Goal: Contribute content: Contribute content

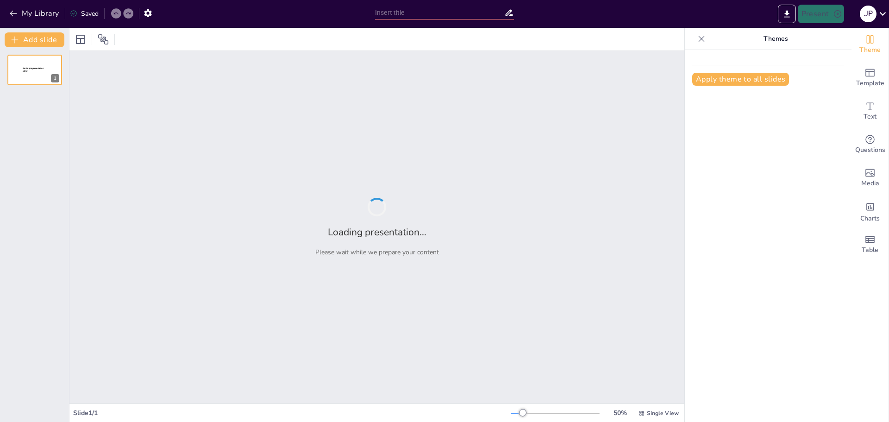
type input "Manierismo y Barroco: Evolución Estilística Tras el Renacimiento"
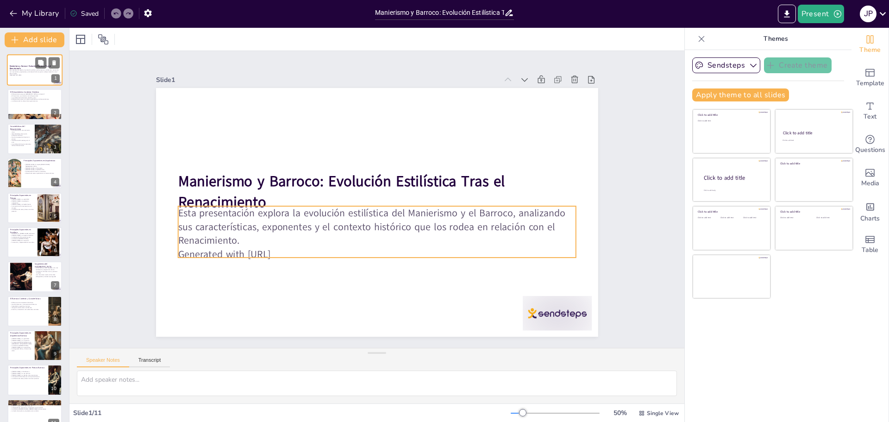
click at [32, 70] on p "Esta presentación explora la evolución estilística del Manierismo y el Barroco,…" at bounding box center [35, 71] width 50 height 5
click at [263, 250] on p "Generated with [URL]" at bounding box center [377, 254] width 398 height 14
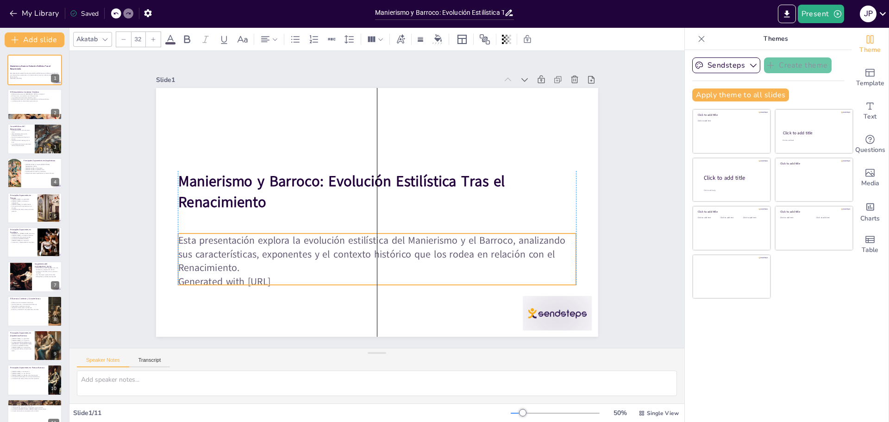
drag, startPoint x: 370, startPoint y: 253, endPoint x: 368, endPoint y: 277, distance: 23.7
click at [369, 278] on p "Generated with [URL]" at bounding box center [351, 277] width 383 height 136
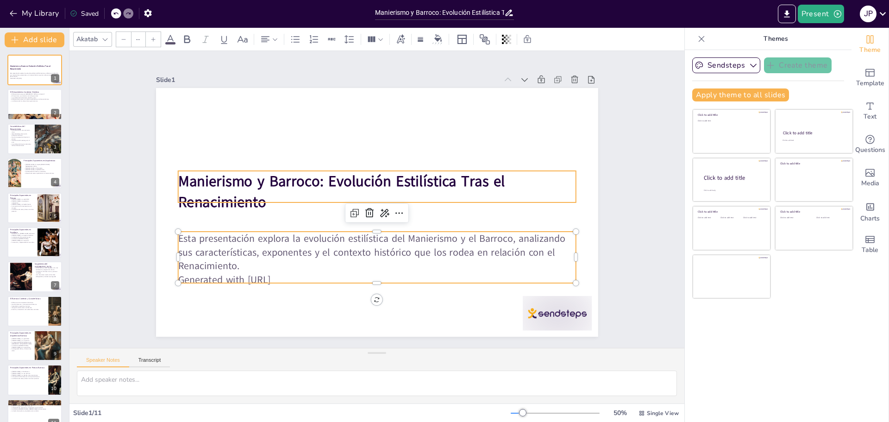
type input "48"
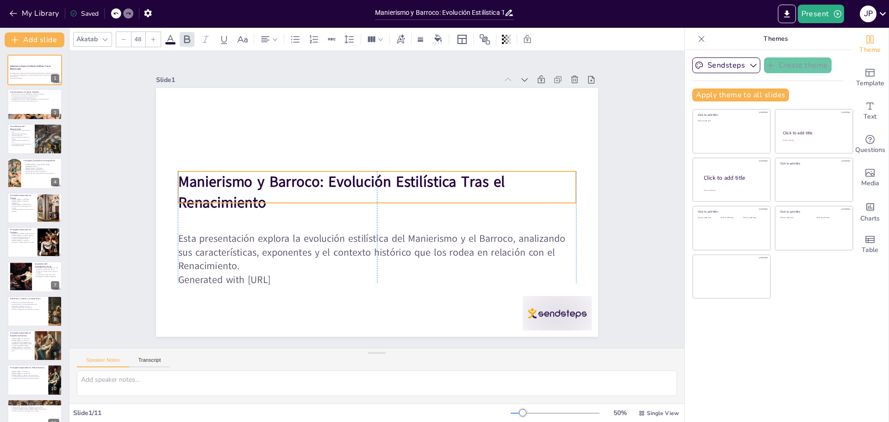
click at [221, 195] on strong "Manierismo y Barroco: Evolución Estilística Tras el Renacimiento" at bounding box center [342, 178] width 329 height 54
click at [30, 106] on div at bounding box center [35, 105] width 56 height 32
type textarea "El Renacimiento tuvo su origen en [GEOGRAPHIC_DATA] durante el siglo XV, un per…"
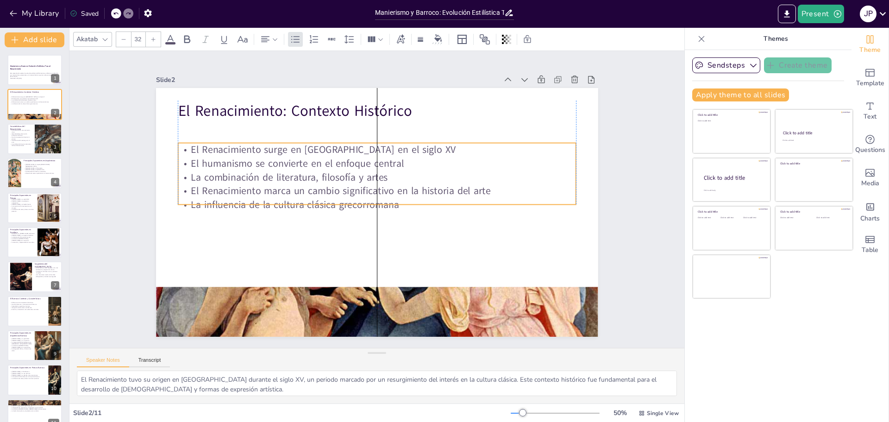
drag, startPoint x: 223, startPoint y: 172, endPoint x: 221, endPoint y: 194, distance: 22.4
click at [221, 194] on p "El Renacimiento marca un cambio significativo en la historia del arte" at bounding box center [379, 191] width 392 height 96
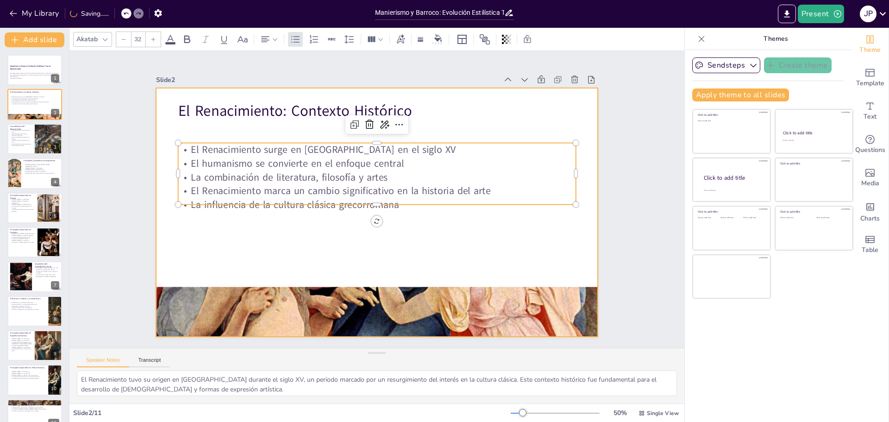
click at [204, 124] on div at bounding box center [377, 212] width 442 height 249
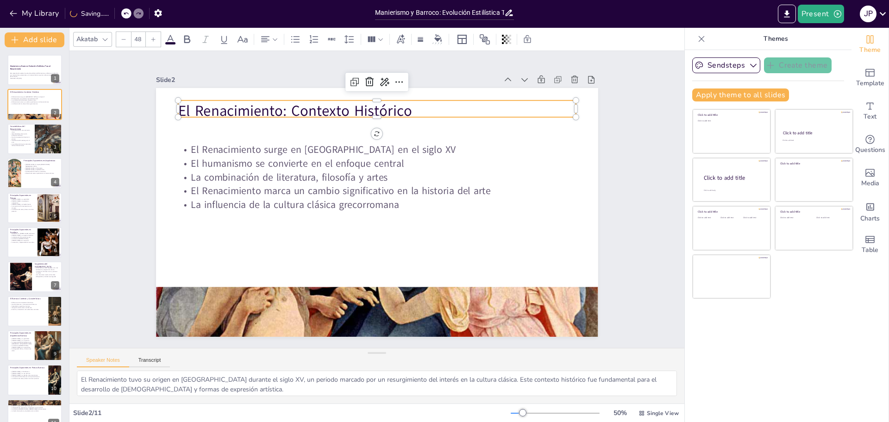
click at [205, 110] on p "El Renacimiento: Contexto Histórico" at bounding box center [386, 111] width 398 height 62
click at [195, 41] on div "Akatab 48" at bounding box center [308, 40] width 470 height 16
click at [155, 38] on icon at bounding box center [154, 40] width 6 height 6
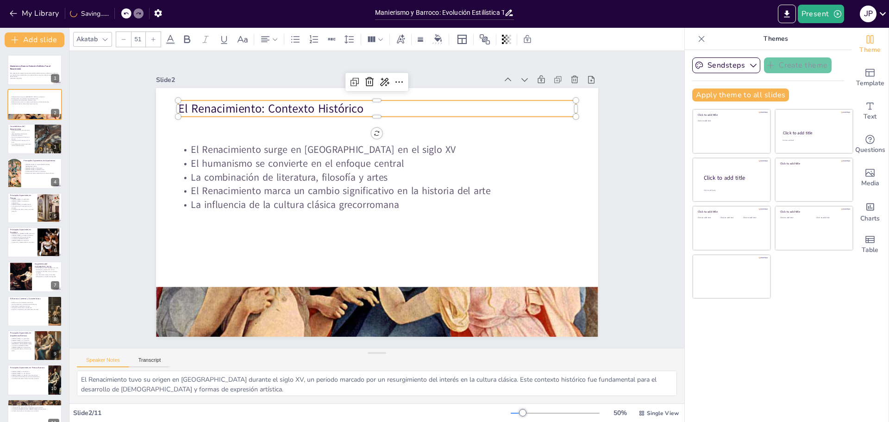
click at [155, 39] on icon at bounding box center [154, 40] width 6 height 6
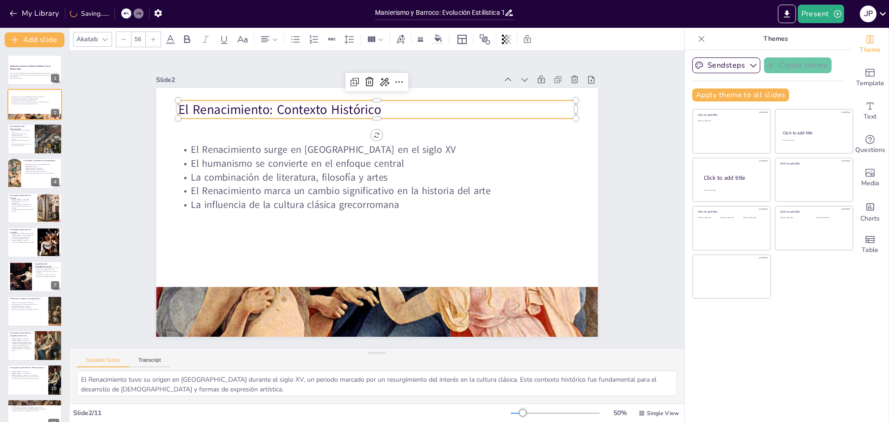
click at [155, 40] on icon at bounding box center [154, 40] width 6 height 6
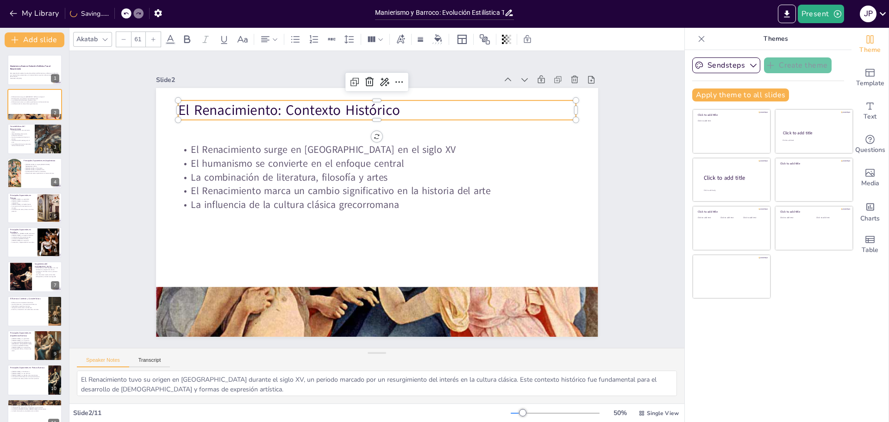
click at [155, 41] on icon at bounding box center [154, 40] width 6 height 6
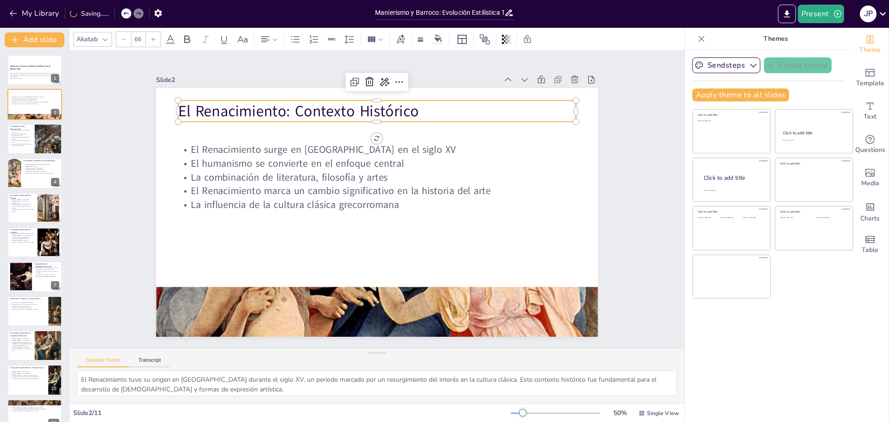
click at [155, 41] on icon at bounding box center [154, 40] width 6 height 6
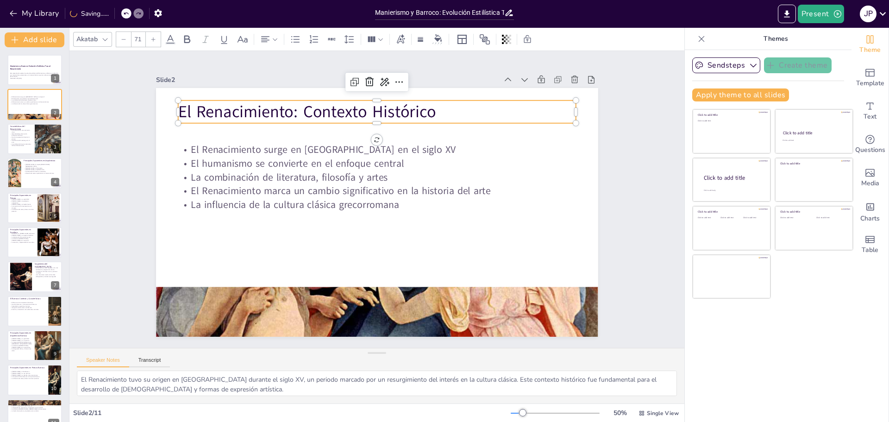
click at [155, 41] on icon at bounding box center [154, 40] width 6 height 6
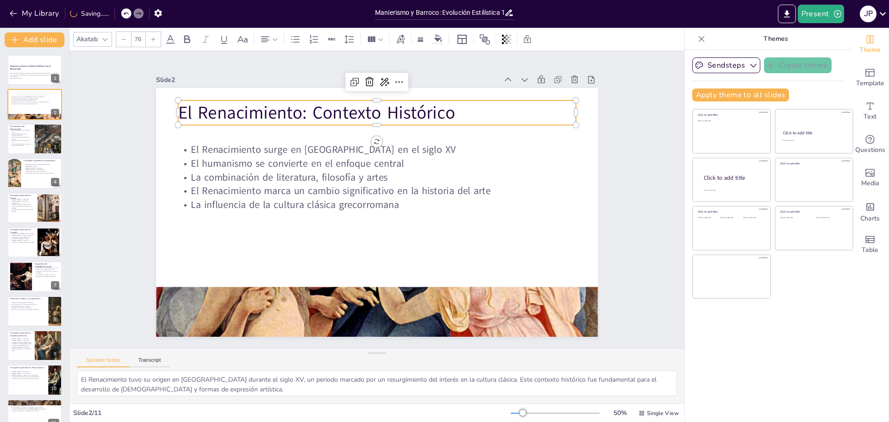
click at [155, 41] on icon at bounding box center [154, 40] width 6 height 6
type input "77"
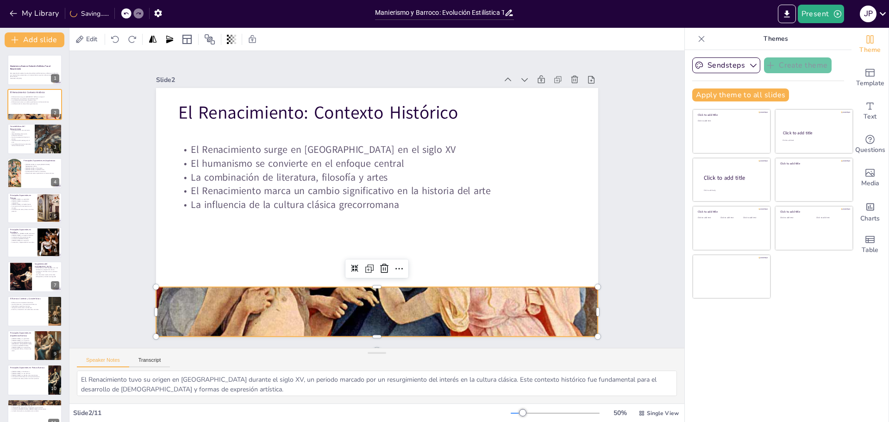
click at [277, 303] on div at bounding box center [365, 311] width 517 height 778
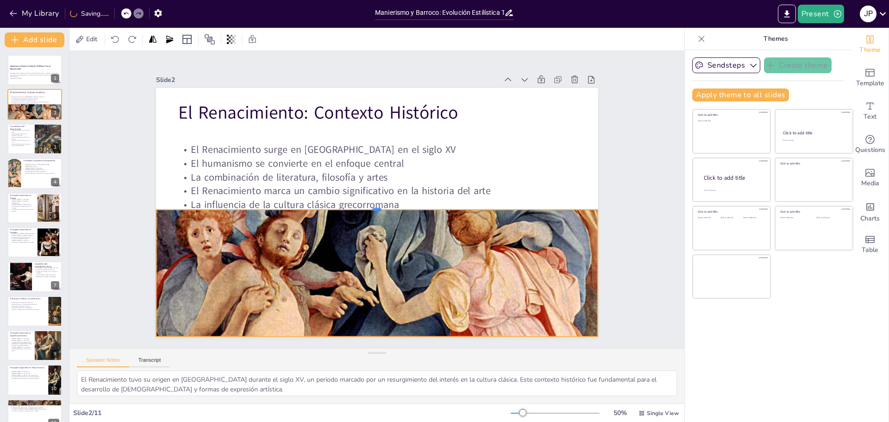
drag, startPoint x: 371, startPoint y: 284, endPoint x: 364, endPoint y: 206, distance: 77.6
click at [364, 206] on div at bounding box center [382, 196] width 227 height 387
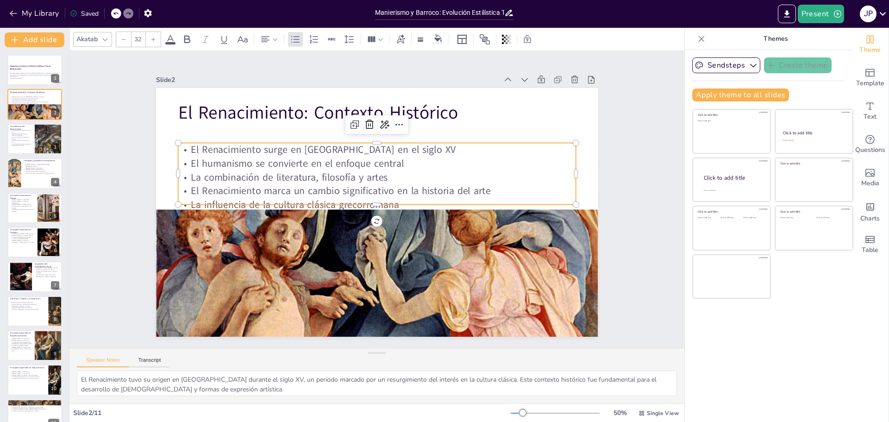
click at [322, 185] on p "El Renacimiento marca un cambio significativo en la historia del arte" at bounding box center [377, 191] width 397 height 55
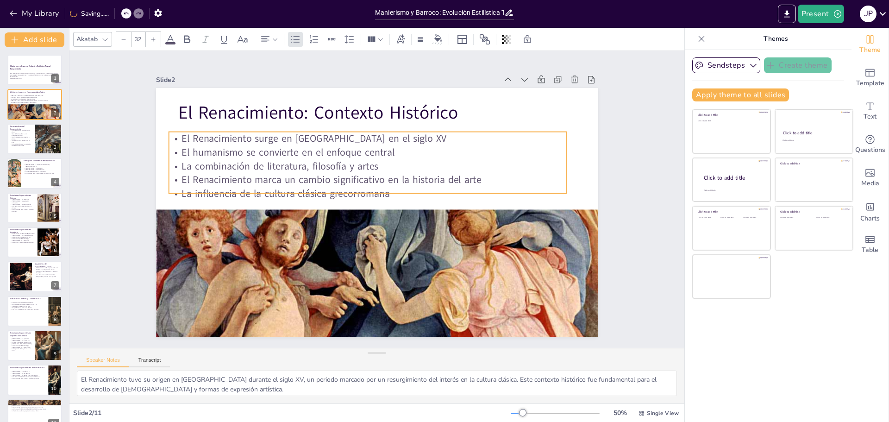
drag, startPoint x: 310, startPoint y: 183, endPoint x: 301, endPoint y: 171, distance: 14.5
click at [301, 171] on p "El Renacimiento marca un cambio significativo en la historia del arte" at bounding box center [372, 178] width 392 height 96
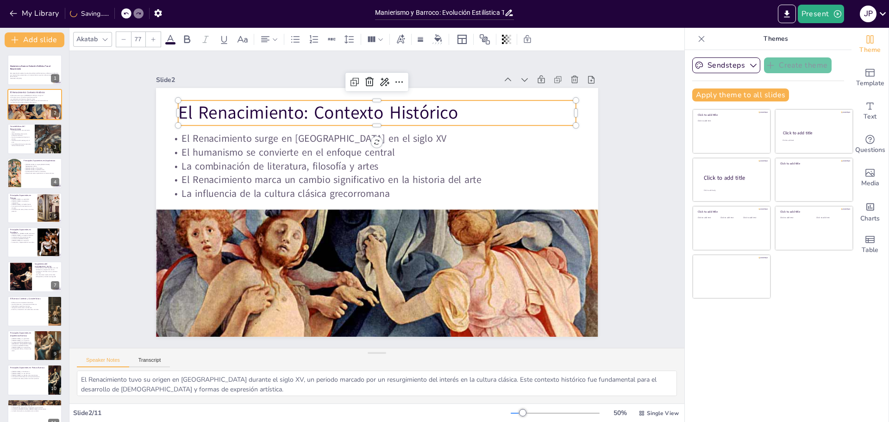
click at [289, 115] on p "El Renacimiento: Contexto Histórico" at bounding box center [377, 113] width 398 height 25
click at [105, 39] on icon at bounding box center [104, 39] width 7 height 7
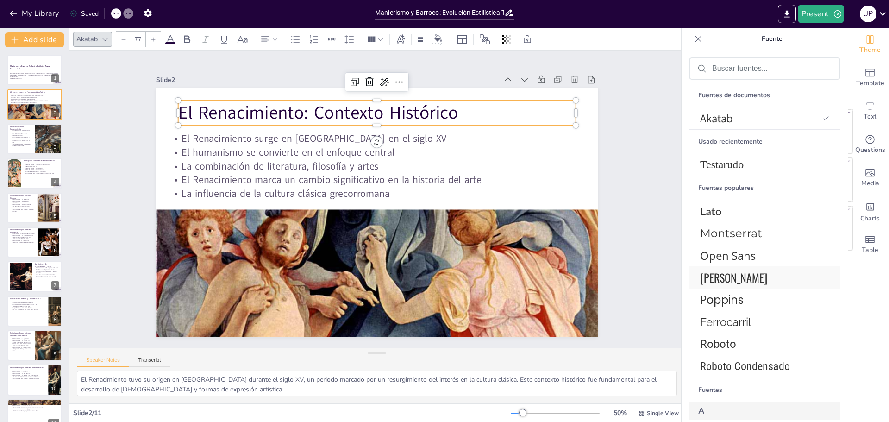
click at [720, 281] on font "[PERSON_NAME]" at bounding box center [733, 277] width 67 height 17
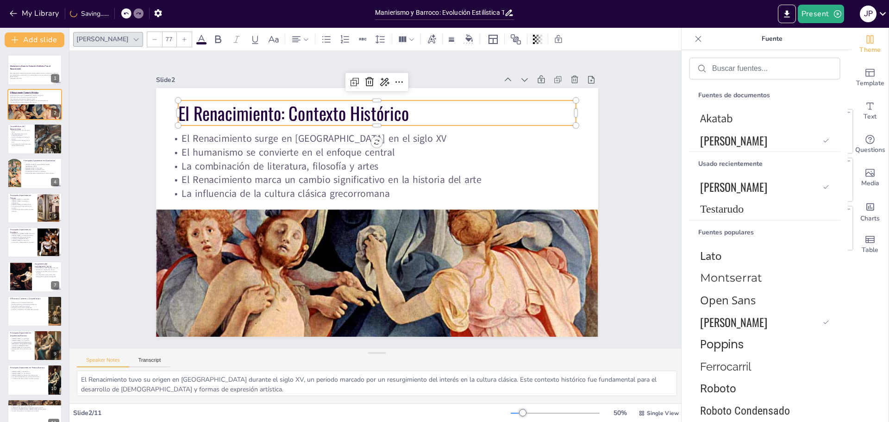
click at [182, 41] on icon at bounding box center [185, 40] width 6 height 6
click at [182, 40] on icon at bounding box center [185, 40] width 6 height 6
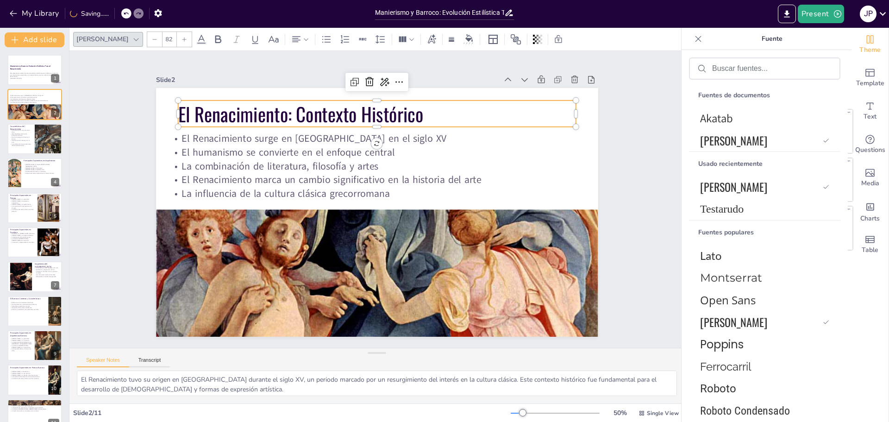
click at [182, 40] on icon at bounding box center [185, 40] width 6 height 6
type input "85"
drag, startPoint x: 23, startPoint y: 103, endPoint x: 21, endPoint y: 66, distance: 36.7
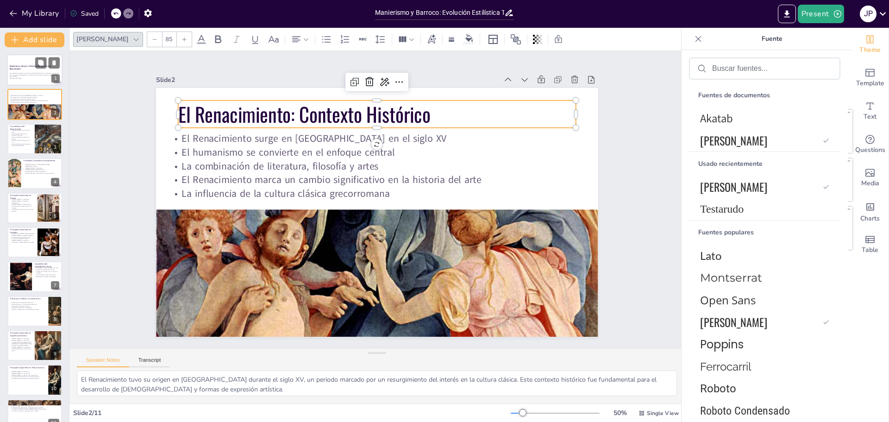
click at [21, 66] on strong "Manierismo y Barroco: Evolución Estilística Tras el Renacimiento" at bounding box center [30, 67] width 41 height 5
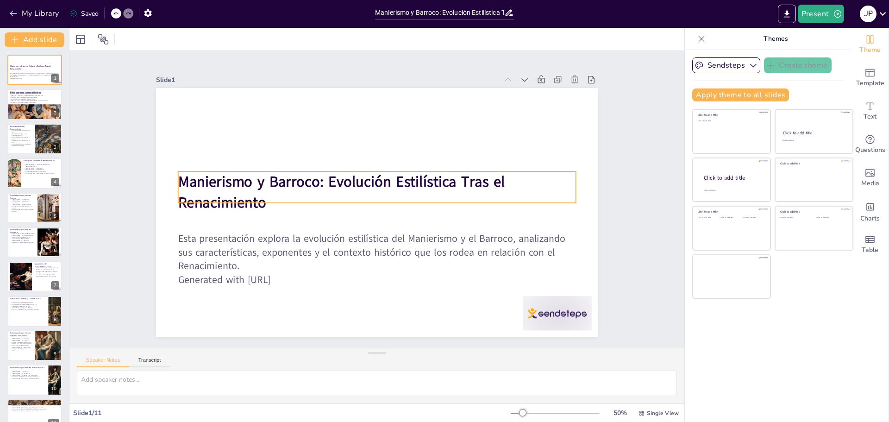
click at [211, 193] on strong "Manierismo y Barroco: Evolución Estilística Tras el Renacimiento" at bounding box center [341, 191] width 327 height 41
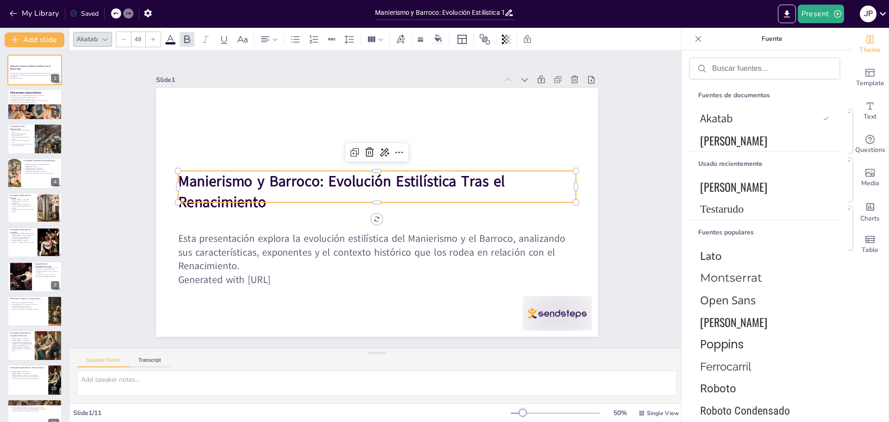
click at [214, 192] on strong "Manierismo y Barroco: Evolución Estilística Tras el Renacimiento" at bounding box center [346, 171] width 324 height 120
click at [229, 190] on strong "Manierismo y Barroco: Evolución Estilística Tras el Renacimiento" at bounding box center [341, 191] width 327 height 41
click at [468, 181] on strong "Manierismo y Barroco: Evolución Estilística Tras el Renacimiento" at bounding box center [356, 162] width 270 height 234
click at [468, 181] on strong "Manierismo y Barroco: Evolución Estilística Tras el Renacimiento" at bounding box center [341, 191] width 327 height 41
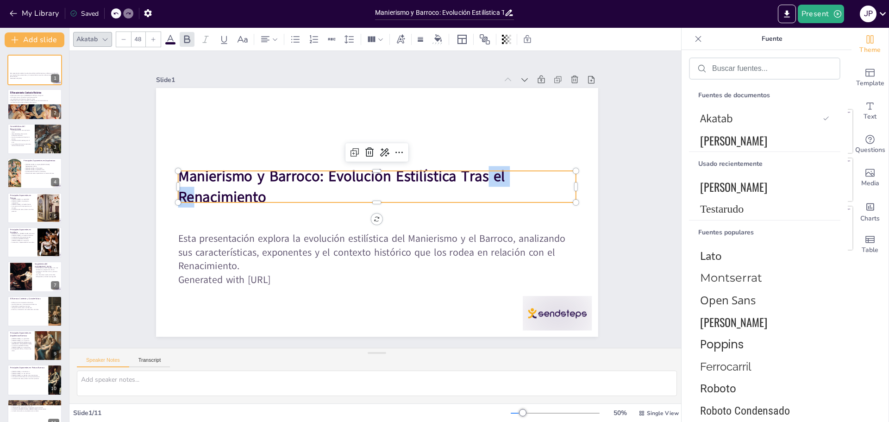
drag, startPoint x: 479, startPoint y: 173, endPoint x: 164, endPoint y: 176, distance: 315.5
click at [164, 176] on div "Esta presentación explora la evolución estilística del Manierismo y el Barroco,…" at bounding box center [374, 211] width 484 height 335
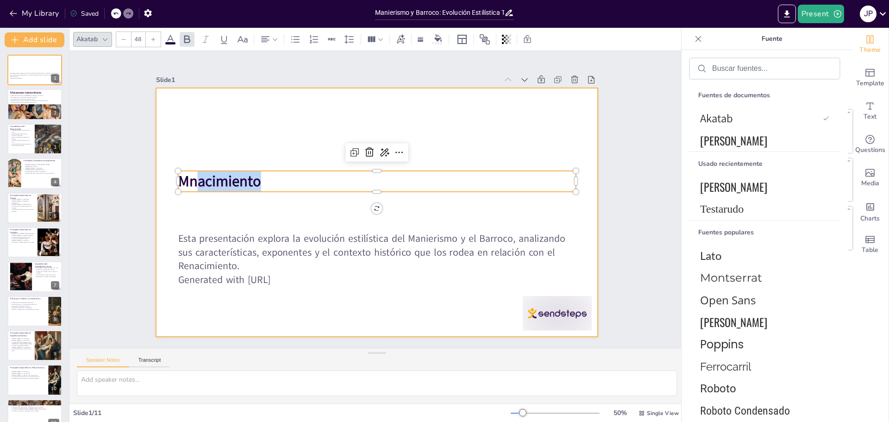
drag, startPoint x: 255, startPoint y: 178, endPoint x: 167, endPoint y: 174, distance: 88.1
click at [167, 175] on div "Esta presentación explora la evolución estilística del Manierismo y el Barroco,…" at bounding box center [365, 194] width 407 height 505
drag, startPoint x: 279, startPoint y: 170, endPoint x: 160, endPoint y: 176, distance: 118.7
click at [160, 176] on div "Esta presentación explora la evolución estilística del Manierismo y el Barroco,…" at bounding box center [374, 211] width 484 height 335
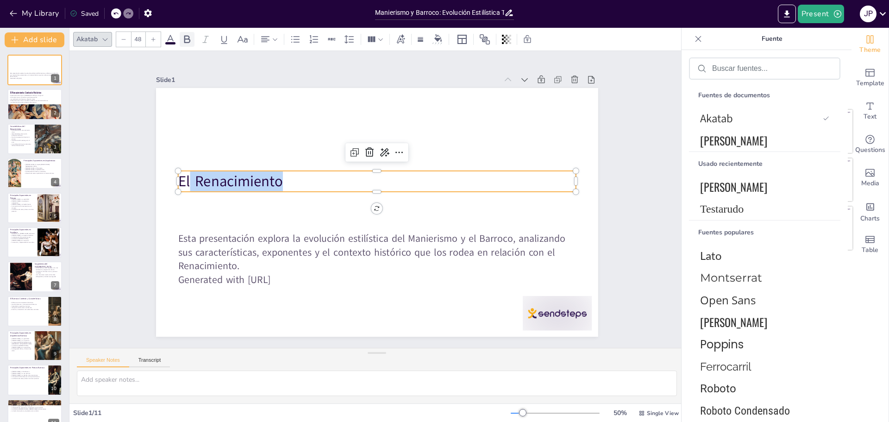
click at [184, 42] on icon at bounding box center [187, 39] width 11 height 11
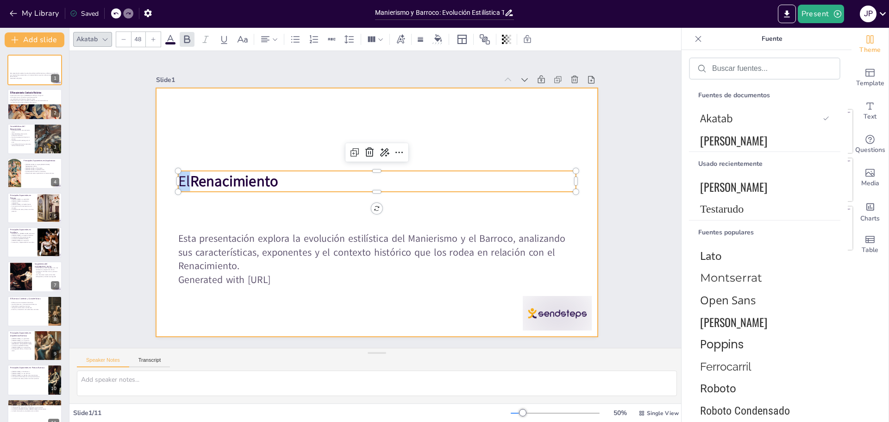
click at [250, 168] on strong "Renacimiento" at bounding box center [241, 152] width 90 height 38
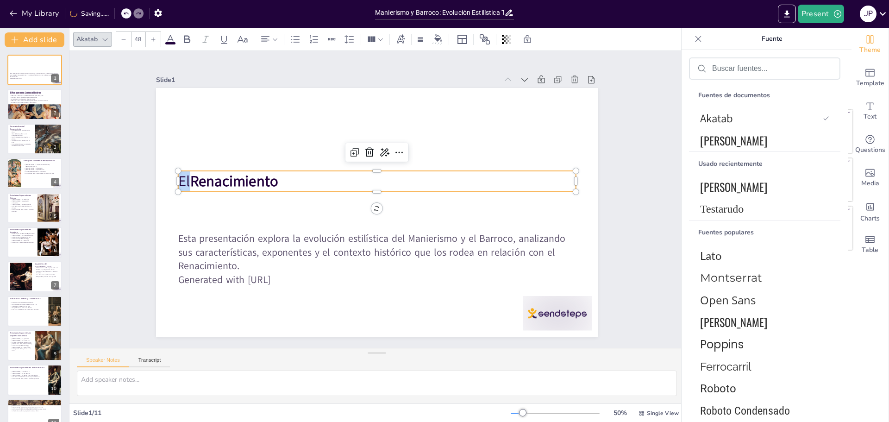
drag, startPoint x: 316, startPoint y: 178, endPoint x: 110, endPoint y: 182, distance: 205.7
click at [110, 182] on div "Slide 1 Esta presentación explora la evolución estilística del Manierismo y el …" at bounding box center [377, 198] width 643 height 359
click at [716, 186] on font "[PERSON_NAME]" at bounding box center [733, 186] width 67 height 17
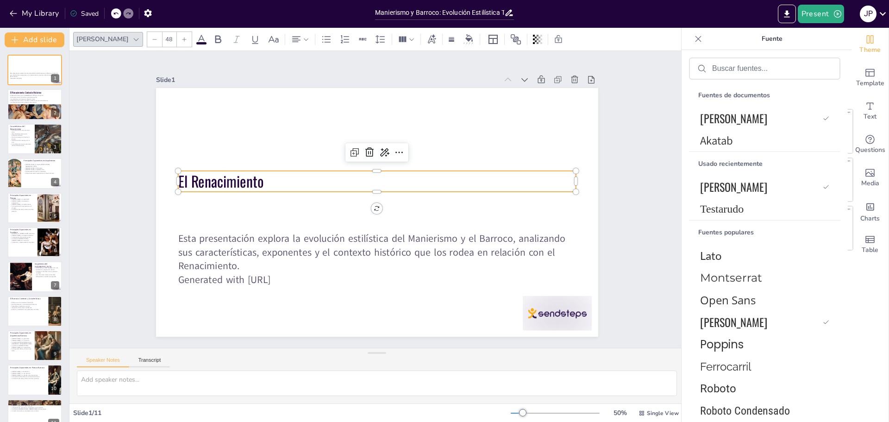
click at [182, 40] on icon at bounding box center [185, 40] width 6 height 6
drag, startPoint x: 142, startPoint y: 39, endPoint x: 134, endPoint y: 40, distance: 8.4
click at [163, 41] on input "50" at bounding box center [169, 39] width 13 height 15
drag, startPoint x: 144, startPoint y: 38, endPoint x: 132, endPoint y: 38, distance: 11.6
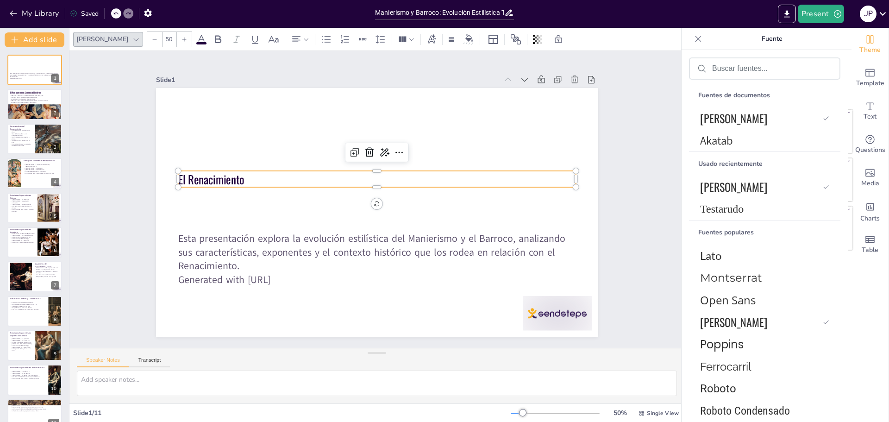
click at [162, 38] on div "50" at bounding box center [169, 39] width 15 height 15
click at [182, 38] on icon at bounding box center [185, 40] width 6 height 6
click at [182, 39] on icon at bounding box center [185, 40] width 6 height 6
click at [182, 40] on icon at bounding box center [185, 40] width 6 height 6
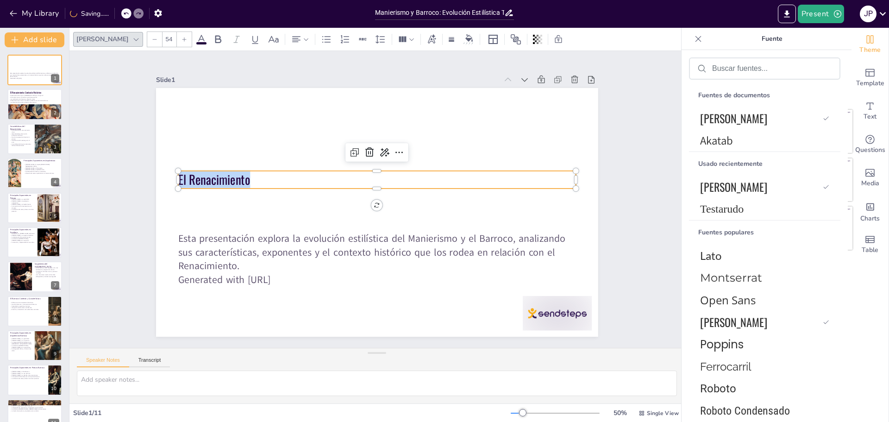
click at [182, 40] on icon at bounding box center [185, 40] width 6 height 6
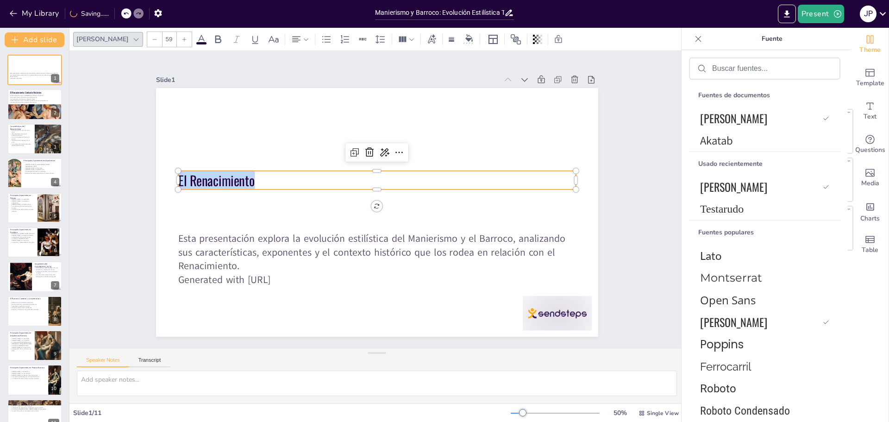
click at [182, 40] on icon at bounding box center [185, 40] width 6 height 6
click at [177, 42] on div at bounding box center [184, 39] width 15 height 15
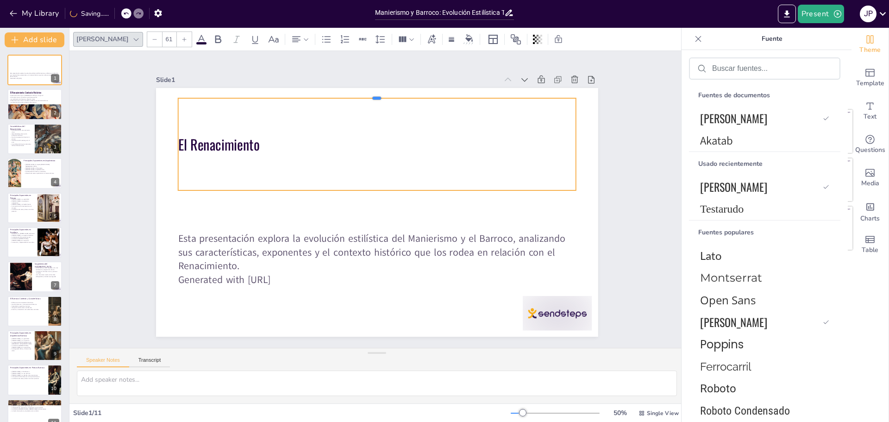
drag, startPoint x: 369, startPoint y: 166, endPoint x: 349, endPoint y: 106, distance: 63.3
click at [357, 93] on div at bounding box center [377, 94] width 398 height 7
click at [335, 170] on div "El Renacimiento" at bounding box center [377, 144] width 398 height 93
click at [262, 143] on p "El Renacimiento" at bounding box center [377, 143] width 398 height 19
click at [182, 41] on icon at bounding box center [185, 40] width 6 height 6
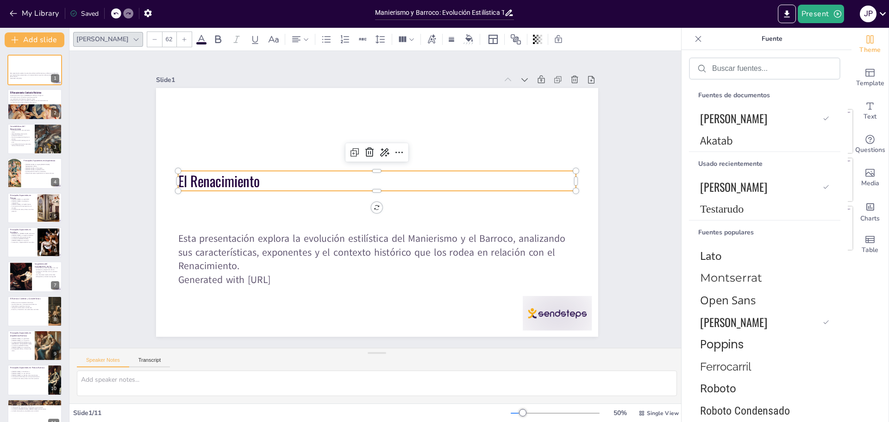
click at [182, 41] on icon at bounding box center [185, 40] width 6 height 6
click at [177, 42] on div at bounding box center [184, 39] width 15 height 15
click at [182, 41] on icon at bounding box center [185, 40] width 6 height 6
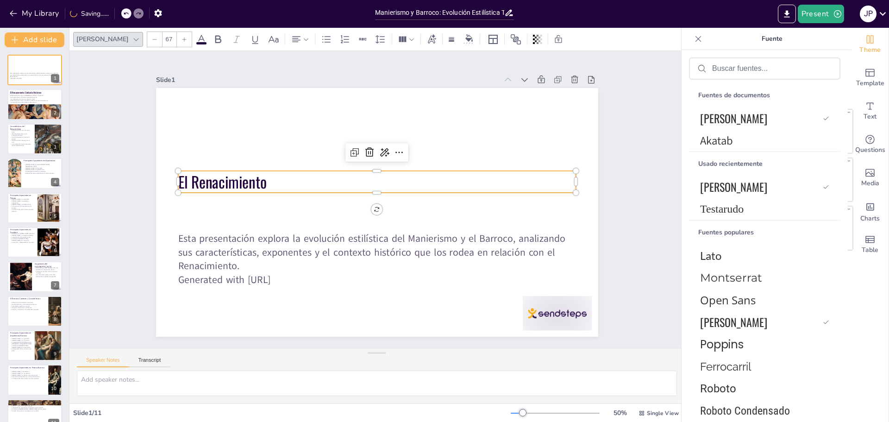
click at [182, 41] on icon at bounding box center [185, 40] width 6 height 6
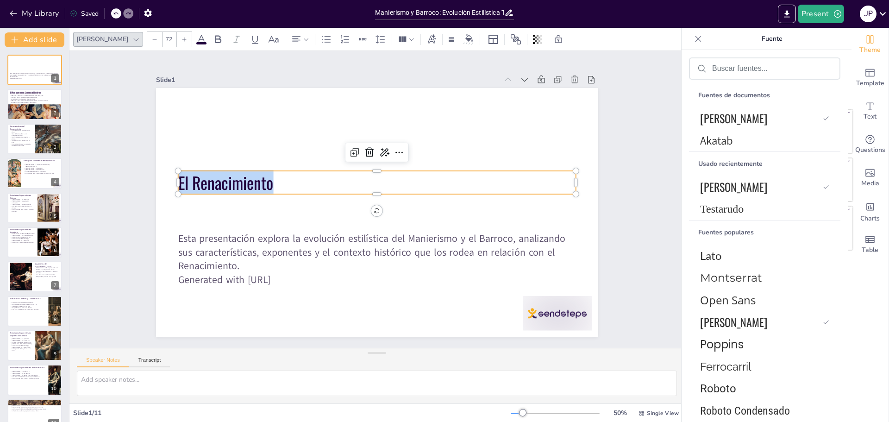
click at [182, 41] on icon at bounding box center [185, 40] width 6 height 6
click at [182, 42] on icon at bounding box center [185, 40] width 6 height 6
click at [177, 42] on div at bounding box center [184, 39] width 15 height 15
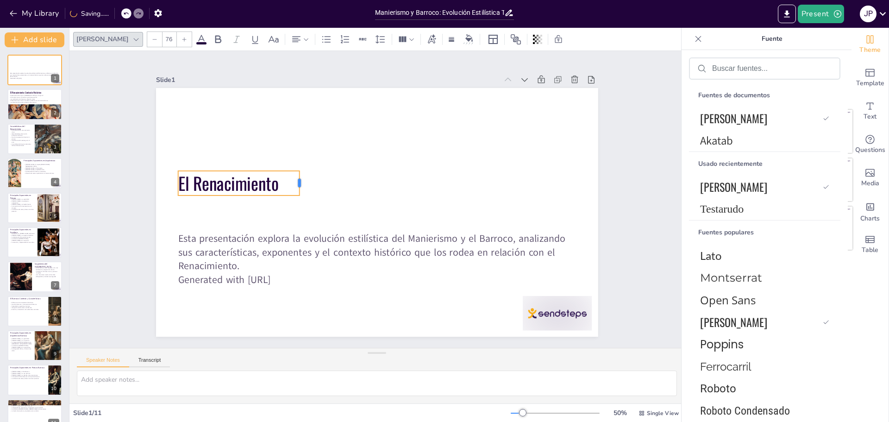
drag, startPoint x: 570, startPoint y: 179, endPoint x: 288, endPoint y: 172, distance: 282.6
click at [302, 173] on div at bounding box center [308, 168] width 13 height 25
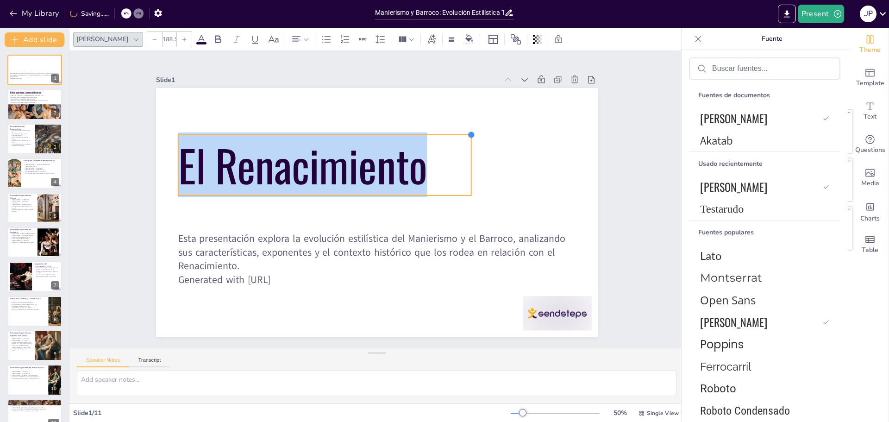
drag, startPoint x: 291, startPoint y: 166, endPoint x: 346, endPoint y: 134, distance: 64.0
click at [346, 130] on div "Esta presentación explora la evolución estilística del Manierismo y el Barroco,…" at bounding box center [377, 212] width 442 height 249
type input "189.9"
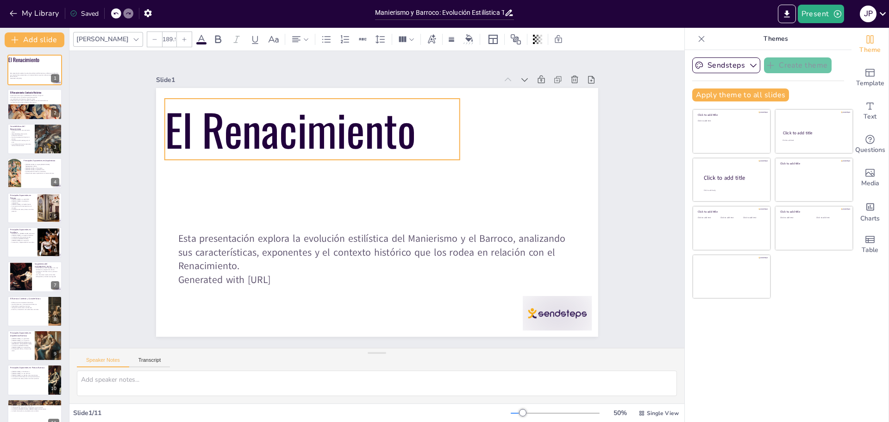
drag, startPoint x: 392, startPoint y: 144, endPoint x: 378, endPoint y: 110, distance: 36.4
click at [378, 107] on p "El Renacimiento" at bounding box center [328, 117] width 302 height 121
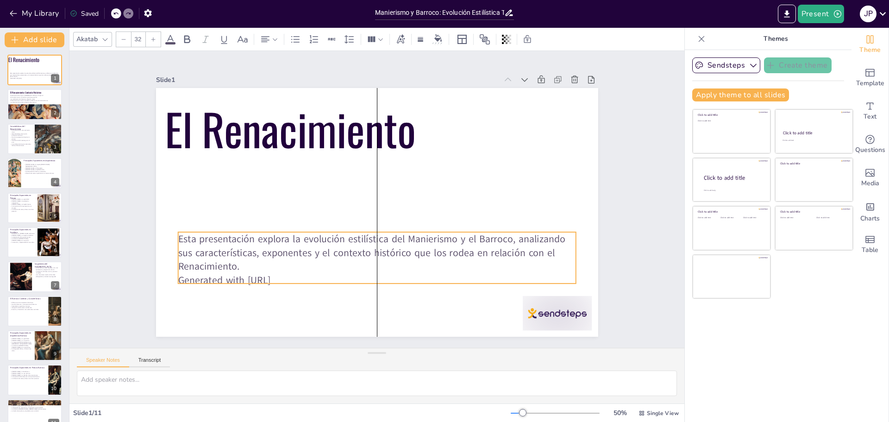
click at [285, 256] on p "Esta presentación explora la evolución estilística del Manierismo y el Barroco,…" at bounding box center [366, 251] width 398 height 123
click at [300, 275] on p "Generated with [URL]" at bounding box center [360, 278] width 392 height 96
click at [299, 274] on p "Generated with [URL]" at bounding box center [368, 279] width 397 height 55
drag, startPoint x: 296, startPoint y: 275, endPoint x: 176, endPoint y: 237, distance: 126.3
click at [178, 237] on div "Esta presentación explora la evolución estilística del Manierismo y el Barroco,…" at bounding box center [377, 257] width 398 height 55
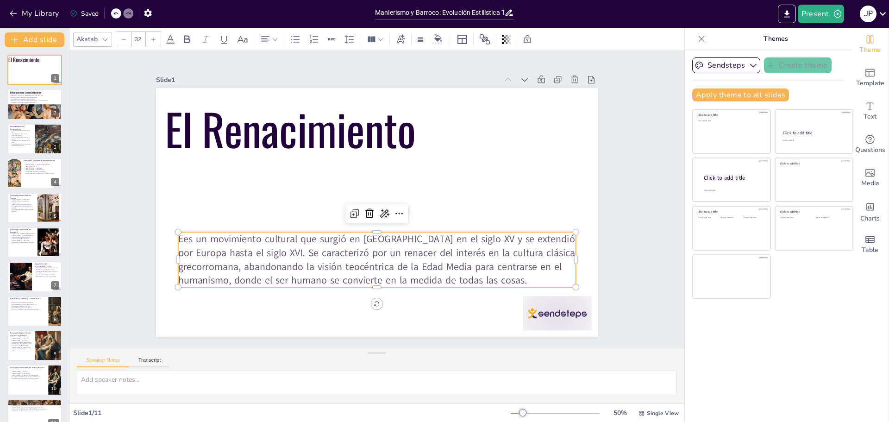
click at [179, 237] on p "Ees un movimiento cultural que surgió en [GEOGRAPHIC_DATA] en el siglo XV y se …" at bounding box center [353, 254] width 386 height 212
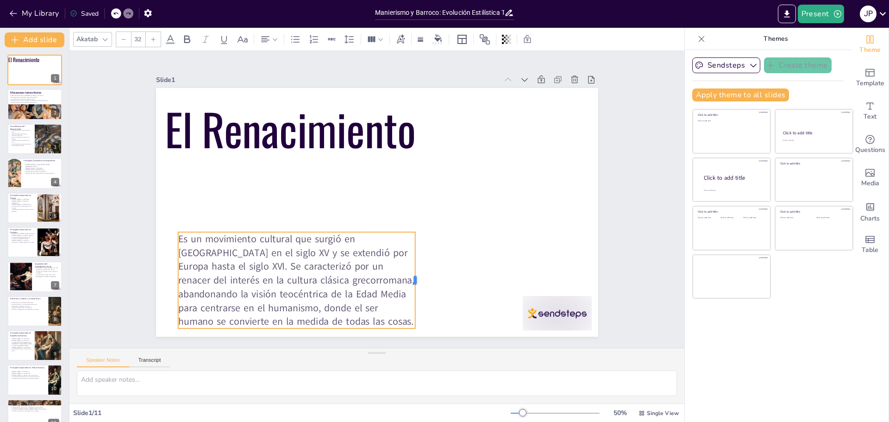
drag, startPoint x: 572, startPoint y: 253, endPoint x: 343, endPoint y: 264, distance: 229.1
click at [353, 268] on div "El Renacimiento Es un movimiento cultural que surgió en [GEOGRAPHIC_DATA] en el…" at bounding box center [373, 211] width 498 height 373
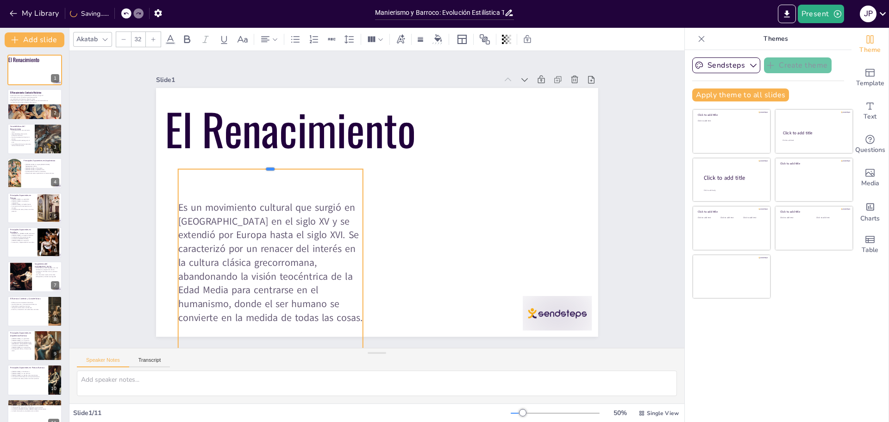
drag, startPoint x: 272, startPoint y: 227, endPoint x: 278, endPoint y: 164, distance: 63.3
click at [278, 164] on div at bounding box center [275, 154] width 185 height 27
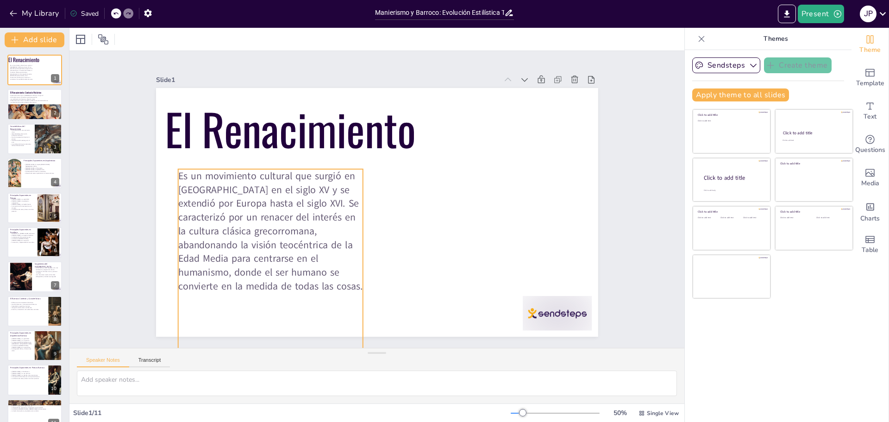
click at [341, 231] on p "Es un movimiento cultural que surgió en [GEOGRAPHIC_DATA] en el siglo XV y se e…" at bounding box center [266, 208] width 207 height 160
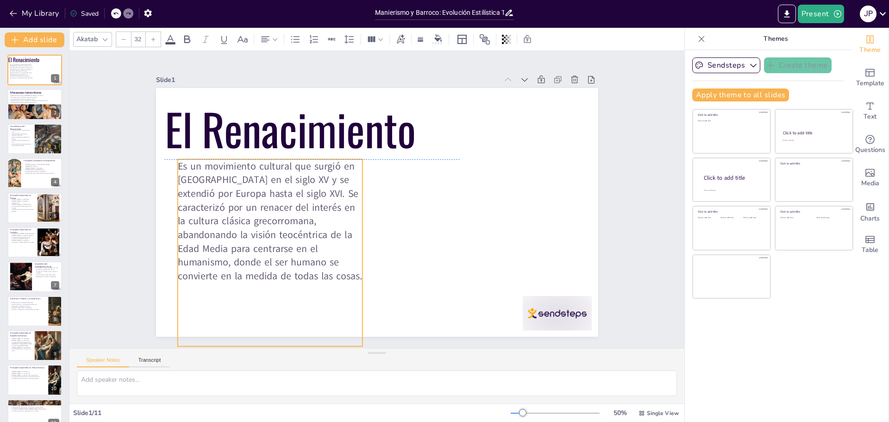
drag, startPoint x: 328, startPoint y: 233, endPoint x: 328, endPoint y: 220, distance: 13.0
click at [328, 220] on p "Es un movimiento cultural que surgió en [GEOGRAPHIC_DATA] en el siglo XV y se e…" at bounding box center [267, 198] width 207 height 159
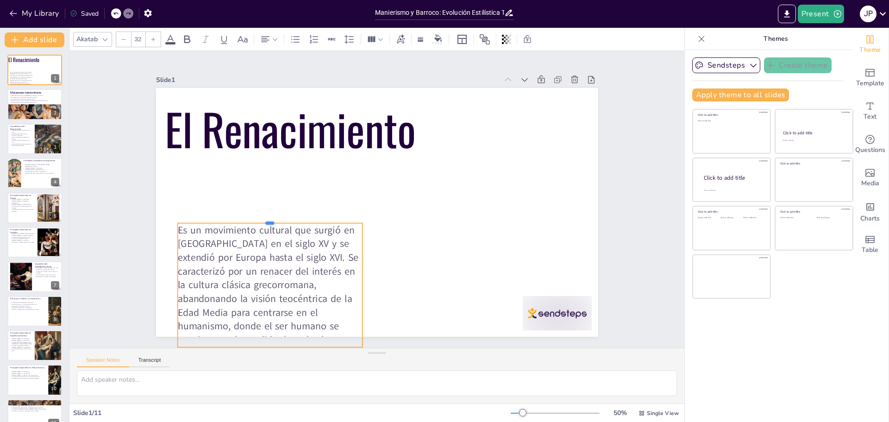
drag, startPoint x: 265, startPoint y: 155, endPoint x: 258, endPoint y: 223, distance: 68.5
click at [258, 220] on div at bounding box center [268, 197] width 183 height 46
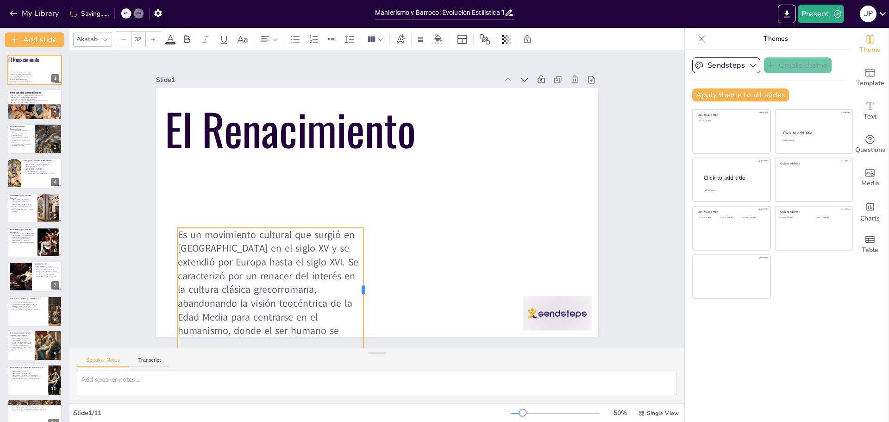
click at [356, 268] on div at bounding box center [339, 282] width 45 height 120
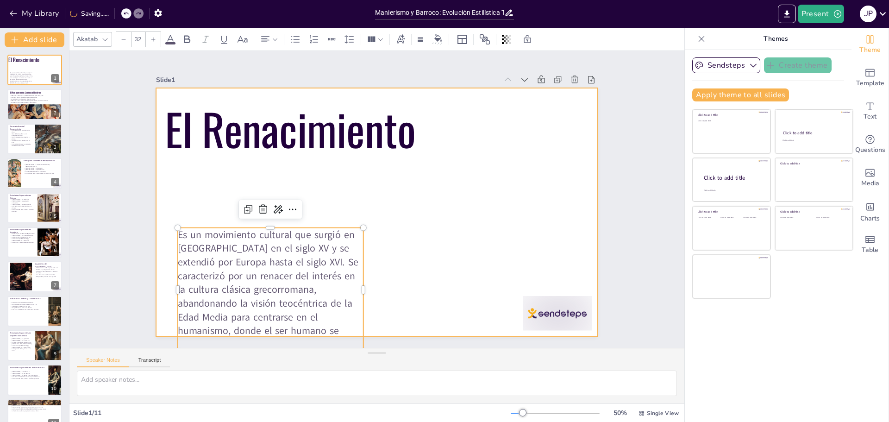
click at [414, 252] on div at bounding box center [374, 211] width 485 height 335
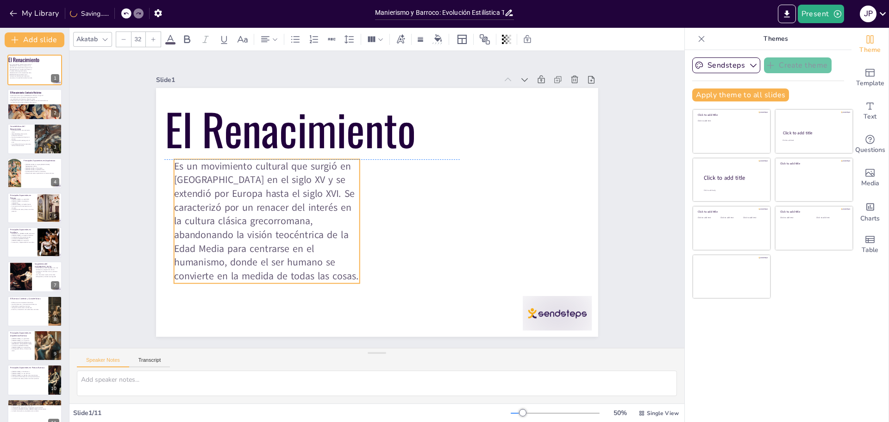
drag, startPoint x: 323, startPoint y: 271, endPoint x: 318, endPoint y: 203, distance: 67.4
click at [318, 203] on p "Es un movimiento cultural que surgió en [GEOGRAPHIC_DATA] en el siglo XV y se e…" at bounding box center [312, 108] width 189 height 220
drag, startPoint x: 258, startPoint y: 281, endPoint x: 249, endPoint y: 317, distance: 36.9
click at [249, 317] on div at bounding box center [253, 310] width 186 height 27
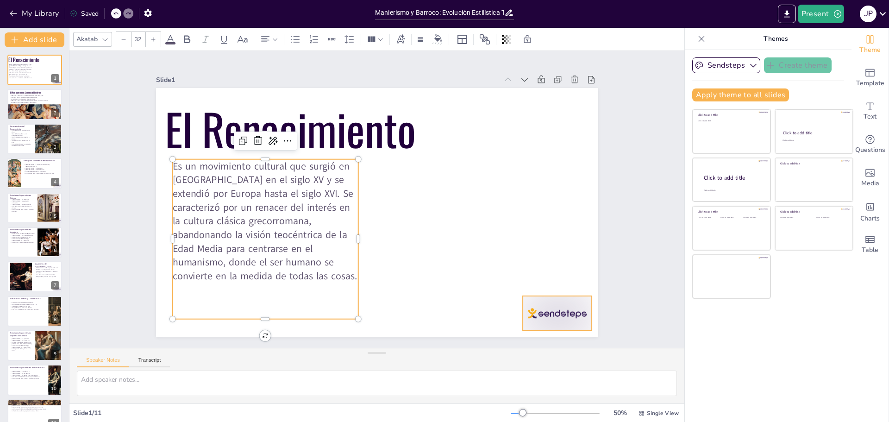
click at [537, 318] on div at bounding box center [557, 313] width 69 height 35
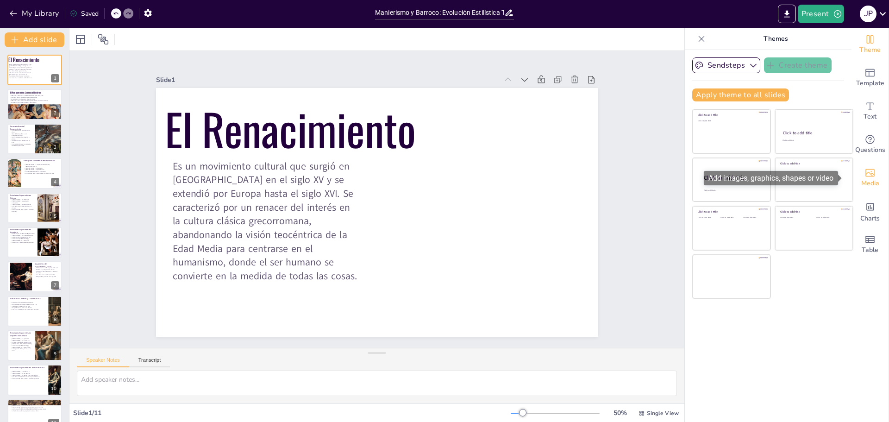
click at [871, 176] on div "Media" at bounding box center [870, 177] width 37 height 33
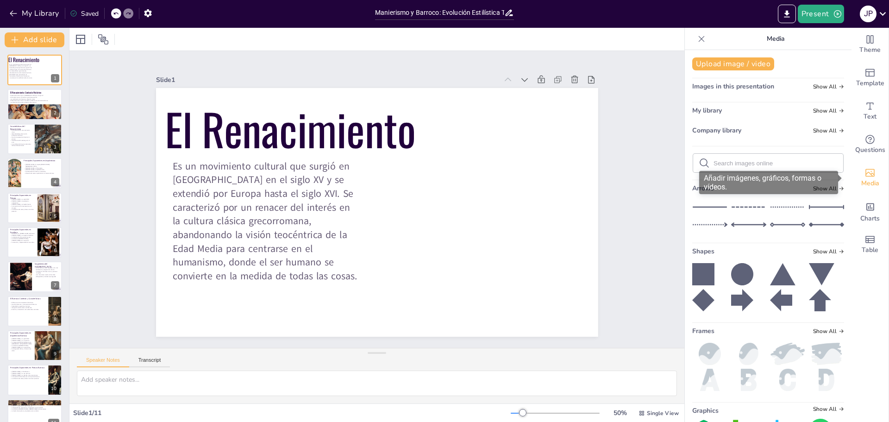
click at [865, 172] on icon "Add images, graphics, shapes or video" at bounding box center [870, 172] width 11 height 11
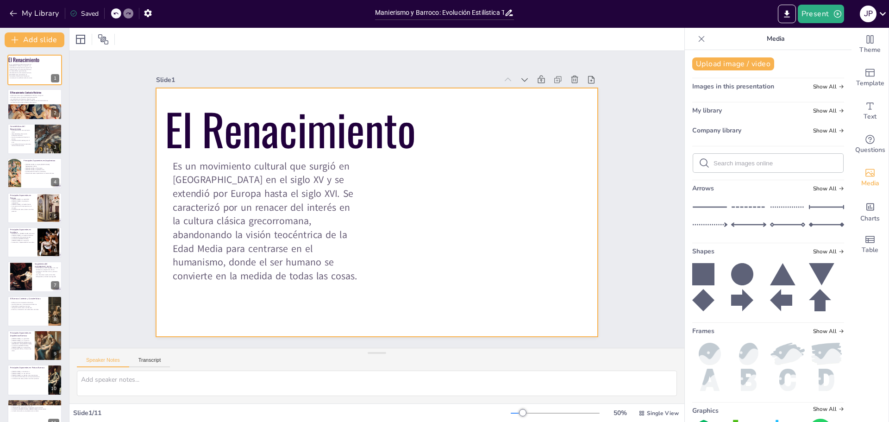
click at [388, 230] on div at bounding box center [377, 212] width 442 height 249
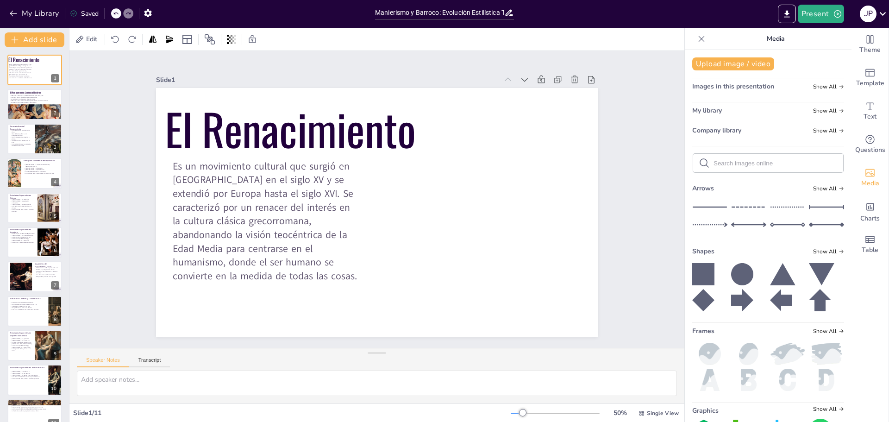
click at [42, 120] on div "El Renacimiento Es un movimiento cultural que surgió en [GEOGRAPHIC_DATA] en el…" at bounding box center [34, 242] width 69 height 375
click at [39, 110] on div at bounding box center [35, 117] width 56 height 93
type textarea "El Renacimiento tuvo su origen en [GEOGRAPHIC_DATA] durante el siglo XV, un per…"
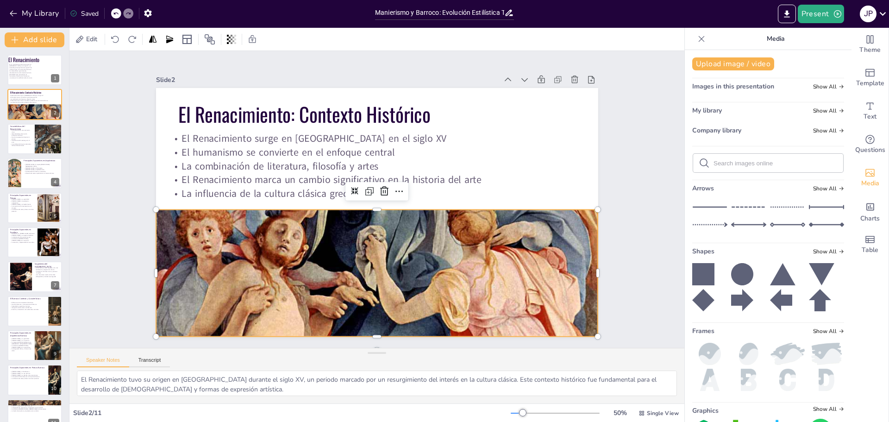
click at [447, 274] on div at bounding box center [343, 306] width 648 height 837
click at [40, 65] on icon at bounding box center [41, 63] width 6 height 6
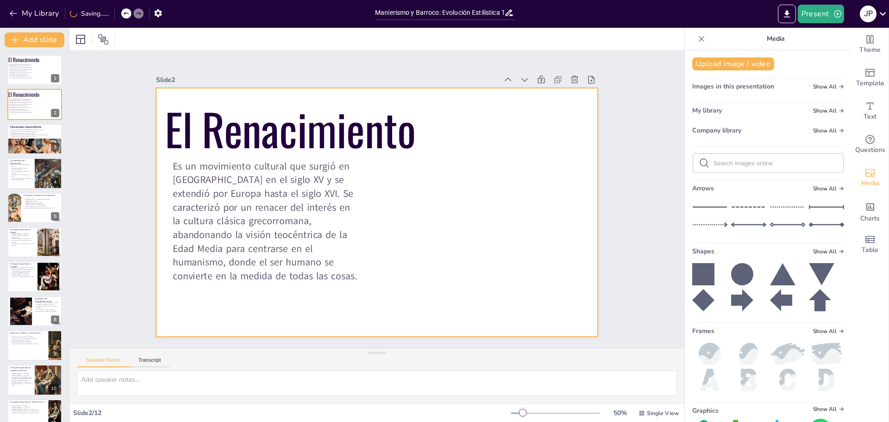
click at [405, 254] on div at bounding box center [377, 212] width 442 height 249
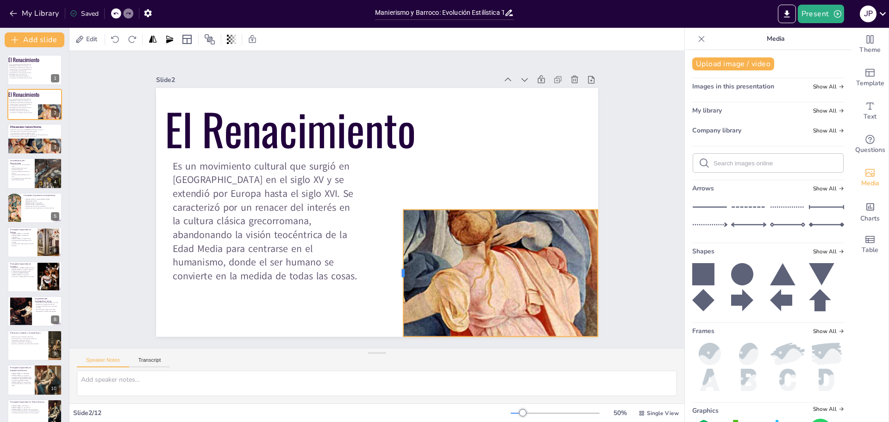
drag, startPoint x: 146, startPoint y: 268, endPoint x: 410, endPoint y: 231, distance: 266.2
click at [396, 233] on div at bounding box center [376, 276] width 46 height 123
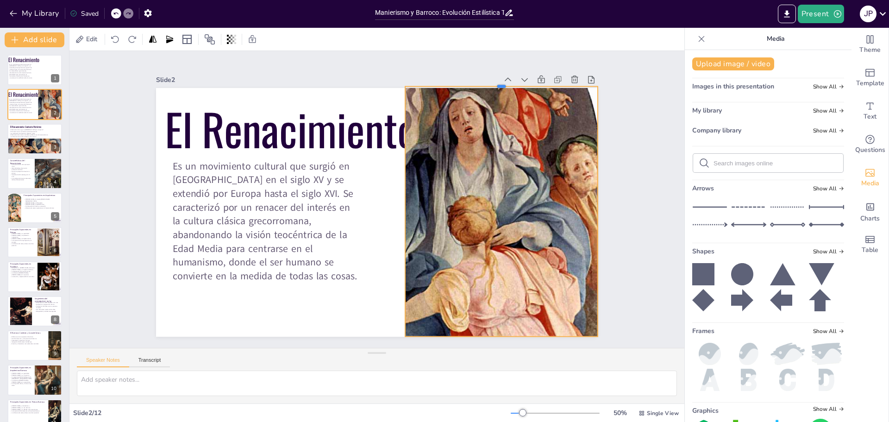
drag, startPoint x: 495, startPoint y: 206, endPoint x: 485, endPoint y: 83, distance: 123.6
click at [485, 129] on div at bounding box center [547, 196] width 148 height 135
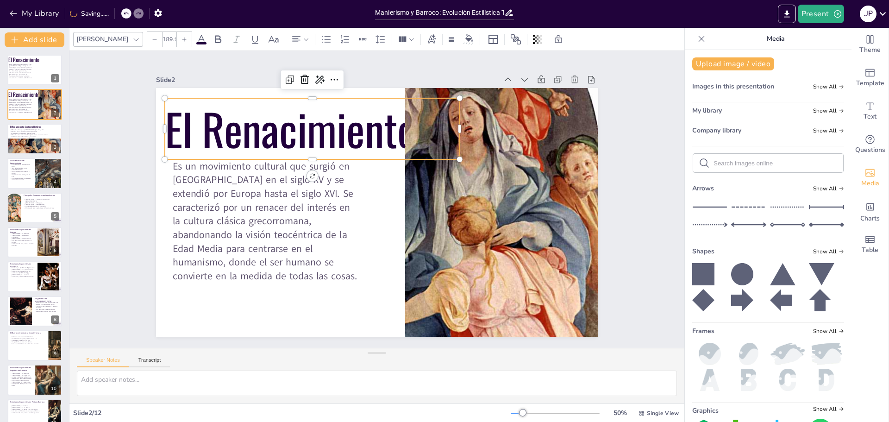
click at [337, 137] on p "El Renacimiento" at bounding box center [338, 113] width 300 height 150
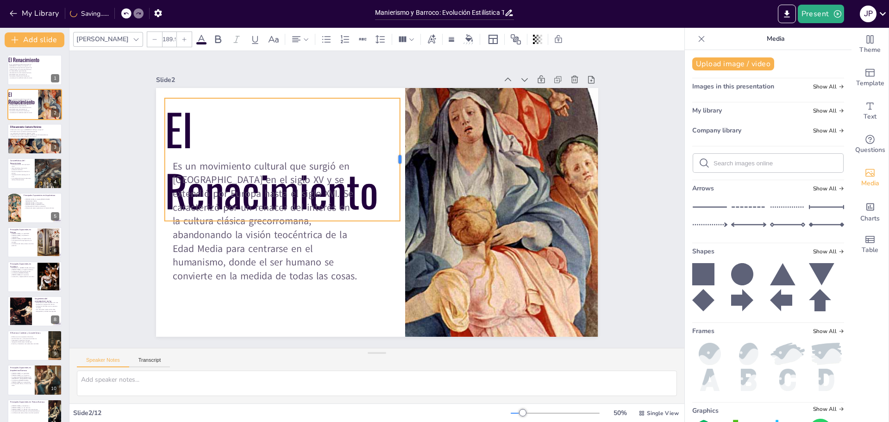
drag, startPoint x: 455, startPoint y: 125, endPoint x: 396, endPoint y: 125, distance: 59.8
click at [396, 125] on div at bounding box center [411, 165] width 33 height 121
click at [152, 37] on icon at bounding box center [155, 40] width 6 height 6
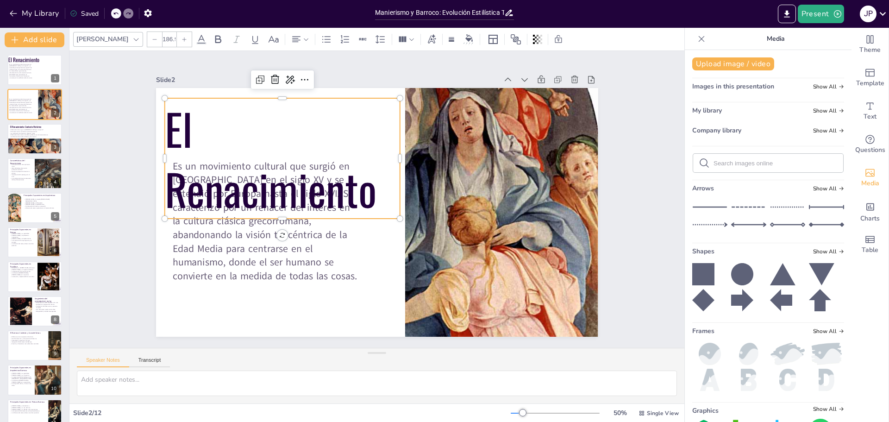
click at [152, 37] on icon at bounding box center [155, 40] width 6 height 6
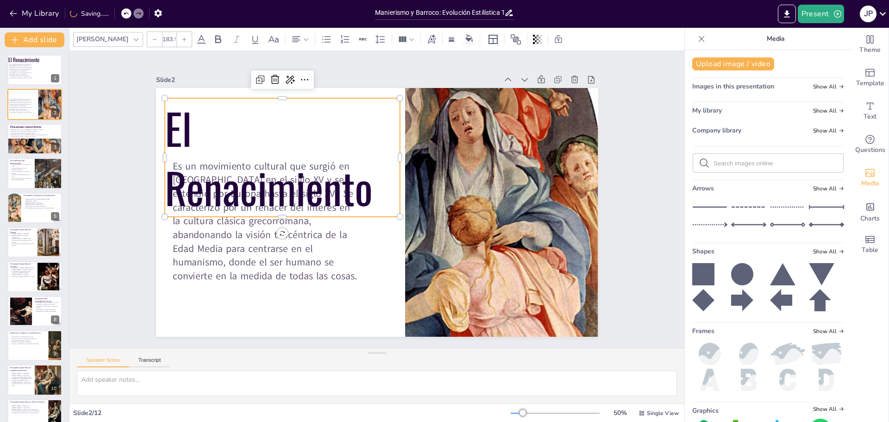
click at [147, 33] on div at bounding box center [154, 39] width 15 height 15
click at [152, 41] on icon at bounding box center [155, 40] width 6 height 6
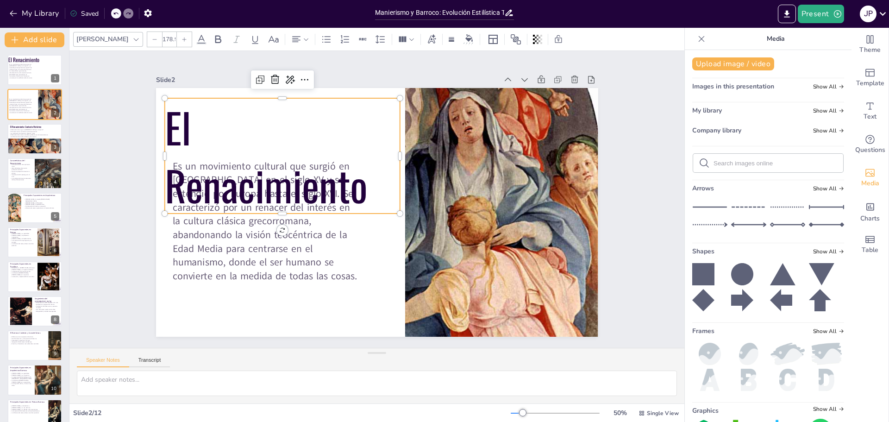
click at [152, 41] on icon at bounding box center [155, 40] width 6 height 6
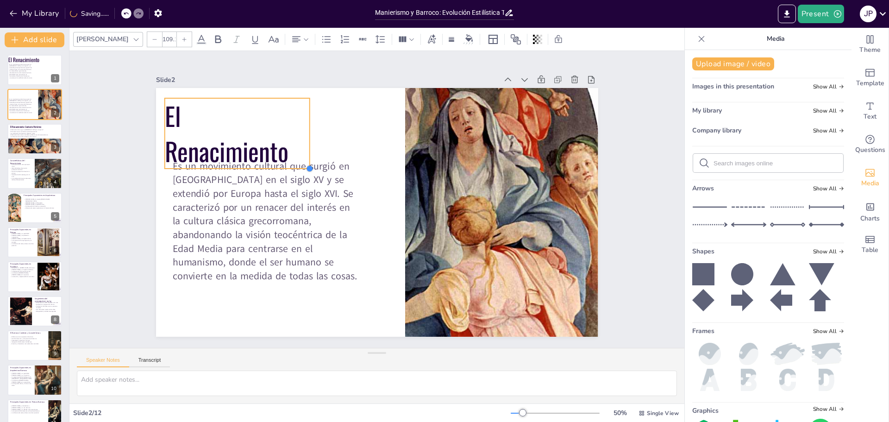
drag, startPoint x: 394, startPoint y: 211, endPoint x: 303, endPoint y: 120, distance: 128.1
click at [303, 120] on div "Es un movimiento cultural que surgió en [GEOGRAPHIC_DATA] en el siglo XV y se e…" at bounding box center [374, 211] width 484 height 335
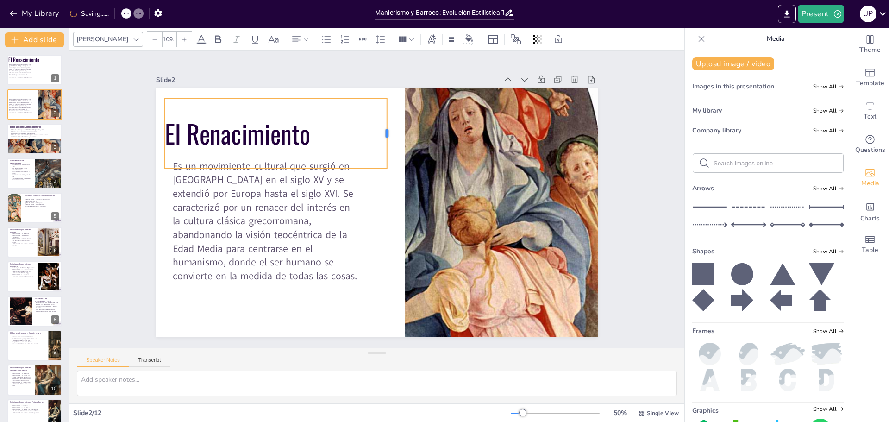
drag, startPoint x: 306, startPoint y: 130, endPoint x: 383, endPoint y: 124, distance: 77.6
click at [387, 124] on div at bounding box center [390, 133] width 7 height 70
click at [182, 38] on icon at bounding box center [185, 40] width 6 height 6
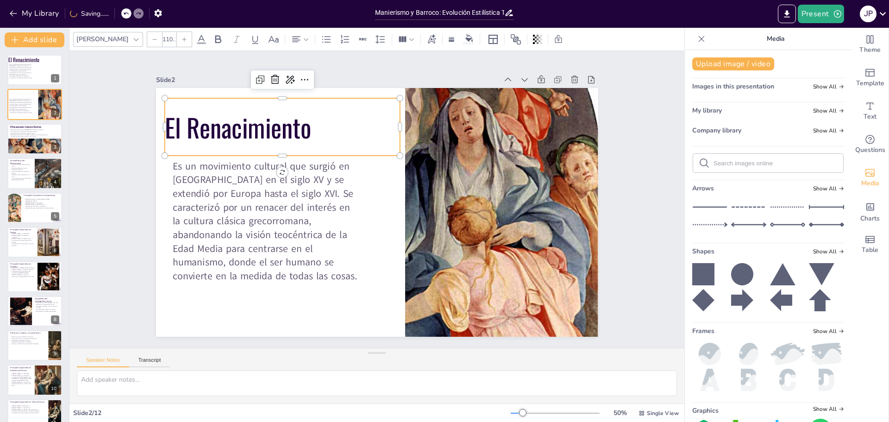
click at [182, 38] on icon at bounding box center [185, 40] width 6 height 6
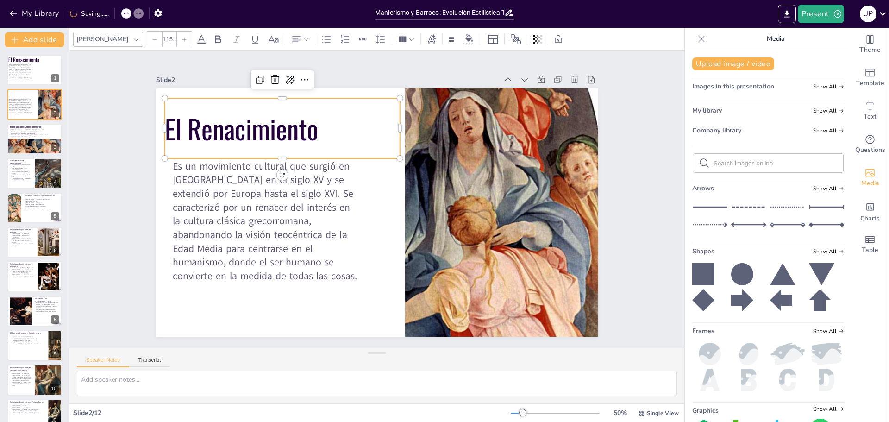
click at [182, 38] on icon at bounding box center [185, 40] width 6 height 6
type input "119.1"
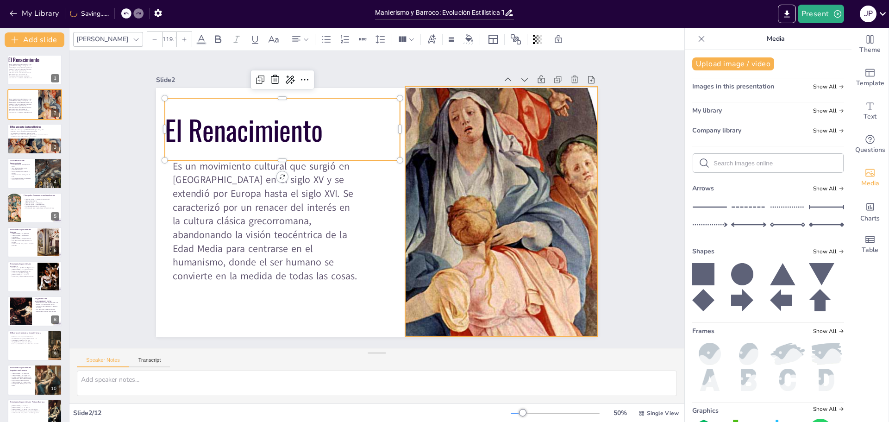
click at [562, 135] on div at bounding box center [365, 311] width 517 height 778
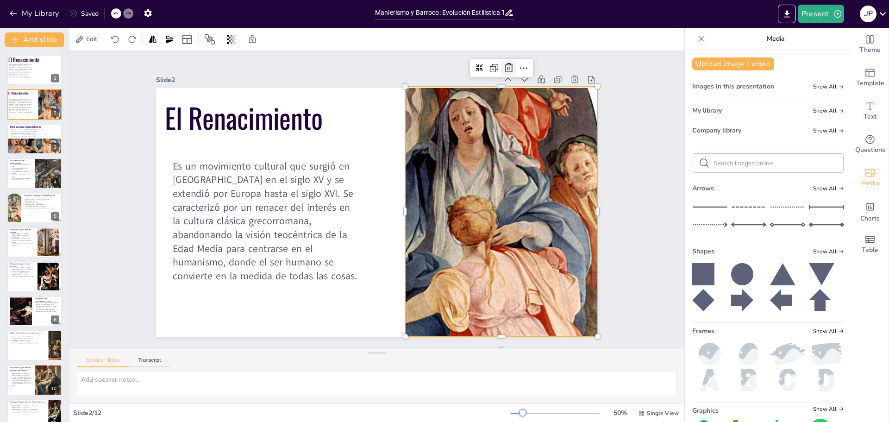
click at [516, 76] on icon at bounding box center [522, 82] width 12 height 12
click at [517, 157] on div at bounding box center [302, 282] width 821 height 843
click at [542, 95] on icon at bounding box center [548, 101] width 13 height 13
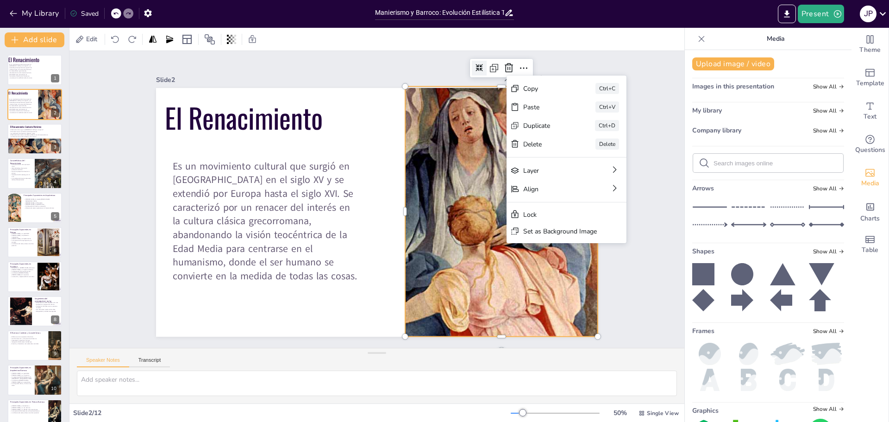
click at [500, 88] on icon at bounding box center [504, 92] width 9 height 9
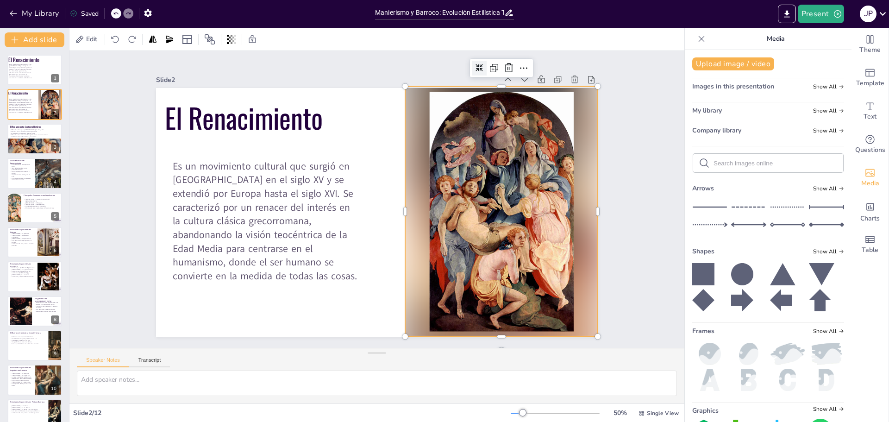
click at [452, 208] on div at bounding box center [496, 237] width 241 height 285
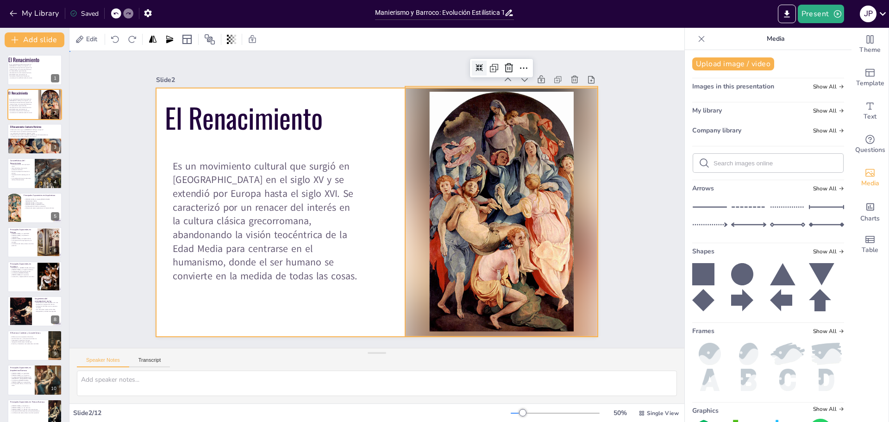
click at [389, 219] on div at bounding box center [376, 212] width 466 height 293
click at [370, 193] on div at bounding box center [376, 213] width 466 height 294
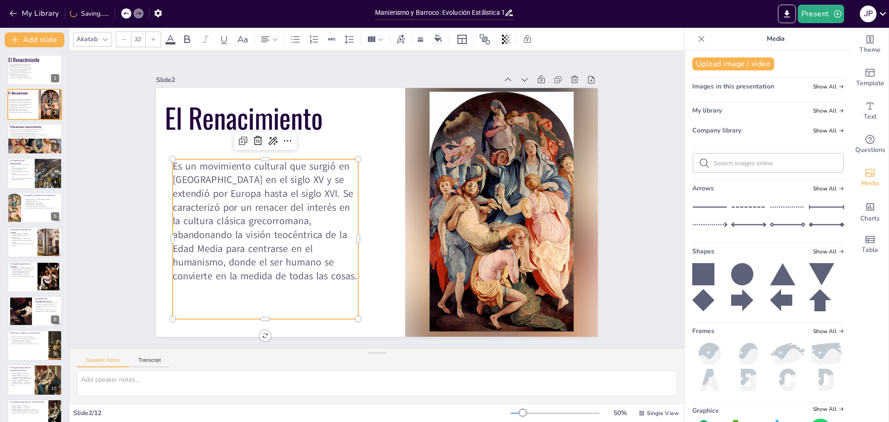
click at [301, 197] on p "Es un movimiento cultural que surgió en [GEOGRAPHIC_DATA] en el siglo XV y se e…" at bounding box center [265, 221] width 186 height 124
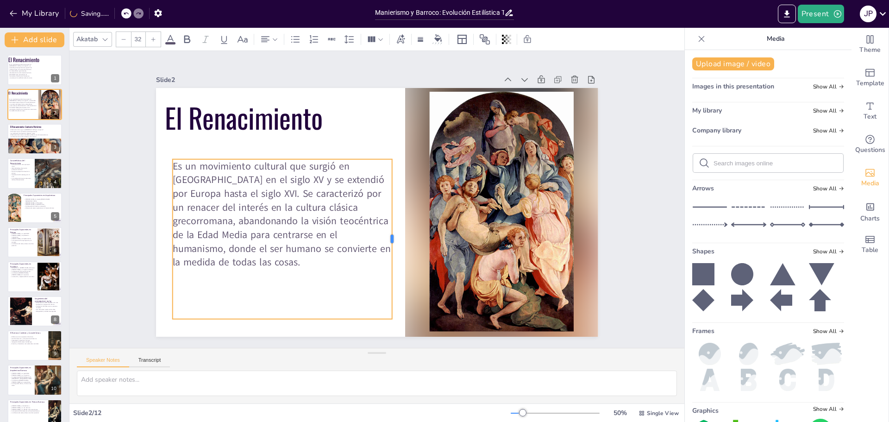
drag, startPoint x: 352, startPoint y: 235, endPoint x: 388, endPoint y: 226, distance: 36.9
click at [388, 202] on div at bounding box center [405, 166] width 149 height 72
drag, startPoint x: 142, startPoint y: 38, endPoint x: 120, endPoint y: 37, distance: 21.3
click at [120, 37] on div "32" at bounding box center [138, 40] width 45 height 16
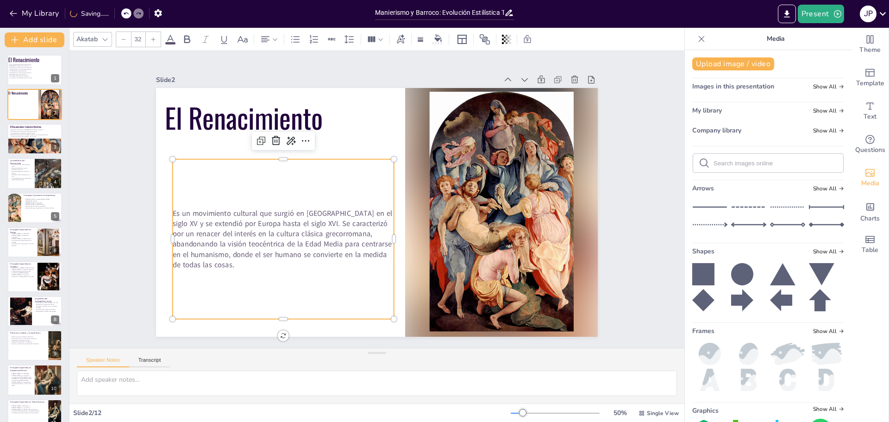
drag, startPoint x: 144, startPoint y: 39, endPoint x: 150, endPoint y: 37, distance: 6.9
click at [129, 38] on div "32" at bounding box center [138, 40] width 45 height 16
click at [161, 37] on div "Akatab 32" at bounding box center [308, 40] width 470 height 16
click at [154, 38] on icon at bounding box center [154, 40] width 6 height 6
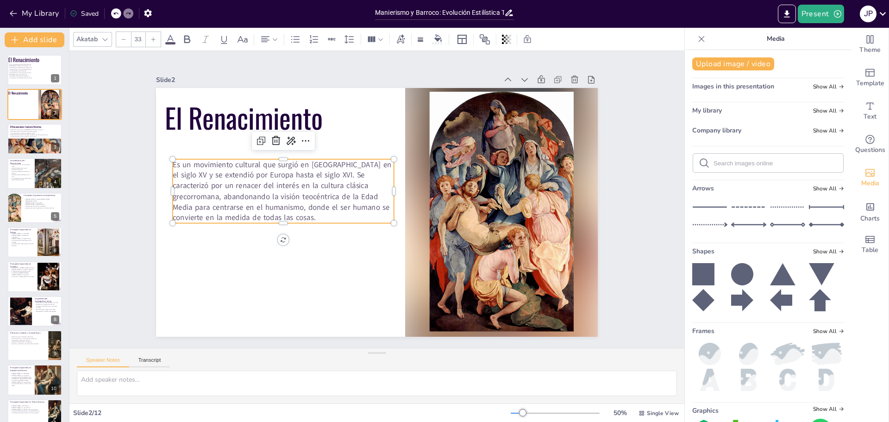
click at [154, 38] on icon at bounding box center [154, 40] width 6 height 6
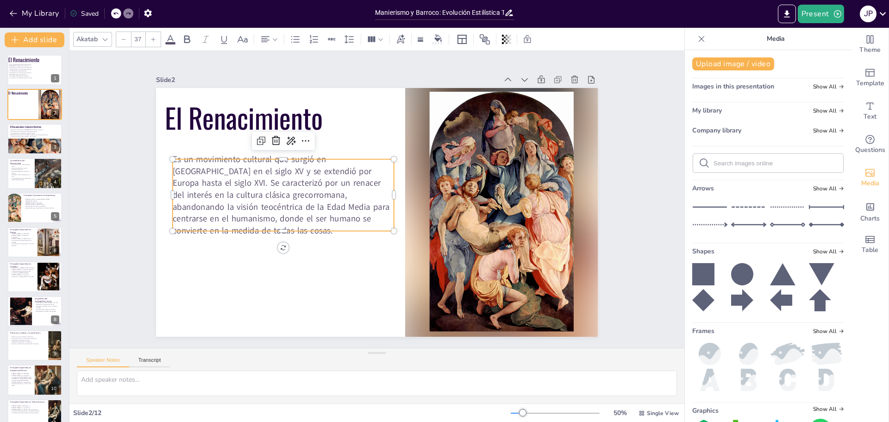
click at [154, 38] on icon at bounding box center [154, 40] width 6 height 6
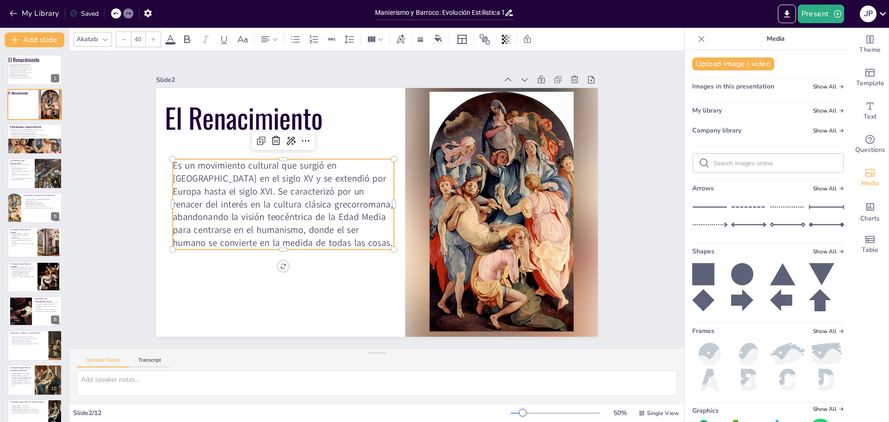
click at [154, 38] on icon at bounding box center [154, 40] width 6 height 6
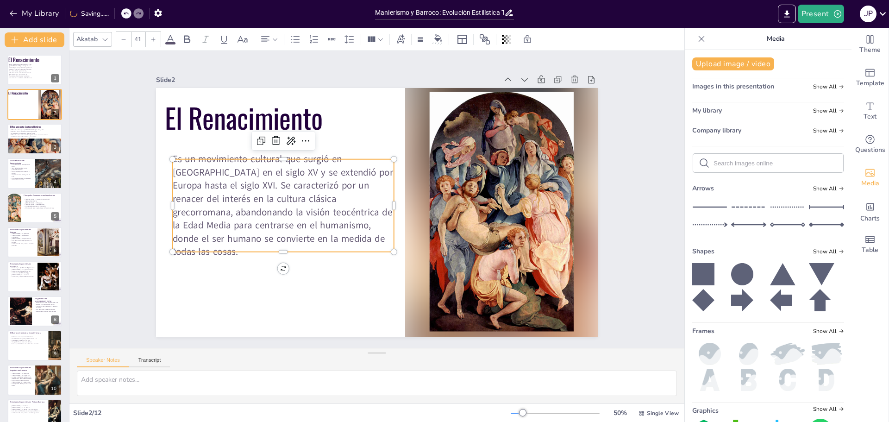
click at [154, 39] on icon at bounding box center [154, 40] width 6 height 6
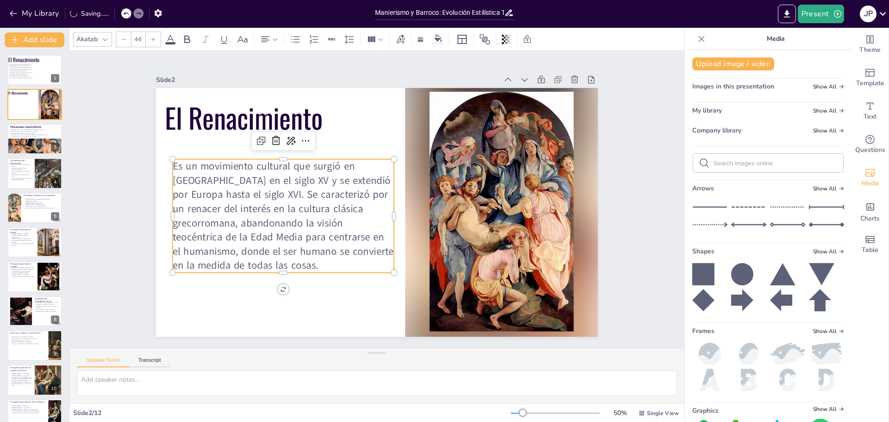
click at [154, 39] on icon at bounding box center [154, 40] width 6 height 6
type input "45"
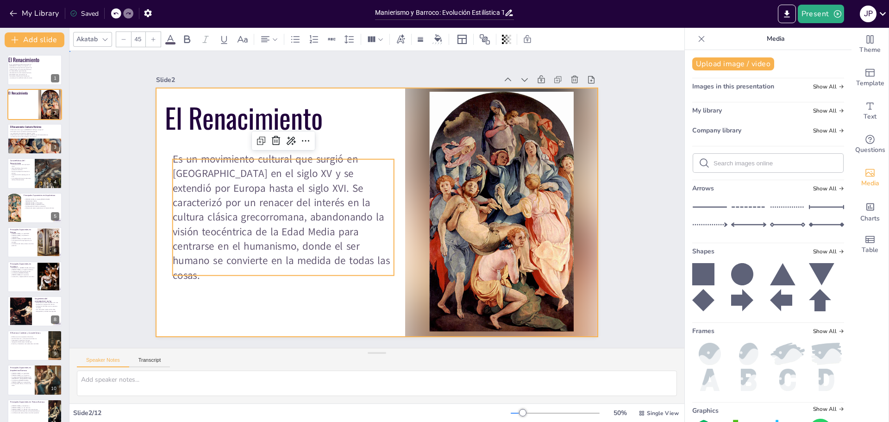
click at [225, 302] on div at bounding box center [377, 212] width 442 height 249
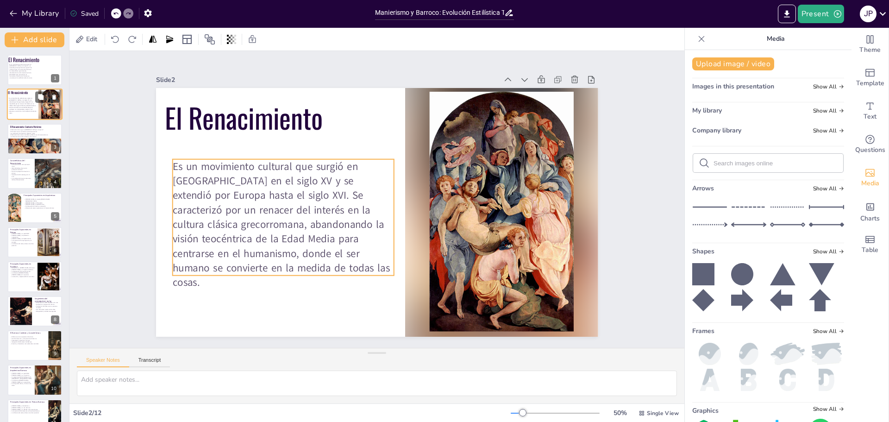
click at [28, 111] on p "Es un movimiento cultural que surgió en [GEOGRAPHIC_DATA] en el siglo XV y se e…" at bounding box center [23, 106] width 28 height 17
click at [27, 105] on span "Es un movimiento cultural que surgió en [GEOGRAPHIC_DATA] en el siglo XV y se e…" at bounding box center [22, 106] width 27 height 16
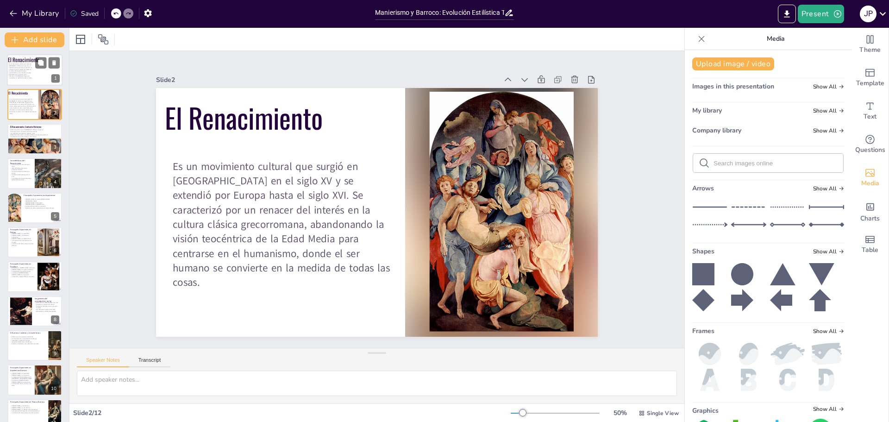
click at [29, 63] on p "Es un movimiento cultural que surgió en [GEOGRAPHIC_DATA] en el siglo XV y se e…" at bounding box center [21, 71] width 24 height 16
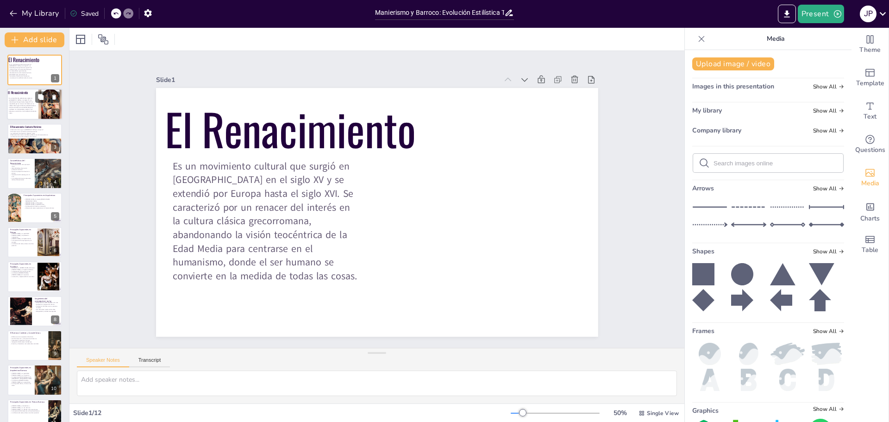
click at [35, 108] on span "Es un movimiento cultural que surgió en [GEOGRAPHIC_DATA] en el siglo XV y se e…" at bounding box center [22, 106] width 27 height 16
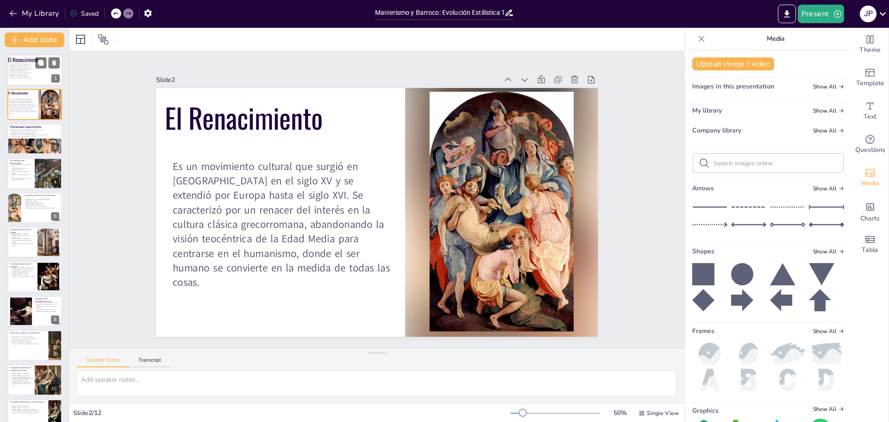
click at [38, 82] on div at bounding box center [35, 70] width 56 height 32
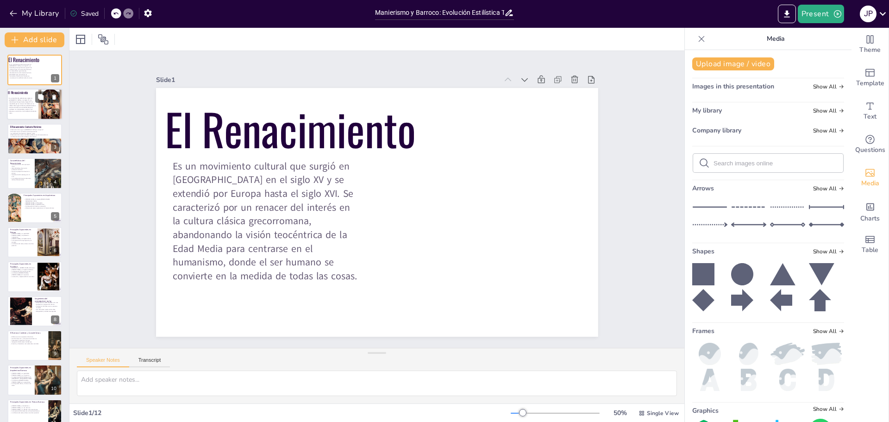
click at [38, 105] on div at bounding box center [35, 105] width 56 height 32
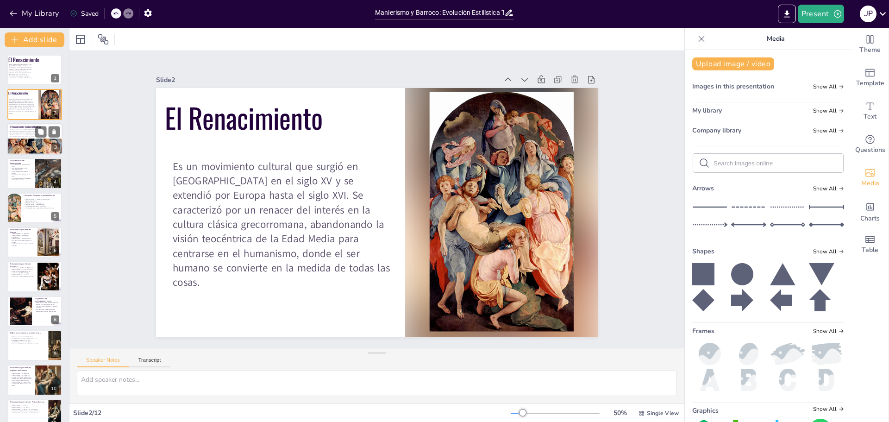
click at [25, 124] on div "El Renacimiento: Contexto Histórico El Renacimiento surge en [GEOGRAPHIC_DATA] …" at bounding box center [35, 139] width 56 height 32
type textarea "El Renacimiento tuvo su origen en [GEOGRAPHIC_DATA] durante el siglo XV, un per…"
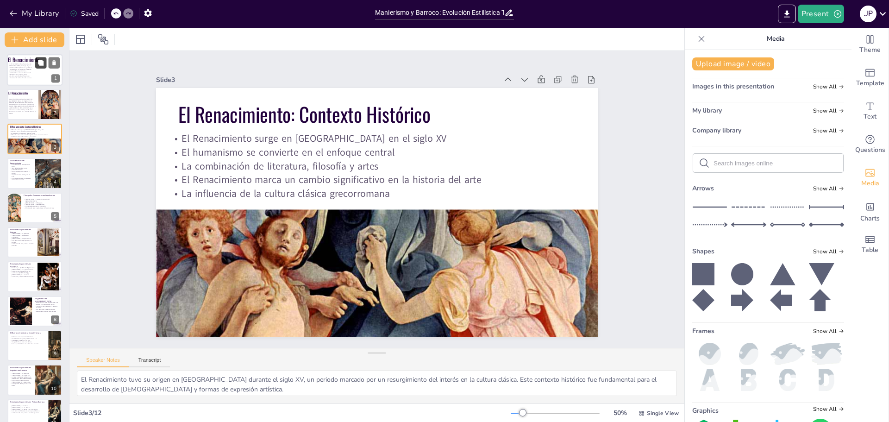
click at [39, 64] on icon at bounding box center [41, 63] width 6 height 6
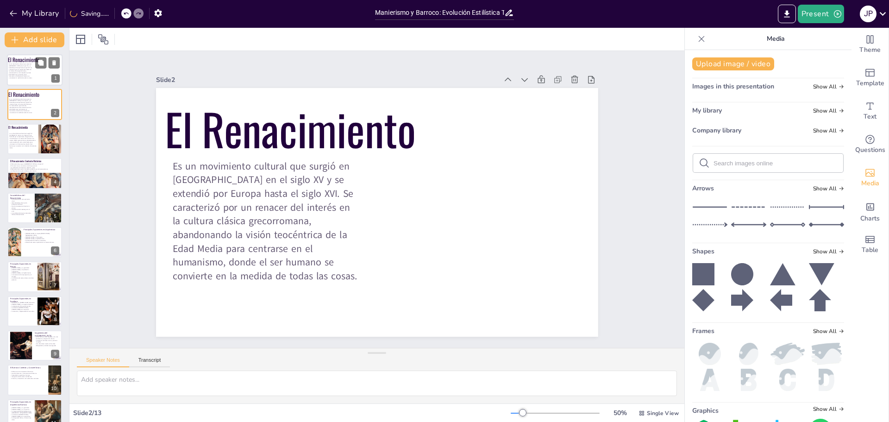
click at [36, 74] on div at bounding box center [35, 70] width 56 height 32
click at [31, 130] on div "El Renacimiento" at bounding box center [23, 129] width 30 height 8
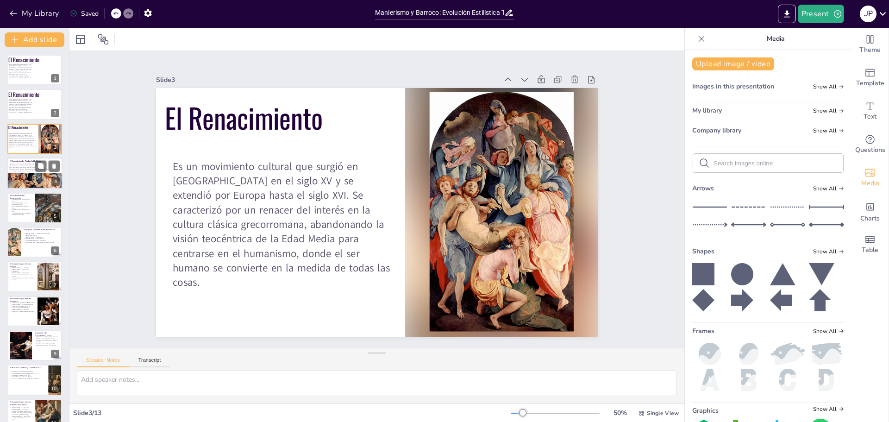
click at [23, 182] on div at bounding box center [35, 185] width 56 height 93
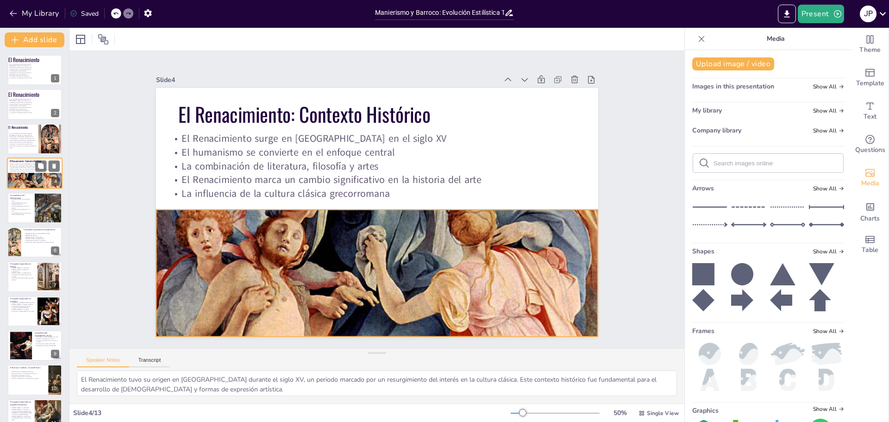
click at [25, 178] on div at bounding box center [35, 185] width 56 height 93
click at [23, 199] on p "Antropocentrismo como principio clave" at bounding box center [21, 199] width 22 height 3
type textarea "El antropocentrismo es una característica esencial del Renacimiento, donde se v…"
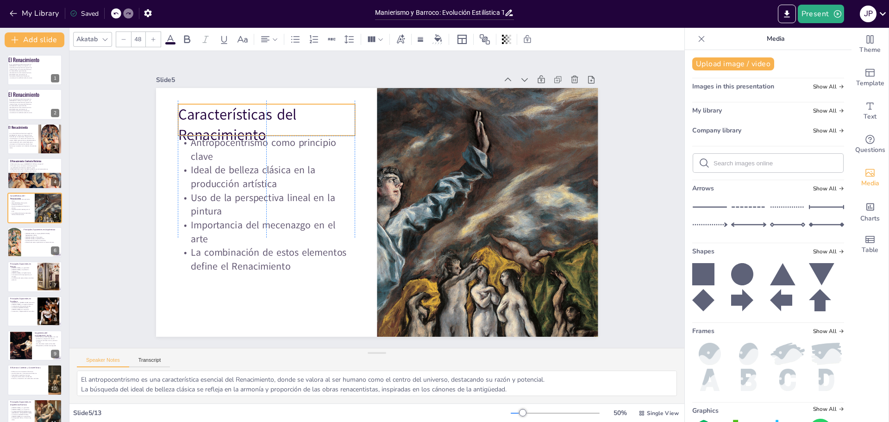
click at [239, 125] on p "Características del Renacimiento" at bounding box center [275, 114] width 180 height 60
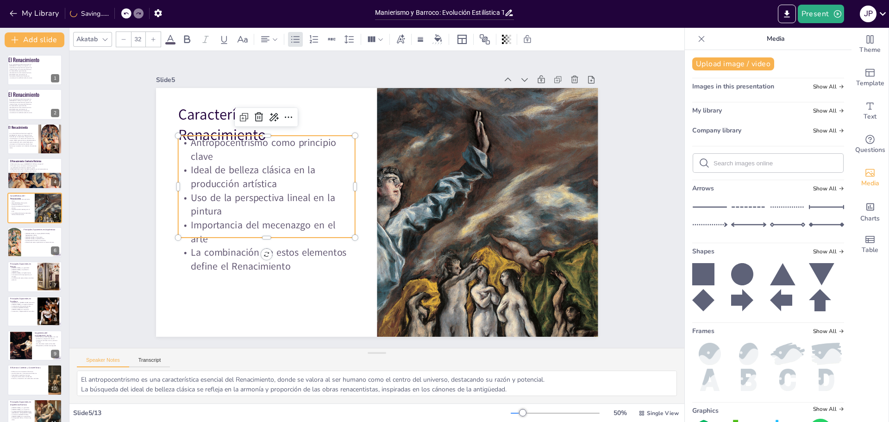
click at [230, 180] on p "Ideal de belleza clásica en la producción artística" at bounding box center [266, 176] width 177 height 27
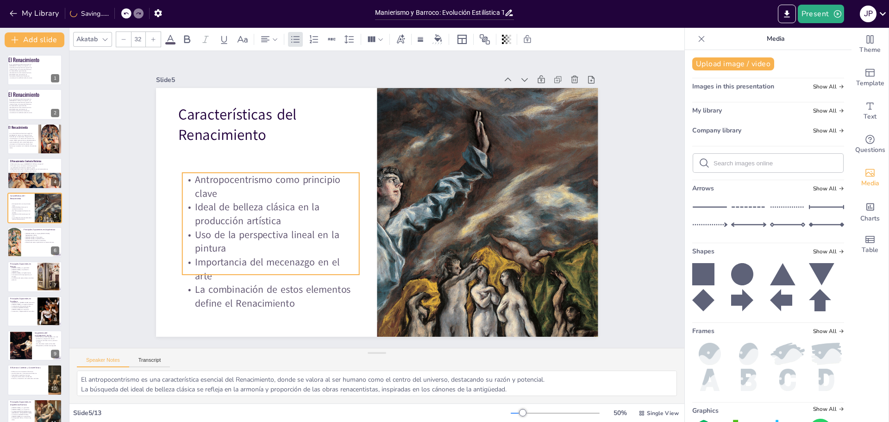
drag, startPoint x: 230, startPoint y: 187, endPoint x: 226, endPoint y: 221, distance: 33.6
click at [230, 221] on div "Antropocentrismo como principio clave Ideal de belleza clásica en la producción…" at bounding box center [267, 229] width 190 height 155
click at [155, 42] on icon at bounding box center [154, 40] width 6 height 6
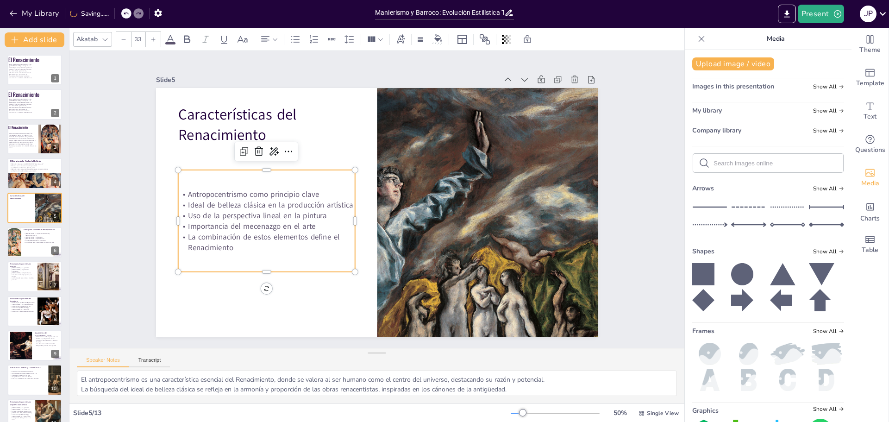
click at [154, 42] on icon at bounding box center [154, 40] width 6 height 6
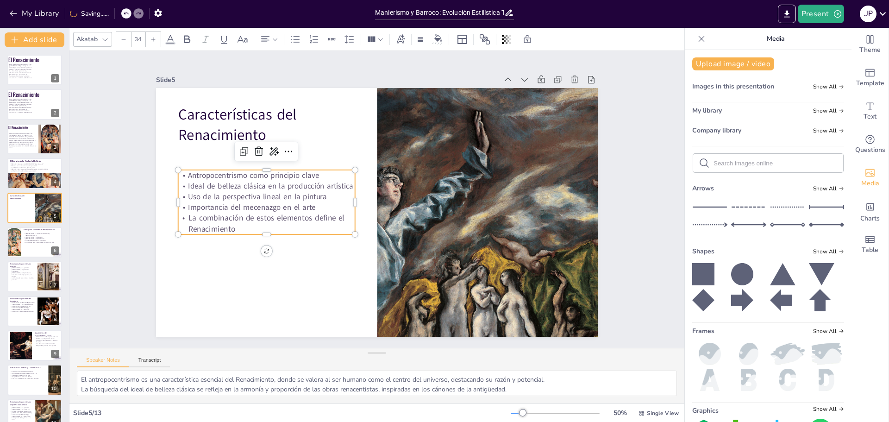
click at [154, 42] on div at bounding box center [153, 39] width 15 height 15
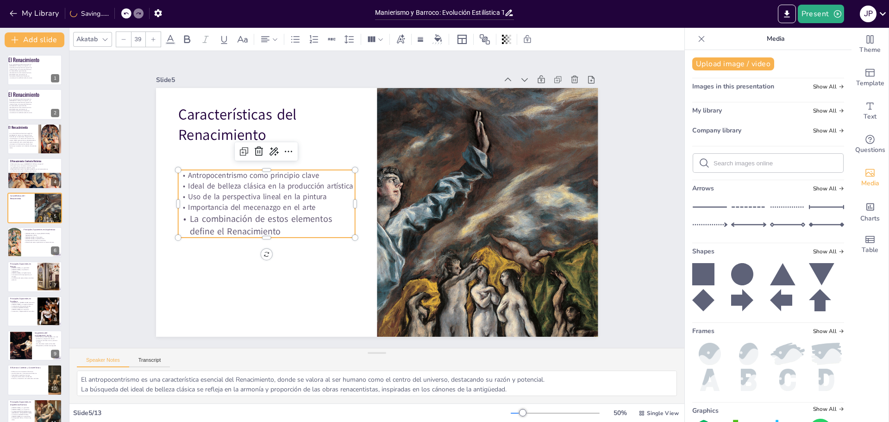
click at [154, 42] on div at bounding box center [153, 39] width 15 height 15
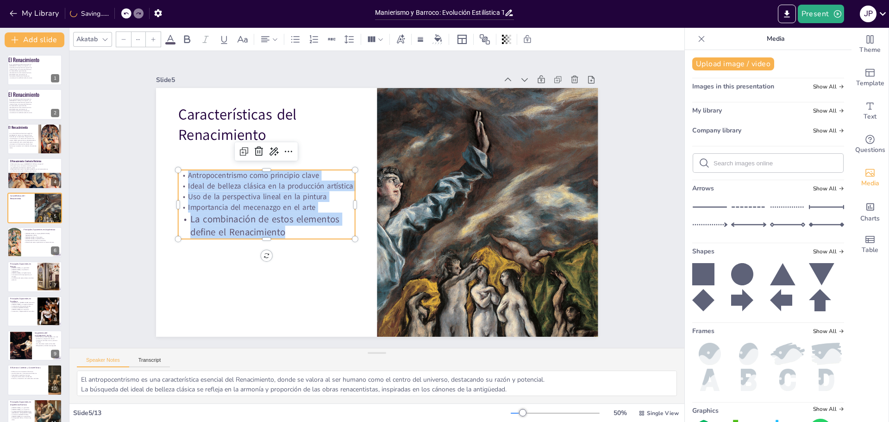
drag, startPoint x: 285, startPoint y: 230, endPoint x: 174, endPoint y: 148, distance: 138.1
click at [181, 168] on div "Antropocentrismo como principio clave Ideal de belleza clásica en la producción…" at bounding box center [266, 193] width 183 height 87
click at [144, 38] on div "--" at bounding box center [138, 39] width 15 height 15
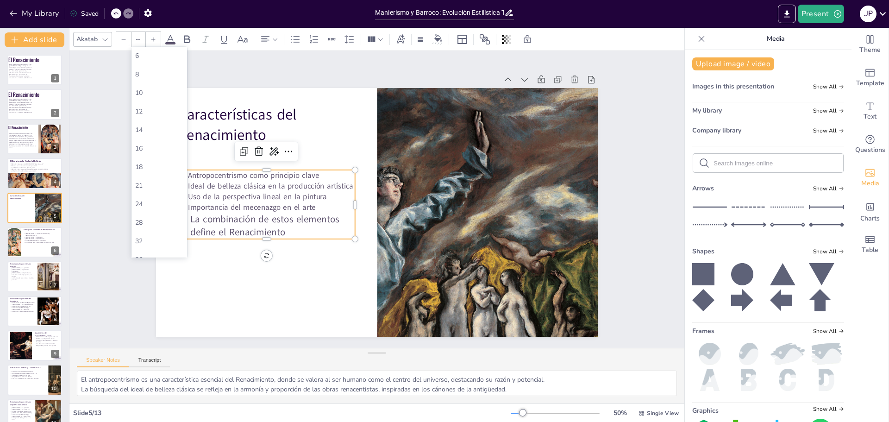
drag, startPoint x: 141, startPoint y: 37, endPoint x: 131, endPoint y: 39, distance: 10.4
click at [131, 39] on div "--" at bounding box center [138, 39] width 15 height 15
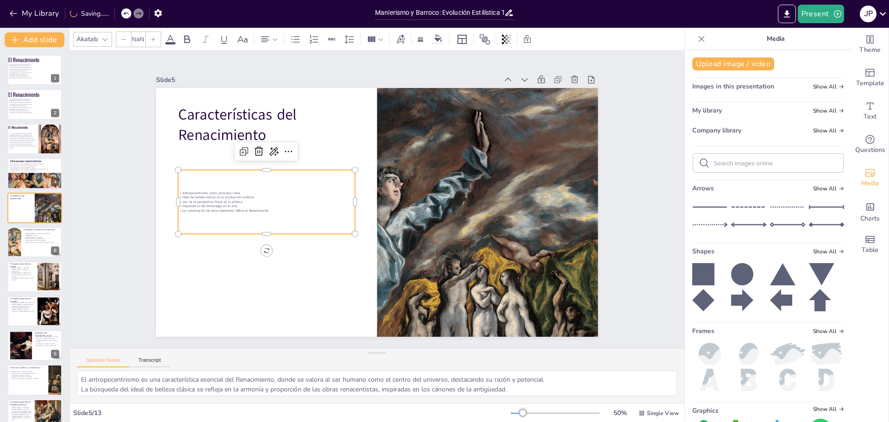
click at [144, 40] on div "NaN" at bounding box center [138, 39] width 15 height 15
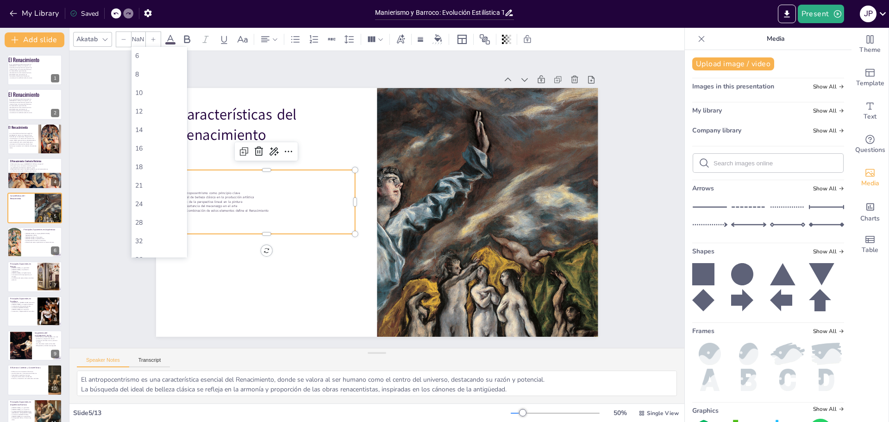
drag, startPoint x: 143, startPoint y: 38, endPoint x: 125, endPoint y: 38, distance: 18.1
click at [125, 38] on div "NaN" at bounding box center [138, 40] width 45 height 16
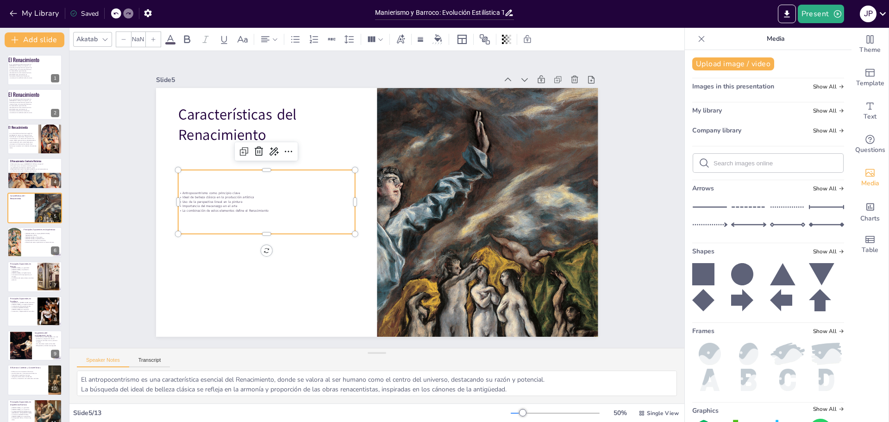
click at [144, 38] on input "NaN" at bounding box center [138, 39] width 13 height 15
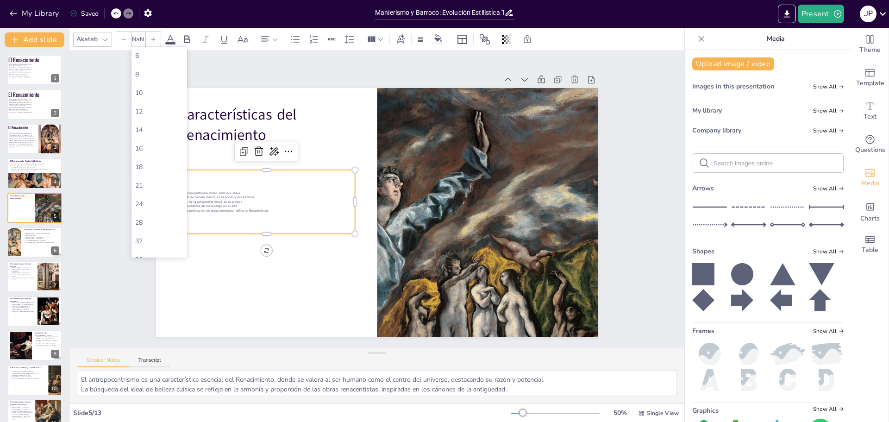
scroll to position [46, 0]
click at [146, 228] on div "42" at bounding box center [159, 231] width 48 height 9
type input "42"
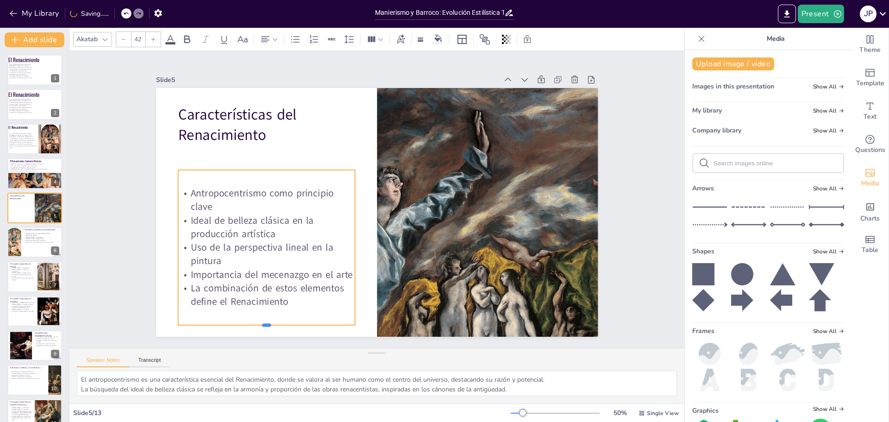
drag, startPoint x: 260, startPoint y: 293, endPoint x: 261, endPoint y: 323, distance: 29.7
click at [261, 323] on div at bounding box center [242, 303] width 175 height 44
click at [697, 39] on icon at bounding box center [701, 38] width 9 height 9
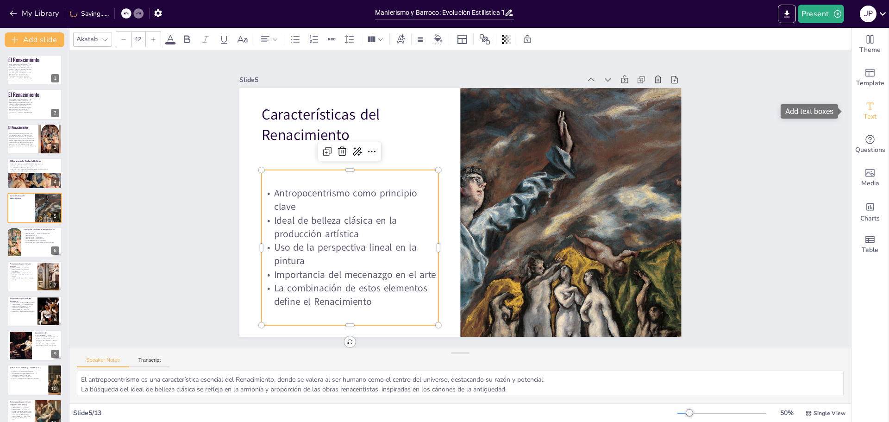
click at [865, 106] on icon "Add text boxes" at bounding box center [870, 106] width 11 height 11
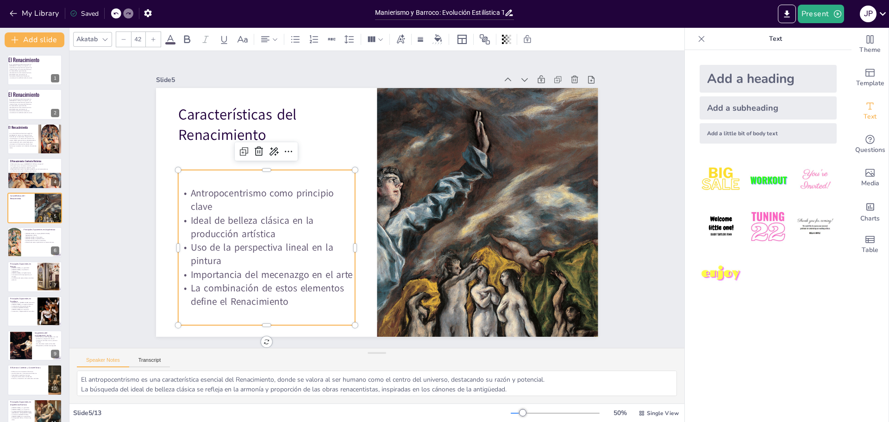
click at [697, 39] on icon at bounding box center [701, 38] width 9 height 9
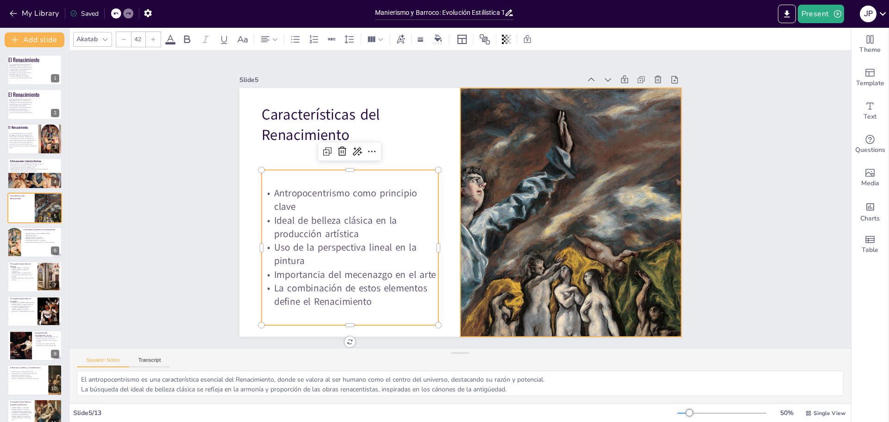
click at [513, 206] on div at bounding box center [569, 224] width 397 height 286
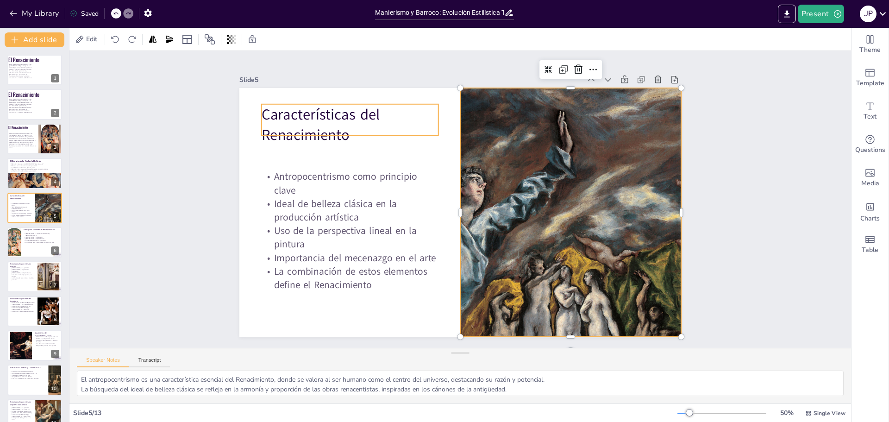
click at [295, 129] on p "Características del Renacimiento" at bounding box center [368, 103] width 182 height 77
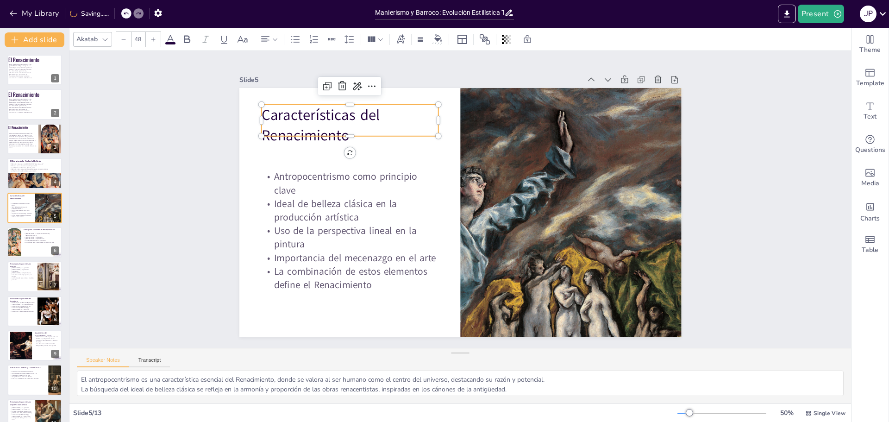
click at [334, 127] on p "Características del Renacimiento" at bounding box center [358, 113] width 180 height 59
click at [335, 128] on p "Características del Renacimiento" at bounding box center [368, 105] width 182 height 77
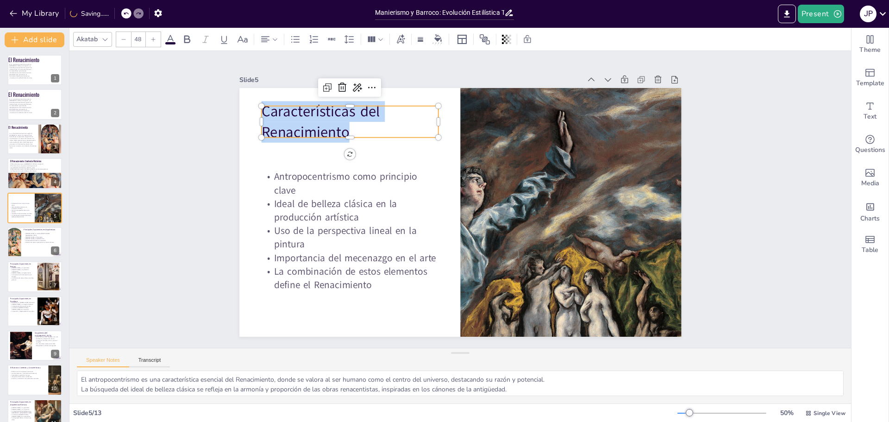
drag, startPoint x: 340, startPoint y: 129, endPoint x: 257, endPoint y: 109, distance: 85.7
click at [277, 109] on p "Características del Renacimiento" at bounding box center [368, 100] width 182 height 77
click at [190, 41] on icon at bounding box center [187, 39] width 6 height 8
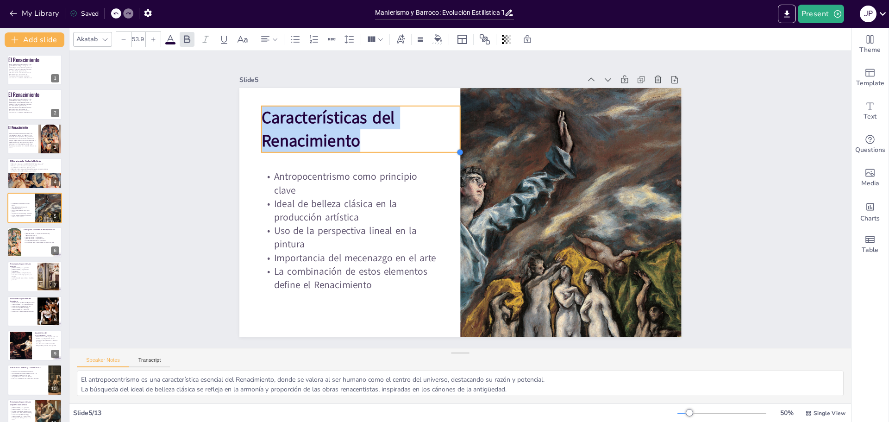
drag, startPoint x: 433, startPoint y: 144, endPoint x: 440, endPoint y: 149, distance: 8.6
click at [440, 149] on div "Antropocentrismo como principio clave Ideal de belleza clásica en la producción…" at bounding box center [459, 212] width 466 height 294
click at [869, 110] on div "Text" at bounding box center [870, 111] width 37 height 33
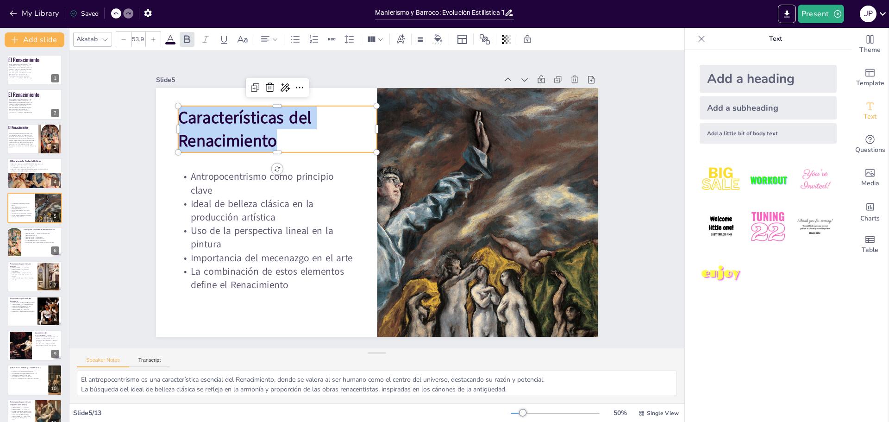
click at [275, 142] on p "Características del Renacimiento" at bounding box center [314, 94] width 201 height 123
click at [275, 141] on p "Características del Renacimiento" at bounding box center [285, 119] width 202 height 67
click at [277, 139] on p "Características del Renacimiento" at bounding box center [285, 119] width 202 height 67
click at [103, 41] on icon at bounding box center [104, 39] width 7 height 7
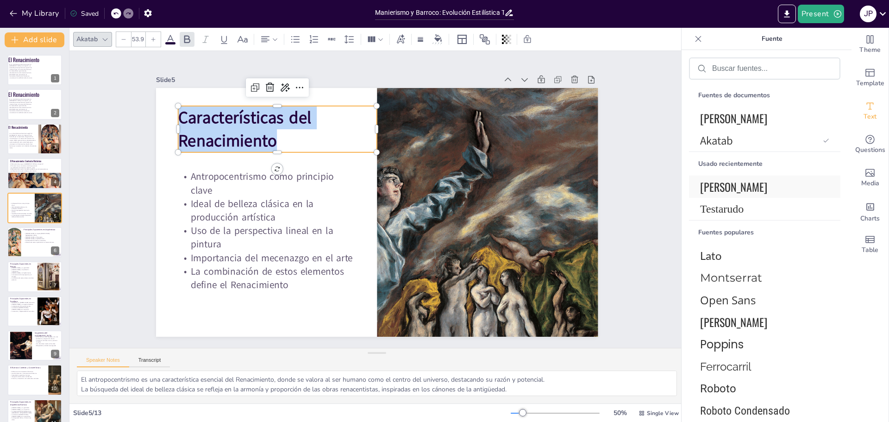
click at [717, 189] on font "[PERSON_NAME]" at bounding box center [733, 186] width 67 height 17
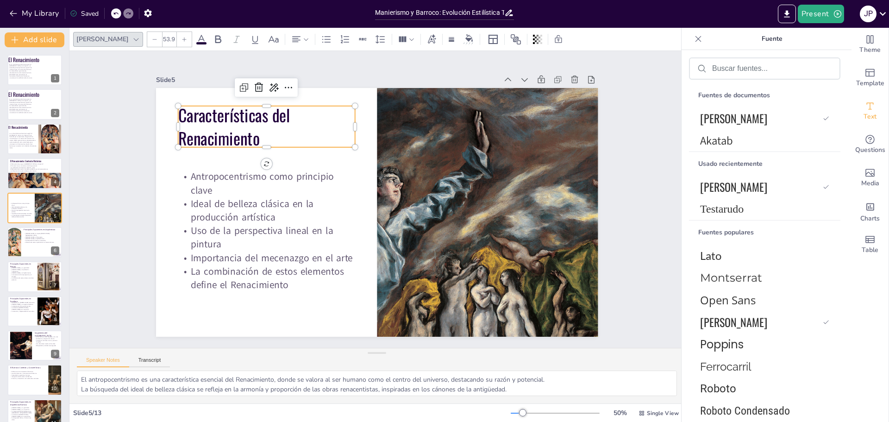
click at [182, 41] on icon at bounding box center [185, 40] width 6 height 6
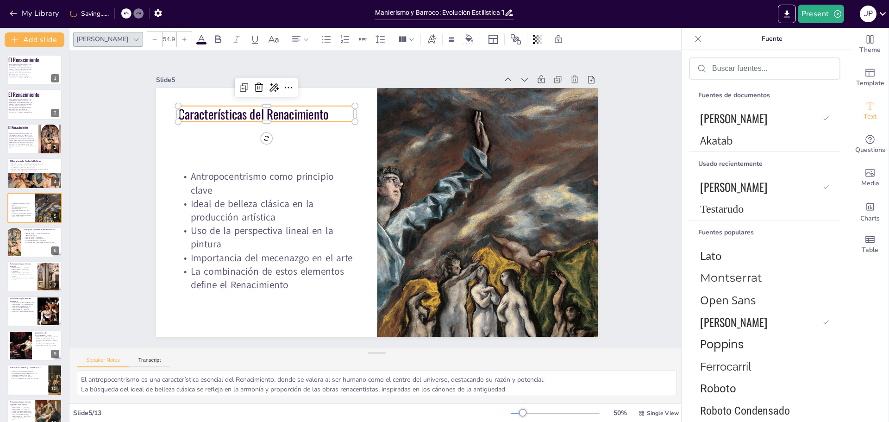
click at [182, 41] on icon at bounding box center [185, 40] width 6 height 6
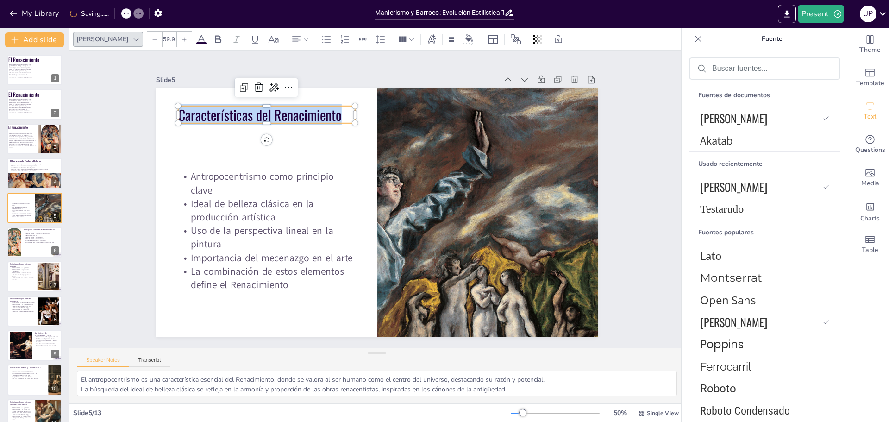
click at [182, 41] on icon at bounding box center [185, 40] width 6 height 6
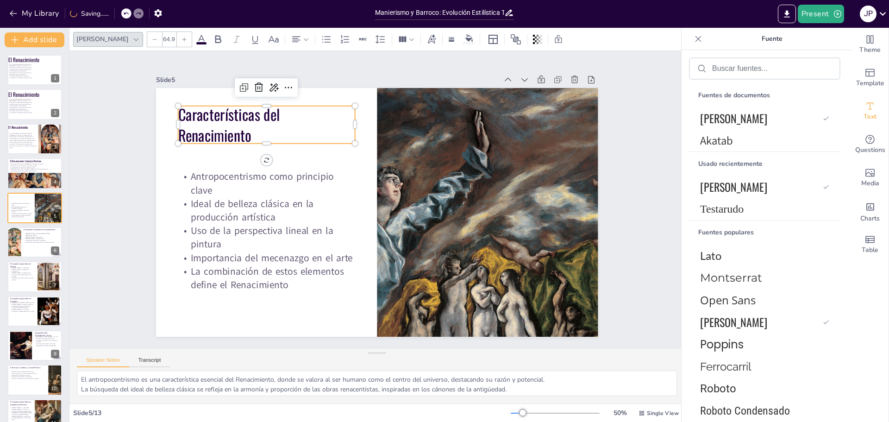
click at [182, 41] on icon at bounding box center [185, 40] width 6 height 6
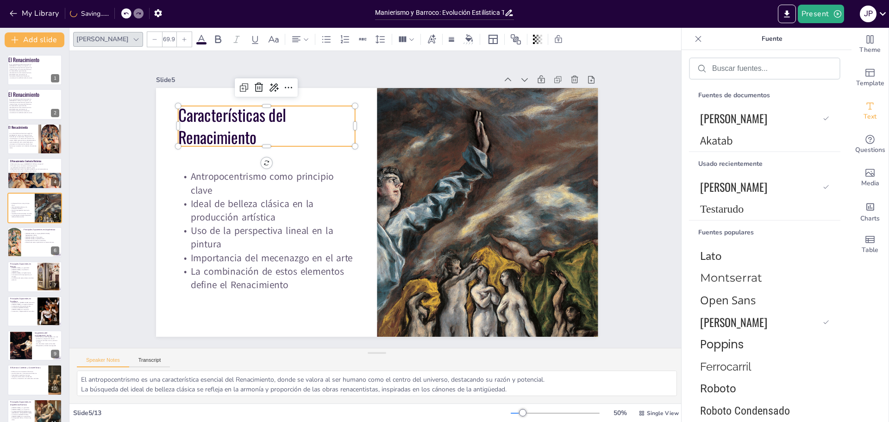
click at [182, 41] on icon at bounding box center [185, 40] width 6 height 6
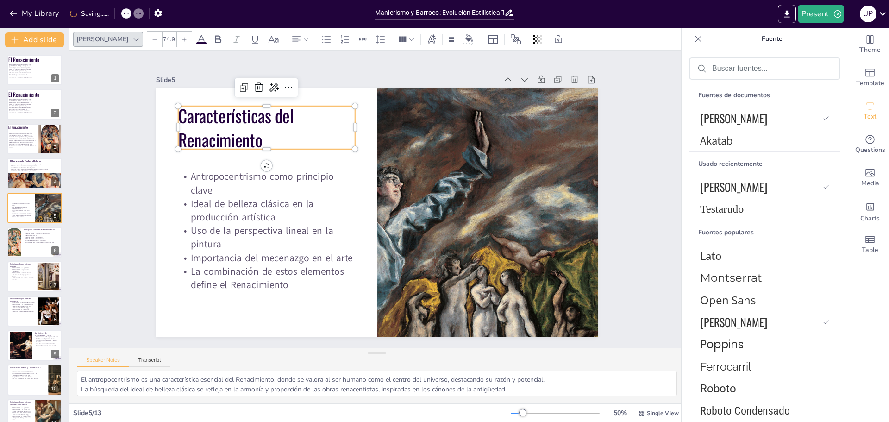
click at [182, 41] on icon at bounding box center [185, 40] width 6 height 6
type input "77.9"
click at [44, 244] on div at bounding box center [35, 243] width 56 height 32
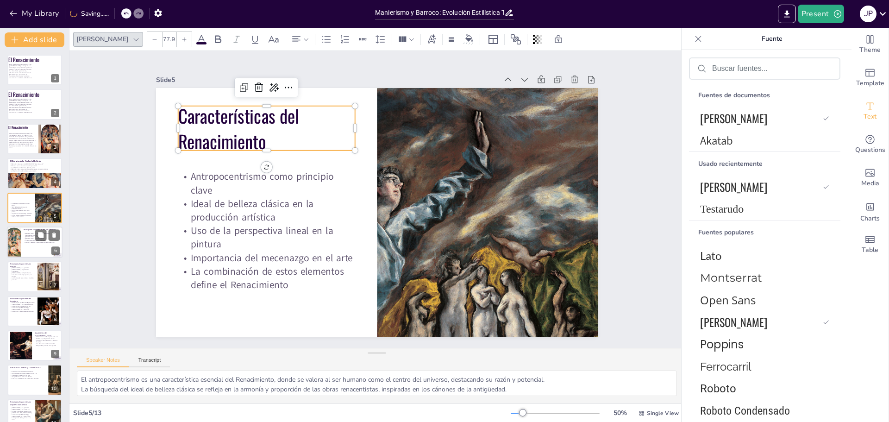
type textarea "[PERSON_NAME] es un referente en la arquitectura renacentista, famoso por la in…"
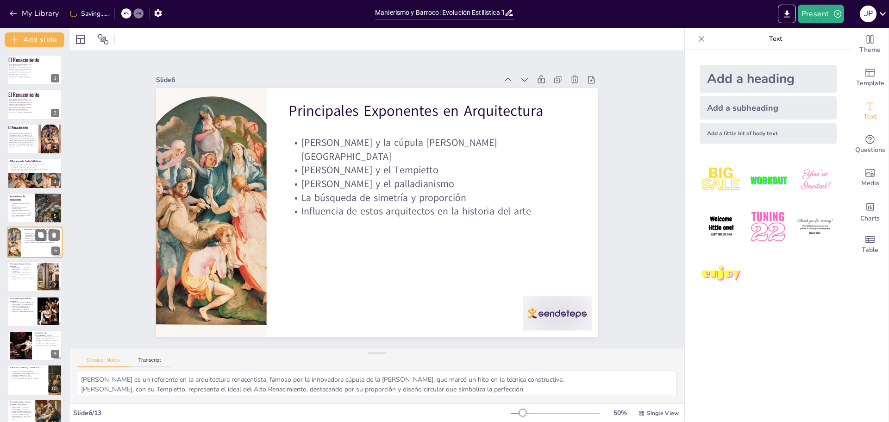
scroll to position [8, 0]
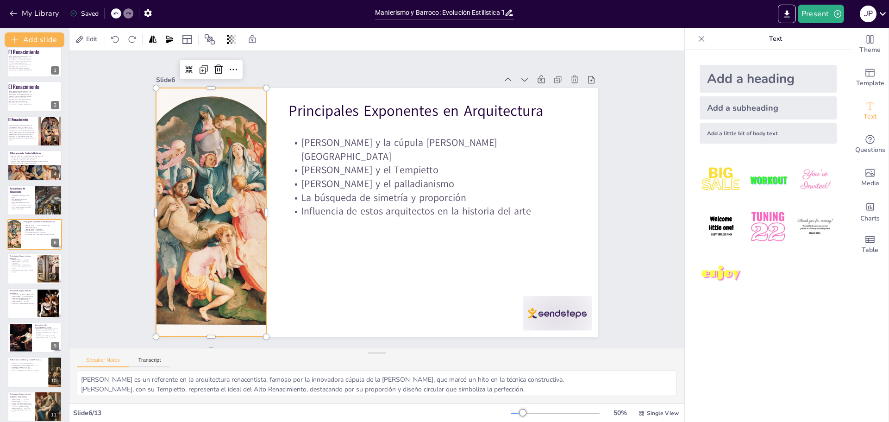
click at [201, 192] on div at bounding box center [210, 195] width 191 height 265
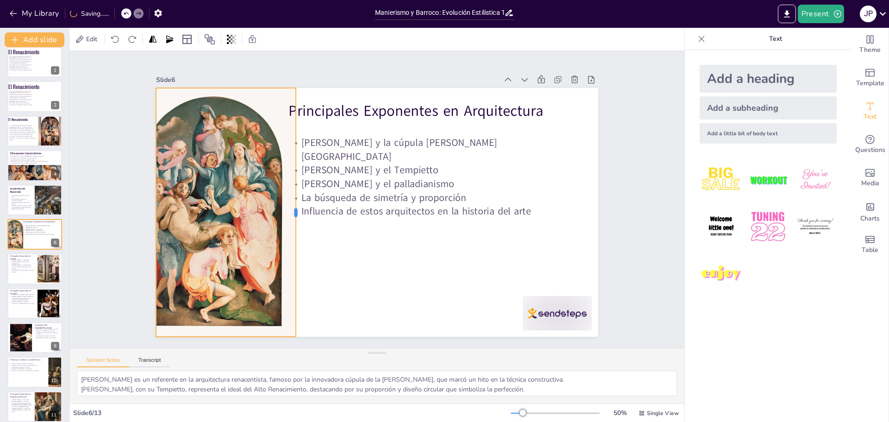
drag, startPoint x: 261, startPoint y: 210, endPoint x: 290, endPoint y: 206, distance: 29.9
click at [296, 206] on div at bounding box center [299, 212] width 7 height 249
click at [247, 219] on div at bounding box center [213, 177] width 216 height 279
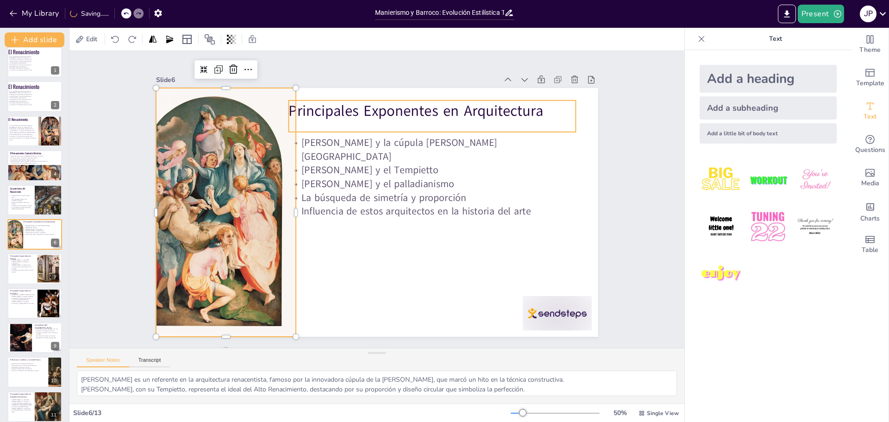
click at [351, 108] on p "Principales Exponentes en Arquitectura" at bounding box center [449, 124] width 285 height 80
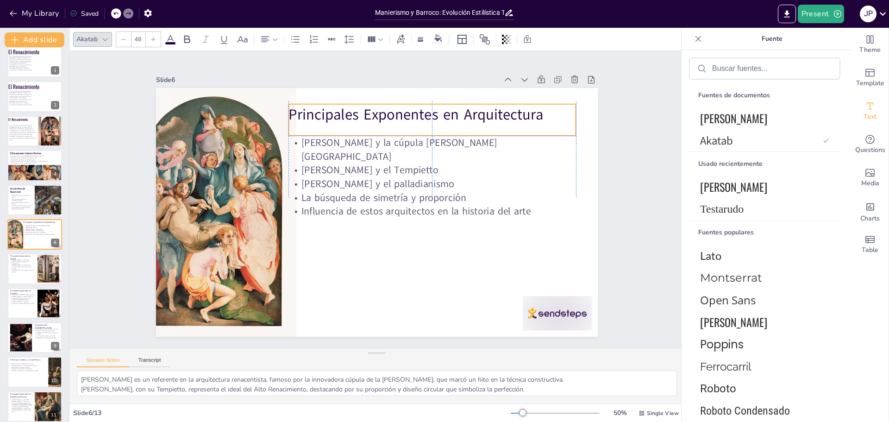
click at [321, 107] on p "Principales Exponentes en Arquitectura" at bounding box center [448, 128] width 285 height 80
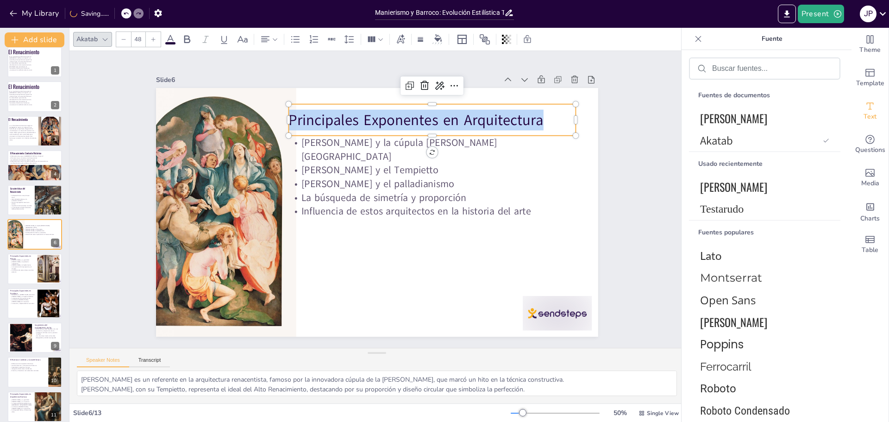
drag, startPoint x: 284, startPoint y: 118, endPoint x: 549, endPoint y: 115, distance: 264.5
click at [549, 115] on p "Principales Exponentes en Arquitectura" at bounding box center [433, 120] width 288 height 21
click at [712, 182] on font "[PERSON_NAME]" at bounding box center [733, 186] width 67 height 17
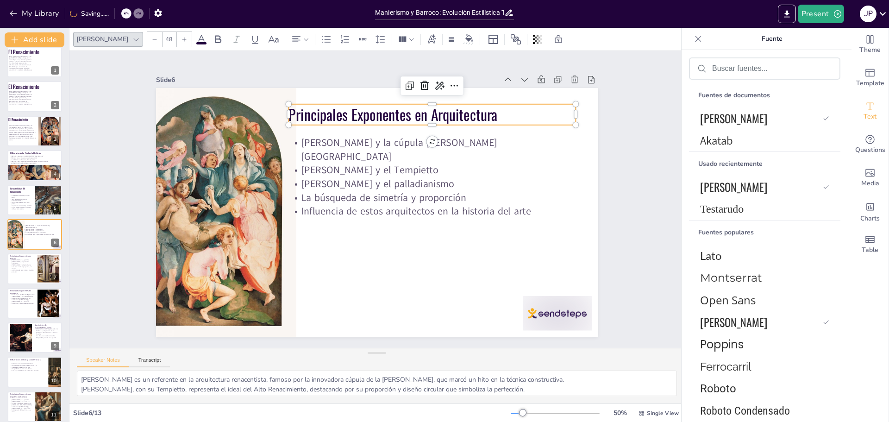
click at [182, 38] on icon at bounding box center [185, 40] width 6 height 6
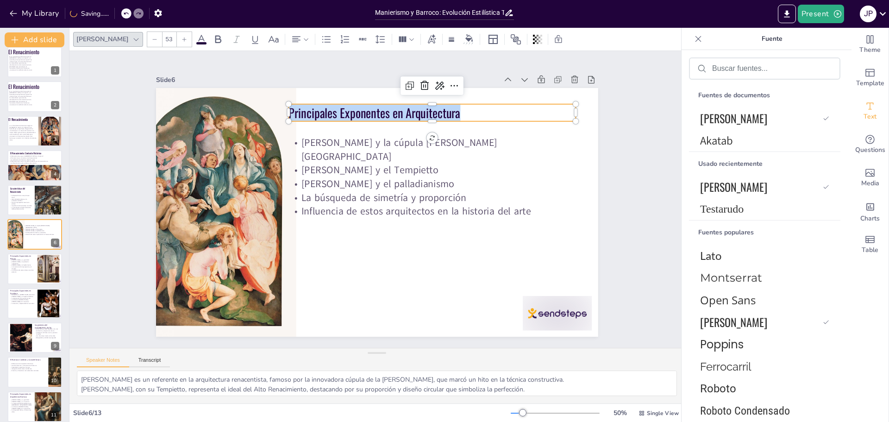
click at [182, 38] on icon at bounding box center [185, 40] width 6 height 6
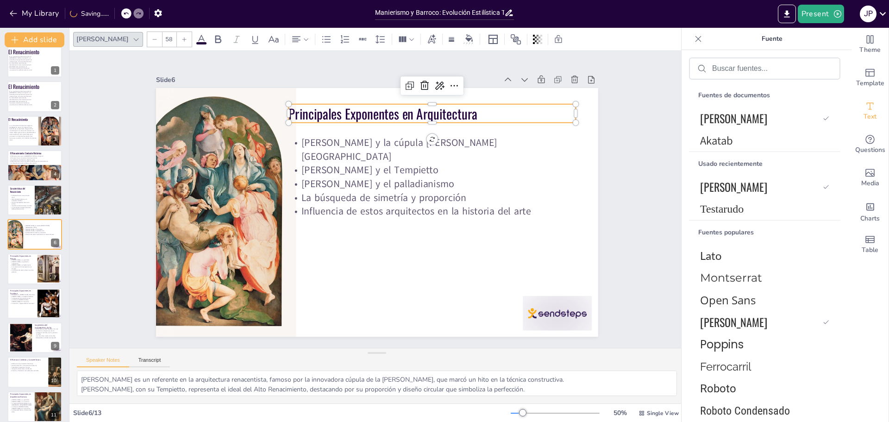
click at [182, 38] on icon at bounding box center [185, 40] width 6 height 6
type input "59"
click at [213, 42] on icon at bounding box center [218, 39] width 11 height 11
click at [567, 324] on div at bounding box center [529, 348] width 75 height 48
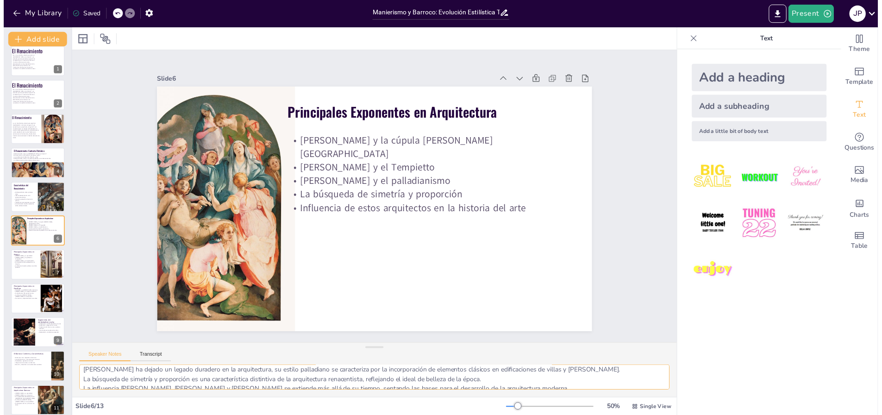
scroll to position [32, 0]
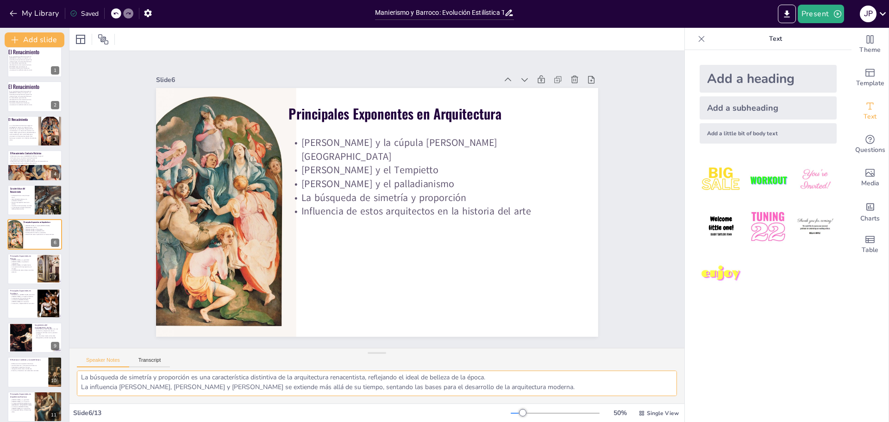
drag, startPoint x: 82, startPoint y: 382, endPoint x: 385, endPoint y: 409, distance: 304.6
click at [531, 410] on div "Slide 1 El Renacimiento Es un movimiento cultural que surgió en [GEOGRAPHIC_DAT…" at bounding box center [376, 225] width 615 height 394
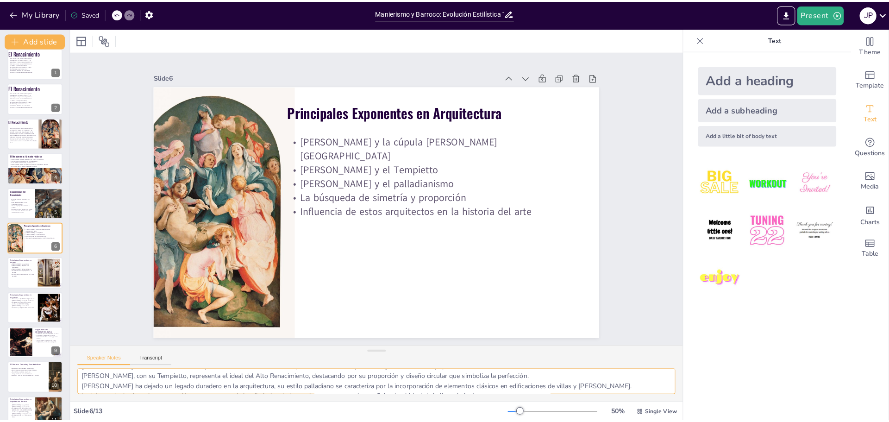
scroll to position [0, 0]
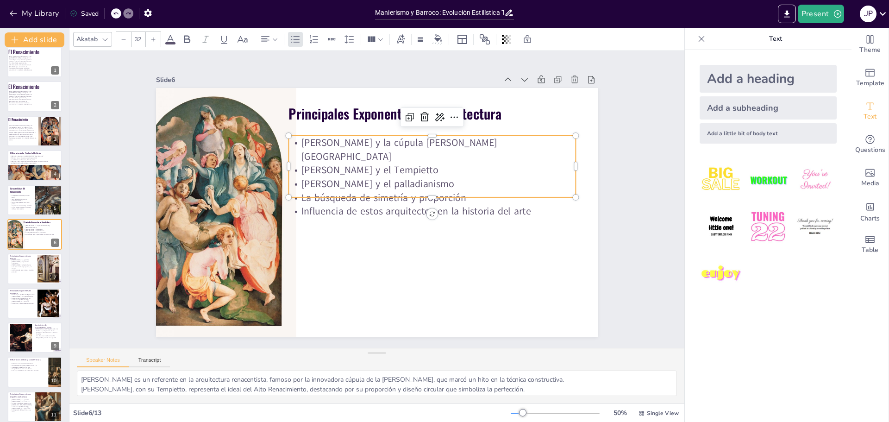
click at [346, 180] on p "La búsqueda de simetría y proporción" at bounding box center [429, 215] width 277 height 102
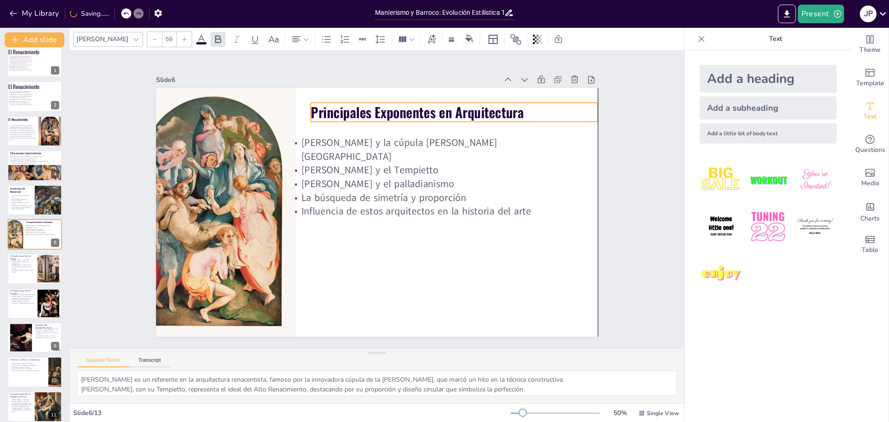
drag, startPoint x: 331, startPoint y: 109, endPoint x: 353, endPoint y: 107, distance: 21.8
click at [353, 107] on strong "Principales Exponentes en Arquitectura" at bounding box center [426, 116] width 214 height 42
click at [182, 40] on icon at bounding box center [185, 40] width 6 height 6
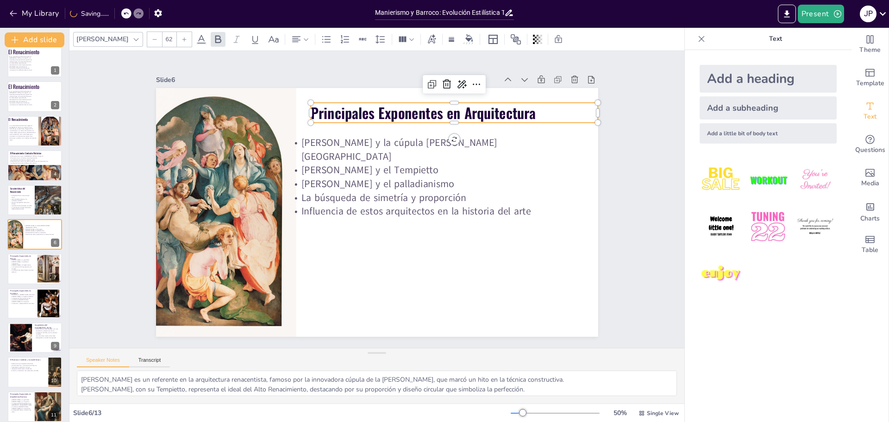
click at [182, 40] on icon at bounding box center [185, 40] width 6 height 6
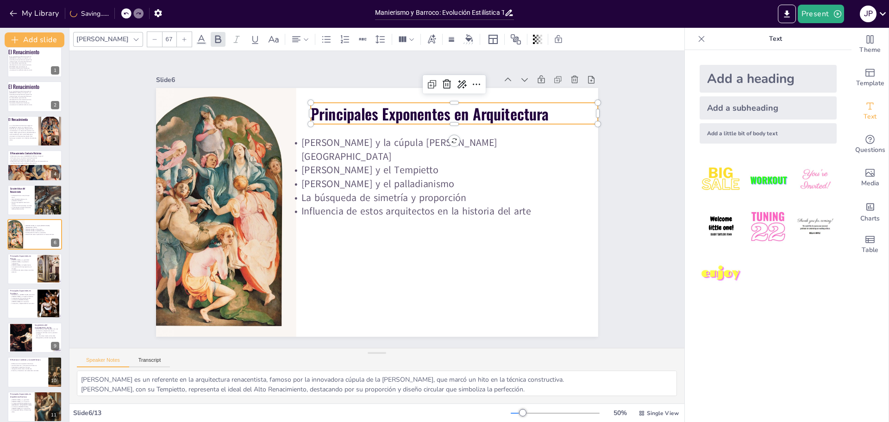
click at [182, 40] on icon at bounding box center [185, 40] width 6 height 6
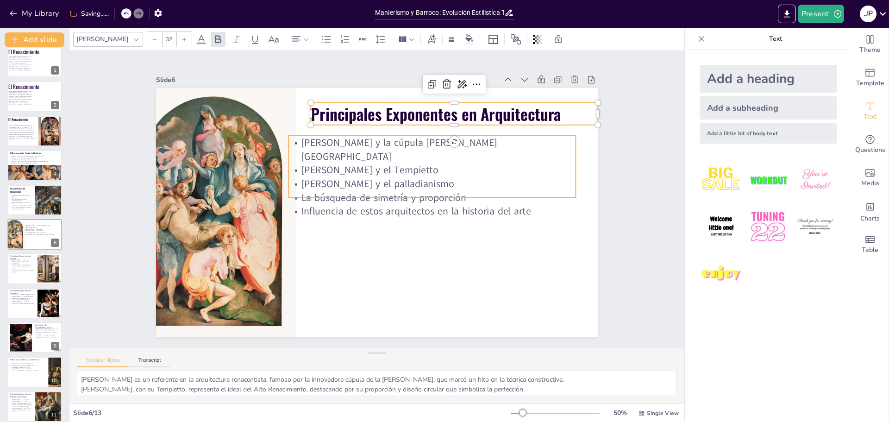
click at [318, 195] on p "Influencia de estos arquitectos en la historia del arte" at bounding box center [430, 217] width 287 height 44
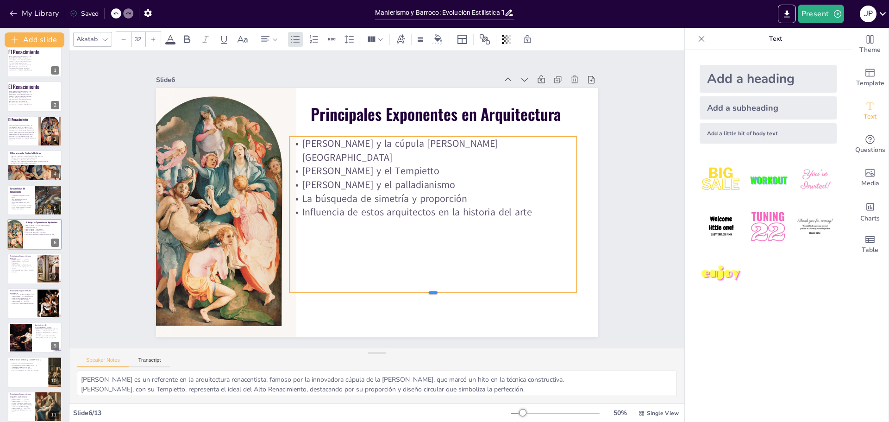
drag, startPoint x: 423, startPoint y: 195, endPoint x: 409, endPoint y: 277, distance: 83.2
click at [414, 285] on div "Principales Exponentes en Arquitectura [PERSON_NAME] y la cúpula de [PERSON_NAM…" at bounding box center [376, 212] width 466 height 294
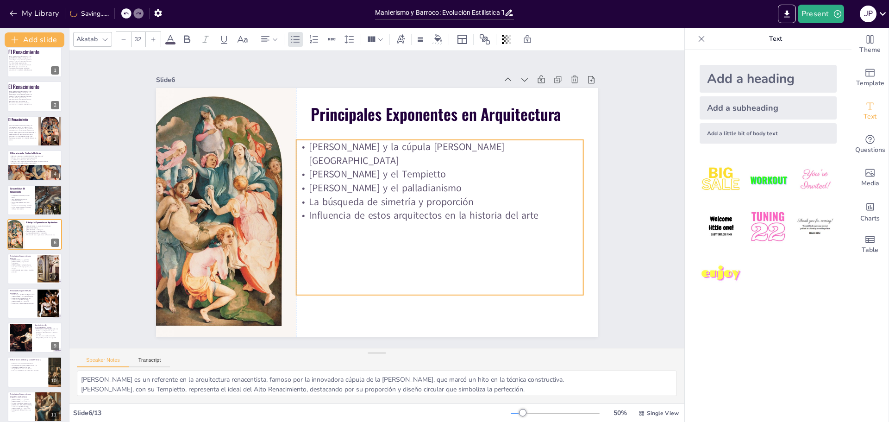
drag, startPoint x: 283, startPoint y: 212, endPoint x: 291, endPoint y: 215, distance: 8.9
click at [296, 215] on div "[PERSON_NAME] y la cúpula de [PERSON_NAME] y el Tempietto [PERSON_NAME] y el pa…" at bounding box center [440, 217] width 288 height 155
click at [408, 208] on p "Influencia de estos arquitectos en la historia del arte" at bounding box center [440, 215] width 288 height 14
click at [527, 199] on p "Influencia de estos arquitectos en la historia del arte" at bounding box center [431, 234] width 277 height 102
click at [527, 199] on p "Influencia de estos arquitectos en la historia del arte" at bounding box center [435, 228] width 284 height 73
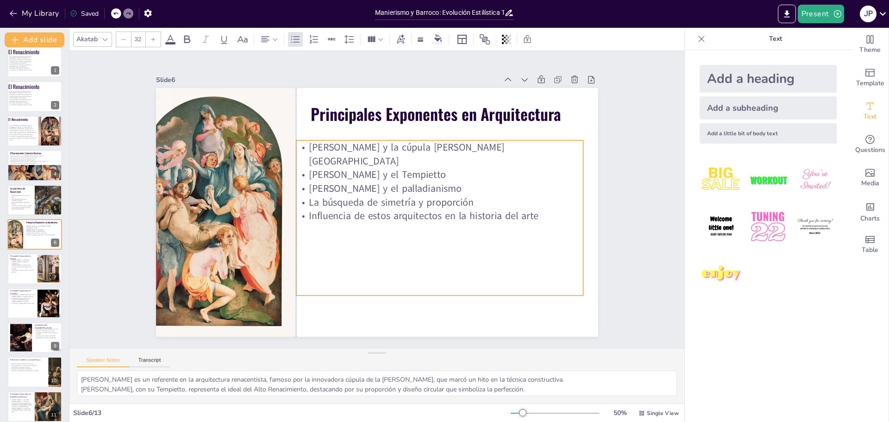
click at [304, 145] on p "[PERSON_NAME] y la cúpula [PERSON_NAME][GEOGRAPHIC_DATA]" at bounding box center [447, 168] width 287 height 87
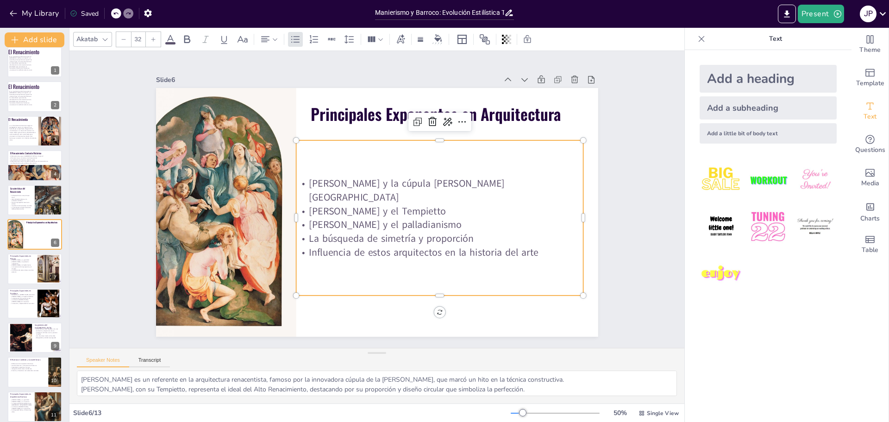
click at [307, 158] on div "[PERSON_NAME] y la cúpula de [PERSON_NAME] y el Tempietto [PERSON_NAME] y el pa…" at bounding box center [435, 230] width 314 height 211
click at [307, 157] on div "[PERSON_NAME] y la cúpula de [PERSON_NAME] y el Tempietto [PERSON_NAME] y el pa…" at bounding box center [429, 160] width 295 height 324
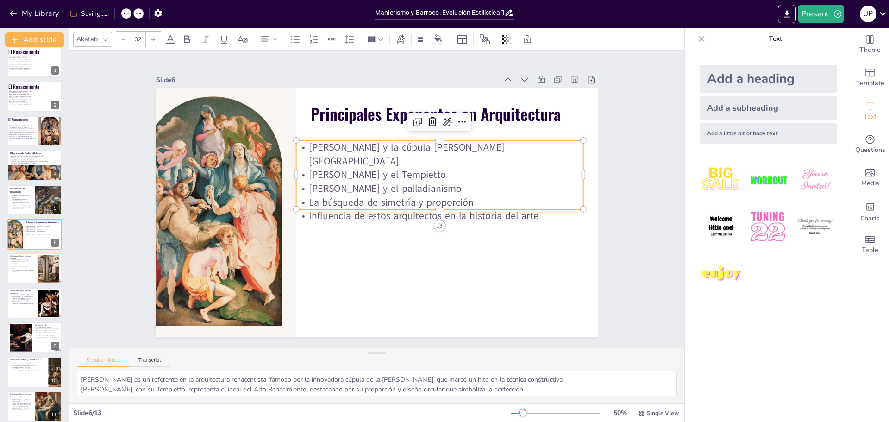
click at [341, 175] on p "[PERSON_NAME] y el palladianismo" at bounding box center [440, 195] width 287 height 44
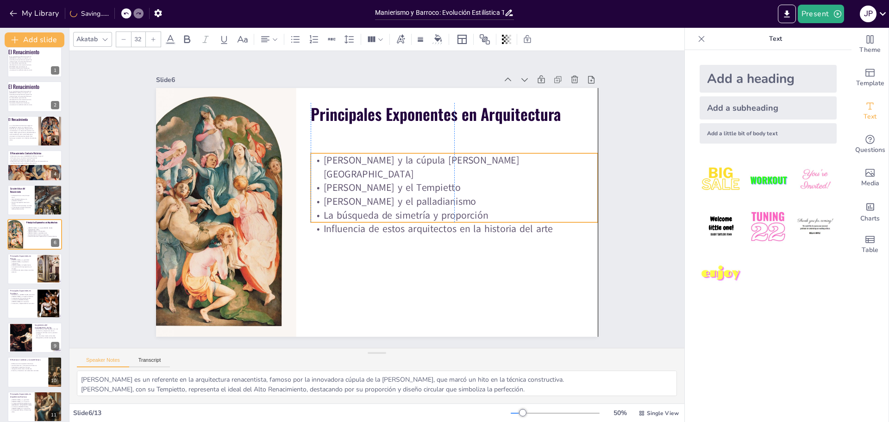
drag, startPoint x: 531, startPoint y: 199, endPoint x: 540, endPoint y: 211, distance: 14.9
click at [542, 212] on p "Influencia de estos arquitectos en la historia del arte" at bounding box center [441, 252] width 277 height 102
click at [545, 214] on p "Influencia de estos arquitectos en la historia del arte" at bounding box center [443, 243] width 284 height 73
click at [545, 214] on p "Influencia de estos arquitectos en la historia del arte" at bounding box center [446, 236] width 287 height 44
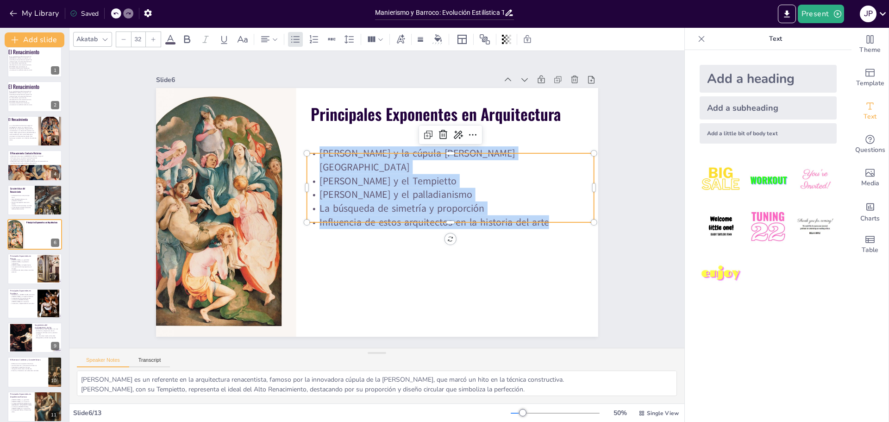
drag, startPoint x: 543, startPoint y: 212, endPoint x: 300, endPoint y: 158, distance: 249.1
click at [302, 158] on div "[PERSON_NAME] y la cúpula de [PERSON_NAME] y el Tempietto [PERSON_NAME] y el pa…" at bounding box center [451, 203] width 298 height 140
click at [151, 39] on icon at bounding box center [154, 40] width 6 height 6
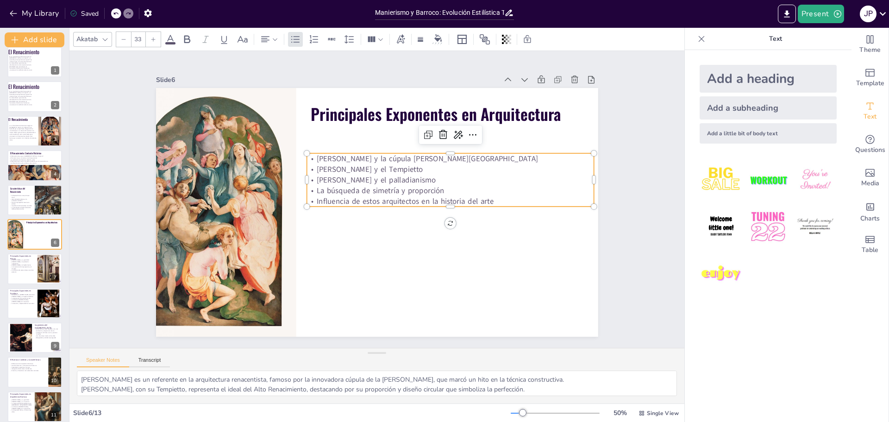
click at [151, 39] on icon at bounding box center [154, 40] width 6 height 6
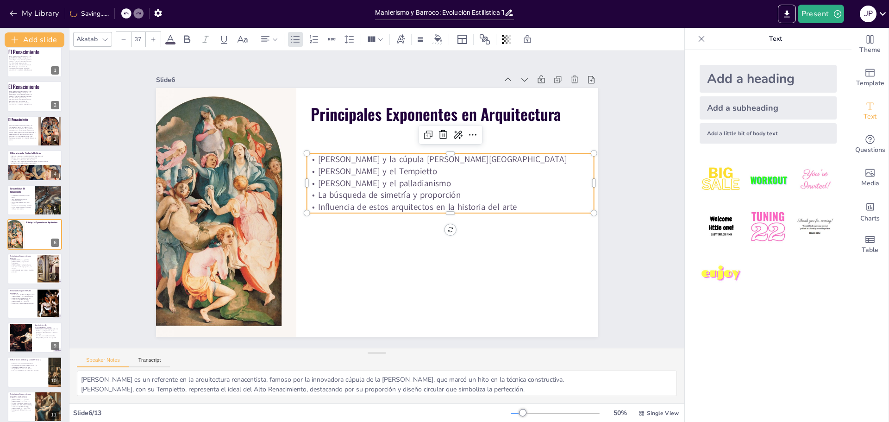
click at [151, 39] on icon at bounding box center [154, 40] width 6 height 6
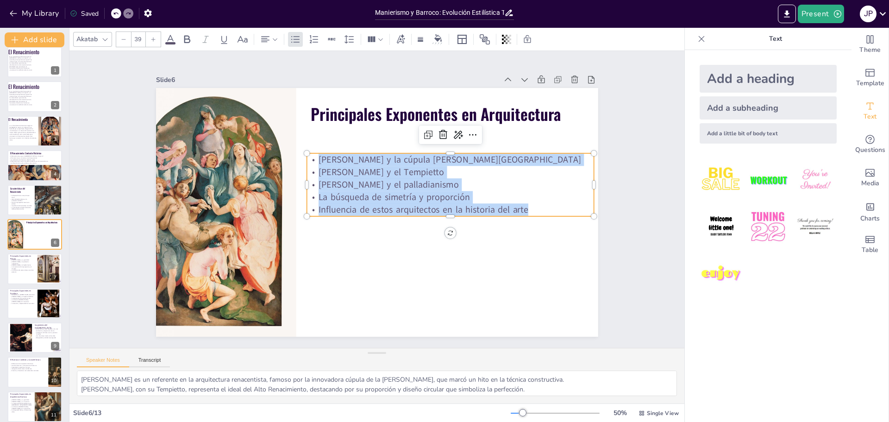
click at [151, 39] on icon at bounding box center [154, 40] width 6 height 6
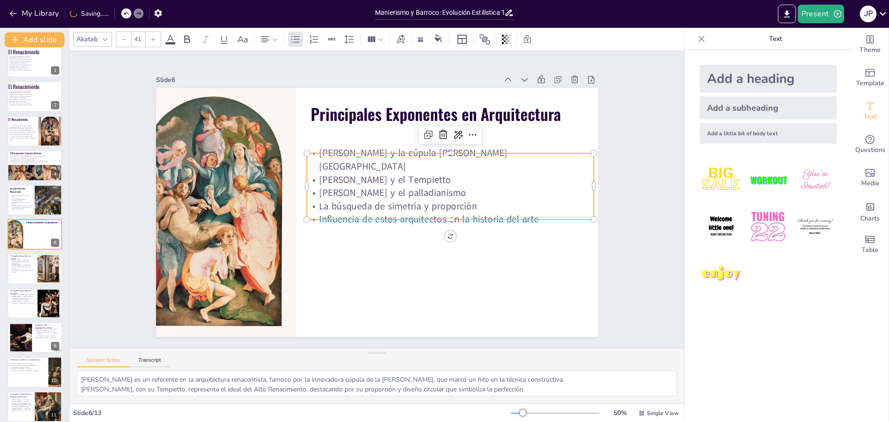
click at [151, 39] on icon at bounding box center [154, 40] width 6 height 6
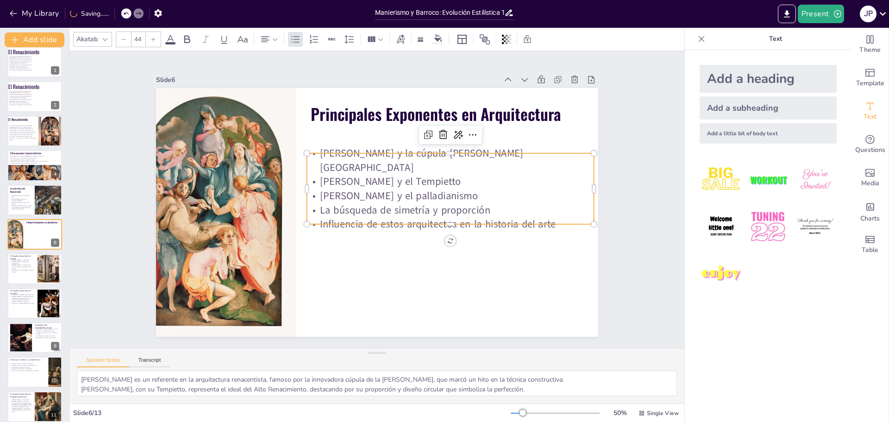
click at [151, 39] on icon at bounding box center [154, 40] width 6 height 6
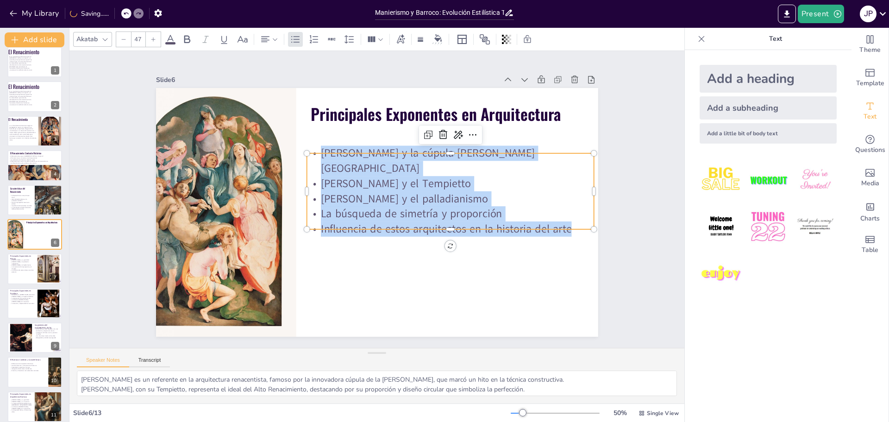
click at [151, 39] on icon at bounding box center [154, 40] width 6 height 6
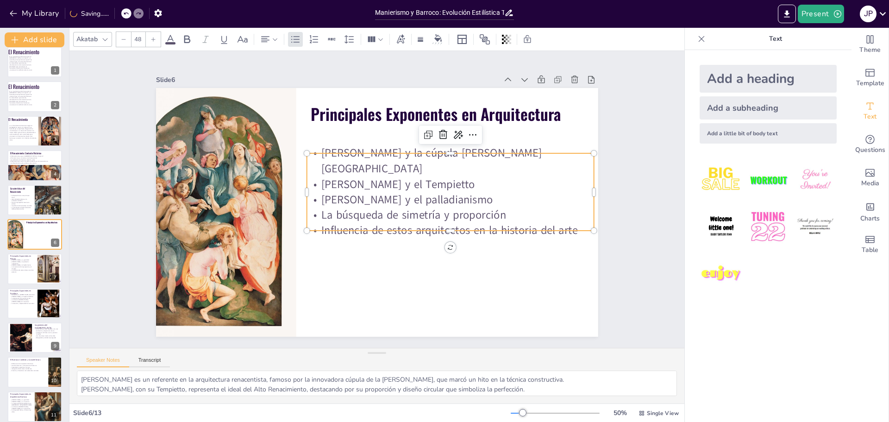
click at [151, 39] on icon at bounding box center [154, 40] width 6 height 6
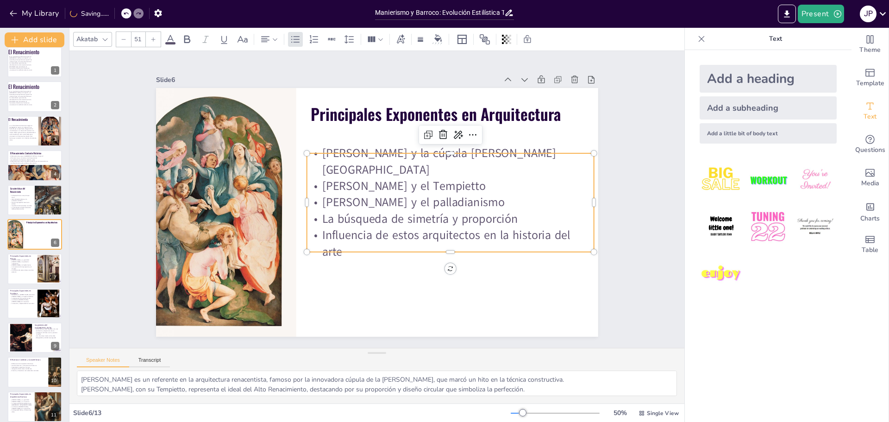
click at [151, 40] on icon at bounding box center [154, 40] width 6 height 6
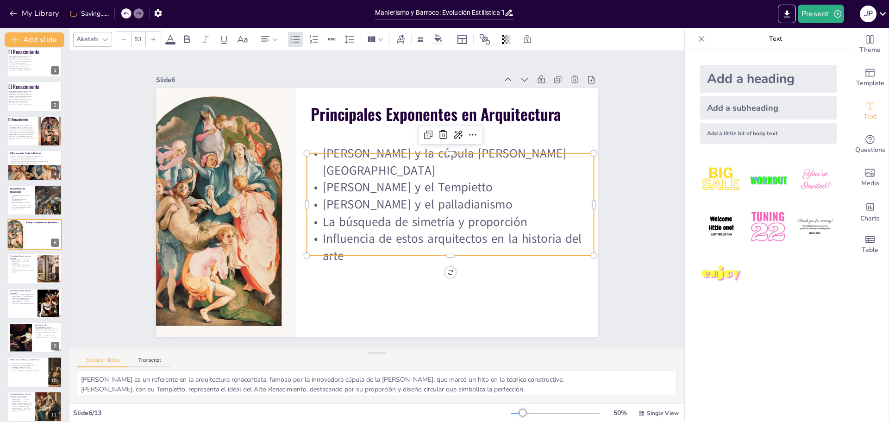
click at [151, 40] on icon at bounding box center [154, 40] width 6 height 6
type input "55"
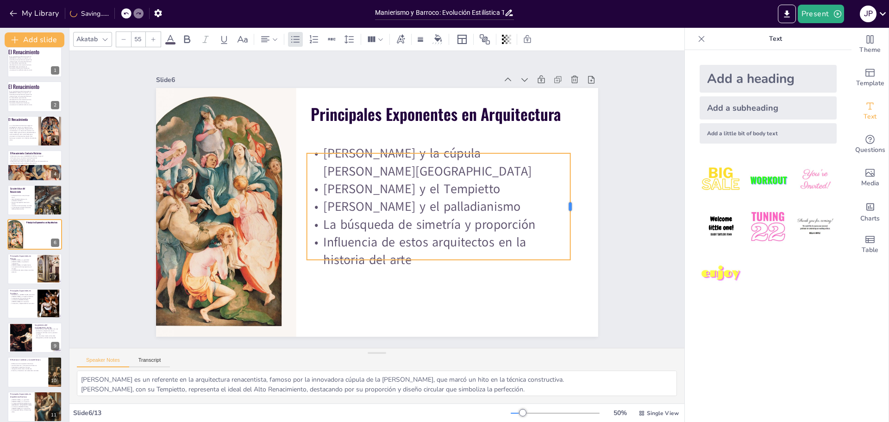
drag, startPoint x: 587, startPoint y: 202, endPoint x: 543, endPoint y: 208, distance: 44.4
click at [562, 207] on div "Principales Exponentes en Arquitectura [PERSON_NAME] y la cúpula de [PERSON_NAM…" at bounding box center [377, 212] width 442 height 249
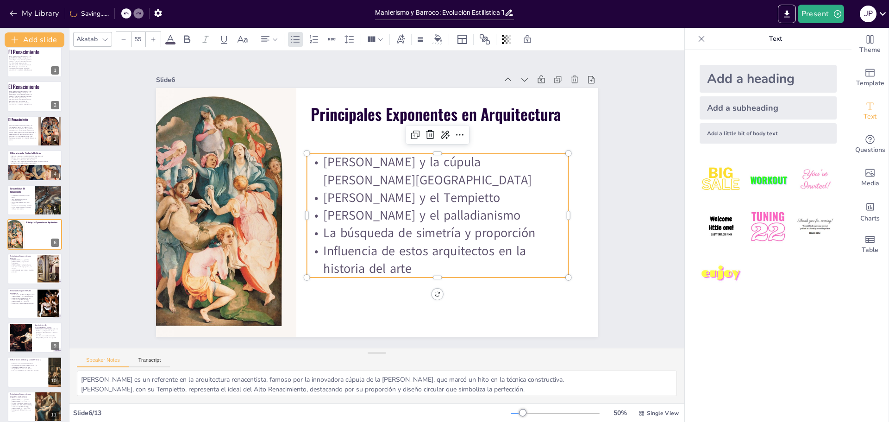
click at [429, 295] on div "Principales Exponentes en Arquitectura [PERSON_NAME] y la cúpula de [PERSON_NAM…" at bounding box center [377, 212] width 442 height 249
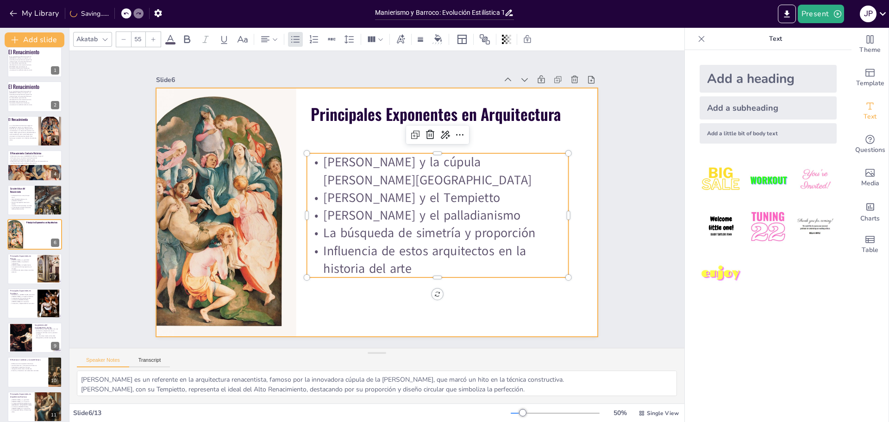
click at [442, 314] on div at bounding box center [376, 213] width 466 height 294
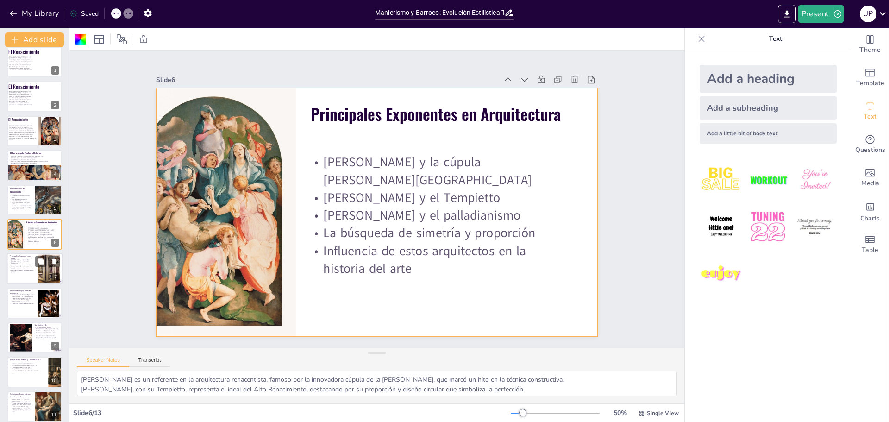
drag, startPoint x: 38, startPoint y: 286, endPoint x: 38, endPoint y: 281, distance: 4.7
click at [38, 285] on div "El Renacimiento Es un movimiento cultural que surgió en [GEOGRAPHIC_DATA] en el…" at bounding box center [34, 269] width 69 height 444
click at [40, 274] on div at bounding box center [49, 269] width 46 height 28
type textarea "[PERSON_NAME] es un ícono del Renacimiento, su habilidad para combinar arte y c…"
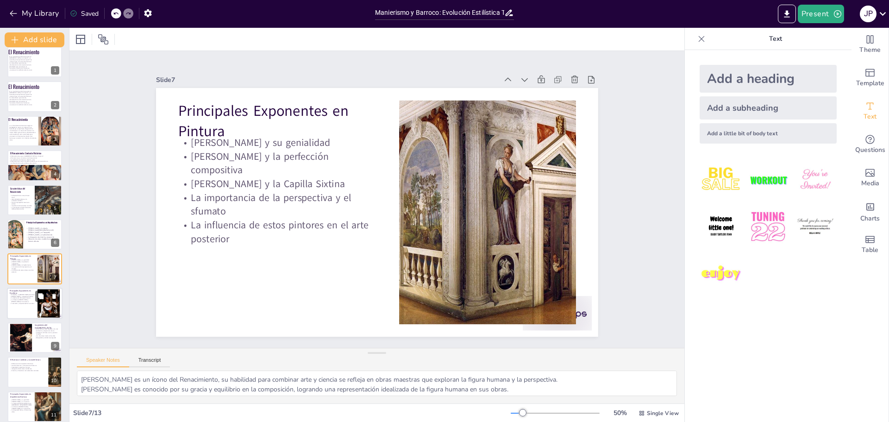
scroll to position [42, 0]
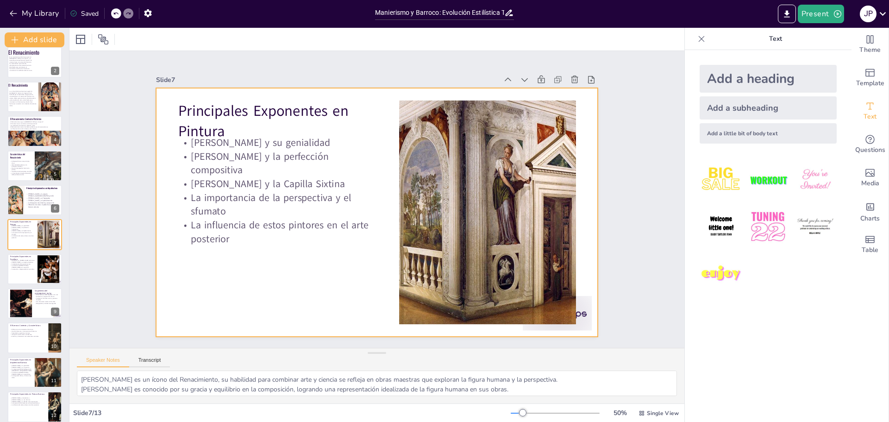
click at [216, 229] on div at bounding box center [373, 211] width 498 height 373
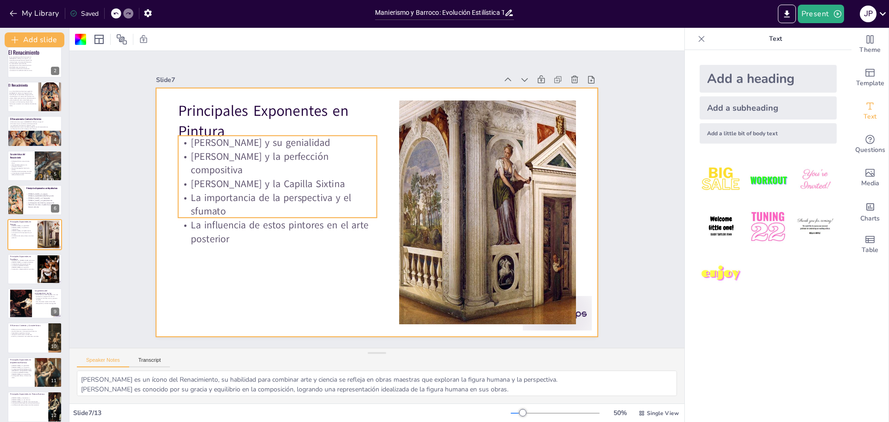
click at [273, 213] on p "La influencia de estos pintores en el arte posterior" at bounding box center [272, 189] width 193 height 106
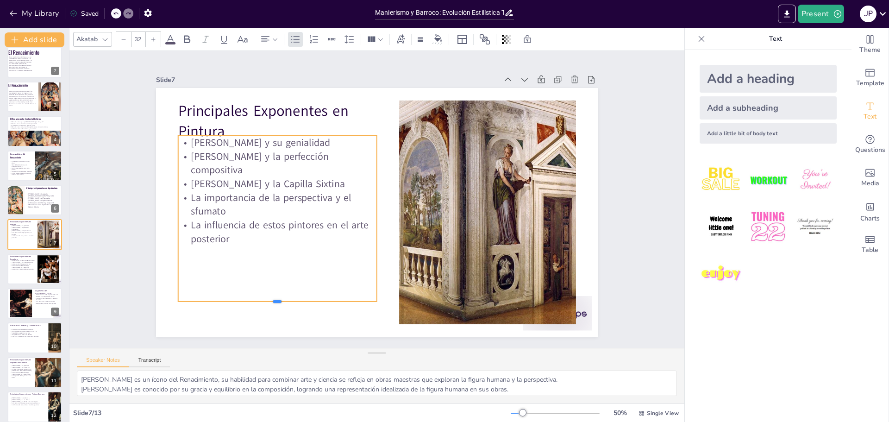
drag, startPoint x: 266, startPoint y: 215, endPoint x: 272, endPoint y: 290, distance: 74.8
click at [273, 297] on div "Principales Exponentes en Pintura [PERSON_NAME] y su genialidad [PERSON_NAME] y…" at bounding box center [374, 211] width 484 height 335
click at [211, 223] on p "La influencia de estos pintores en el arte posterior" at bounding box center [272, 200] width 198 height 88
click at [228, 225] on p "La influencia de estos pintores en el arte posterior" at bounding box center [273, 211] width 201 height 68
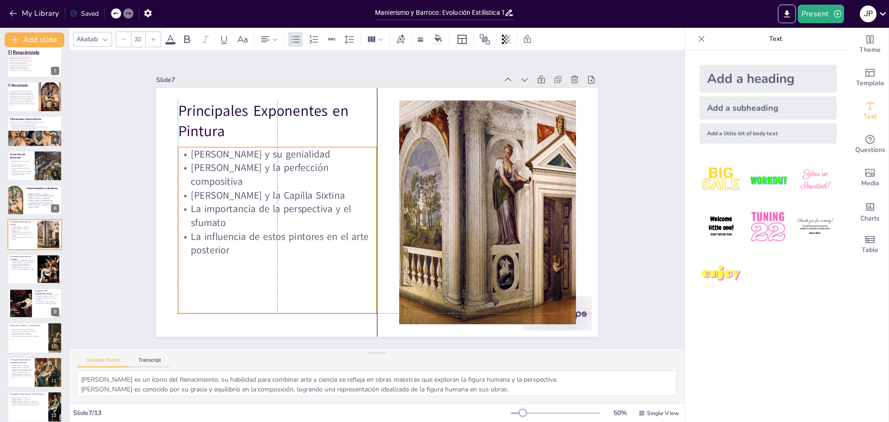
drag, startPoint x: 255, startPoint y: 222, endPoint x: 254, endPoint y: 237, distance: 15.3
click at [254, 237] on p "La influencia de estos pintores en el arte posterior" at bounding box center [270, 176] width 177 height 139
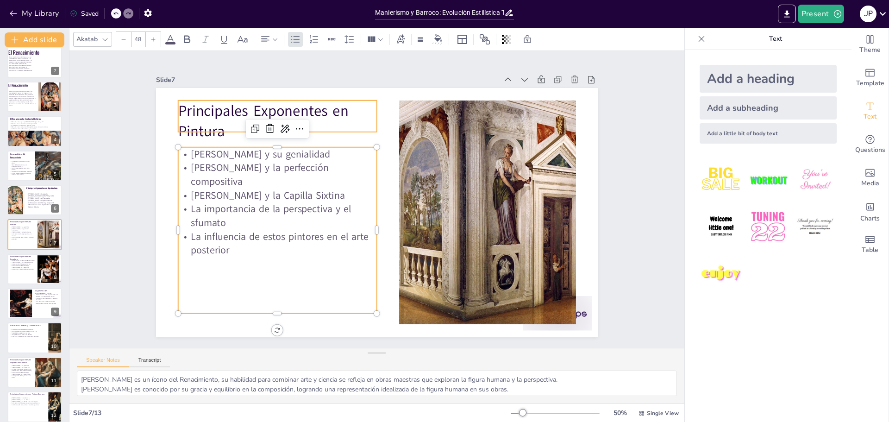
click at [206, 126] on p "Principales Exponentes en Pintura" at bounding box center [307, 94] width 202 height 101
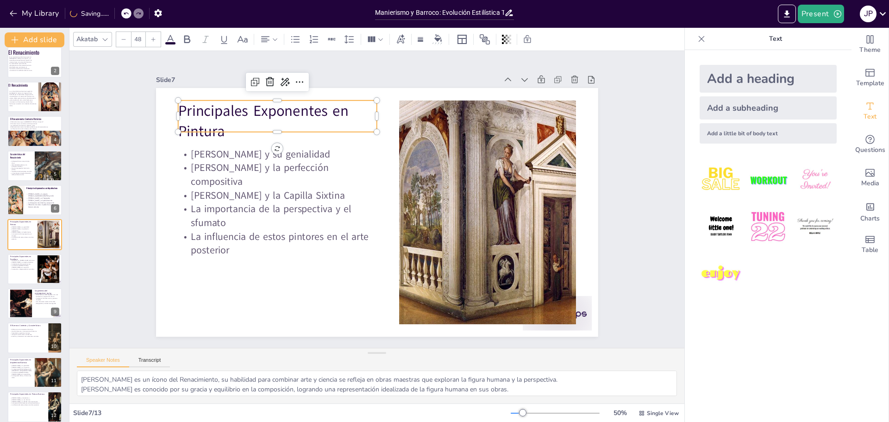
click at [210, 128] on p "Principales Exponentes en Pintura" at bounding box center [277, 121] width 199 height 41
click at [210, 128] on p "Principales Exponentes en Pintura" at bounding box center [307, 94] width 202 height 101
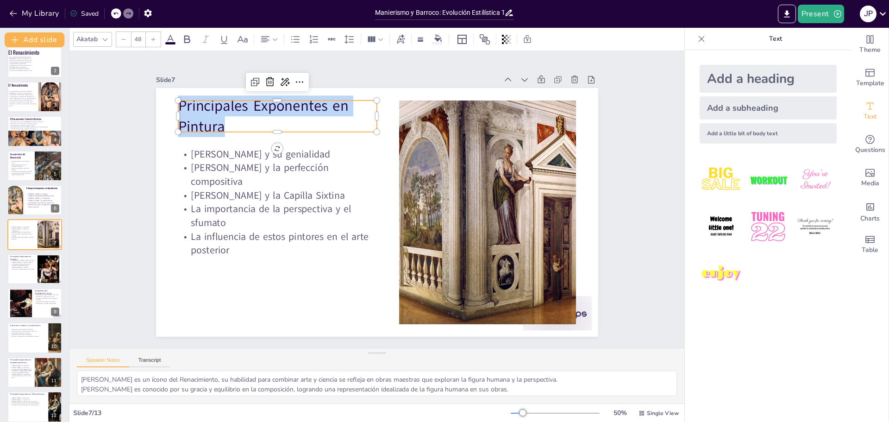
drag, startPoint x: 220, startPoint y: 123, endPoint x: 170, endPoint y: 101, distance: 53.9
click at [170, 101] on div "[PERSON_NAME] y su genialidad [PERSON_NAME] y la perfección compositiva [PERSON…" at bounding box center [371, 211] width 505 height 407
click at [186, 36] on icon at bounding box center [187, 39] width 6 height 8
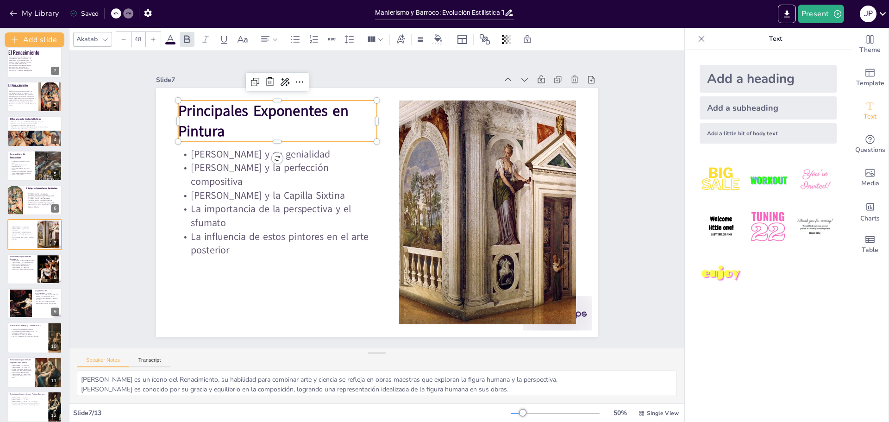
drag, startPoint x: 81, startPoint y: 41, endPoint x: 124, endPoint y: 43, distance: 43.1
click at [82, 41] on div "Akatab" at bounding box center [87, 39] width 25 height 13
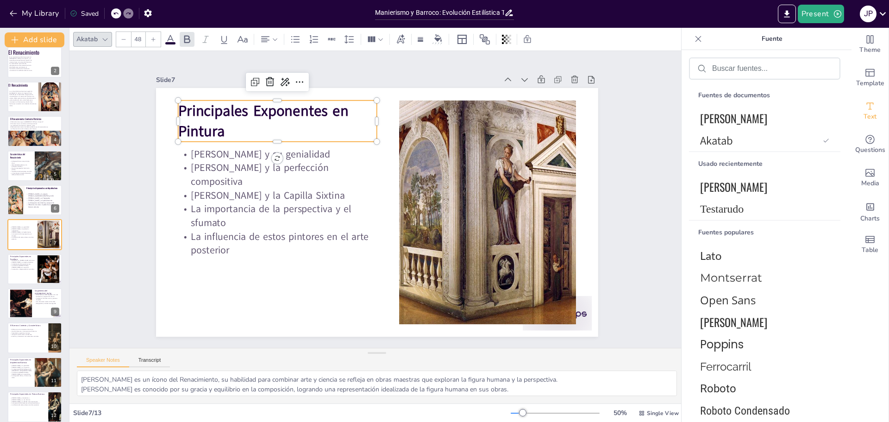
drag, startPoint x: 714, startPoint y: 125, endPoint x: 654, endPoint y: 122, distance: 59.8
click at [713, 125] on font "[PERSON_NAME]" at bounding box center [733, 118] width 67 height 17
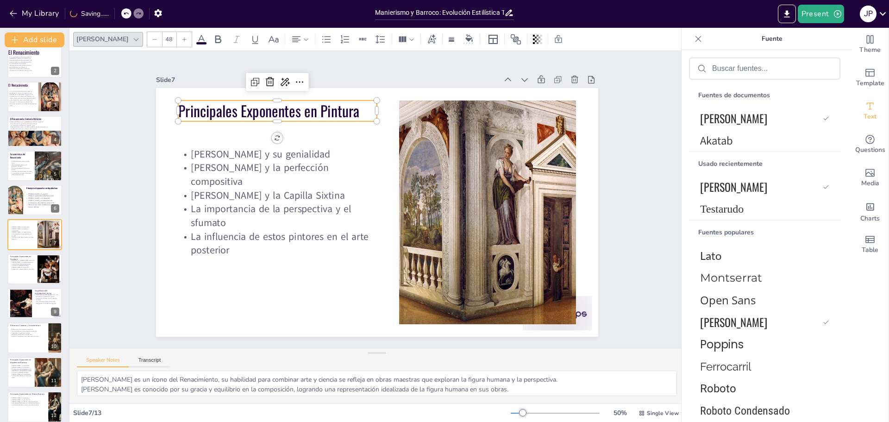
click at [182, 42] on icon at bounding box center [185, 40] width 6 height 6
click at [177, 43] on div at bounding box center [184, 39] width 15 height 15
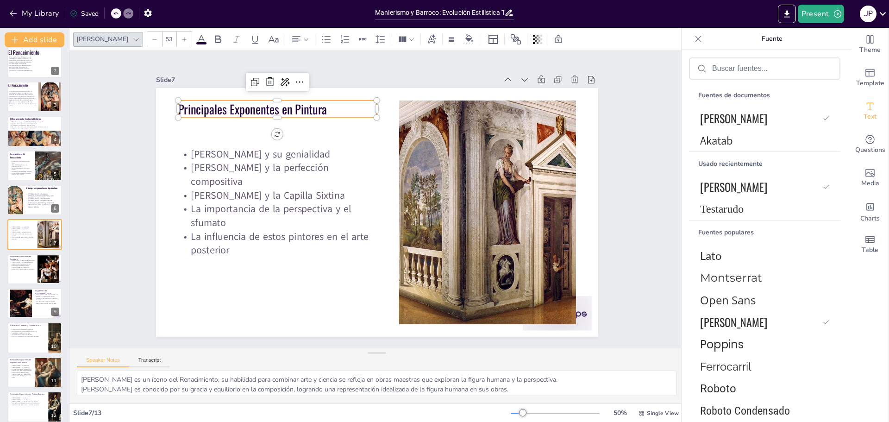
click at [177, 43] on div at bounding box center [184, 39] width 15 height 15
drag, startPoint x: 155, startPoint y: 43, endPoint x: 126, endPoint y: 40, distance: 28.4
click at [177, 43] on div at bounding box center [184, 39] width 15 height 15
click at [182, 39] on icon at bounding box center [185, 40] width 6 height 6
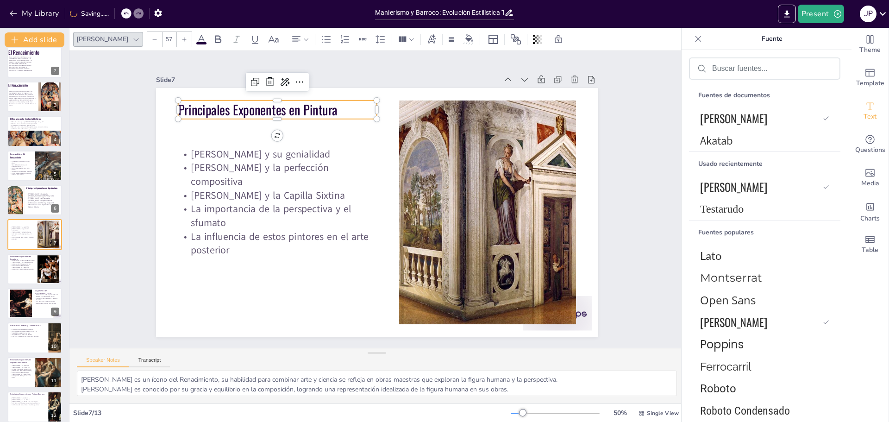
click at [182, 40] on icon at bounding box center [185, 40] width 6 height 6
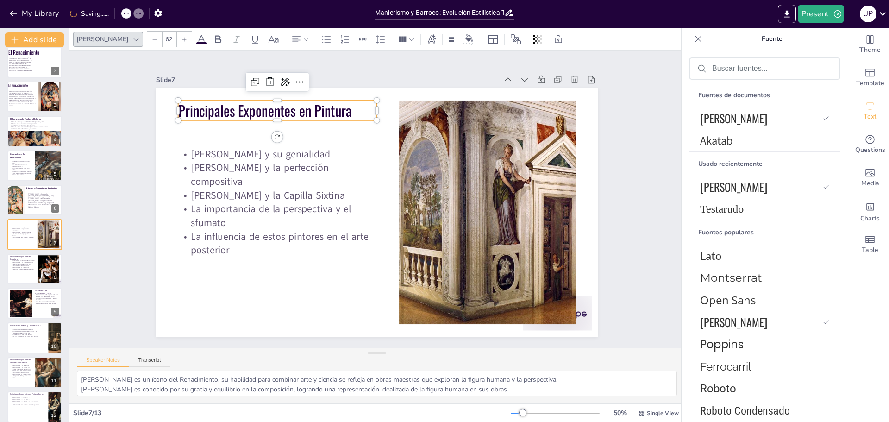
click at [182, 40] on icon at bounding box center [185, 40] width 6 height 6
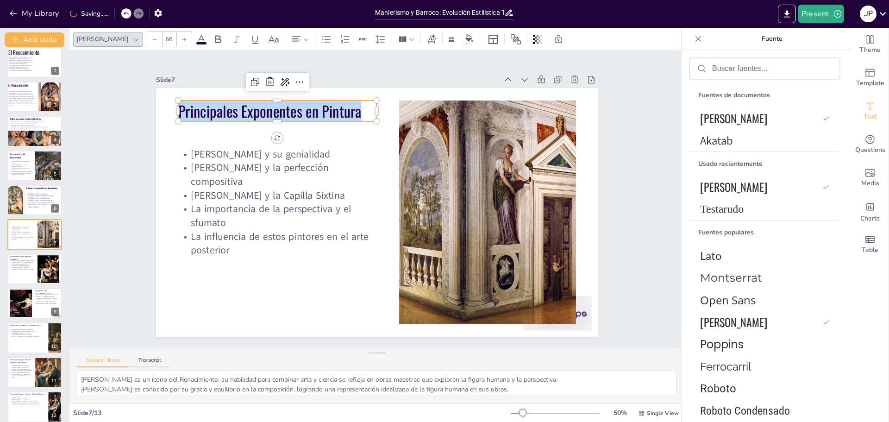
click at [182, 40] on icon at bounding box center [185, 40] width 6 height 6
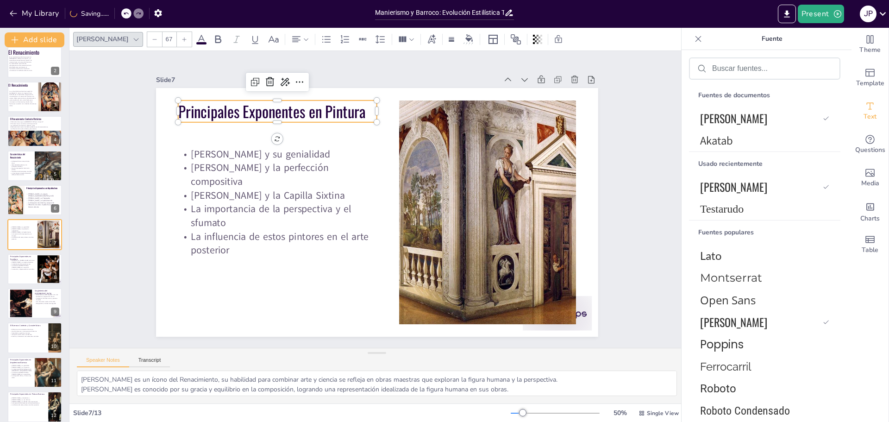
click at [182, 40] on icon at bounding box center [185, 40] width 6 height 6
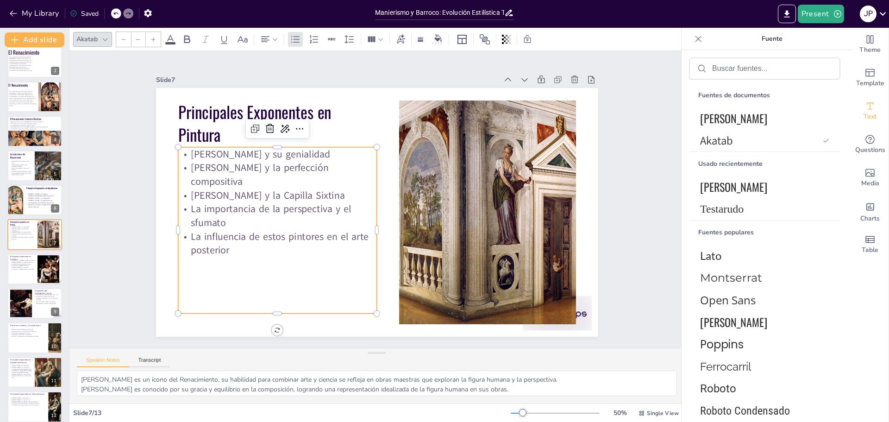
type input "32"
click at [277, 172] on p "[PERSON_NAME] y la Capilla Sixtina" at bounding box center [287, 155] width 187 height 94
click at [210, 214] on p "La influencia de estos pintores en el arte posterior" at bounding box center [269, 211] width 198 height 88
click at [24, 270] on div "[PERSON_NAME] y su [PERSON_NAME] de bronce [PERSON_NAME] y su legado escultóric…" at bounding box center [22, 265] width 25 height 12
type textarea "[PERSON_NAME] es un pionero en la escultura renacentista, su [PERSON_NAME] de b…"
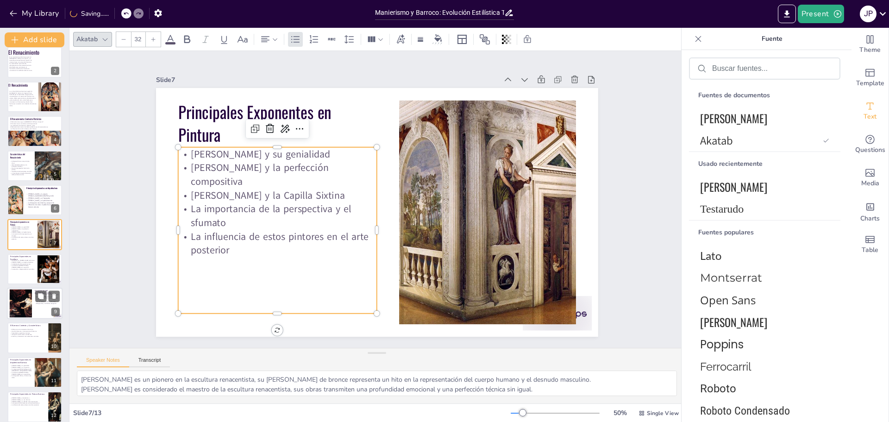
scroll to position [76, 0]
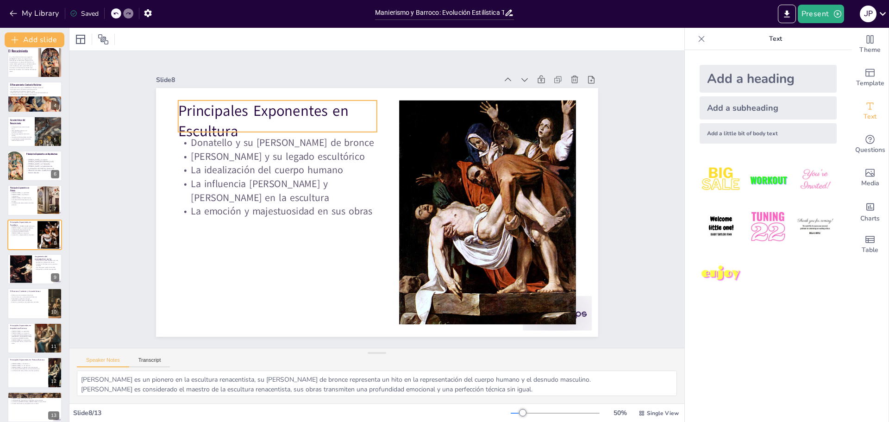
click at [208, 117] on p "Principales Exponentes en Escultura" at bounding box center [286, 111] width 202 height 62
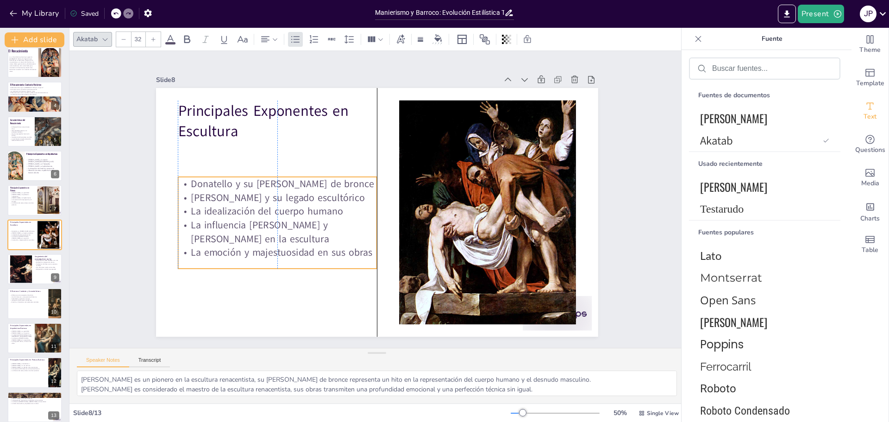
drag, startPoint x: 207, startPoint y: 166, endPoint x: 195, endPoint y: 192, distance: 28.6
click at [205, 205] on p "La idealización del cuerpo humano" at bounding box center [276, 190] width 197 height 55
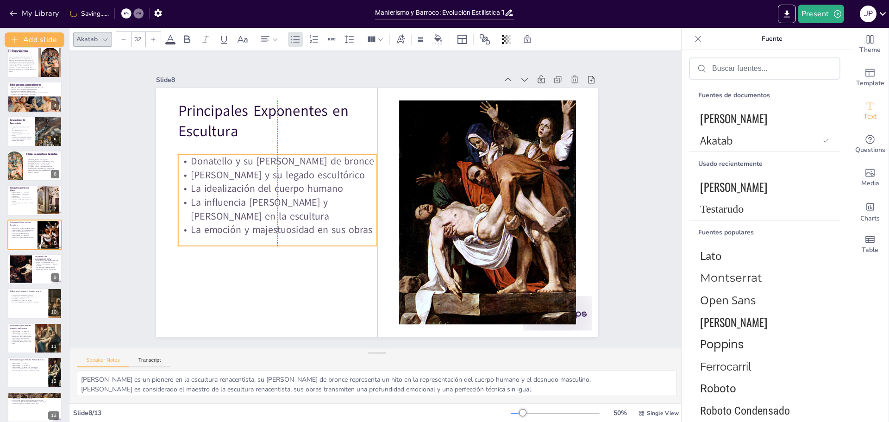
drag, startPoint x: 190, startPoint y: 201, endPoint x: 189, endPoint y: 180, distance: 20.4
click at [189, 182] on p "La idealización del cuerpo humano" at bounding box center [277, 189] width 199 height 14
click at [221, 216] on p "La influencia [PERSON_NAME] y [PERSON_NAME] en la escultura" at bounding box center [277, 188] width 201 height 68
click at [364, 230] on p "La emoción y majestuosidad en sus obras" at bounding box center [273, 208] width 197 height 55
click at [358, 229] on p "La emoción y majestuosidad en sus obras" at bounding box center [277, 230] width 199 height 14
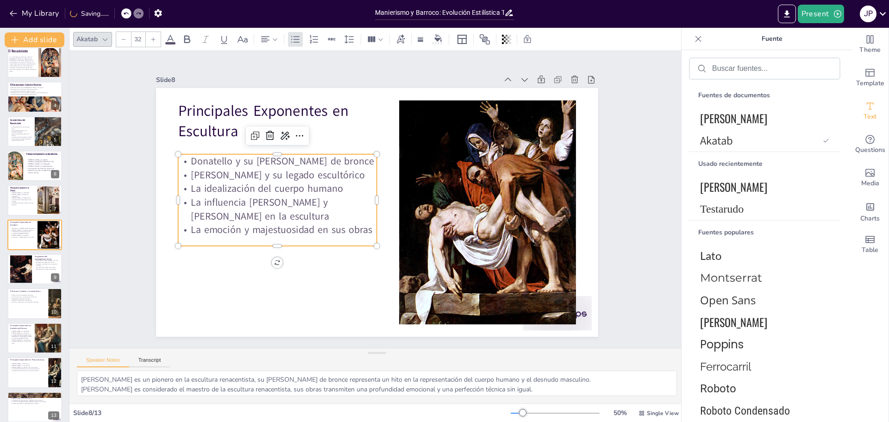
click at [358, 229] on p "La emoción y majestuosidad en sus obras" at bounding box center [277, 230] width 199 height 14
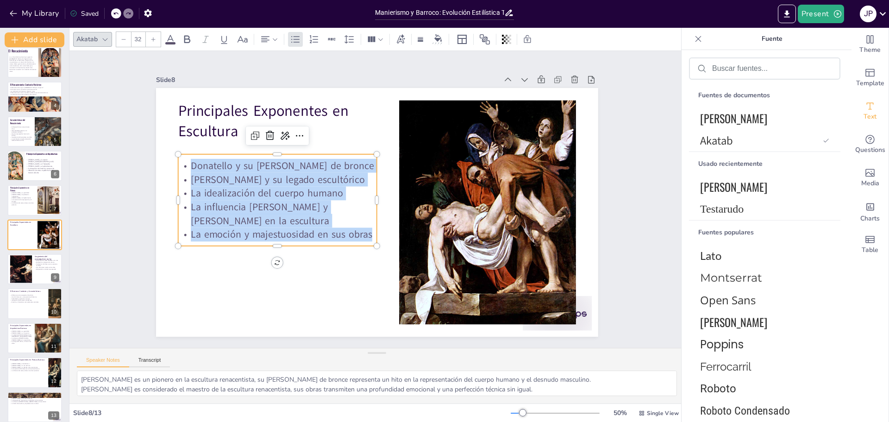
drag, startPoint x: 364, startPoint y: 230, endPoint x: 179, endPoint y: 161, distance: 197.7
click at [179, 161] on div "[PERSON_NAME] y su [PERSON_NAME] de bronce [PERSON_NAME] y su legado escultóric…" at bounding box center [282, 170] width 215 height 140
click at [155, 39] on icon at bounding box center [154, 40] width 6 height 6
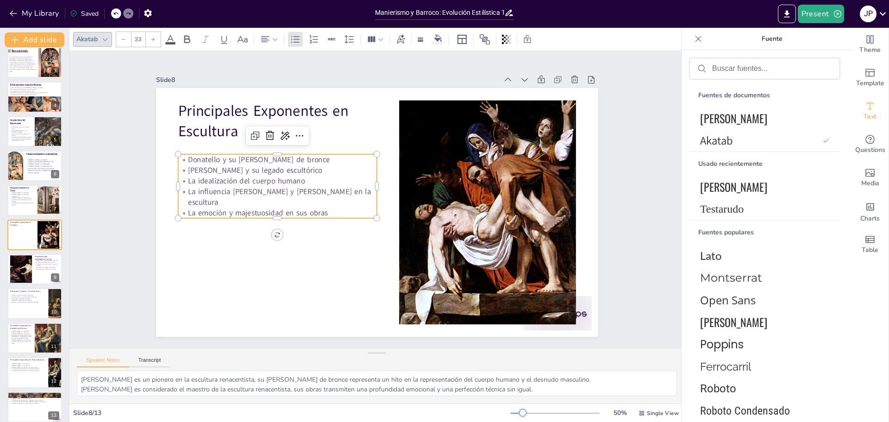
click at [155, 39] on icon at bounding box center [154, 40] width 6 height 6
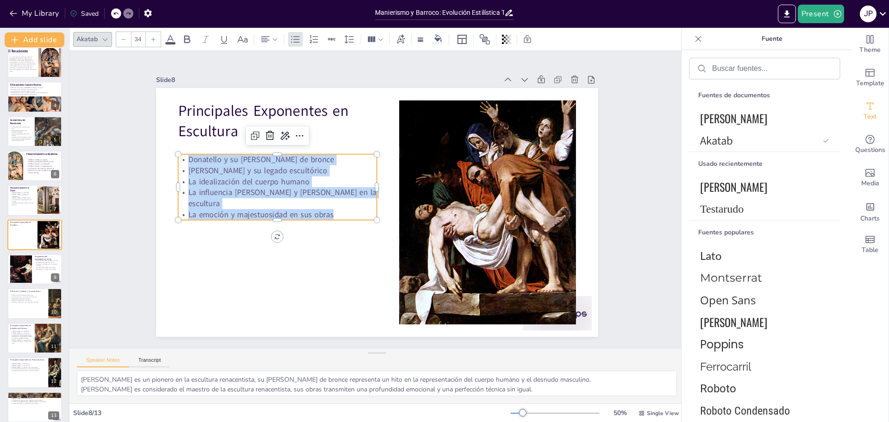
click at [155, 39] on icon at bounding box center [154, 40] width 6 height 6
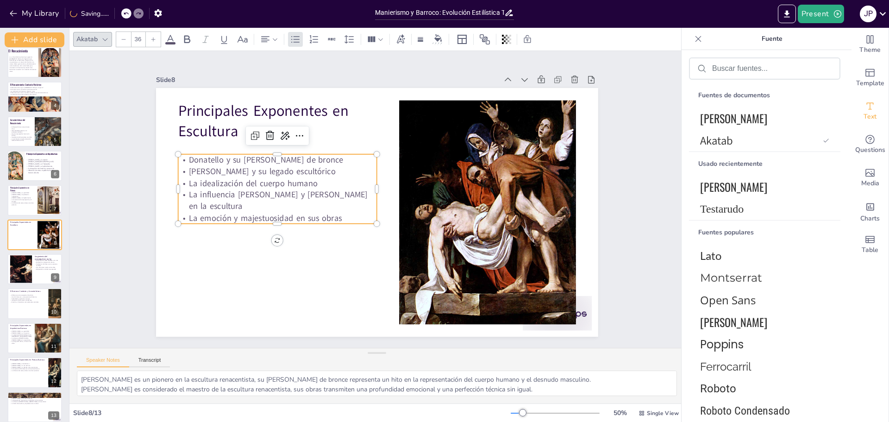
click at [155, 39] on icon at bounding box center [154, 40] width 6 height 6
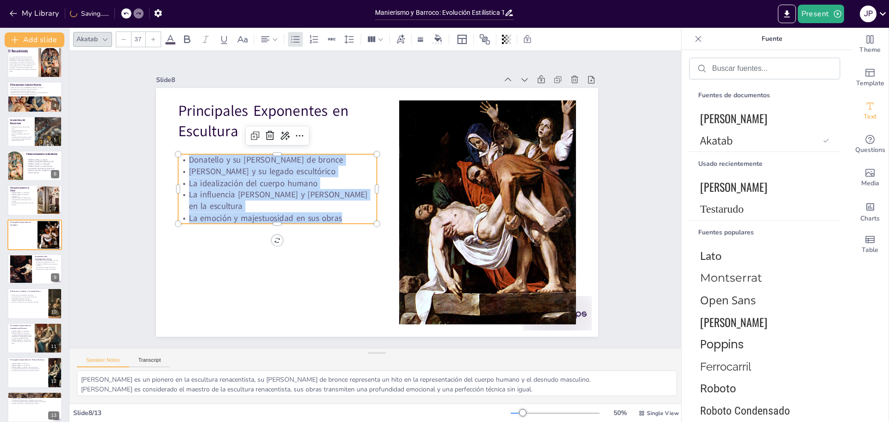
click at [155, 39] on icon at bounding box center [154, 40] width 6 height 6
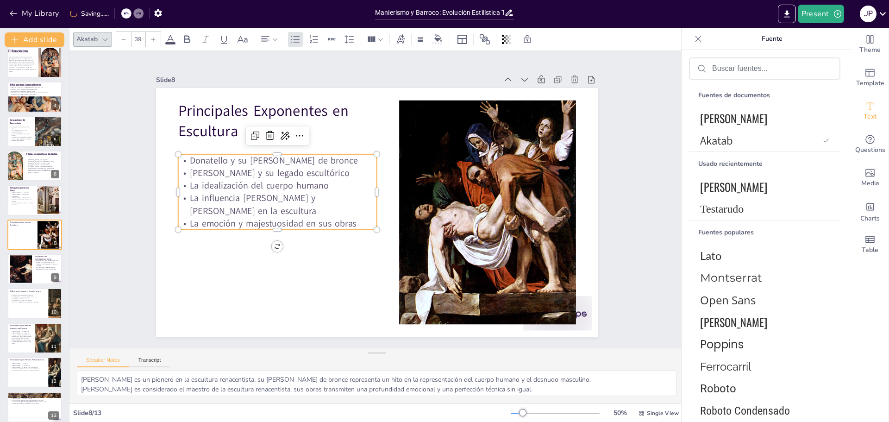
click at [155, 39] on icon at bounding box center [154, 40] width 6 height 6
click at [156, 39] on icon at bounding box center [154, 40] width 6 height 6
click at [155, 38] on icon at bounding box center [154, 40] width 6 height 6
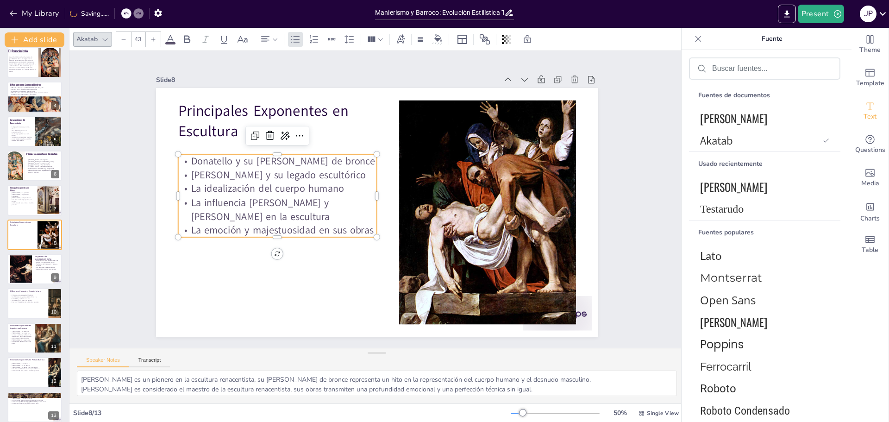
click at [155, 39] on icon at bounding box center [154, 40] width 6 height 6
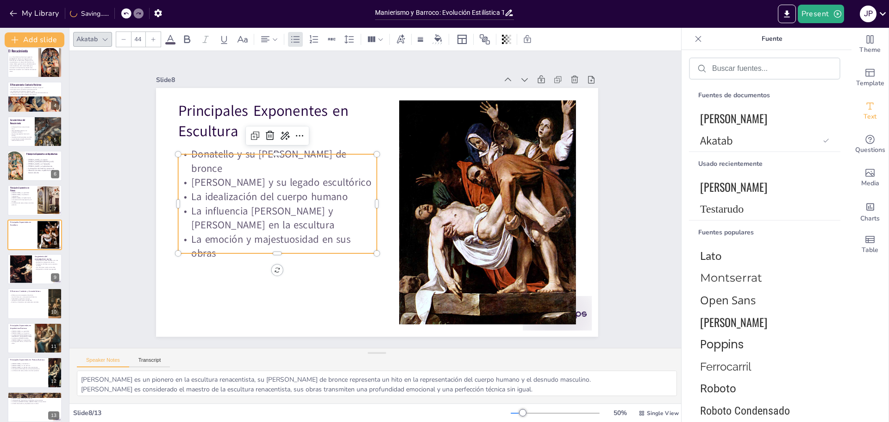
click at [155, 39] on icon at bounding box center [154, 40] width 6 height 6
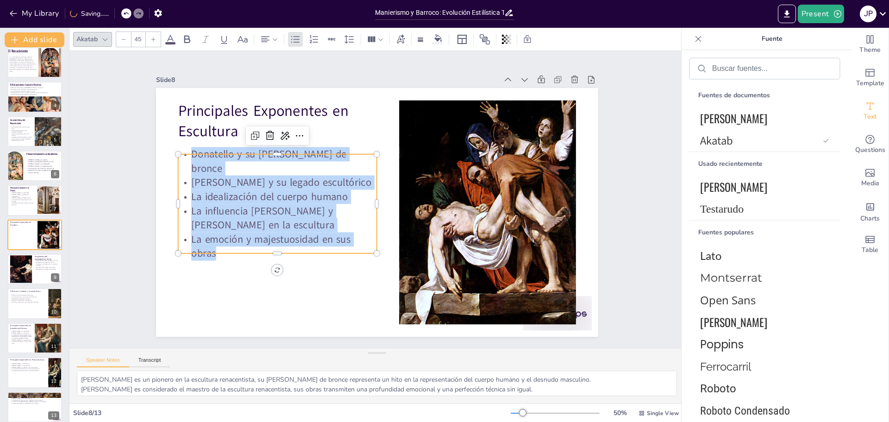
click at [155, 39] on icon at bounding box center [154, 40] width 6 height 6
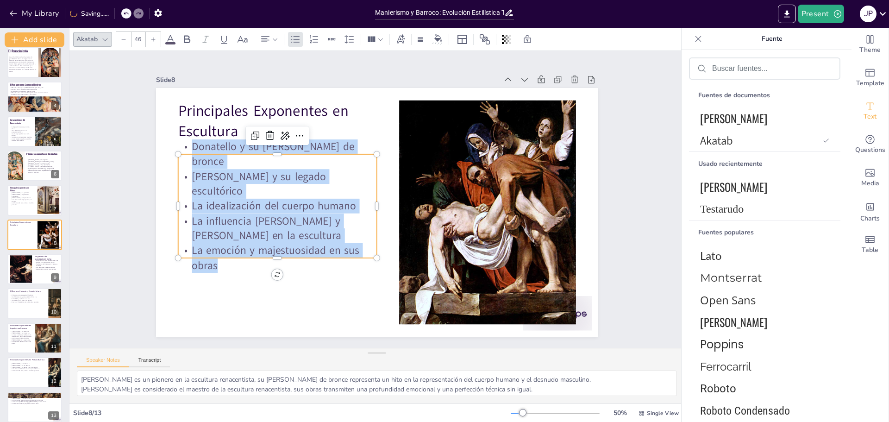
click at [155, 39] on icon at bounding box center [154, 40] width 6 height 6
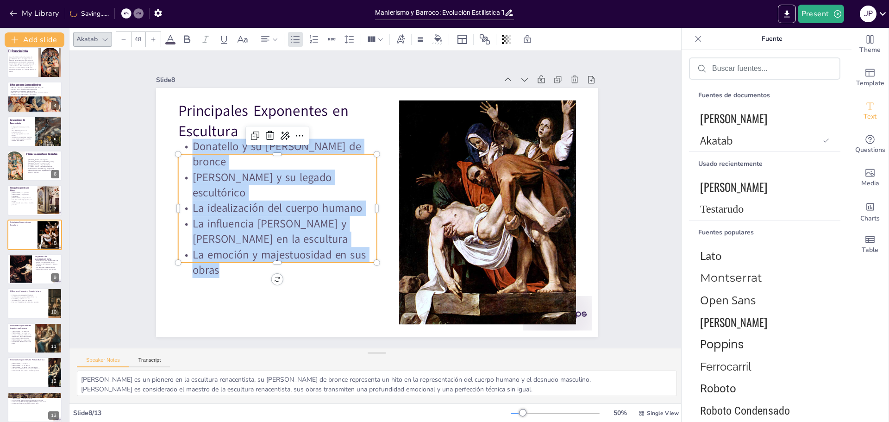
click at [155, 39] on icon at bounding box center [154, 40] width 6 height 6
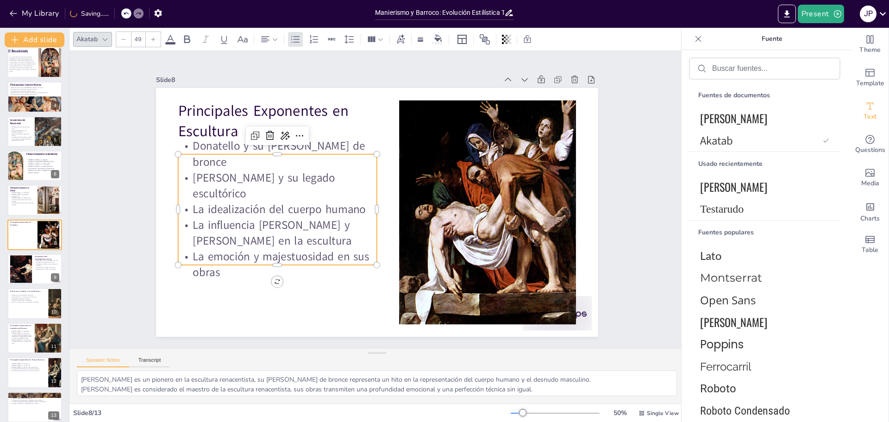
click at [155, 39] on icon at bounding box center [154, 40] width 6 height 6
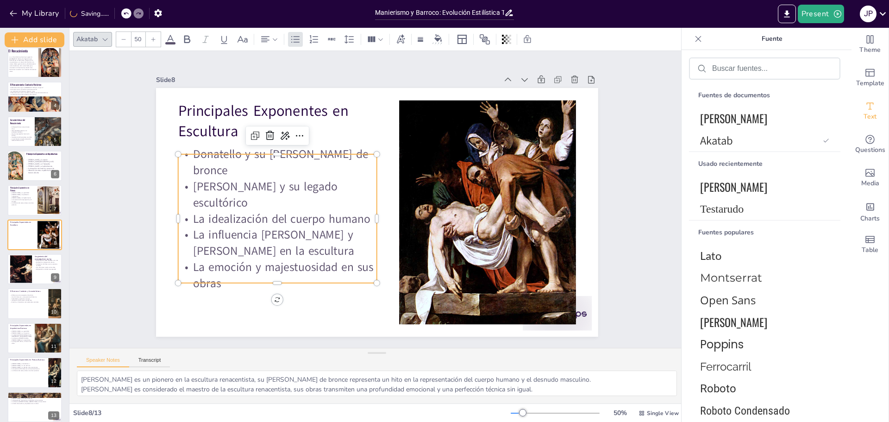
click at [155, 39] on icon at bounding box center [154, 40] width 6 height 6
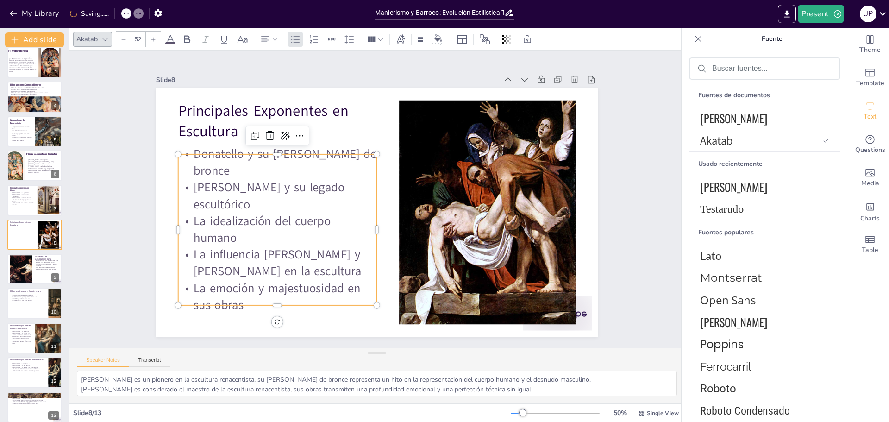
click at [156, 39] on icon at bounding box center [154, 40] width 6 height 6
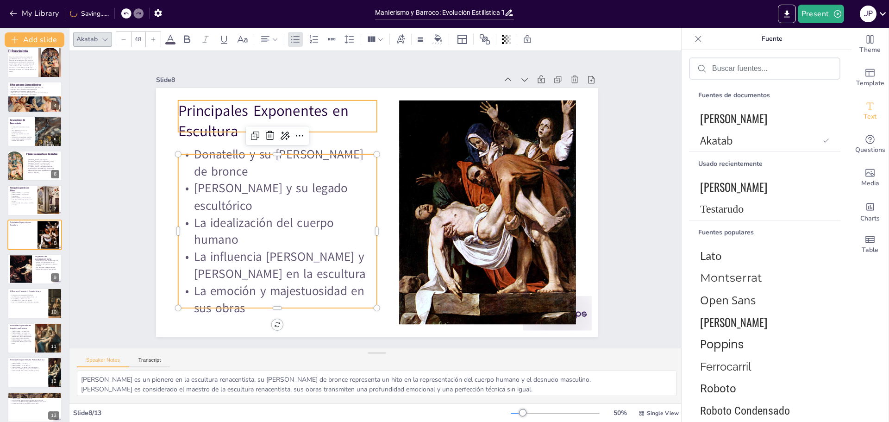
click at [223, 122] on p "Principales Exponentes en Escultura" at bounding box center [277, 121] width 199 height 41
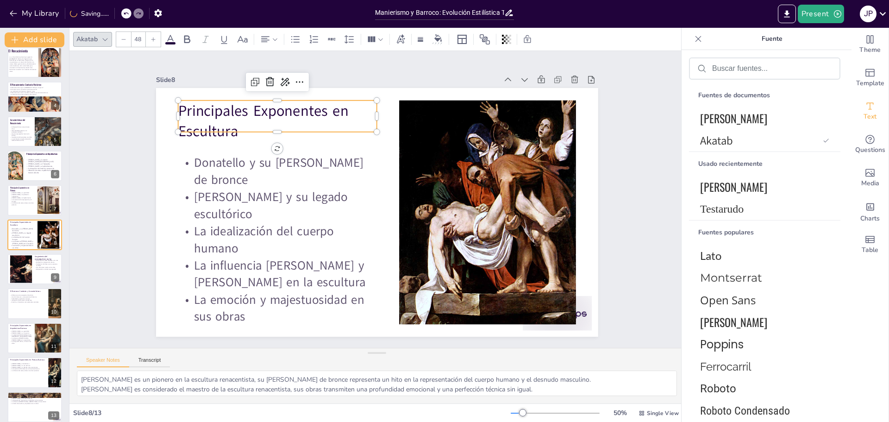
click at [229, 126] on p "Principales Exponentes en Escultura" at bounding box center [277, 121] width 199 height 41
click at [226, 126] on p "Principales Exponentes en Escultura" at bounding box center [277, 121] width 199 height 41
click at [226, 126] on p "Principales Exponentes en Escultura" at bounding box center [318, 87] width 199 height 119
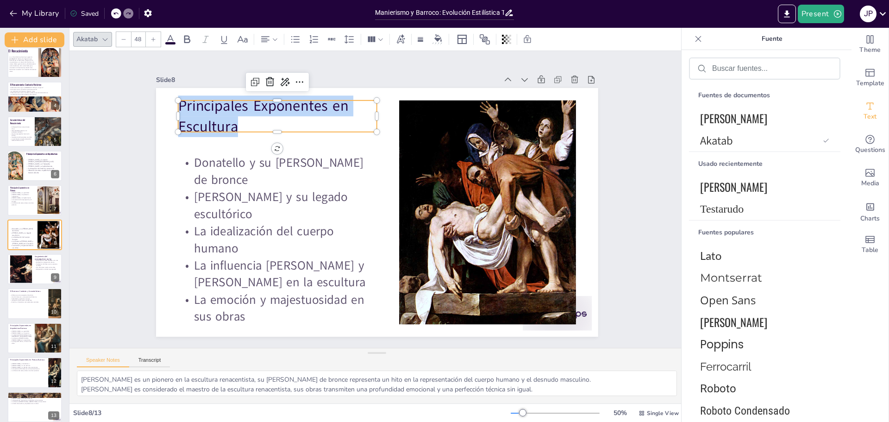
drag, startPoint x: 172, startPoint y: 105, endPoint x: 249, endPoint y: 125, distance: 79.9
click at [249, 125] on p "Principales Exponentes en Escultura" at bounding box center [308, 89] width 202 height 101
click at [712, 120] on font "[PERSON_NAME]" at bounding box center [733, 118] width 67 height 17
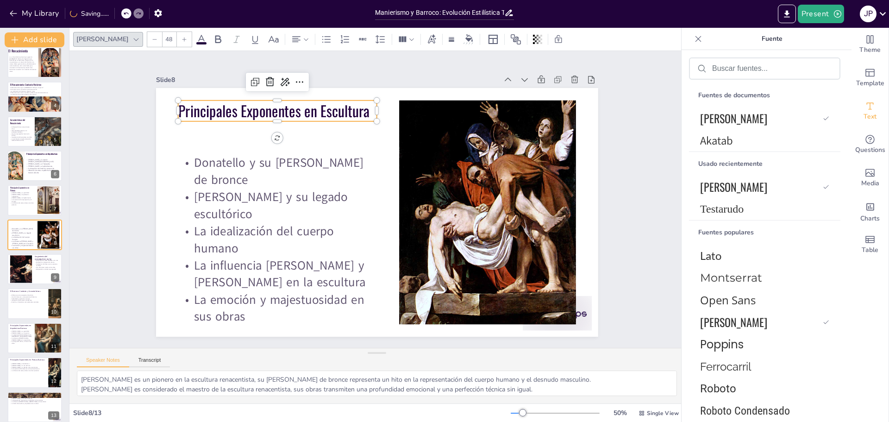
click at [177, 40] on div at bounding box center [184, 39] width 15 height 15
click at [182, 40] on icon at bounding box center [185, 40] width 6 height 6
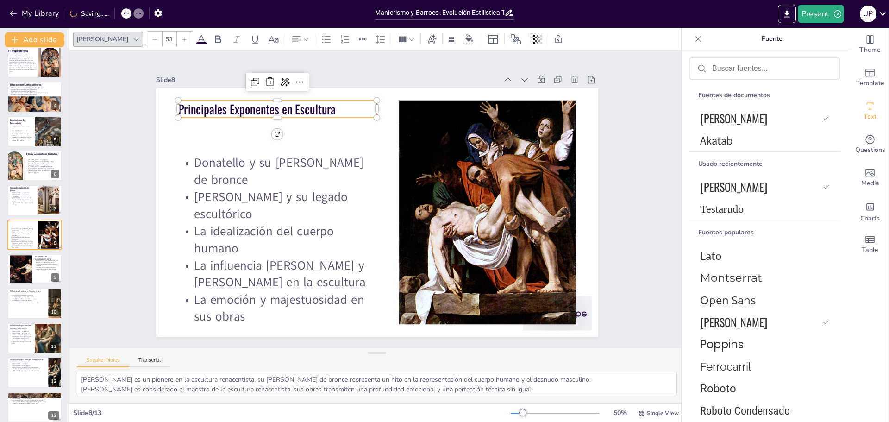
click at [182, 40] on icon at bounding box center [185, 40] width 6 height 6
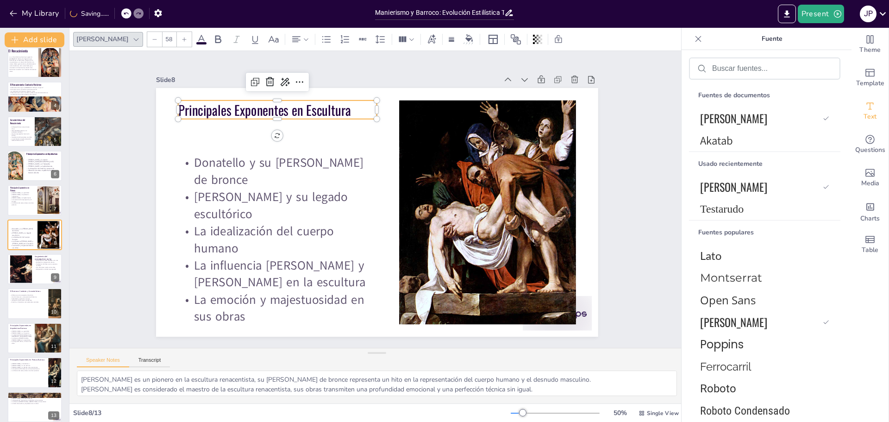
click at [182, 40] on icon at bounding box center [185, 40] width 6 height 6
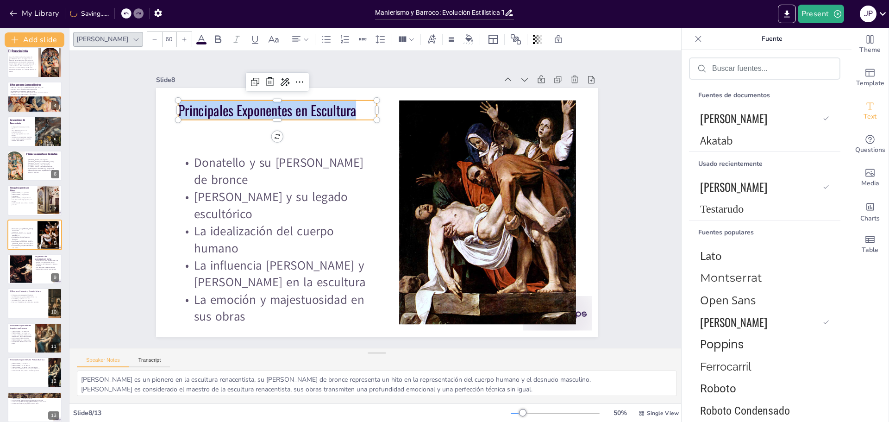
click at [182, 40] on icon at bounding box center [185, 40] width 6 height 6
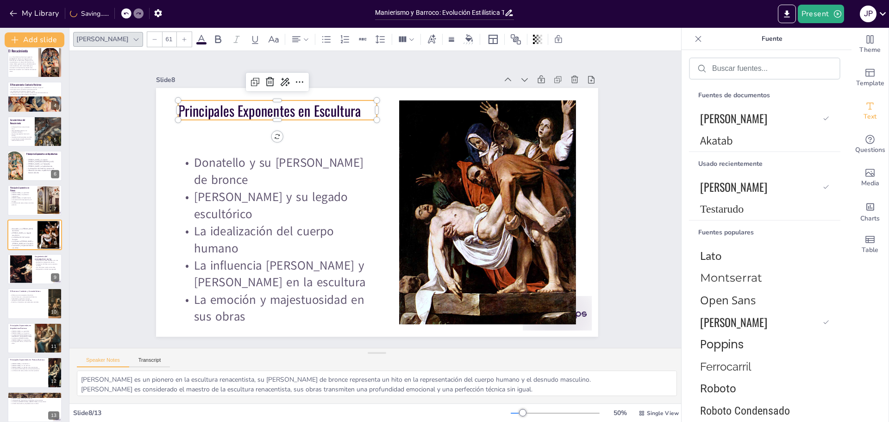
click at [182, 40] on icon at bounding box center [185, 40] width 6 height 6
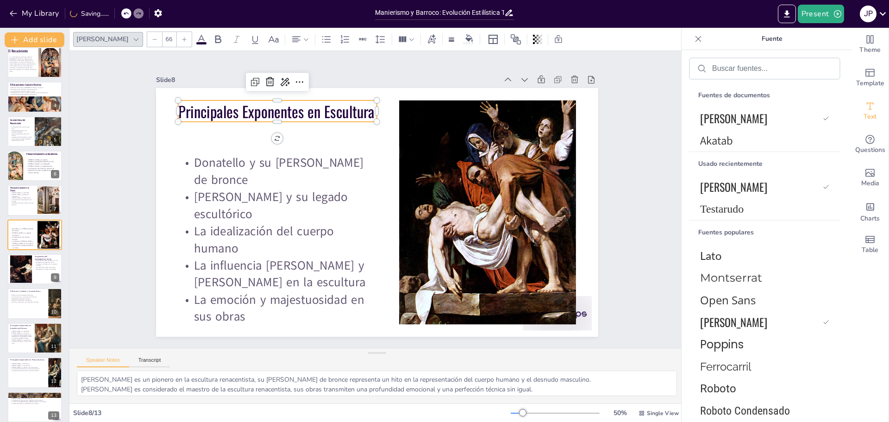
click at [182, 40] on icon at bounding box center [185, 40] width 6 height 6
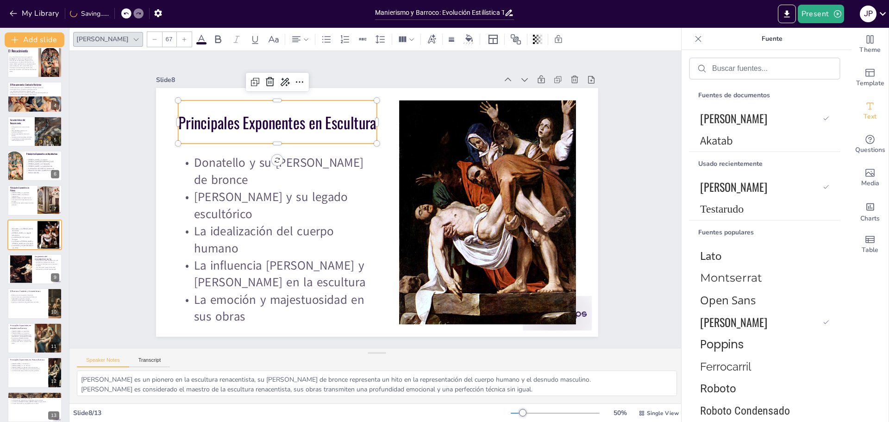
click at [182, 40] on icon at bounding box center [185, 40] width 6 height 6
type input "68"
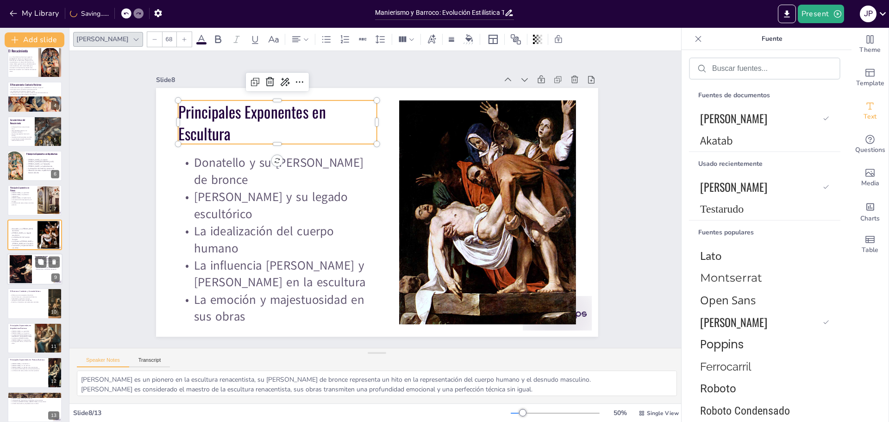
click at [40, 272] on div at bounding box center [35, 269] width 56 height 32
type textarea "El Manierismo surge como una respuesta a la crisis de la claridad y el equilibr…"
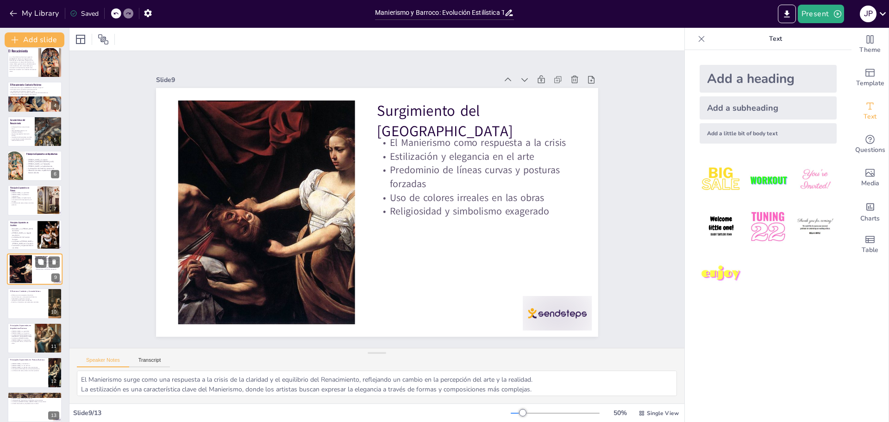
scroll to position [84, 0]
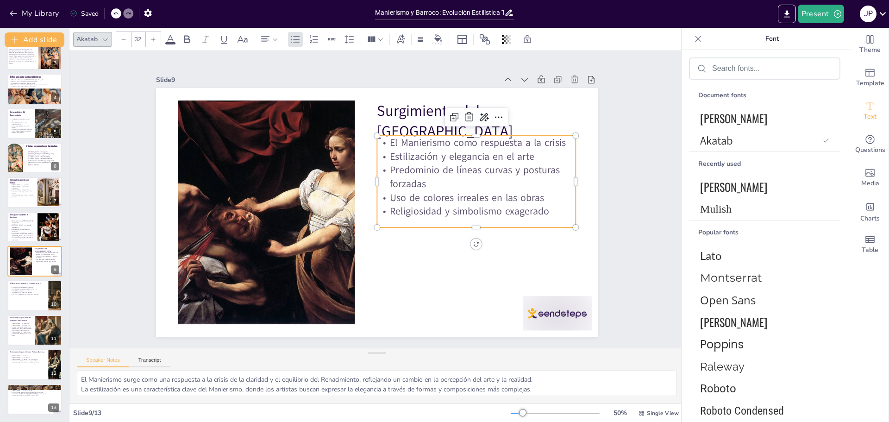
click at [422, 164] on p "Predominio de líneas curvas y posturas forzadas" at bounding box center [479, 198] width 201 height 69
click at [452, 207] on p "Religiosidad y simbolismo exagerado" at bounding box center [472, 228] width 197 height 55
click at [376, 207] on p "Religiosidad y simbolismo exagerado" at bounding box center [312, 274] width 128 height 169
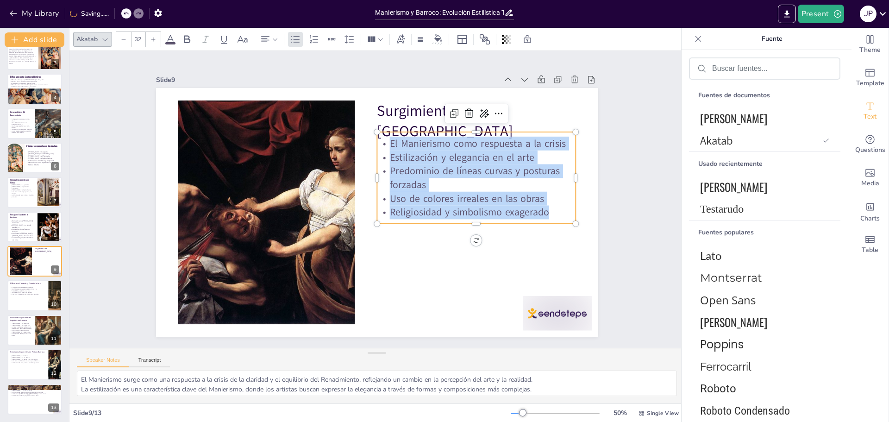
drag, startPoint x: 551, startPoint y: 208, endPoint x: 380, endPoint y: 141, distance: 183.2
click at [380, 141] on div "El Manierismo como respuesta a la crisis Estilización y elegancia en el arte Pr…" at bounding box center [476, 178] width 199 height 82
click at [152, 41] on icon at bounding box center [154, 40] width 6 height 6
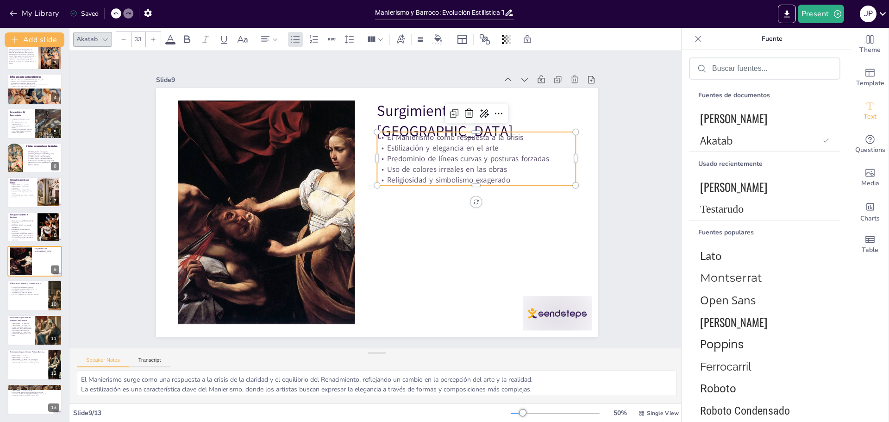
click at [152, 41] on icon at bounding box center [154, 40] width 6 height 6
click at [152, 42] on div at bounding box center [153, 39] width 15 height 15
click at [152, 43] on div at bounding box center [153, 39] width 15 height 15
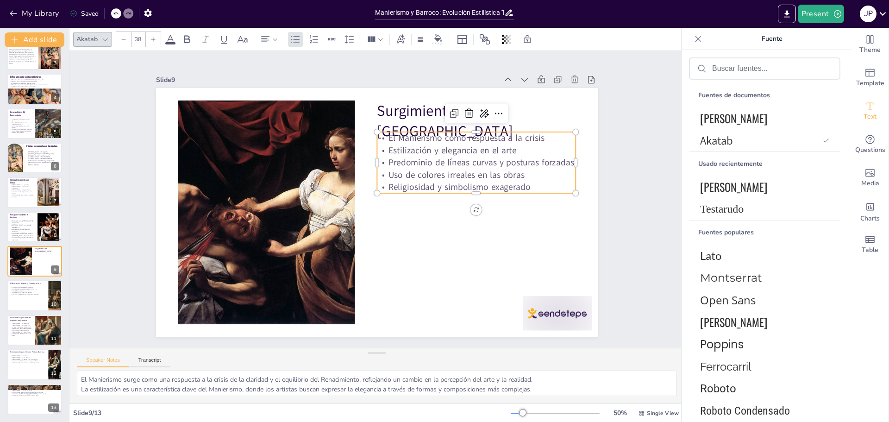
click at [152, 43] on div at bounding box center [153, 39] width 15 height 15
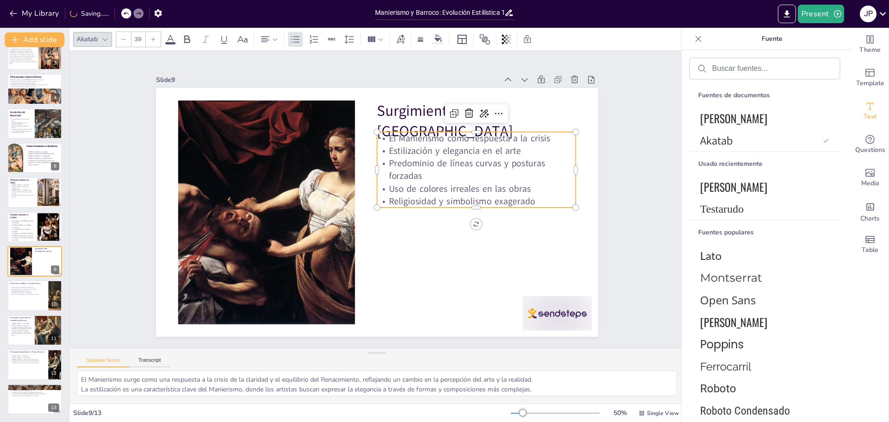
click at [152, 43] on div at bounding box center [153, 39] width 15 height 15
click at [152, 44] on div at bounding box center [153, 39] width 15 height 15
click at [151, 44] on div at bounding box center [153, 39] width 15 height 15
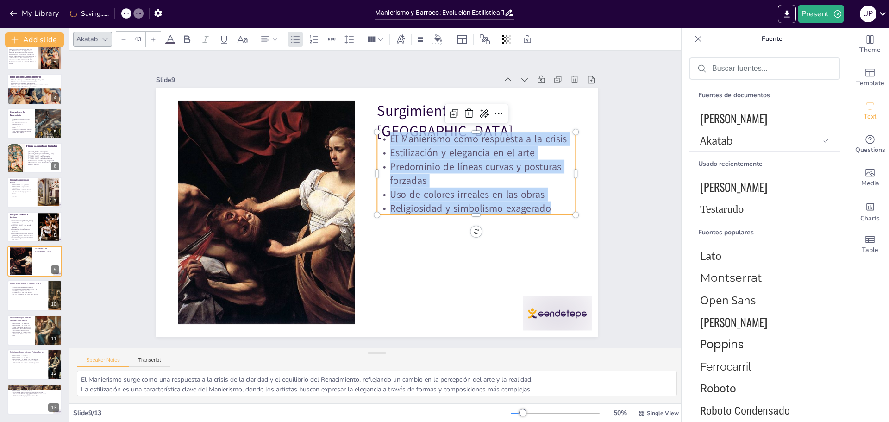
click at [151, 44] on div at bounding box center [153, 39] width 15 height 15
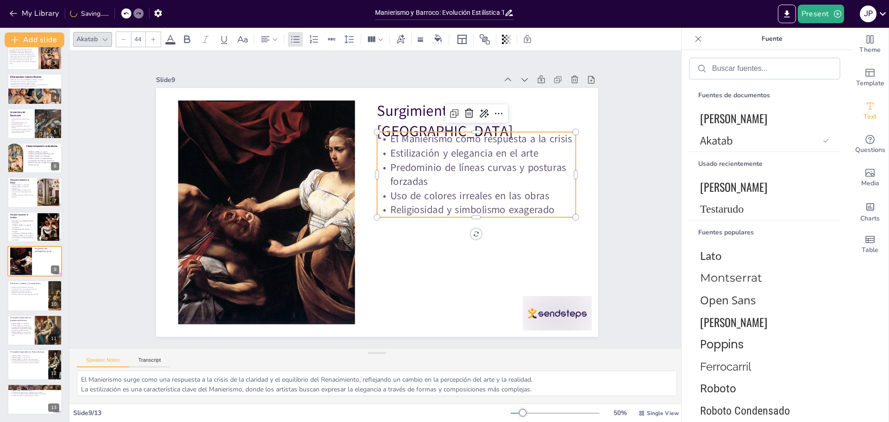
click at [151, 44] on div at bounding box center [153, 39] width 15 height 15
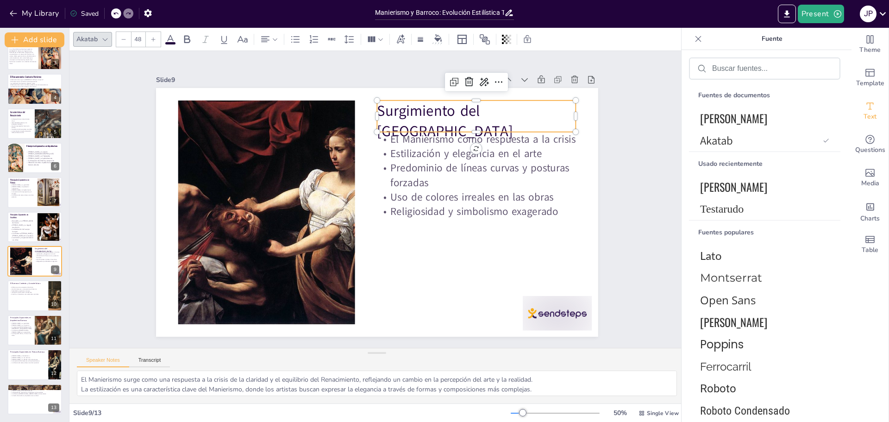
click at [383, 111] on p "Surgimiento del [GEOGRAPHIC_DATA]" at bounding box center [484, 132] width 202 height 62
click at [389, 112] on p "Surgimiento del [GEOGRAPHIC_DATA]" at bounding box center [490, 144] width 203 height 82
click at [384, 112] on span "Surgimiento del [GEOGRAPHIC_DATA]" at bounding box center [452, 123] width 137 height 55
click at [377, 112] on span "Surgimiento del [GEOGRAPHIC_DATA]" at bounding box center [445, 116] width 136 height 41
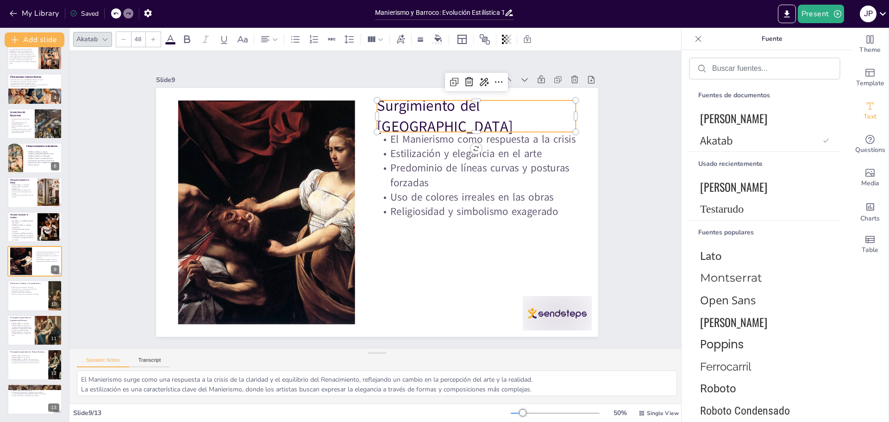
click at [521, 111] on span "Surgimiento del [GEOGRAPHIC_DATA]" at bounding box center [452, 123] width 137 height 55
drag, startPoint x: 555, startPoint y: 112, endPoint x: 367, endPoint y: 116, distance: 188.1
click at [367, 116] on div "El Manierismo como respuesta a la crisis Estilización y elegancia en el arte Pr…" at bounding box center [371, 211] width 505 height 407
drag, startPoint x: 712, startPoint y: 116, endPoint x: 701, endPoint y: 118, distance: 10.3
click at [712, 117] on font "[PERSON_NAME]" at bounding box center [733, 118] width 67 height 17
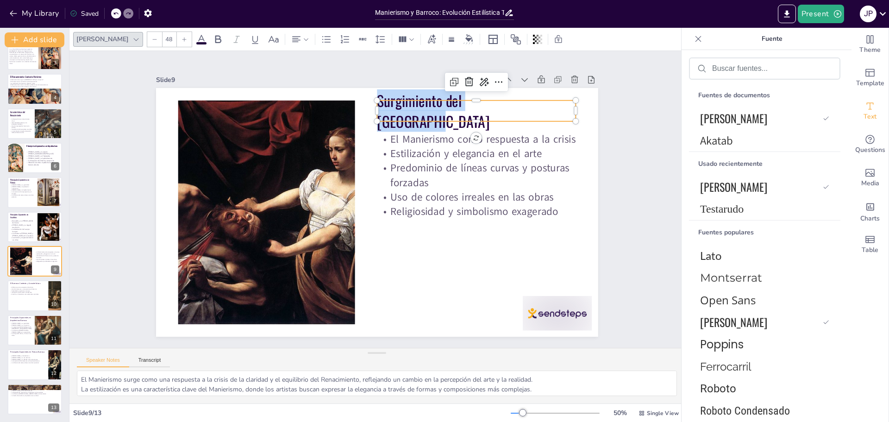
click at [177, 43] on div at bounding box center [184, 39] width 15 height 15
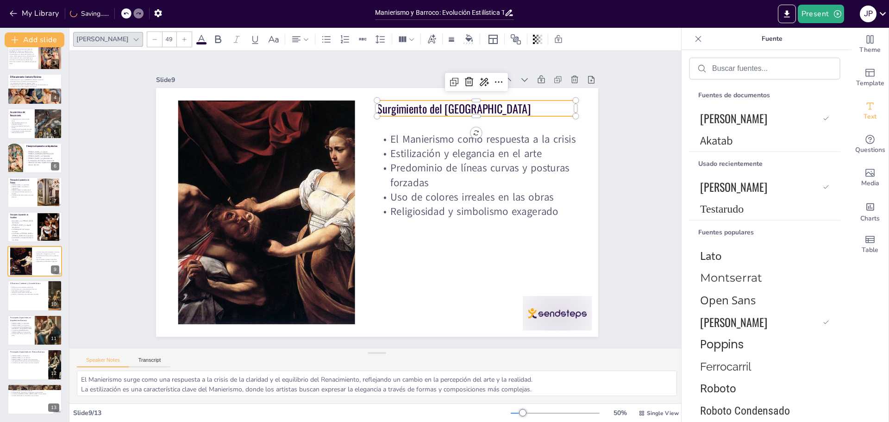
click at [177, 43] on div at bounding box center [184, 39] width 15 height 15
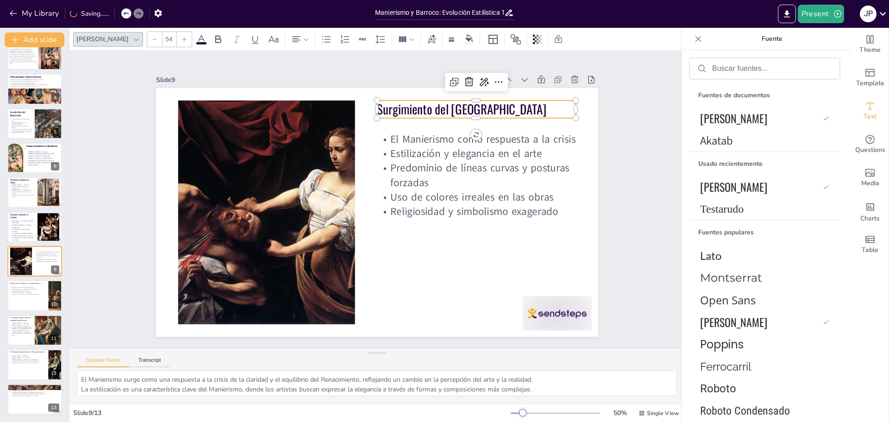
click at [177, 43] on div at bounding box center [184, 39] width 15 height 15
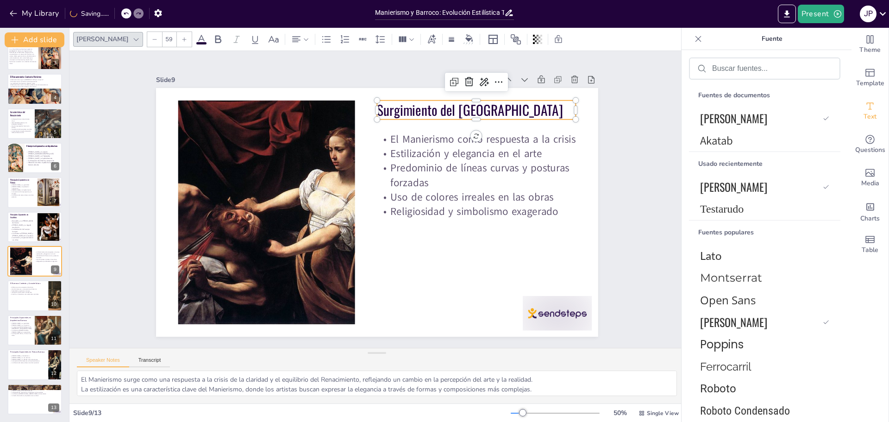
click at [177, 43] on div at bounding box center [184, 39] width 15 height 15
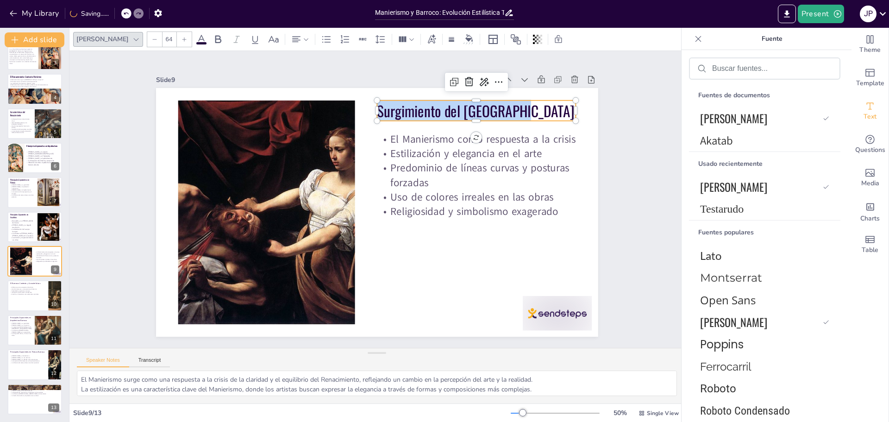
click at [177, 43] on div at bounding box center [184, 39] width 15 height 15
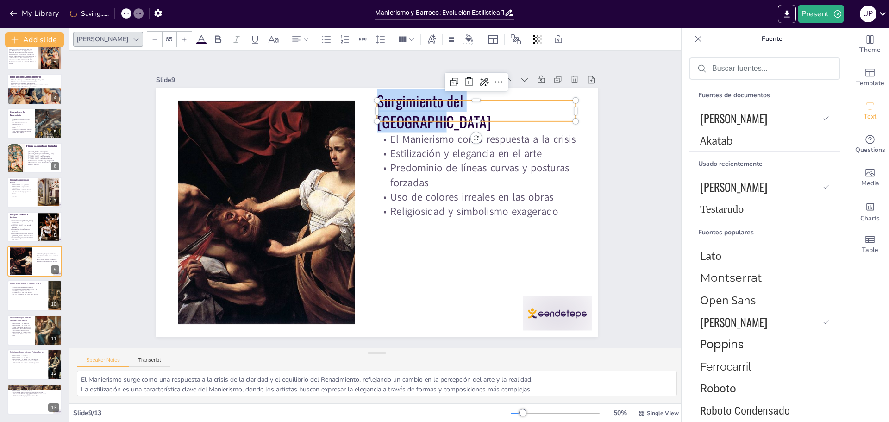
click at [177, 43] on div at bounding box center [184, 39] width 15 height 15
click at [182, 42] on icon at bounding box center [185, 40] width 6 height 6
click at [182, 41] on icon at bounding box center [185, 40] width 6 height 6
click at [182, 40] on icon at bounding box center [185, 40] width 6 height 6
click at [182, 41] on icon at bounding box center [185, 40] width 6 height 6
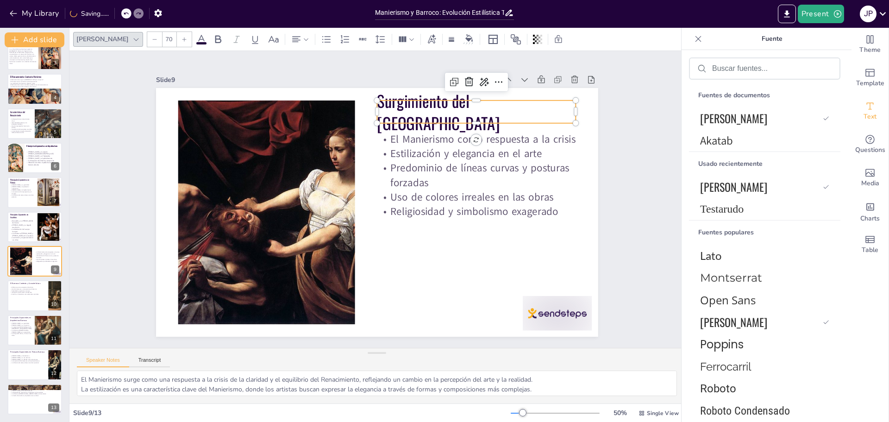
click at [182, 41] on icon at bounding box center [185, 40] width 6 height 6
click at [182, 42] on icon at bounding box center [185, 40] width 6 height 6
click at [177, 42] on div at bounding box center [184, 39] width 15 height 15
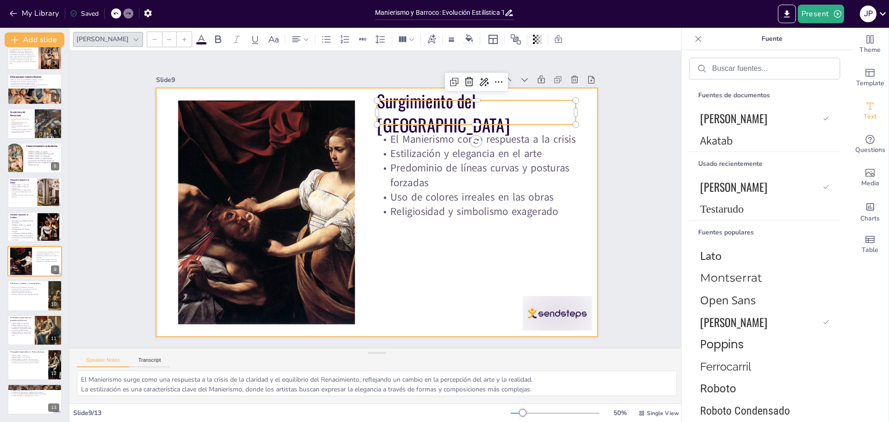
type input "45"
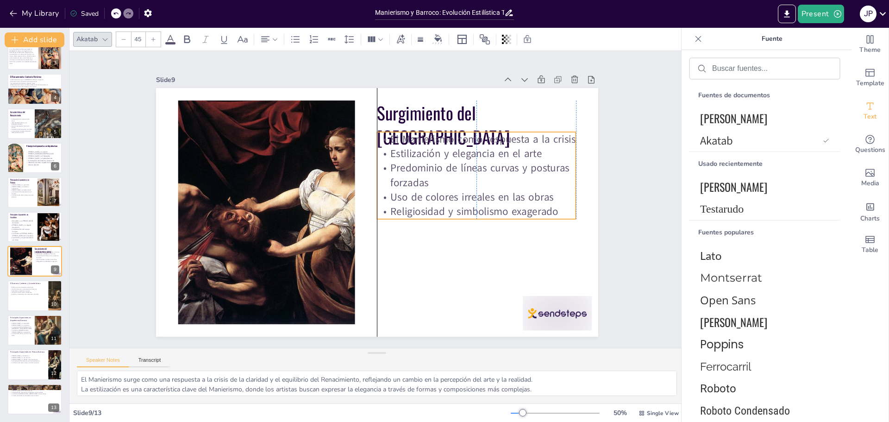
click at [406, 211] on span "Religiosidad y simbolismo exagerado" at bounding box center [469, 231] width 167 height 49
click at [530, 311] on div at bounding box center [544, 332] width 72 height 42
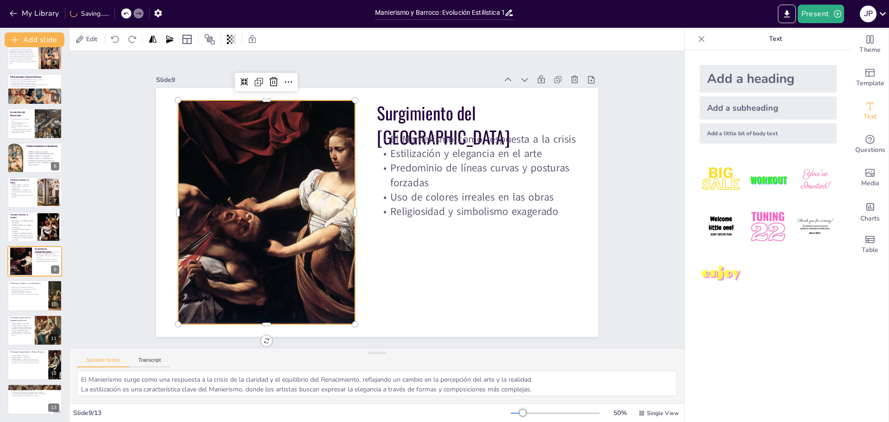
click at [302, 275] on div at bounding box center [266, 189] width 342 height 282
click at [18, 298] on div at bounding box center [35, 296] width 56 height 32
type textarea "El Barroco surge como una respuesta al clasicismo del Renacimiento, buscando un…"
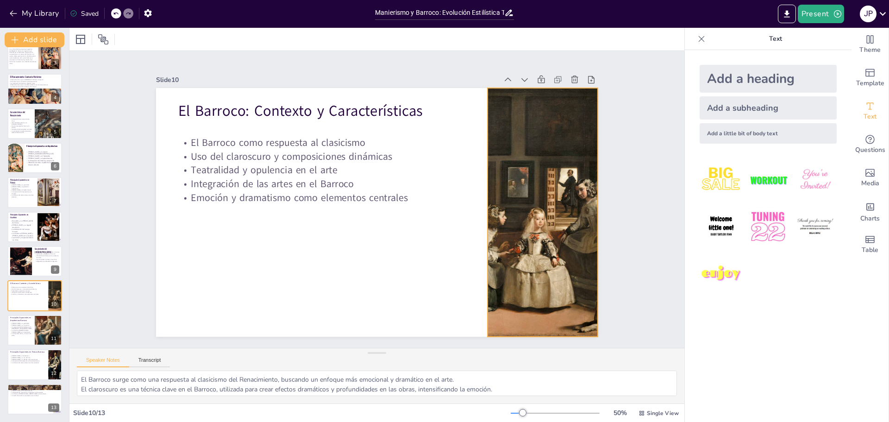
click at [490, 248] on div at bounding box center [537, 247] width 354 height 308
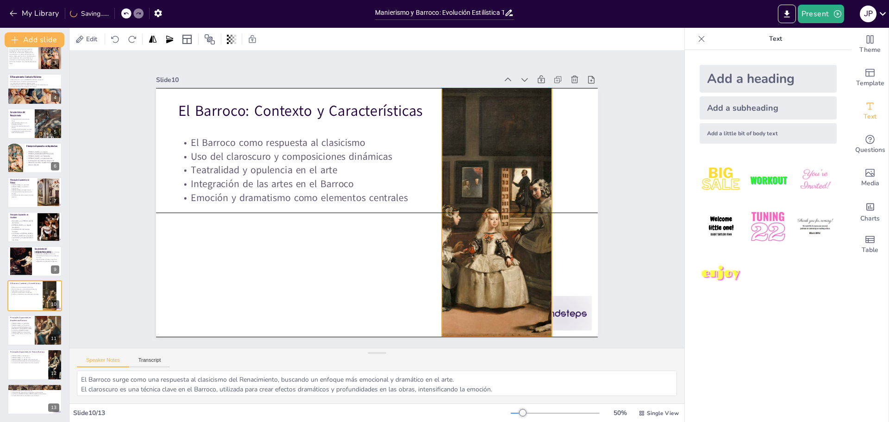
drag, startPoint x: 482, startPoint y: 209, endPoint x: 436, endPoint y: 210, distance: 45.9
click at [436, 210] on div at bounding box center [491, 237] width 353 height 308
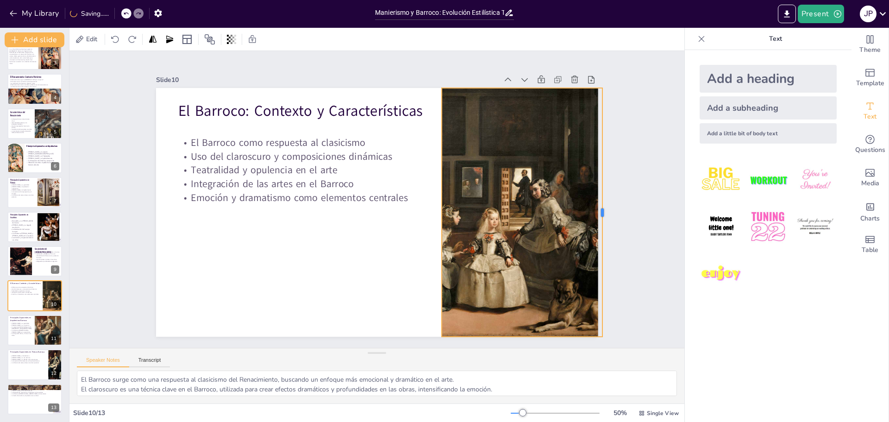
drag, startPoint x: 548, startPoint y: 210, endPoint x: 598, endPoint y: 211, distance: 50.5
click at [598, 316] on div at bounding box center [502, 392] width 206 height 152
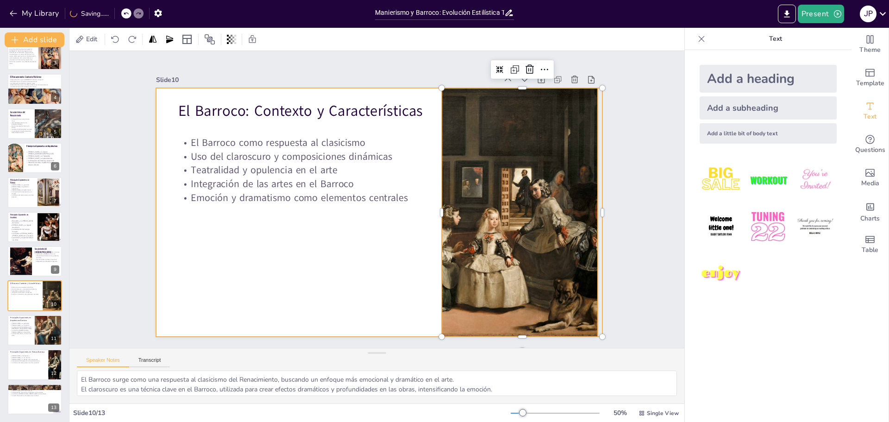
click at [321, 127] on div "El Barroco: Contexto y Características" at bounding box center [330, 111] width 289 height 62
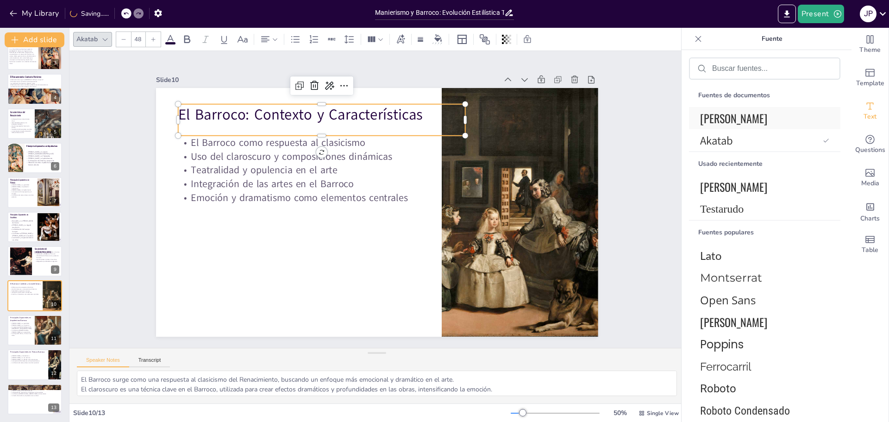
click at [714, 113] on font "[PERSON_NAME]" at bounding box center [733, 118] width 67 height 17
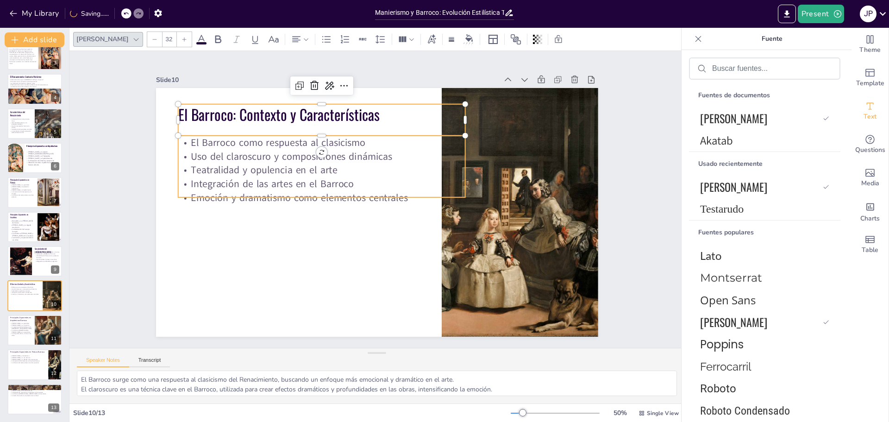
click at [351, 168] on p "Teatralidad y opulencia en el arte" at bounding box center [333, 154] width 277 height 102
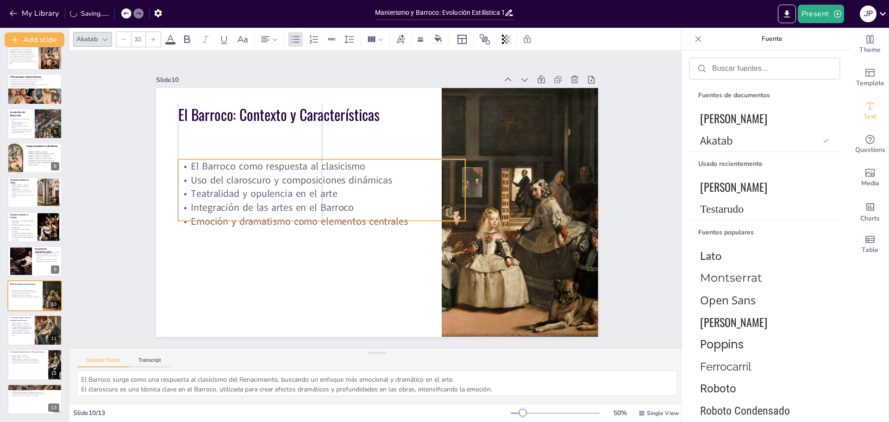
drag, startPoint x: 314, startPoint y: 192, endPoint x: 308, endPoint y: 214, distance: 22.6
click at [308, 214] on p "Emoción y dramatismo como elementos centrales" at bounding box center [317, 203] width 277 height 102
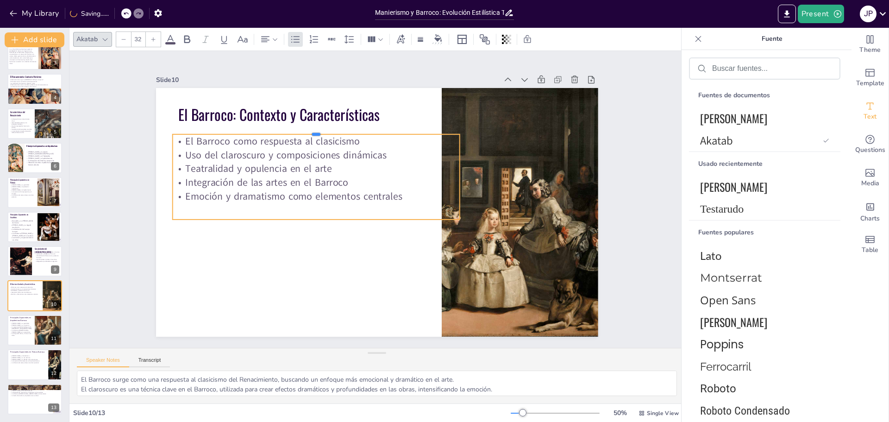
drag, startPoint x: 306, startPoint y: 153, endPoint x: 302, endPoint y: 126, distance: 27.2
click at [302, 126] on div at bounding box center [331, 119] width 283 height 67
click at [378, 196] on p "Emoción y dramatismo como elementos centrales" at bounding box center [319, 181] width 284 height 73
click at [378, 196] on p "Emoción y dramatismo como elementos centrales" at bounding box center [320, 181] width 284 height 73
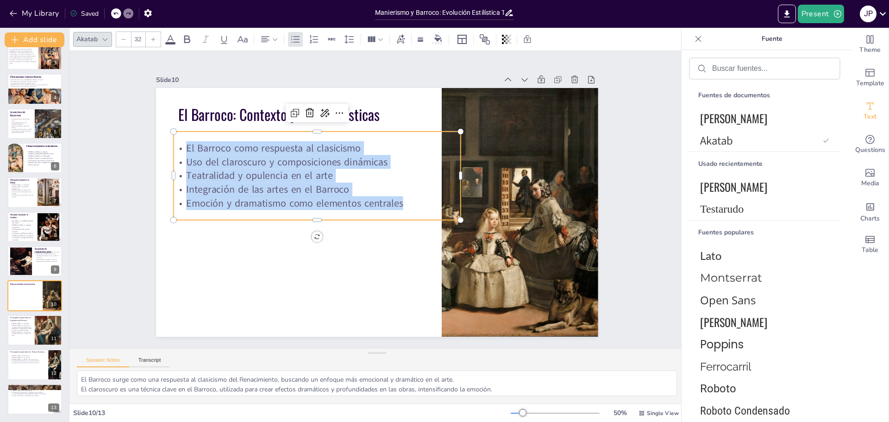
drag, startPoint x: 396, startPoint y: 198, endPoint x: 178, endPoint y: 139, distance: 226.0
click at [178, 139] on div "El Barroco como respuesta al clasicismo Uso del claroscuro y composiciones diná…" at bounding box center [324, 164] width 296 height 127
click at [159, 32] on div at bounding box center [153, 39] width 15 height 15
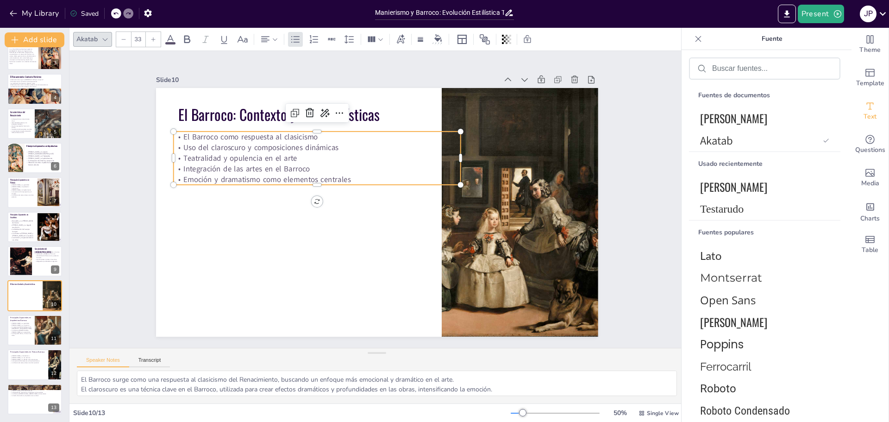
click at [156, 36] on div at bounding box center [153, 39] width 15 height 15
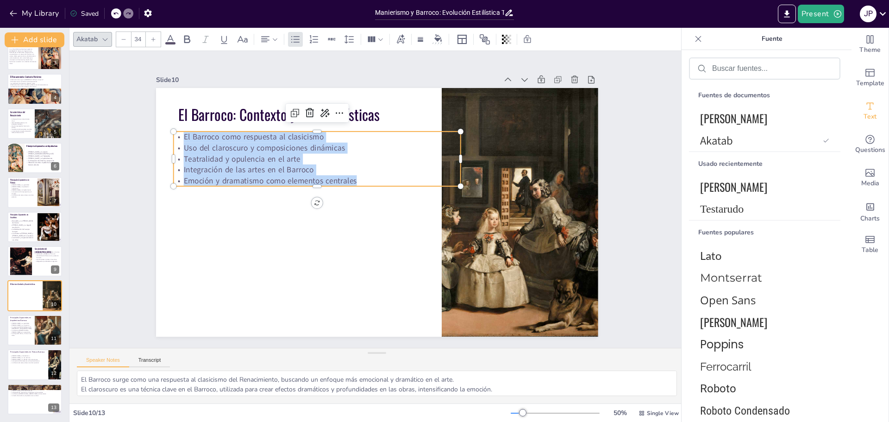
click at [155, 36] on div at bounding box center [153, 39] width 15 height 15
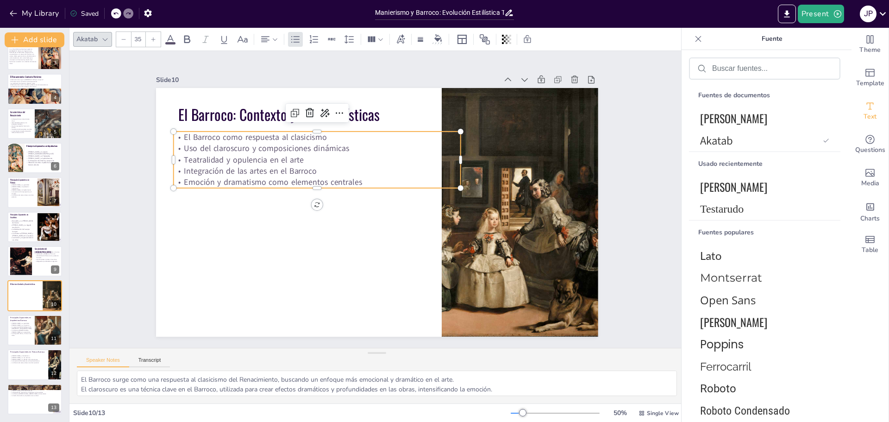
click at [155, 36] on div at bounding box center [153, 39] width 15 height 15
click at [155, 37] on icon at bounding box center [154, 40] width 6 height 6
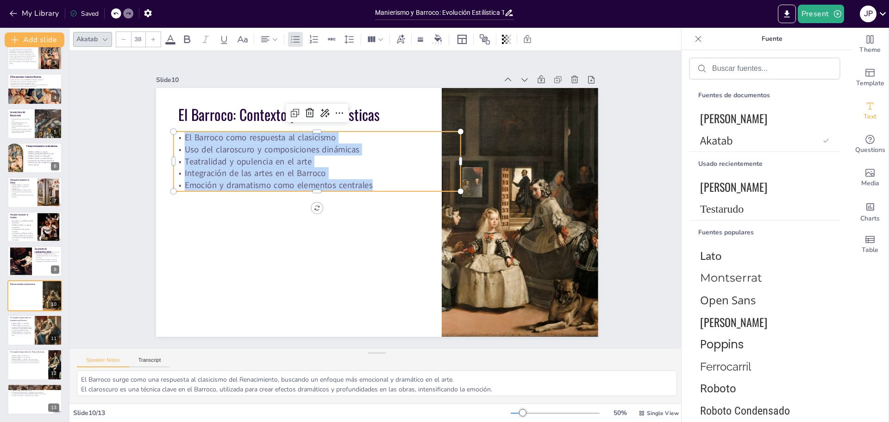
click at [154, 38] on icon at bounding box center [154, 40] width 6 height 6
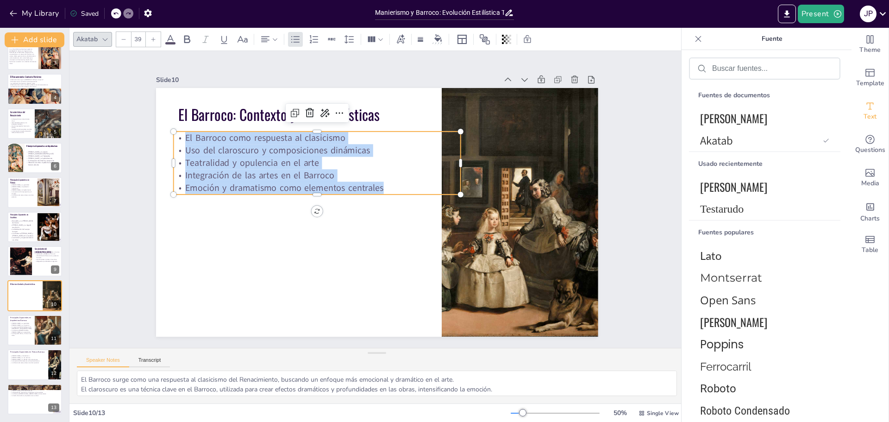
click at [154, 38] on icon at bounding box center [154, 40] width 6 height 6
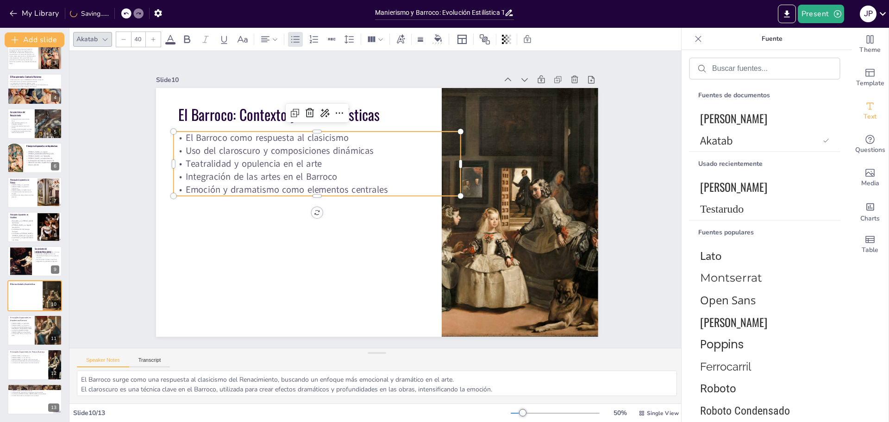
click at [154, 38] on icon at bounding box center [154, 40] width 6 height 6
drag, startPoint x: 141, startPoint y: 39, endPoint x: 131, endPoint y: 39, distance: 10.2
click at [132, 39] on input "42" at bounding box center [138, 39] width 13 height 15
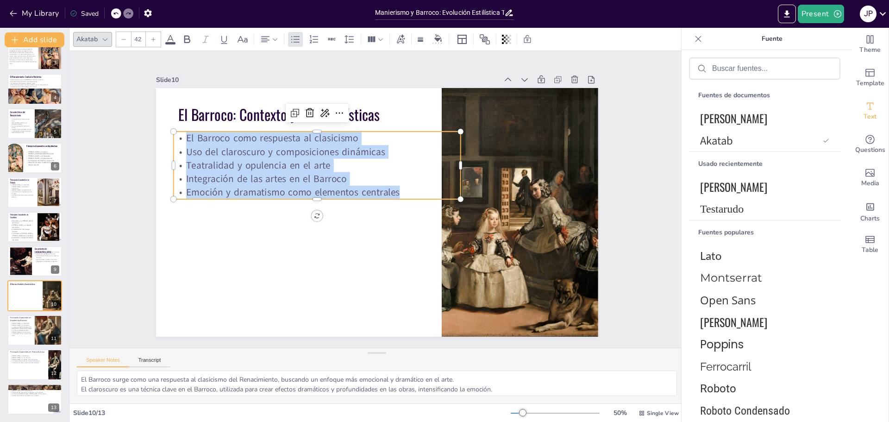
click at [151, 38] on icon at bounding box center [154, 40] width 6 height 6
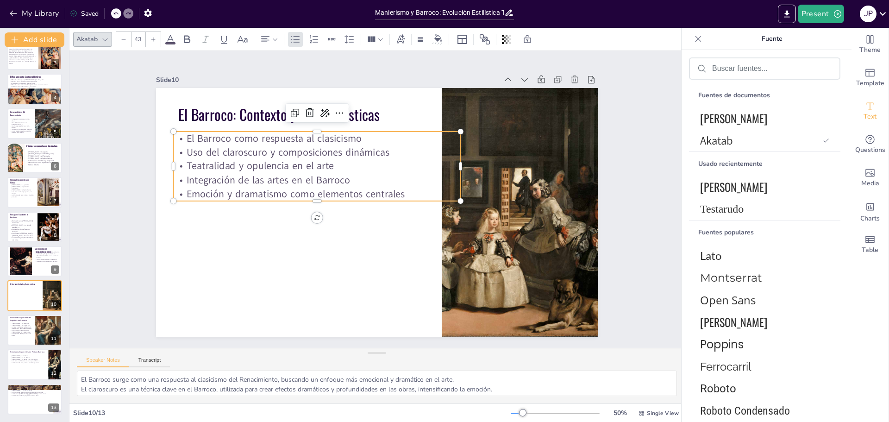
click at [151, 38] on icon at bounding box center [154, 40] width 6 height 6
click at [152, 39] on icon at bounding box center [154, 40] width 6 height 6
click at [152, 40] on icon at bounding box center [154, 40] width 6 height 6
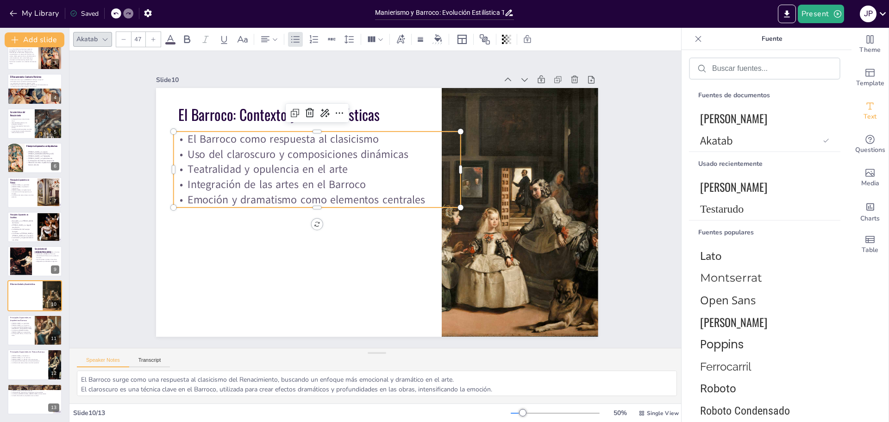
click at [152, 40] on icon at bounding box center [154, 40] width 6 height 6
type input "50"
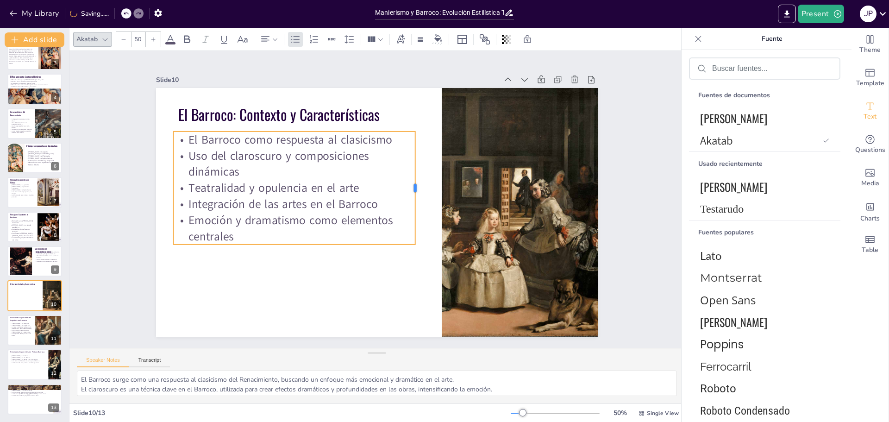
drag, startPoint x: 456, startPoint y: 167, endPoint x: 411, endPoint y: 174, distance: 45.9
click at [416, 174] on div at bounding box center [419, 188] width 7 height 113
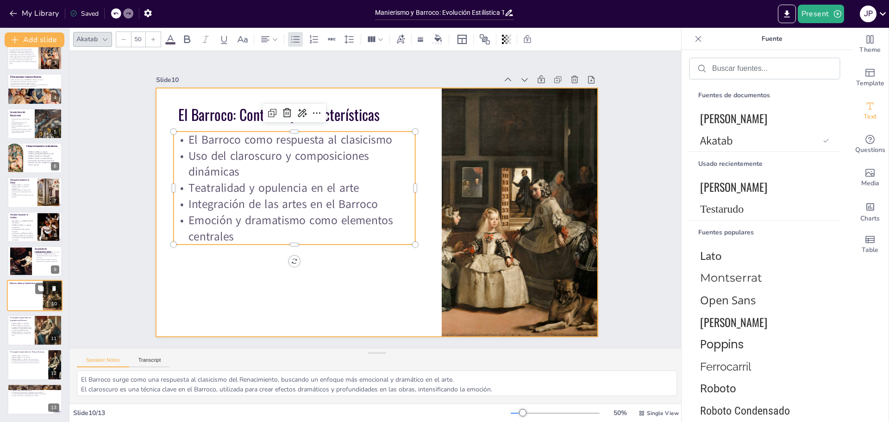
click at [22, 306] on div at bounding box center [35, 296] width 56 height 32
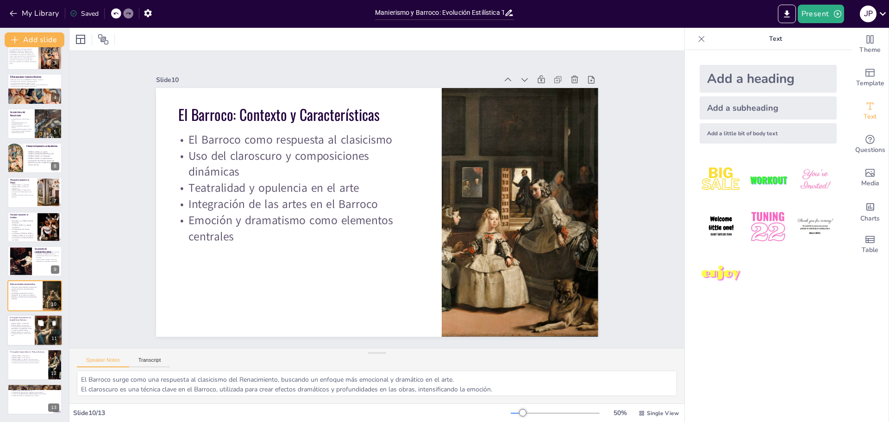
click at [24, 337] on div at bounding box center [35, 331] width 56 height 32
type textarea "[PERSON_NAME] es un referente en la arquitectura barroca, su capacidad para fus…"
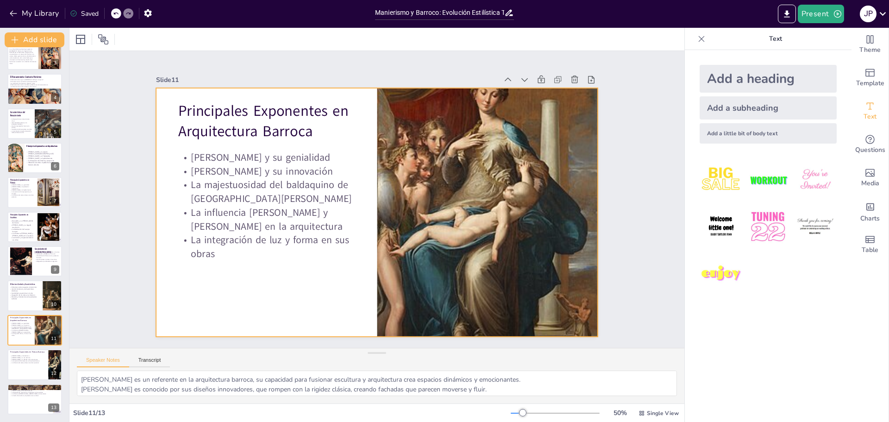
click at [225, 268] on div at bounding box center [374, 211] width 484 height 335
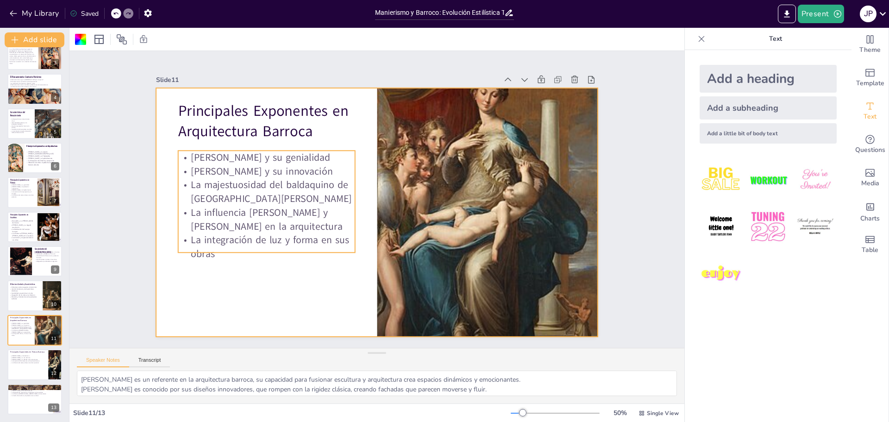
click at [212, 228] on p "La influencia [PERSON_NAME] y [PERSON_NAME] en la arquitectura" at bounding box center [265, 208] width 179 height 46
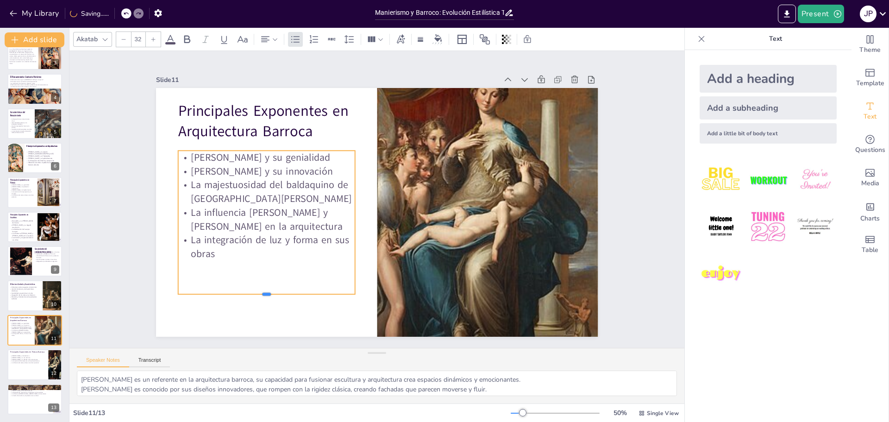
drag, startPoint x: 258, startPoint y: 251, endPoint x: 248, endPoint y: 290, distance: 40.1
click at [252, 293] on div "Principales Exponentes en Arquitectura Barroca [PERSON_NAME] y su genialidad [P…" at bounding box center [376, 212] width 466 height 294
click at [218, 252] on p "La integración de luz y forma en sus obras" at bounding box center [259, 223] width 179 height 64
click at [218, 252] on p "La integración de luz y forma en sus obras" at bounding box center [262, 237] width 179 height 46
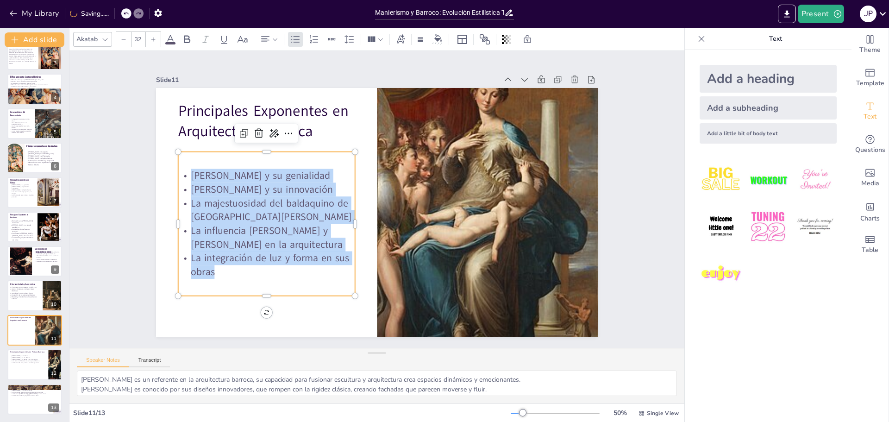
drag, startPoint x: 220, startPoint y: 272, endPoint x: 172, endPoint y: 152, distance: 129.1
click at [175, 154] on div "[PERSON_NAME] y su genialidad [PERSON_NAME] y su innovación La majestuosidad de…" at bounding box center [278, 144] width 228 height 226
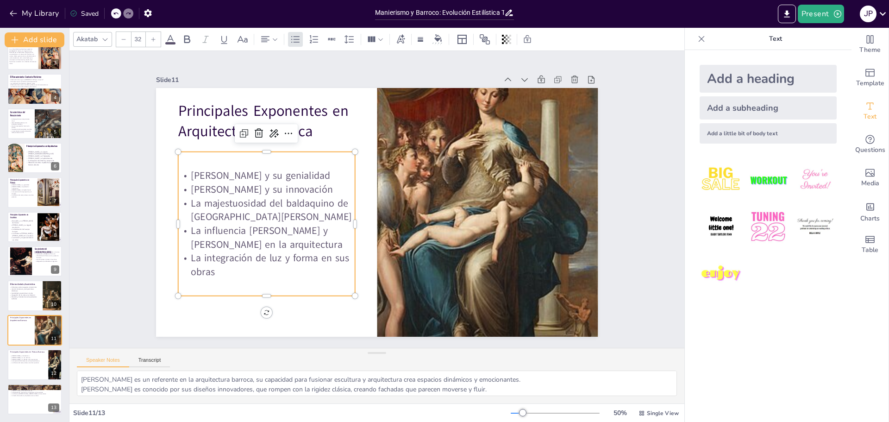
click at [141, 38] on input "32" at bounding box center [138, 39] width 13 height 15
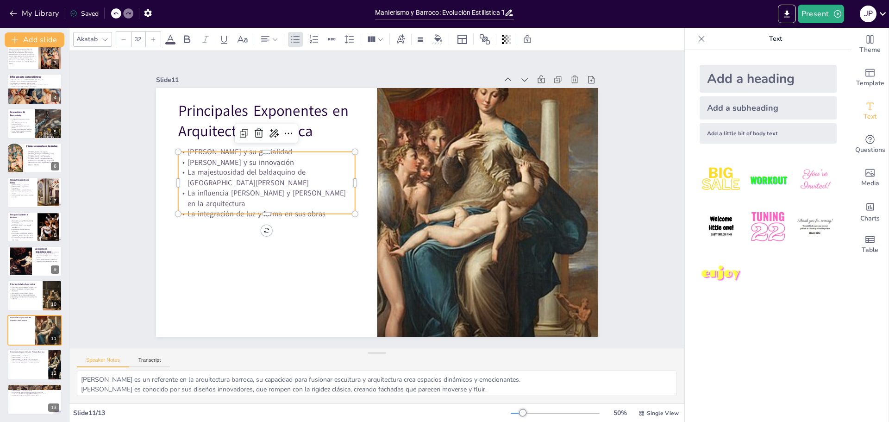
click at [148, 40] on div at bounding box center [153, 39] width 15 height 15
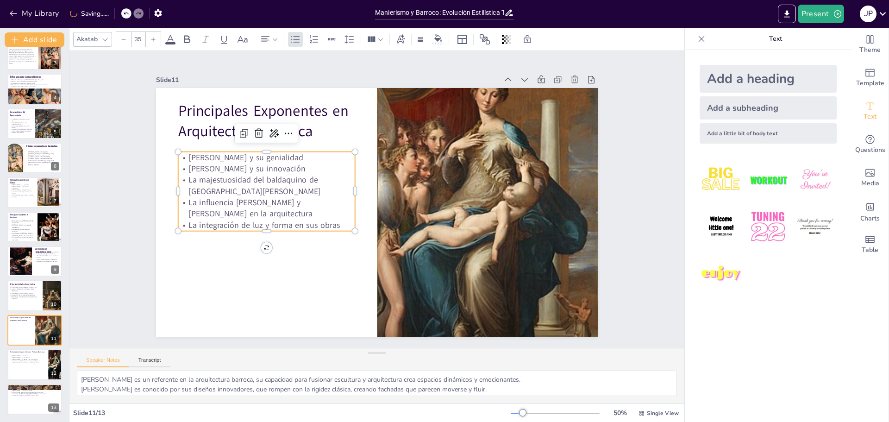
click at [148, 40] on div at bounding box center [153, 39] width 15 height 15
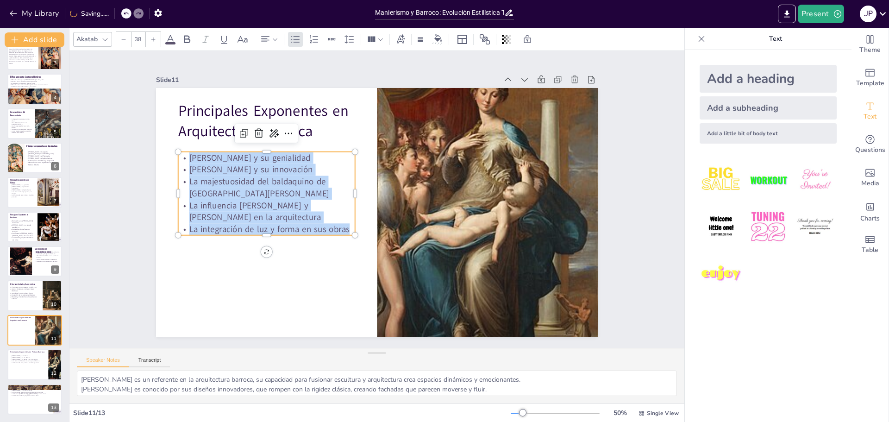
click at [148, 40] on div at bounding box center [153, 39] width 15 height 15
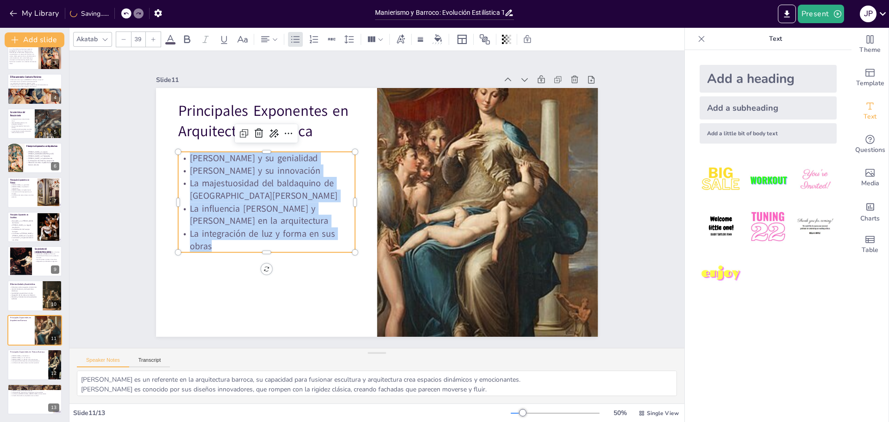
click at [148, 40] on div at bounding box center [153, 39] width 15 height 15
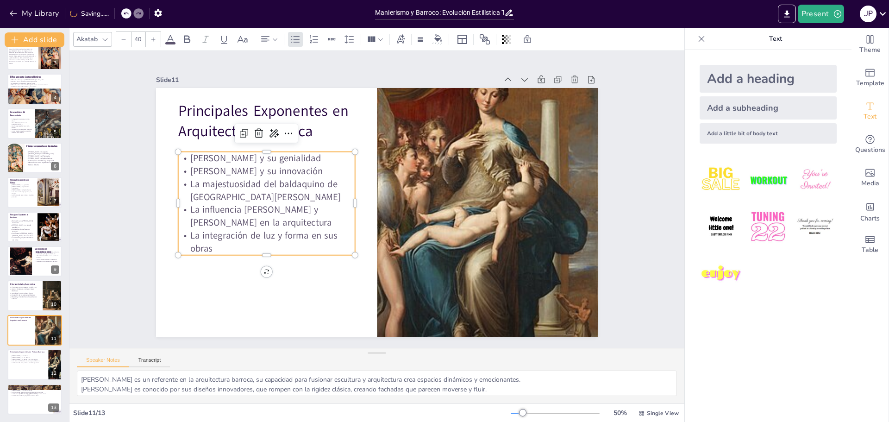
click at [148, 40] on div at bounding box center [153, 39] width 15 height 15
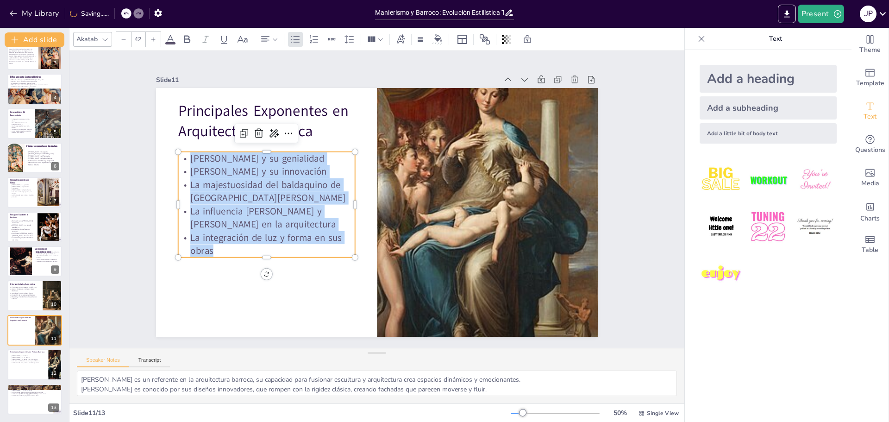
click at [148, 40] on div at bounding box center [153, 39] width 15 height 15
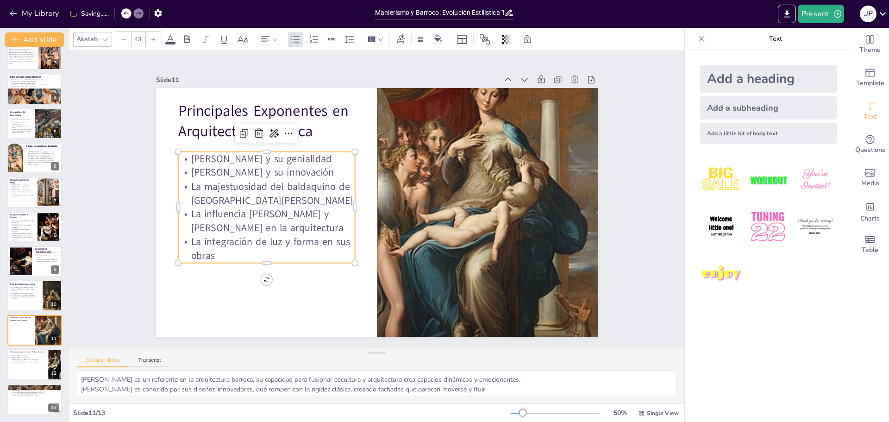
click at [148, 40] on div at bounding box center [153, 39] width 15 height 15
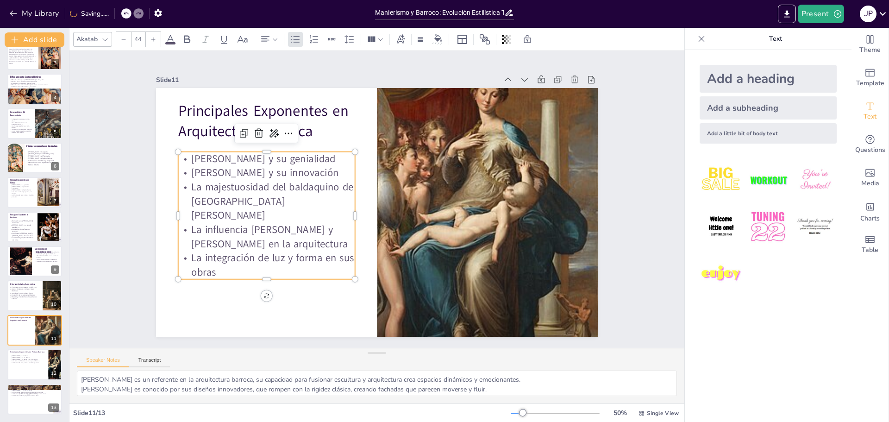
click at [148, 40] on div at bounding box center [153, 39] width 15 height 15
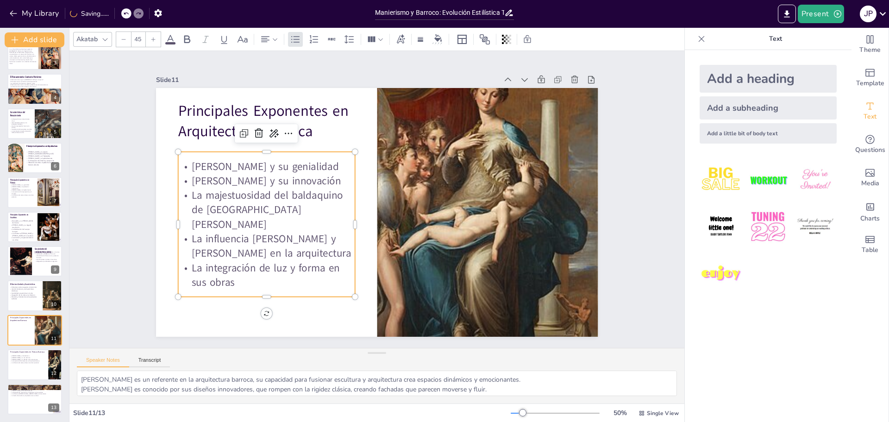
click at [148, 40] on div at bounding box center [153, 39] width 15 height 15
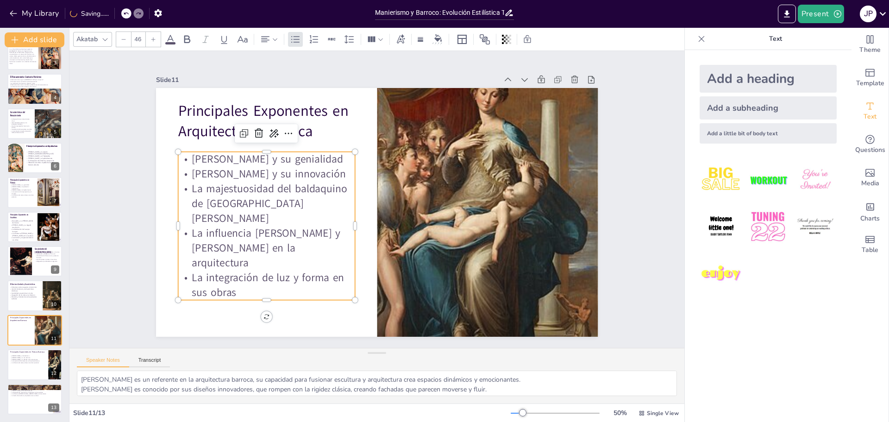
click at [148, 40] on div at bounding box center [153, 39] width 15 height 15
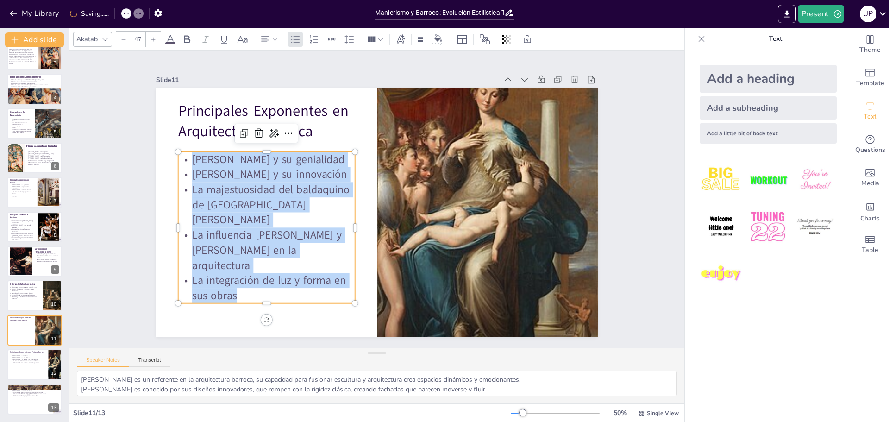
click at [148, 40] on div at bounding box center [153, 39] width 15 height 15
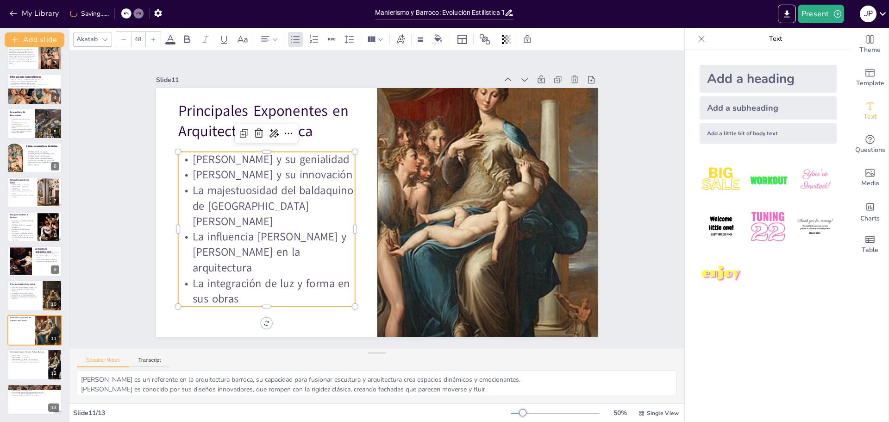
click at [148, 40] on div at bounding box center [153, 39] width 15 height 15
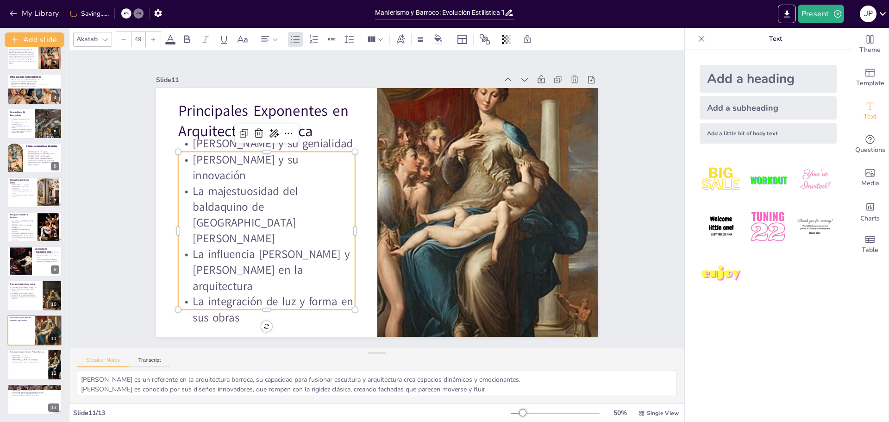
click at [148, 40] on div at bounding box center [153, 39] width 15 height 15
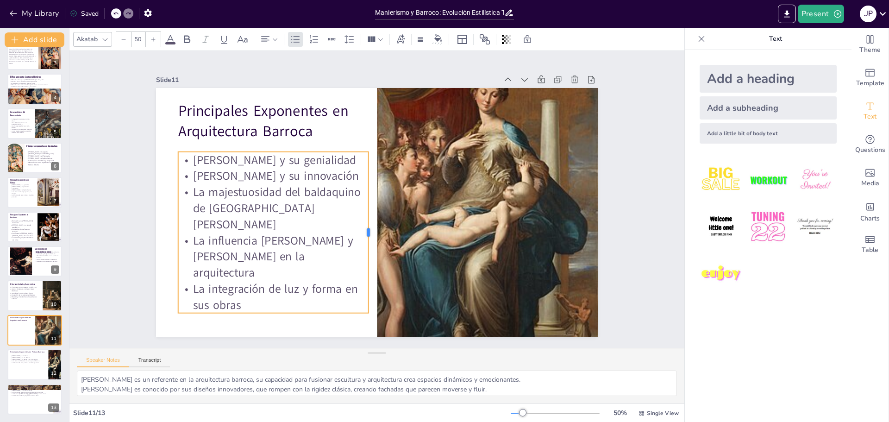
drag, startPoint x: 348, startPoint y: 228, endPoint x: 354, endPoint y: 226, distance: 6.0
click at [362, 227] on div at bounding box center [369, 231] width 24 height 161
click at [221, 124] on p "Principales Exponentes en Arquitectura Barroca" at bounding box center [286, 99] width 182 height 77
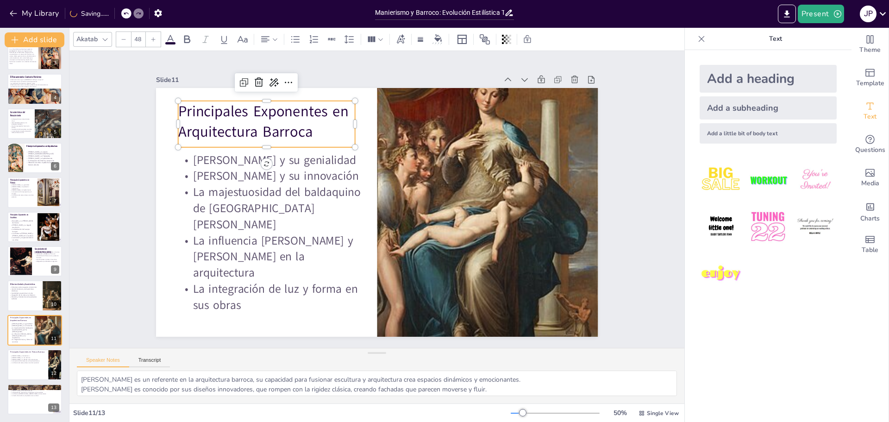
click at [258, 124] on p "Principales Exponentes en Arquitectura Barroca" at bounding box center [275, 111] width 180 height 60
click at [258, 124] on p "Principales Exponentes en Arquitectura Barroca" at bounding box center [285, 100] width 182 height 77
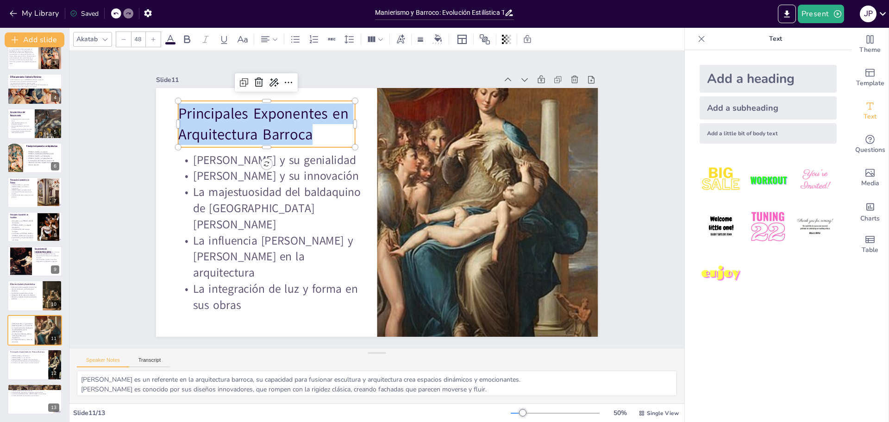
drag, startPoint x: 317, startPoint y: 137, endPoint x: 197, endPoint y: 107, distance: 123.5
click at [167, 108] on div "[PERSON_NAME] y su genialidad [PERSON_NAME] y su innovación La majestuosidad de…" at bounding box center [376, 212] width 466 height 294
drag, startPoint x: 173, startPoint y: 112, endPoint x: 280, endPoint y: 128, distance: 108.2
click at [280, 128] on span "Principales Exponentes en Arquitectura Barroca" at bounding box center [272, 110] width 174 height 55
drag, startPoint x: 307, startPoint y: 136, endPoint x: 173, endPoint y: 110, distance: 136.5
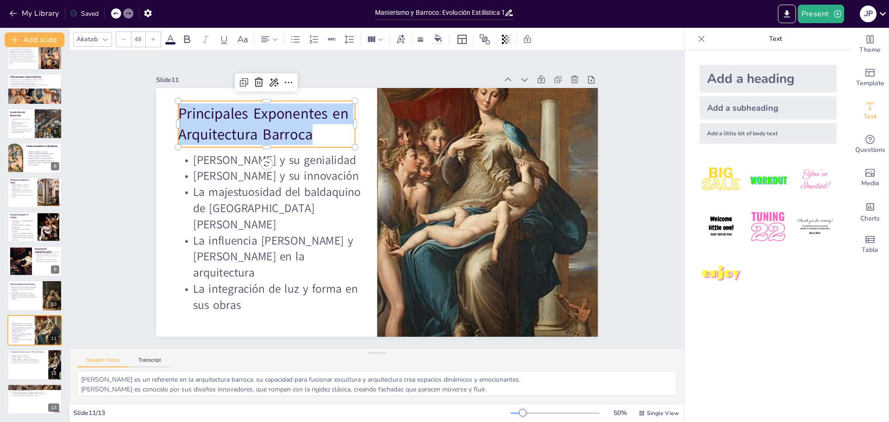
click at [185, 110] on p "Principales Exponentes en Arquitectura Barroca" at bounding box center [275, 112] width 180 height 59
click at [95, 39] on div "Akatab" at bounding box center [87, 39] width 25 height 13
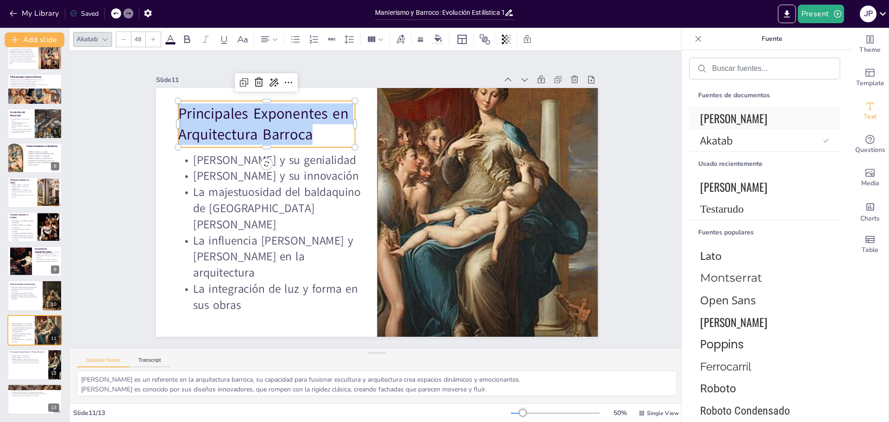
click at [702, 114] on font "[PERSON_NAME]" at bounding box center [733, 118] width 67 height 17
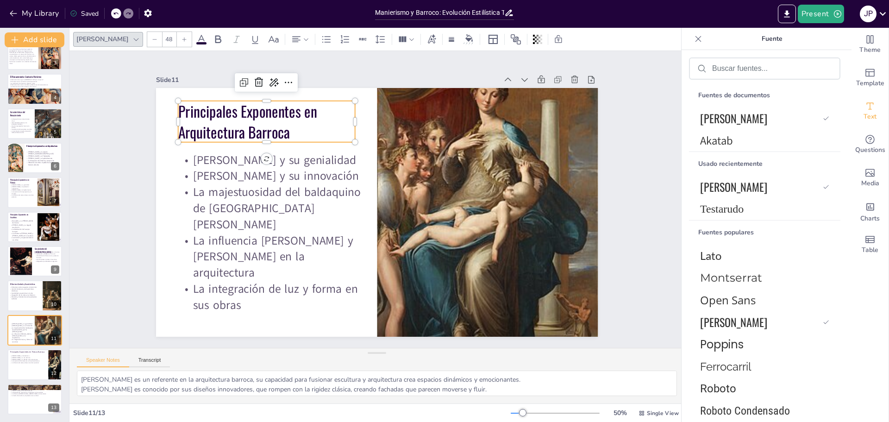
click at [299, 136] on p "Principales Exponentes en Arquitectura Barroca" at bounding box center [296, 91] width 181 height 94
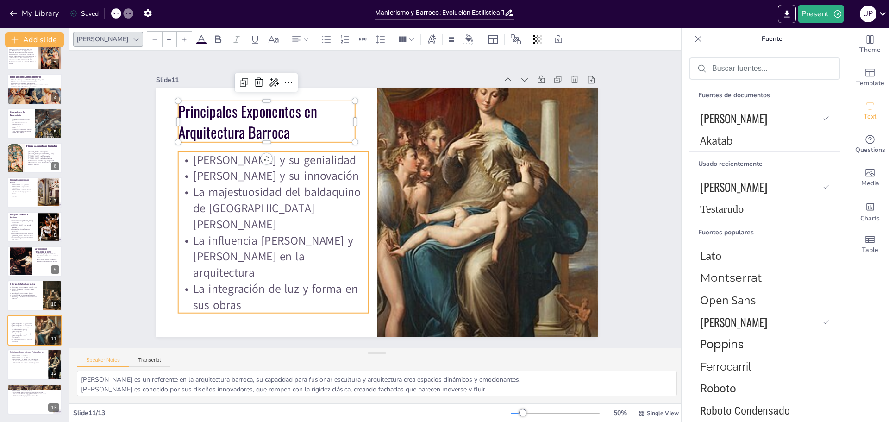
type input "50"
click at [255, 232] on p "La majestuosidad del baldaquino de [GEOGRAPHIC_DATA][PERSON_NAME]" at bounding box center [273, 198] width 195 height 68
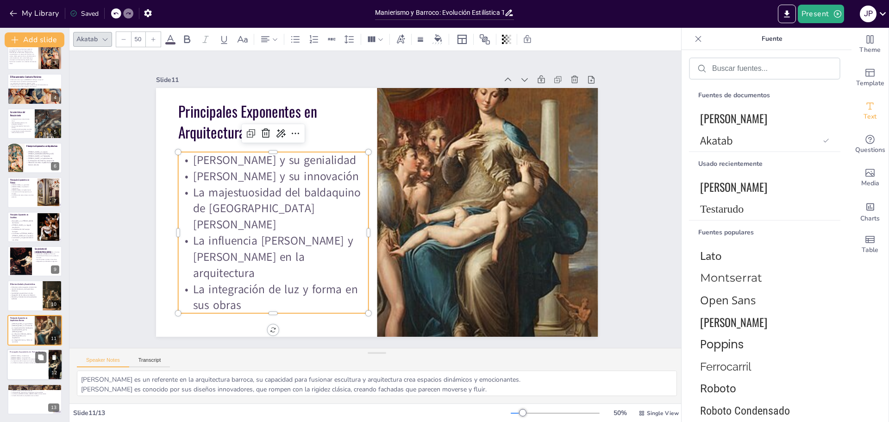
click at [22, 364] on div "[PERSON_NAME] y el tenebrismo [PERSON_NAME] y su uso de la [PERSON_NAME] y su d…" at bounding box center [28, 360] width 36 height 10
type textarea "[PERSON_NAME] es un pionero del tenebrismo, su uso del claroscuro crea un drama…"
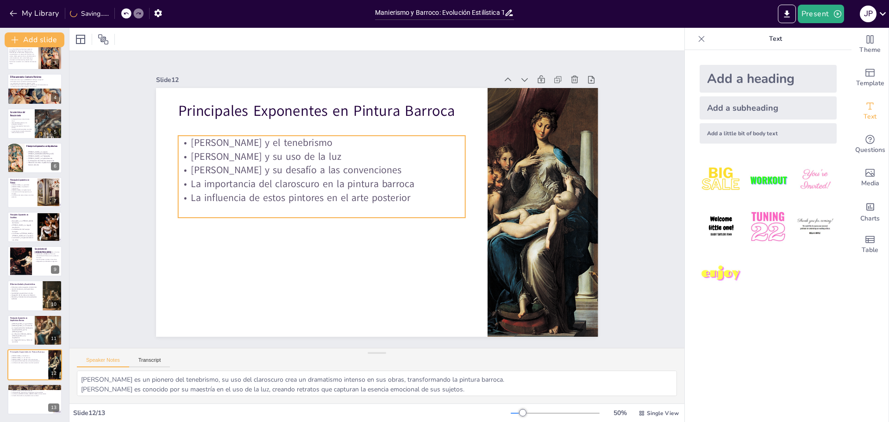
drag, startPoint x: 257, startPoint y: 199, endPoint x: 273, endPoint y: 196, distance: 16.0
click at [258, 199] on div "[PERSON_NAME] y el tenebrismo [PERSON_NAME] y su uso de la [PERSON_NAME] y su d…" at bounding box center [324, 170] width 295 height 111
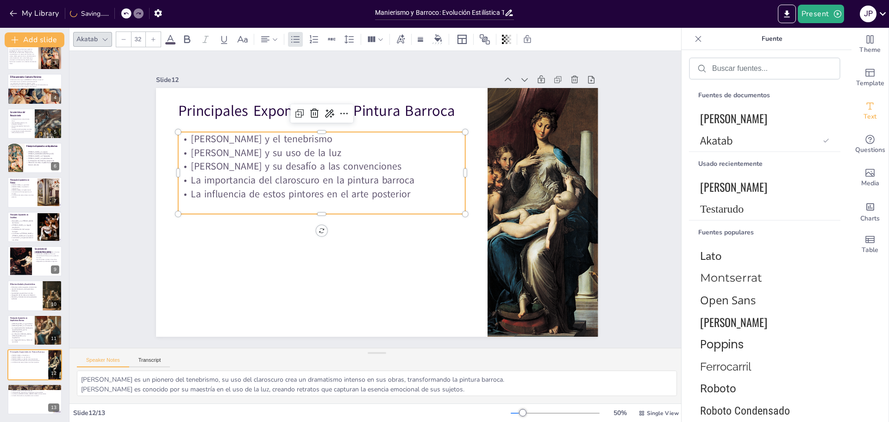
click at [371, 192] on p "La influencia de estos pintores en el arte posterior" at bounding box center [322, 194] width 288 height 14
click at [403, 192] on p "La influencia de estos pintores en el arte posterior" at bounding box center [324, 182] width 284 height 73
click at [403, 192] on p "La influencia de estos pintores en el arte posterior" at bounding box center [322, 194] width 288 height 14
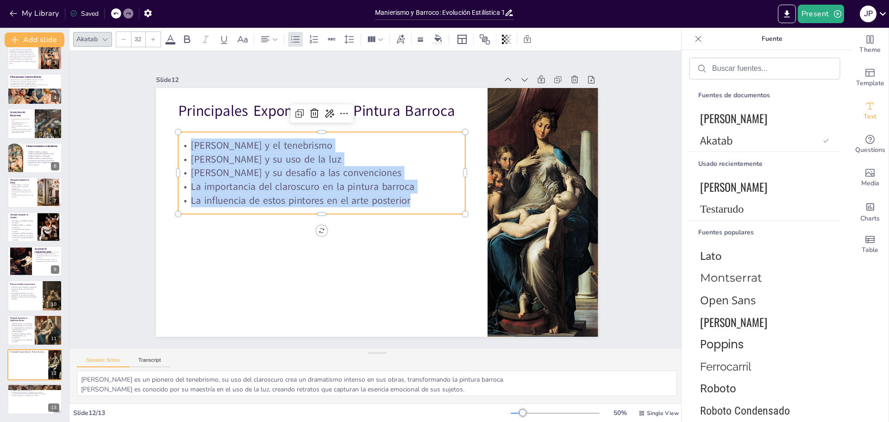
drag, startPoint x: 408, startPoint y: 198, endPoint x: 181, endPoint y: 137, distance: 235.0
click at [181, 137] on div "[PERSON_NAME] y el tenebrismo [PERSON_NAME] y su uso de la [PERSON_NAME] y su d…" at bounding box center [324, 167] width 293 height 99
click at [151, 38] on icon at bounding box center [154, 40] width 6 height 6
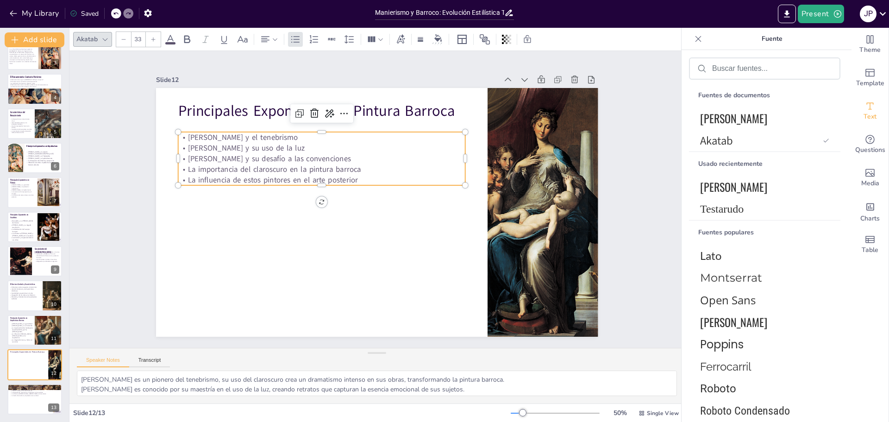
click at [139, 38] on input "33" at bounding box center [138, 39] width 13 height 15
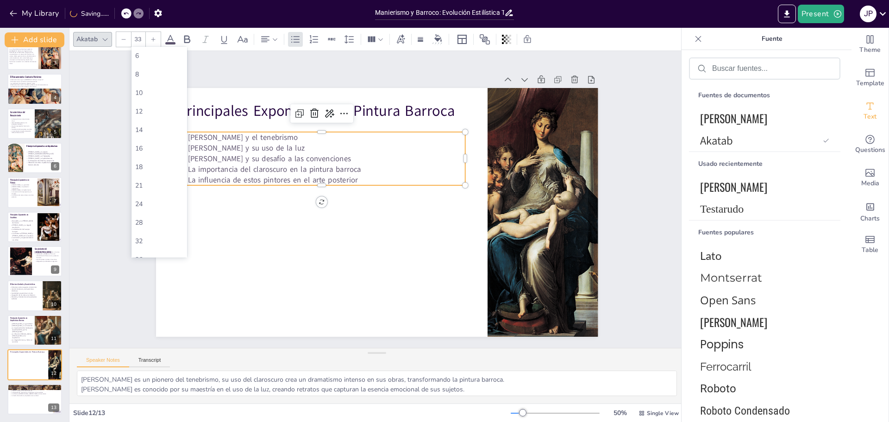
click at [153, 44] on div at bounding box center [153, 39] width 15 height 15
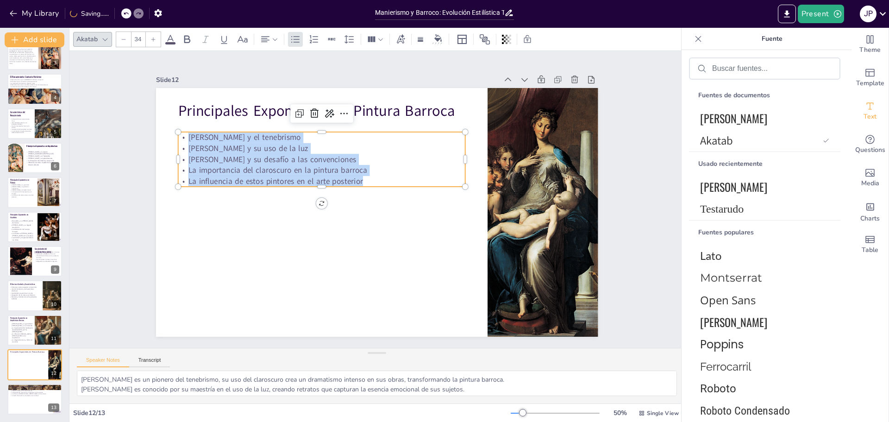
click at [153, 43] on div at bounding box center [153, 39] width 15 height 15
click at [153, 42] on div at bounding box center [153, 39] width 15 height 15
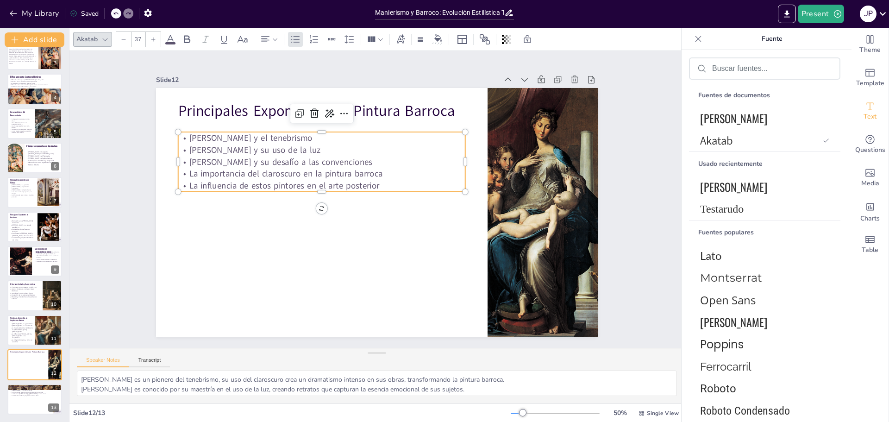
click at [153, 42] on div at bounding box center [153, 39] width 15 height 15
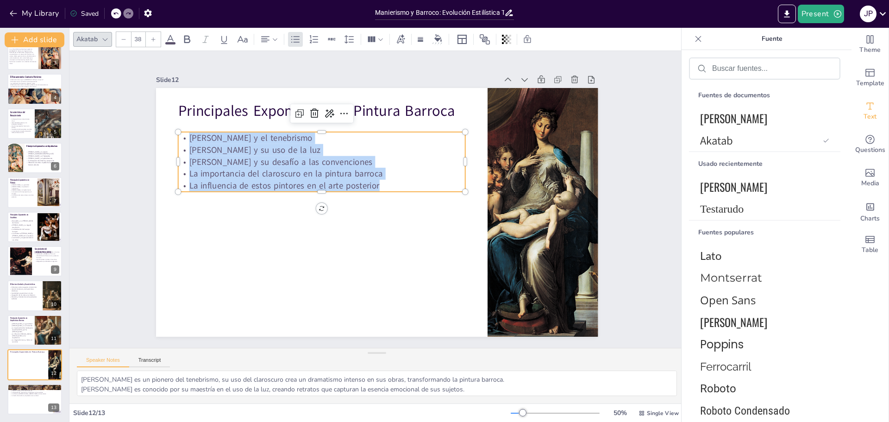
click at [153, 42] on div at bounding box center [153, 39] width 15 height 15
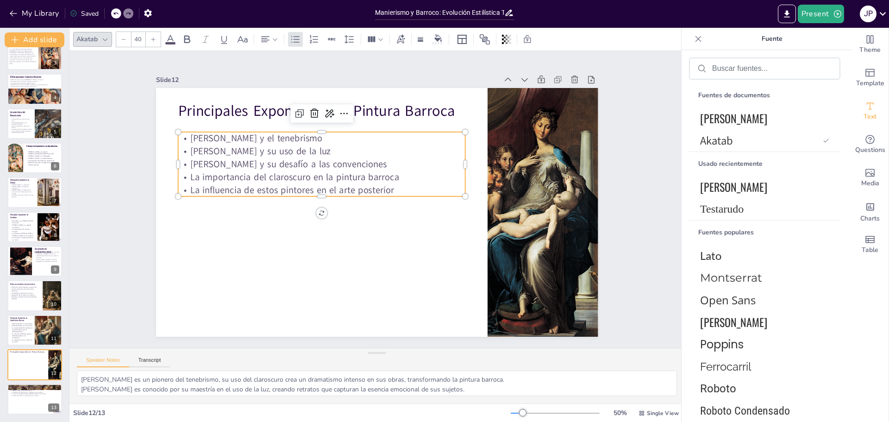
click at [153, 42] on div at bounding box center [153, 39] width 15 height 15
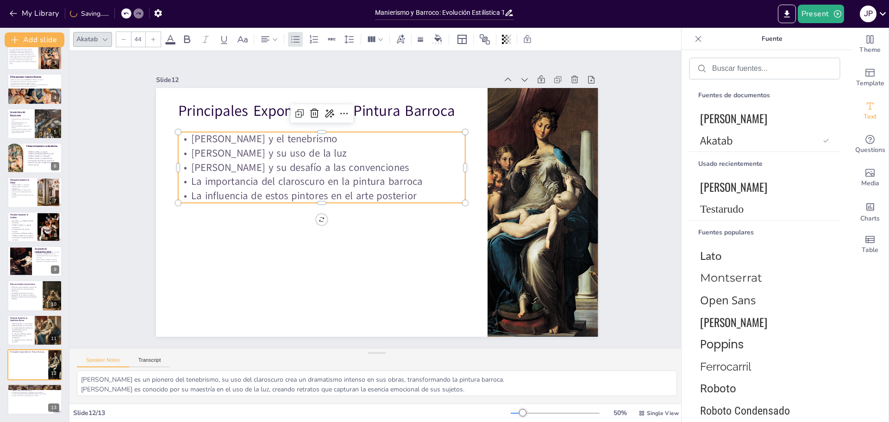
click at [153, 42] on div at bounding box center [153, 39] width 15 height 15
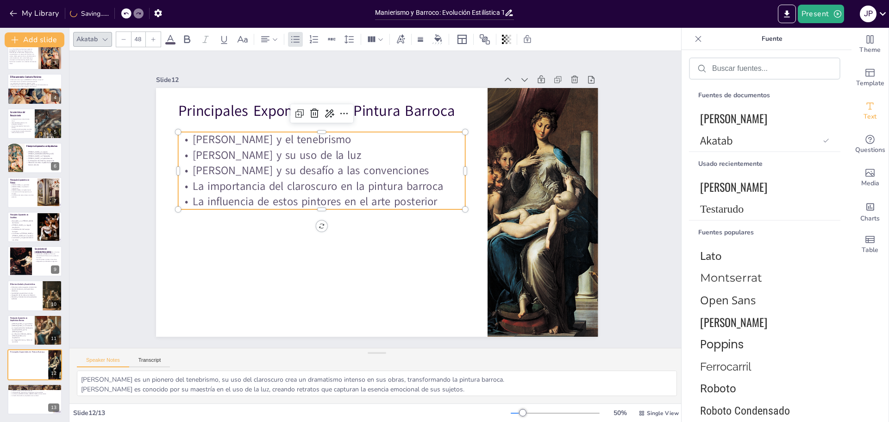
click at [153, 42] on div at bounding box center [153, 39] width 15 height 15
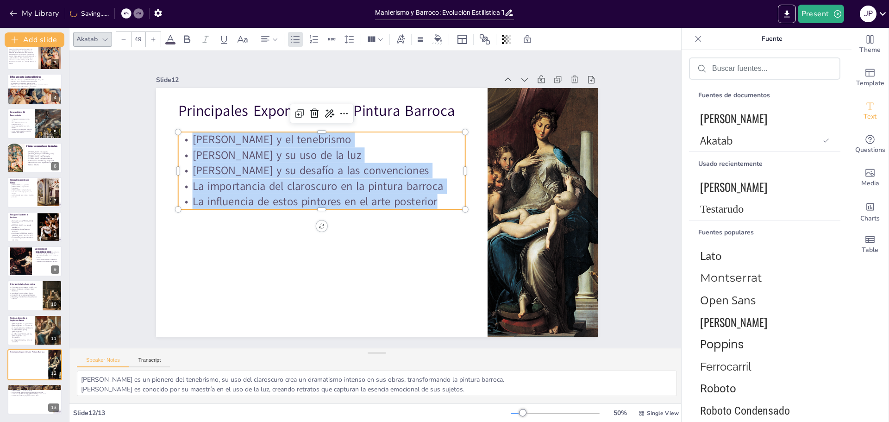
click at [153, 42] on div at bounding box center [153, 39] width 15 height 15
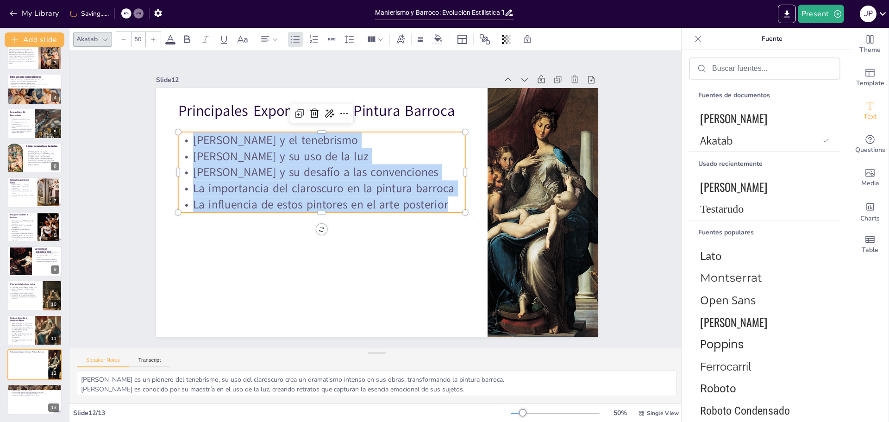
click at [153, 42] on div at bounding box center [153, 39] width 15 height 15
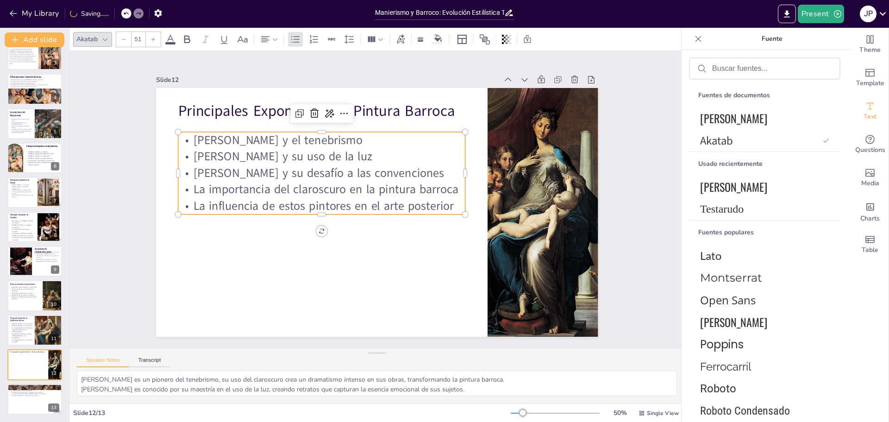
click at [153, 42] on div at bounding box center [153, 39] width 15 height 15
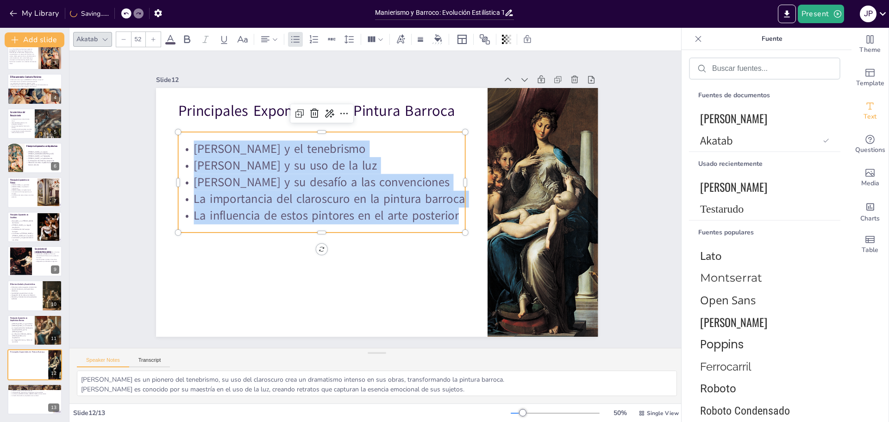
click at [153, 42] on div at bounding box center [153, 39] width 15 height 15
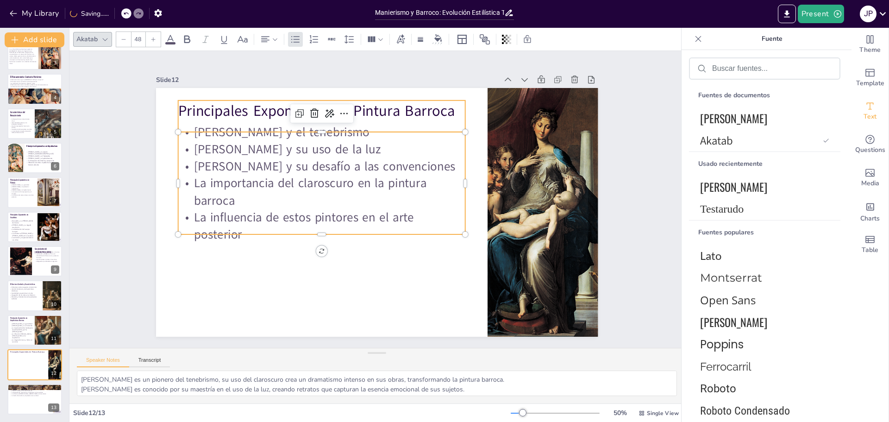
click at [240, 115] on p "Principales Exponentes en Pintura Barroca" at bounding box center [331, 105] width 288 height 50
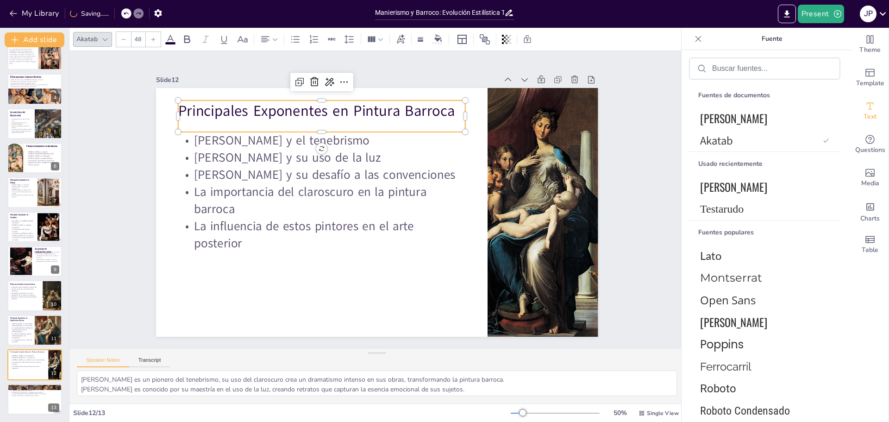
click at [240, 104] on p "Principales Exponentes en Pintura Barroca" at bounding box center [331, 105] width 288 height 50
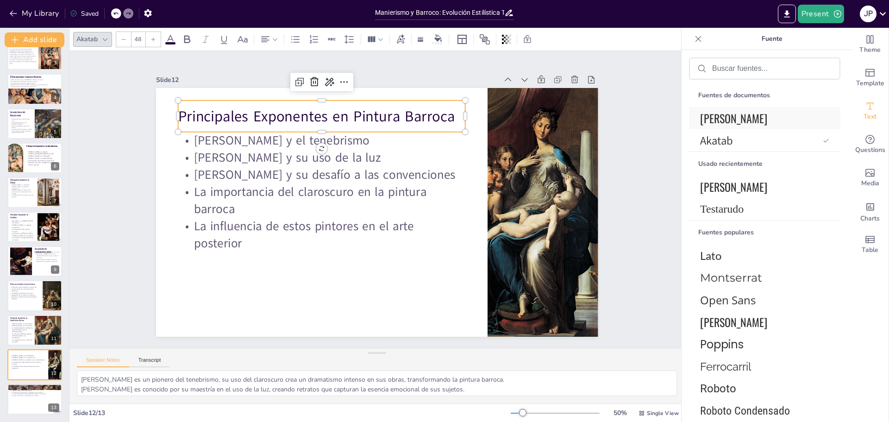
click at [708, 110] on font "[PERSON_NAME]" at bounding box center [733, 118] width 67 height 17
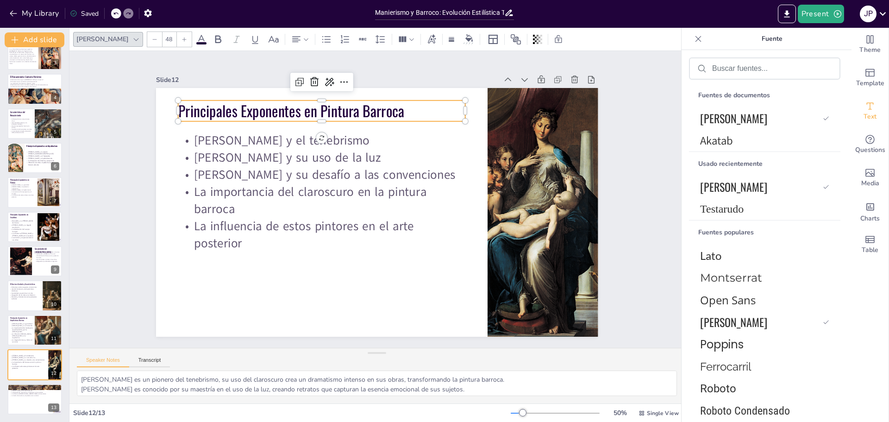
click at [182, 41] on icon at bounding box center [185, 40] width 6 height 6
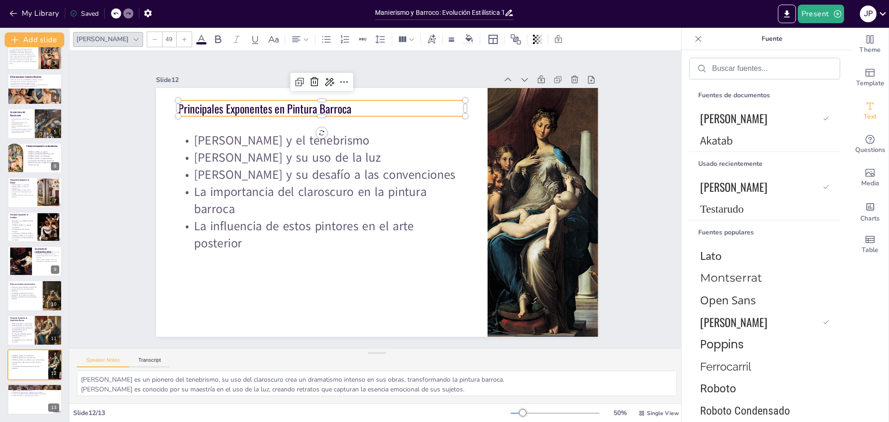
click at [182, 41] on icon at bounding box center [185, 40] width 6 height 6
click at [177, 42] on div at bounding box center [184, 39] width 15 height 15
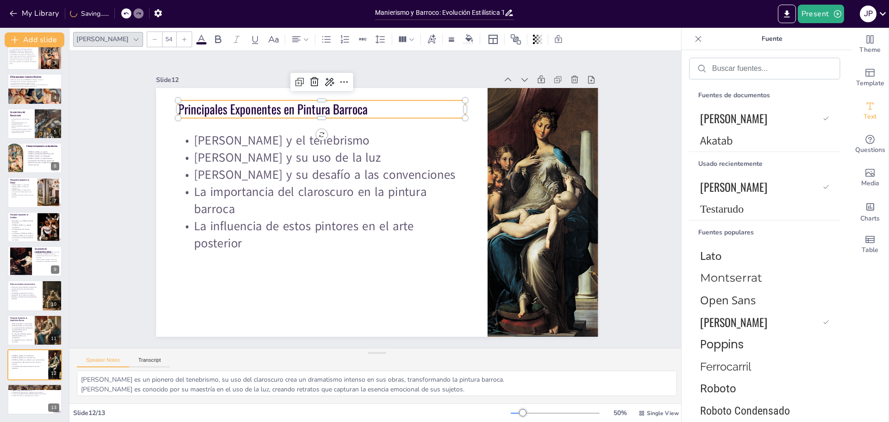
click at [177, 42] on div at bounding box center [184, 39] width 15 height 15
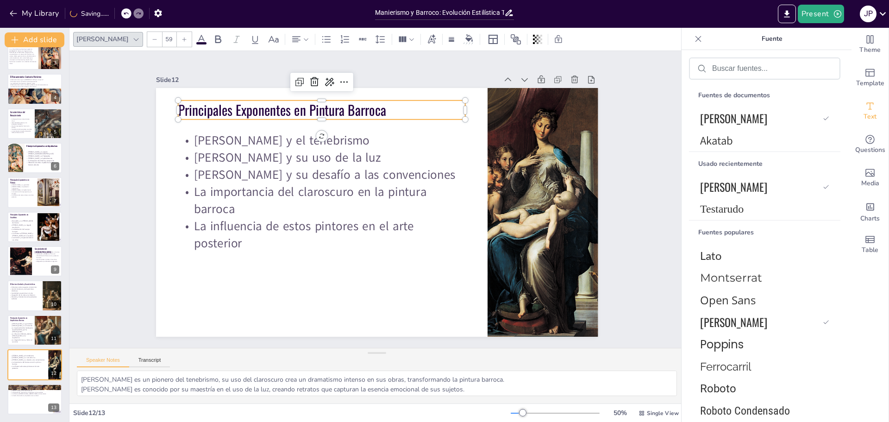
click at [177, 42] on div at bounding box center [184, 39] width 15 height 15
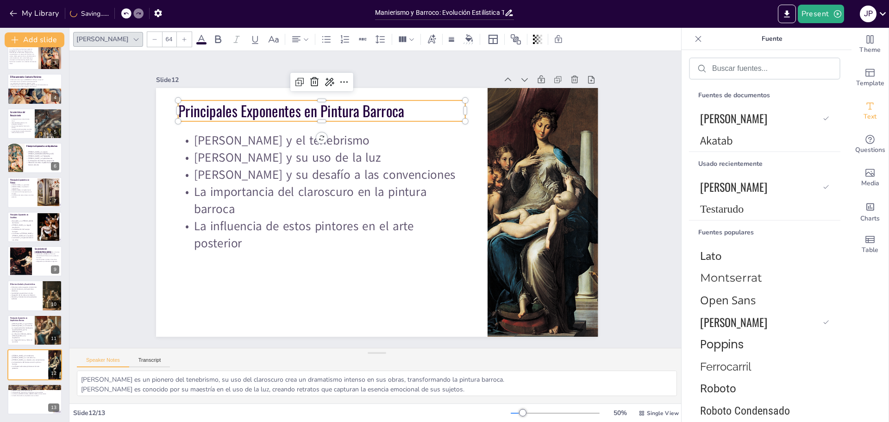
click at [177, 42] on div at bounding box center [184, 39] width 15 height 15
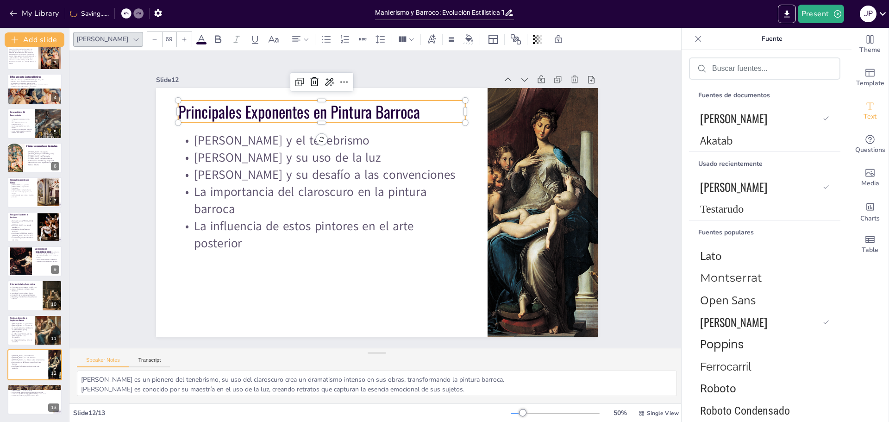
click at [177, 42] on div at bounding box center [184, 39] width 15 height 15
type input "70"
click at [18, 397] on div at bounding box center [35, 400] width 56 height 32
type textarea "[PERSON_NAME] es un maestro de la escultura barroca, su obra El éxtasis de [PER…"
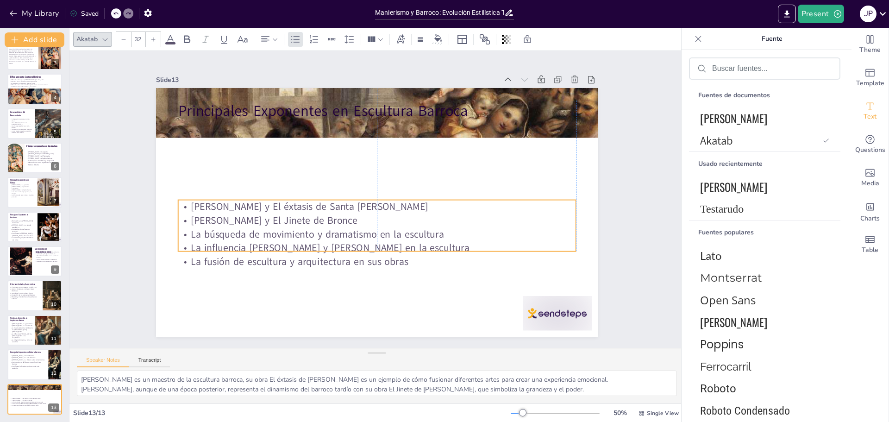
drag, startPoint x: 252, startPoint y: 168, endPoint x: 252, endPoint y: 246, distance: 78.3
click at [253, 247] on p "La influencia [PERSON_NAME] y [PERSON_NAME] en la escultura" at bounding box center [377, 248] width 398 height 14
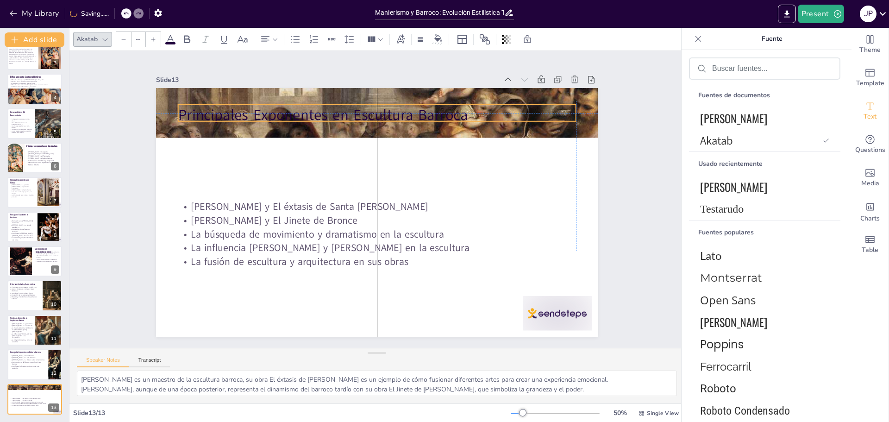
type input "48"
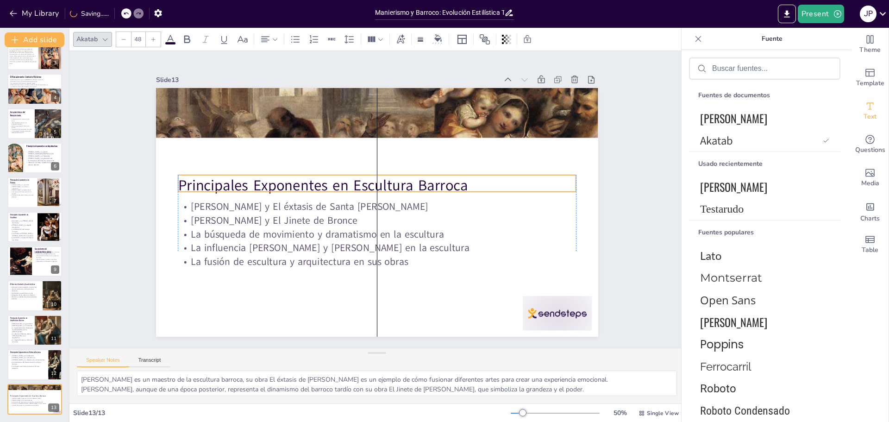
drag, startPoint x: 260, startPoint y: 107, endPoint x: 258, endPoint y: 180, distance: 73.2
click at [258, 181] on p "Principales Exponentes en Escultura Barroca" at bounding box center [377, 185] width 398 height 21
click at [273, 131] on div at bounding box center [386, 113] width 506 height 677
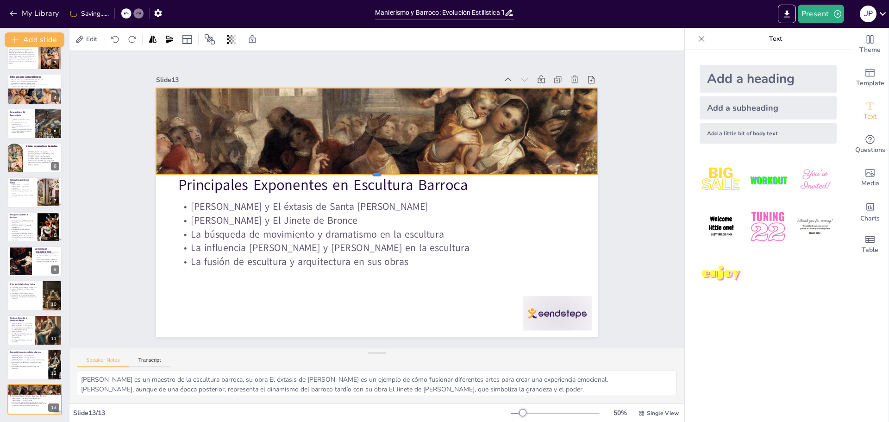
drag, startPoint x: 369, startPoint y: 137, endPoint x: 357, endPoint y: 180, distance: 44.6
click at [362, 175] on div at bounding box center [377, 178] width 442 height 7
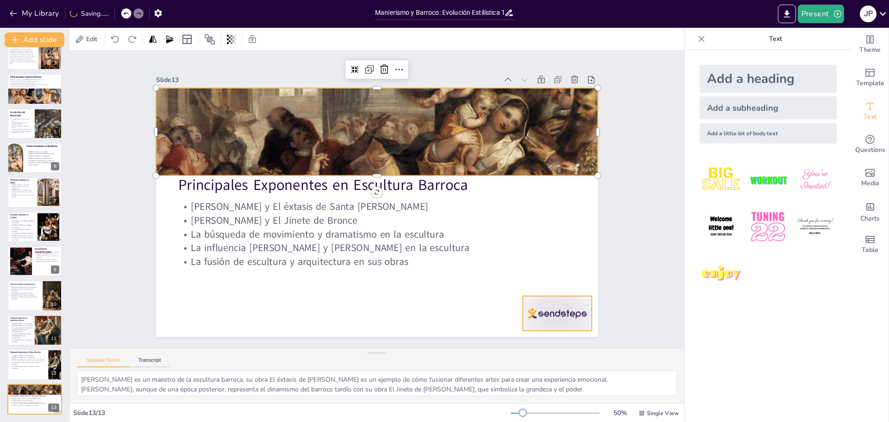
click at [553, 313] on div at bounding box center [544, 332] width 72 height 42
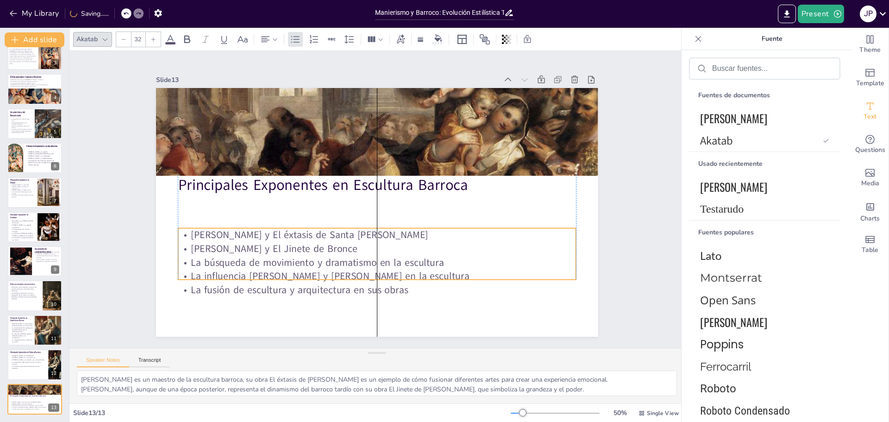
drag, startPoint x: 307, startPoint y: 248, endPoint x: 309, endPoint y: 262, distance: 14.2
click at [309, 270] on p "La influencia [PERSON_NAME] y [PERSON_NAME] en la escultura" at bounding box center [377, 277] width 398 height 14
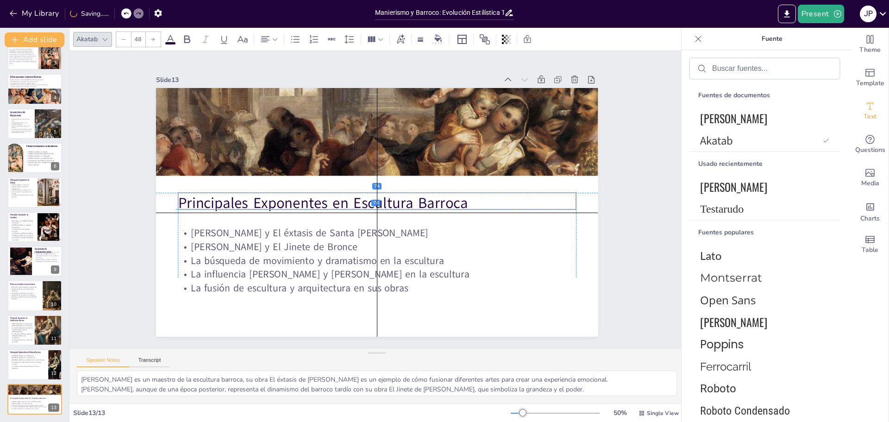
drag, startPoint x: 269, startPoint y: 179, endPoint x: 265, endPoint y: 190, distance: 11.7
click at [265, 191] on p "Principales Exponentes en Escultura Barroca" at bounding box center [377, 203] width 398 height 62
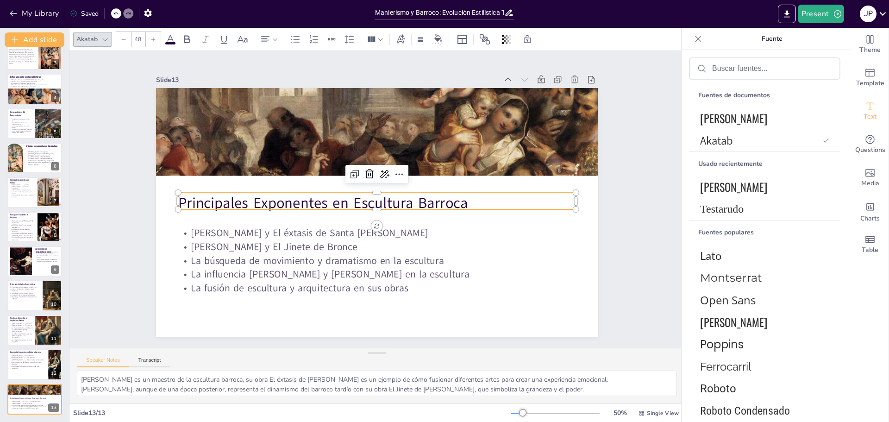
click at [317, 203] on p "Principales Exponentes en Escultura Barroca" at bounding box center [377, 202] width 394 height 103
click at [333, 199] on p "Principales Exponentes en Escultura Barroca" at bounding box center [377, 203] width 398 height 62
click at [333, 199] on p "Principales Exponentes en Escultura Barroca" at bounding box center [377, 203] width 398 height 21
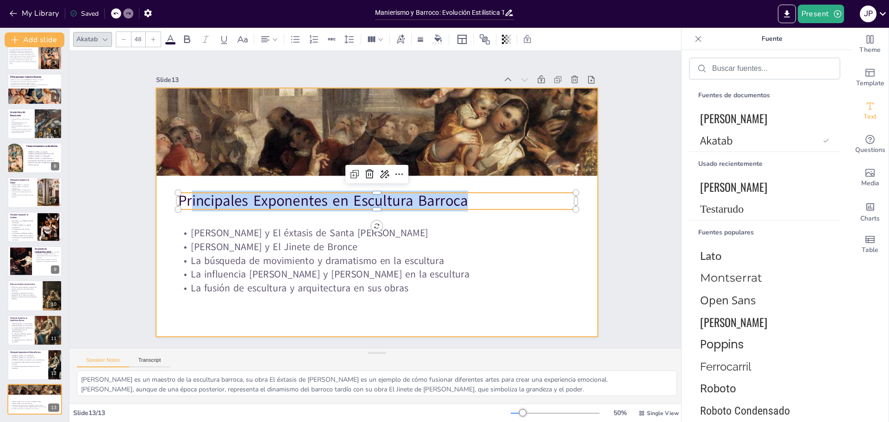
drag, startPoint x: 460, startPoint y: 199, endPoint x: 157, endPoint y: 193, distance: 303.5
click at [163, 196] on div "[PERSON_NAME] y El éxtasis de Santa [PERSON_NAME] [PERSON_NAME] y El Jinete de …" at bounding box center [366, 207] width 461 height 504
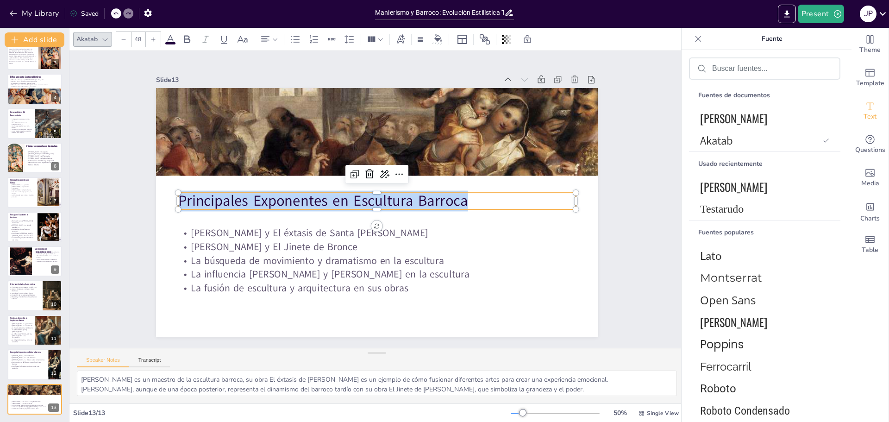
drag, startPoint x: 172, startPoint y: 199, endPoint x: 461, endPoint y: 189, distance: 288.8
click at [466, 190] on p "Principales Exponentes en Escultura Barroca" at bounding box center [377, 201] width 394 height 103
click at [716, 189] on font "[PERSON_NAME]" at bounding box center [733, 186] width 67 height 17
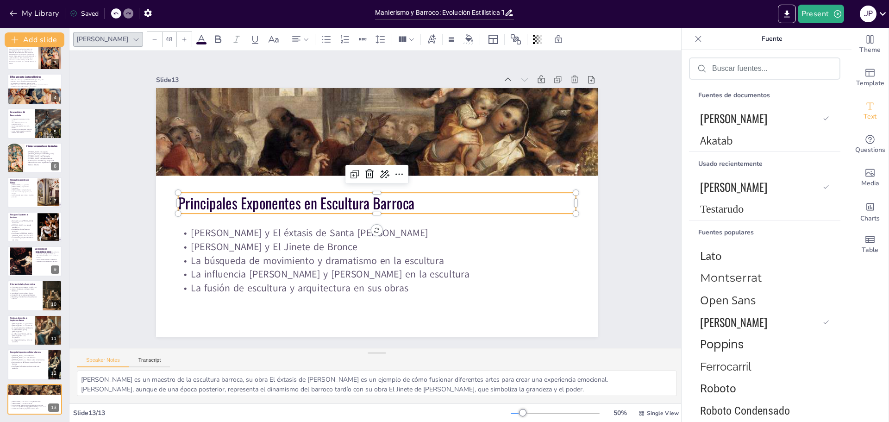
click at [182, 37] on icon at bounding box center [185, 40] width 6 height 6
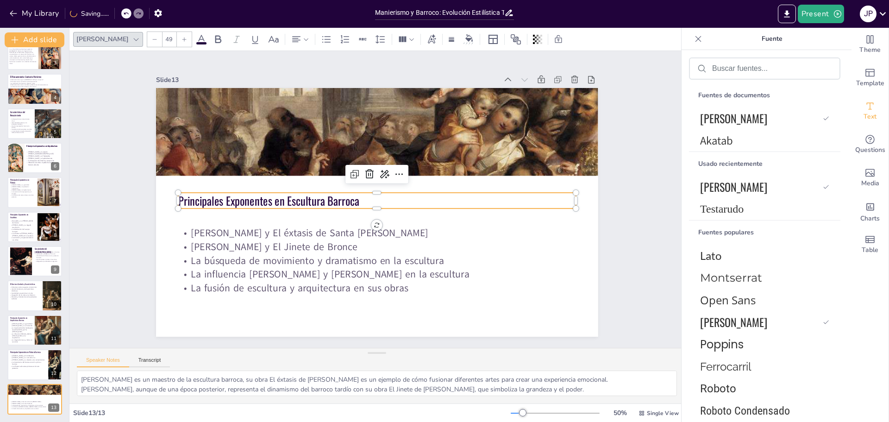
click at [182, 38] on icon at bounding box center [185, 40] width 6 height 6
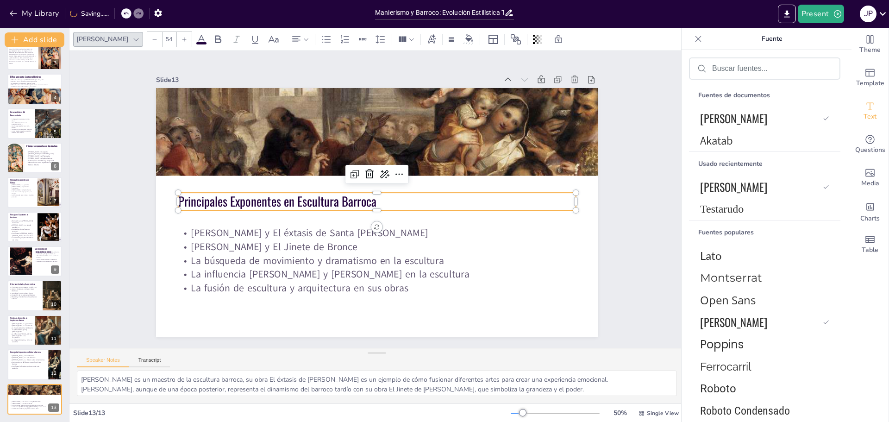
click at [182, 38] on icon at bounding box center [185, 40] width 6 height 6
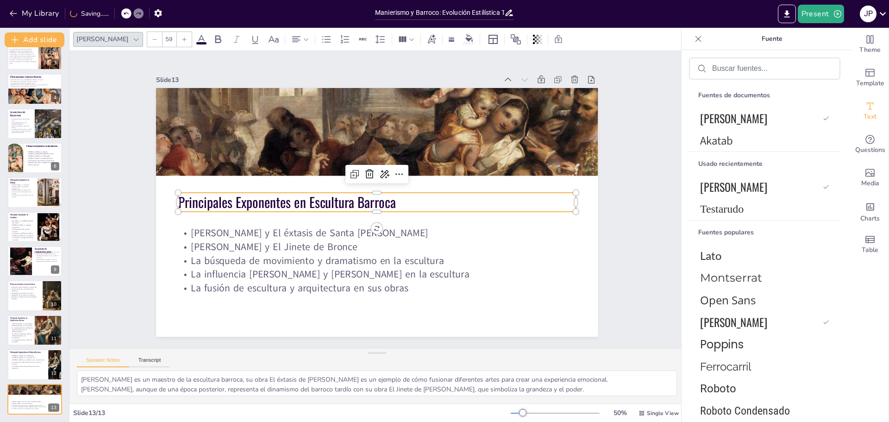
click at [182, 38] on icon at bounding box center [185, 40] width 6 height 6
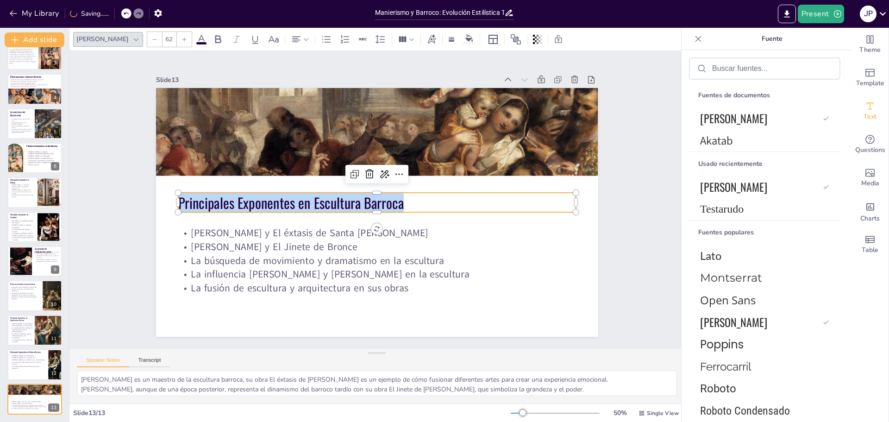
click at [182, 38] on icon at bounding box center [185, 40] width 6 height 6
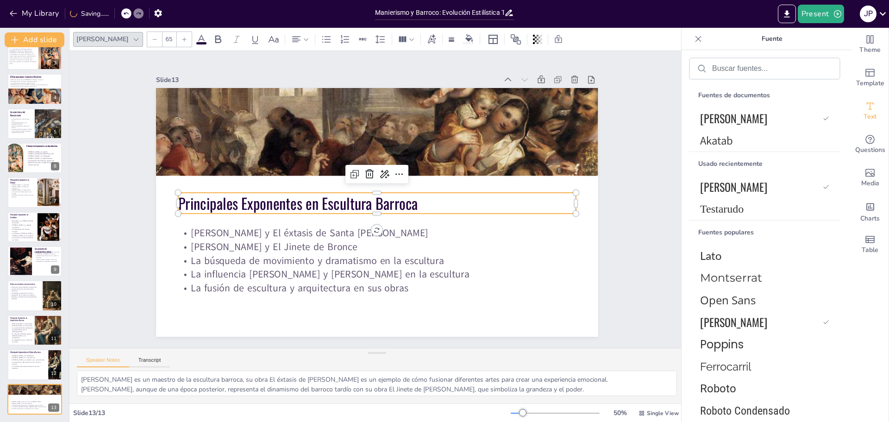
click at [182, 38] on icon at bounding box center [185, 40] width 6 height 6
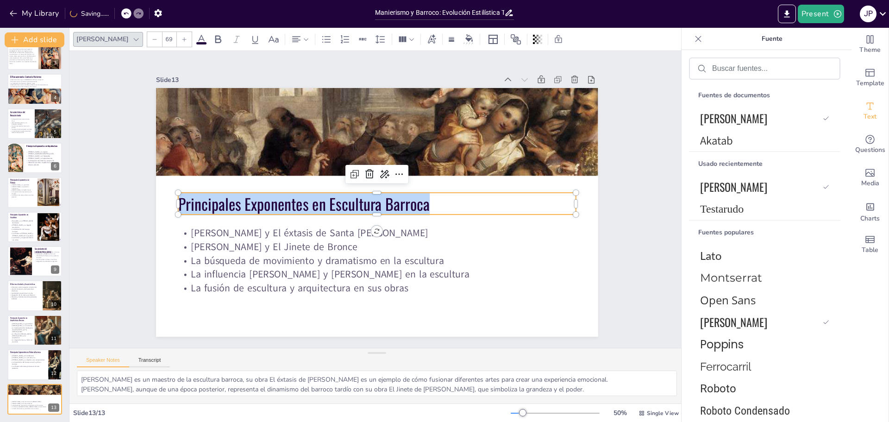
click at [182, 38] on icon at bounding box center [185, 40] width 6 height 6
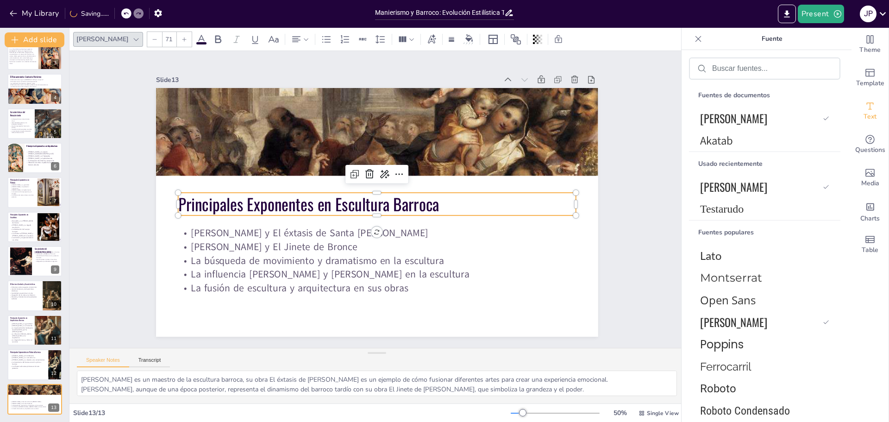
click at [182, 38] on icon at bounding box center [185, 40] width 6 height 6
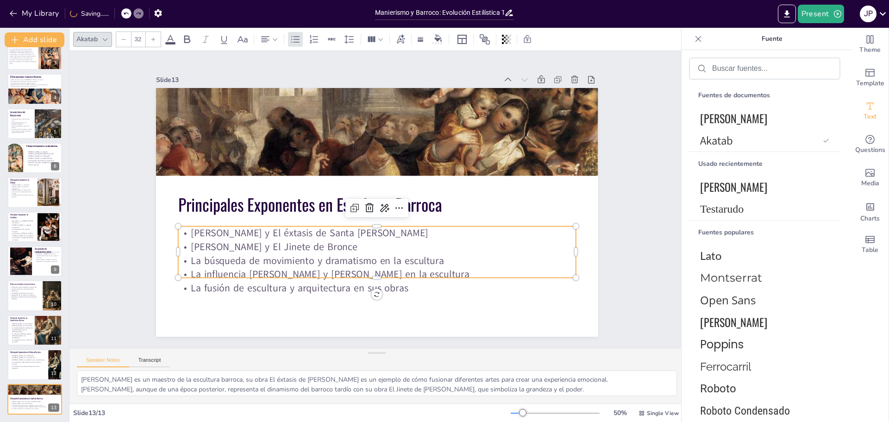
click at [308, 279] on p "La fusión de escultura y arquitectura en sus obras" at bounding box center [359, 286] width 392 height 96
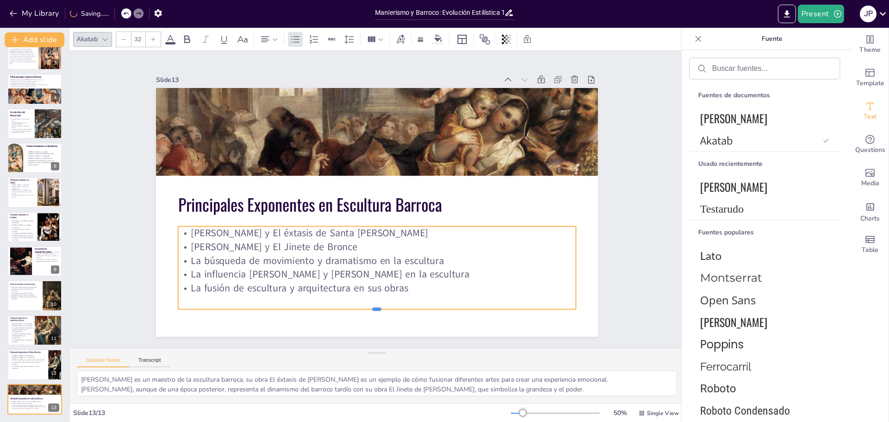
drag, startPoint x: 372, startPoint y: 275, endPoint x: 367, endPoint y: 305, distance: 30.5
click at [367, 307] on div at bounding box center [341, 307] width 381 height 130
click at [411, 290] on p "La fusión de escultura y arquitectura en sus obras" at bounding box center [377, 288] width 398 height 14
click at [410, 287] on p "La fusión de escultura y arquitectura en sus obras" at bounding box center [367, 288] width 397 height 56
click at [409, 287] on p "La fusión de escultura y arquitectura en sus obras" at bounding box center [367, 287] width 397 height 55
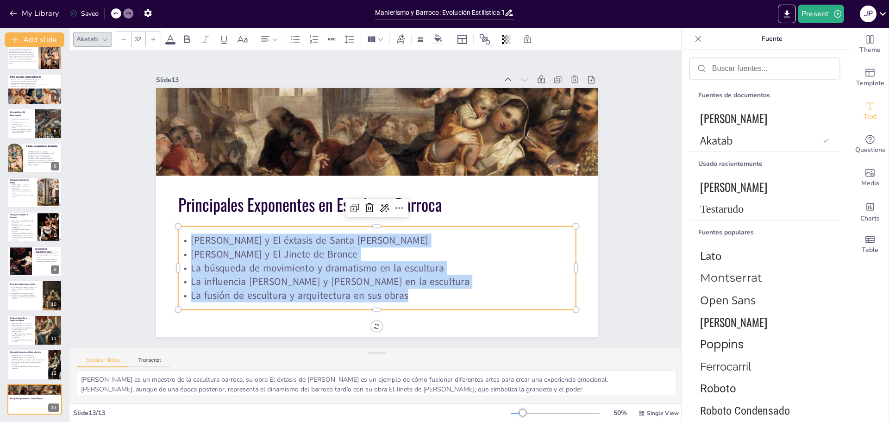
drag, startPoint x: 374, startPoint y: 286, endPoint x: 165, endPoint y: 224, distance: 218.1
click at [171, 230] on div "Principales Exponentes en Escultura Barroca [PERSON_NAME] y El éxtasis de Santa…" at bounding box center [376, 212] width 466 height 294
click at [153, 40] on icon at bounding box center [153, 39] width 4 height 4
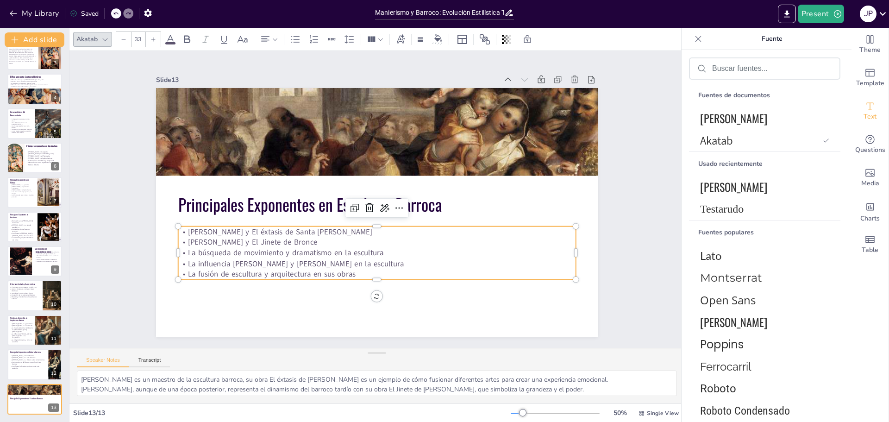
click at [153, 40] on icon at bounding box center [153, 39] width 4 height 4
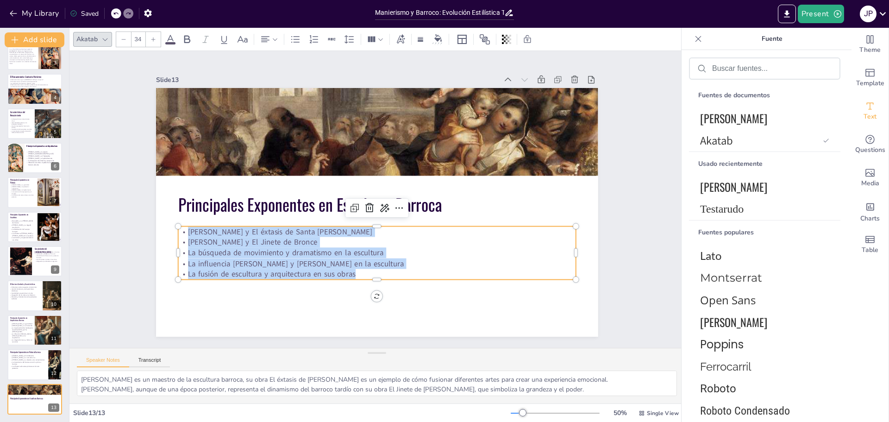
click at [153, 40] on icon at bounding box center [153, 39] width 4 height 4
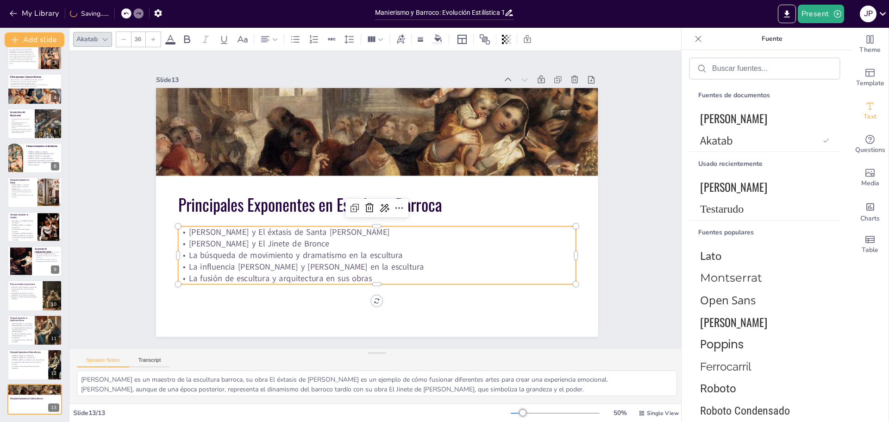
click at [153, 40] on icon at bounding box center [153, 39] width 4 height 4
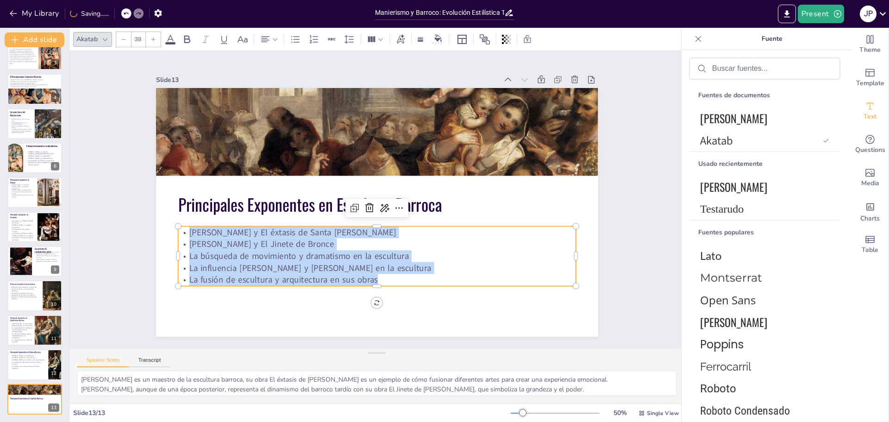
click at [153, 40] on icon at bounding box center [153, 39] width 4 height 4
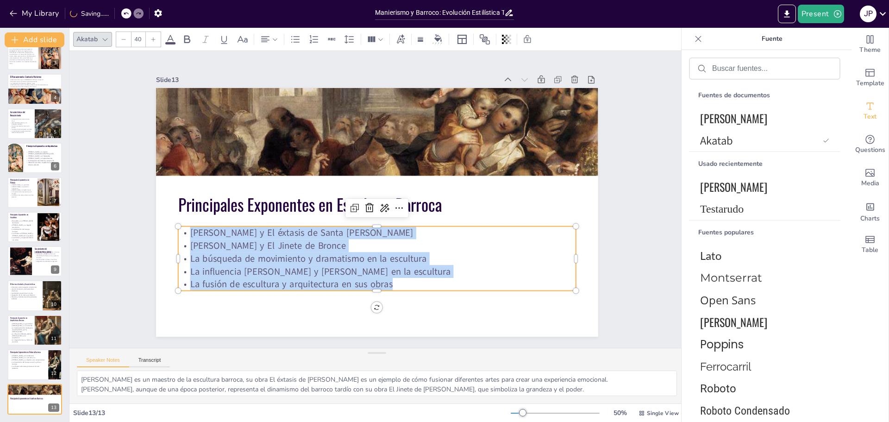
click at [153, 40] on icon at bounding box center [153, 39] width 4 height 4
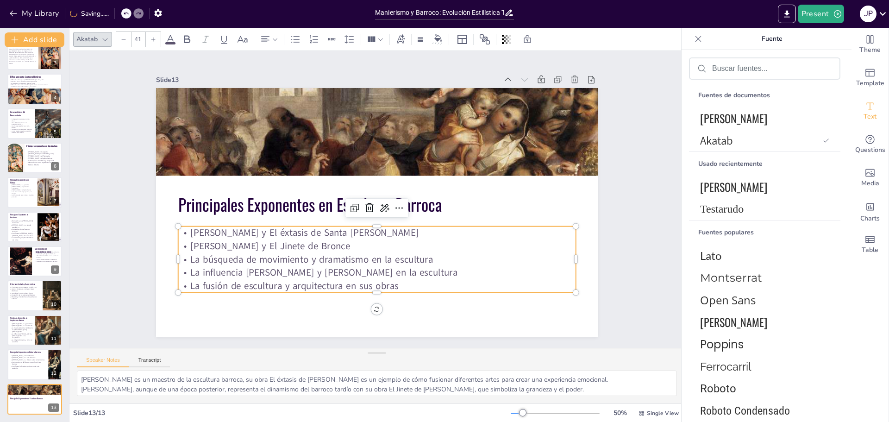
click at [153, 40] on icon at bounding box center [153, 39] width 4 height 4
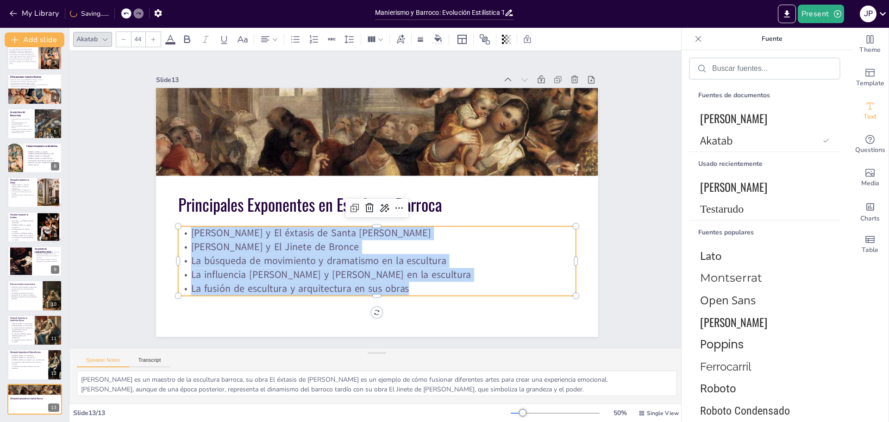
click at [153, 41] on icon at bounding box center [154, 40] width 6 height 6
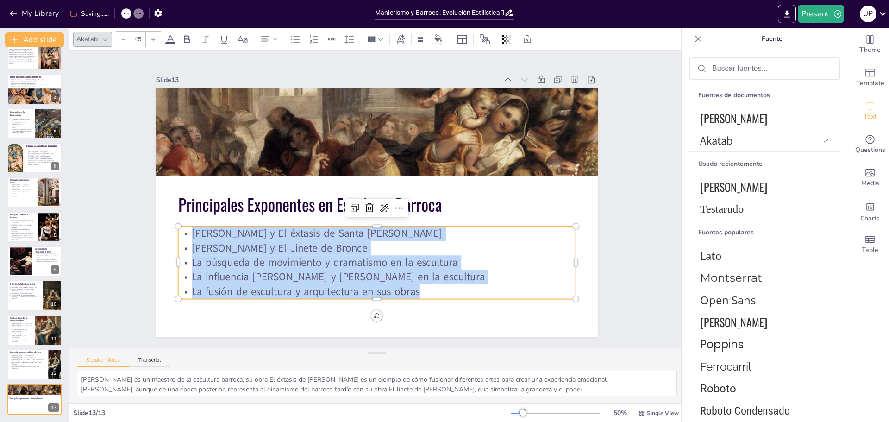
click at [153, 42] on div at bounding box center [153, 39] width 15 height 15
click at [153, 43] on div at bounding box center [153, 39] width 15 height 15
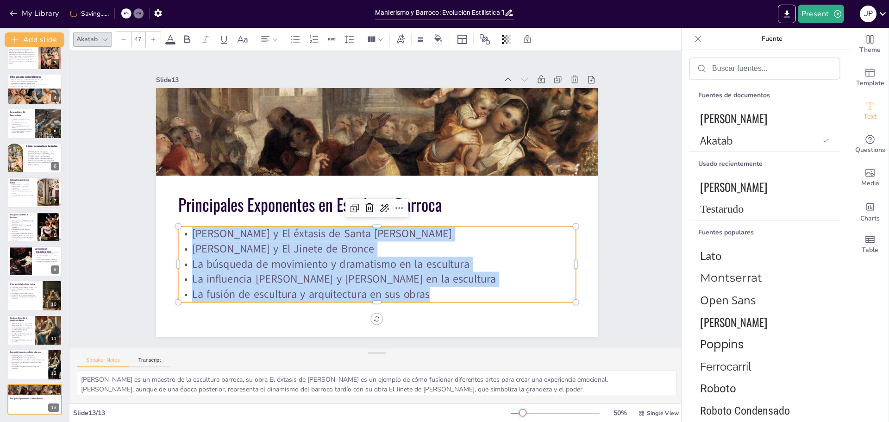
click at [153, 43] on div at bounding box center [153, 39] width 15 height 15
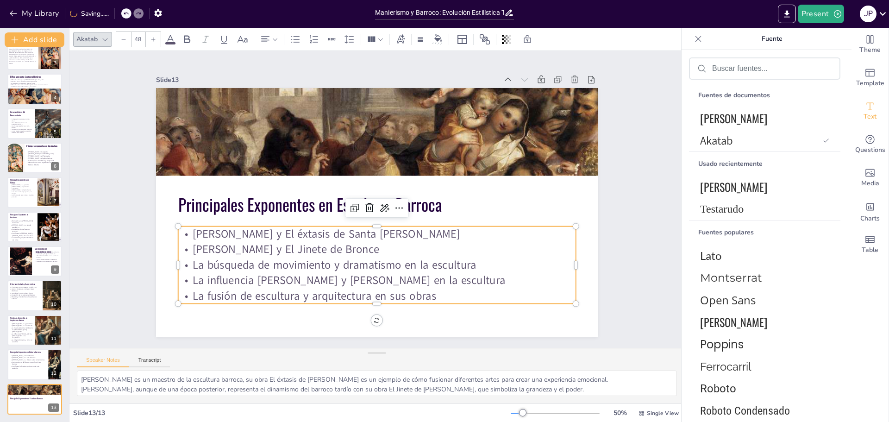
click at [153, 43] on div at bounding box center [153, 39] width 15 height 15
type input "49"
click at [113, 273] on div "Slide 1 El Renacimiento Es un movimiento cultural que surgió en [GEOGRAPHIC_DAT…" at bounding box center [377, 198] width 643 height 359
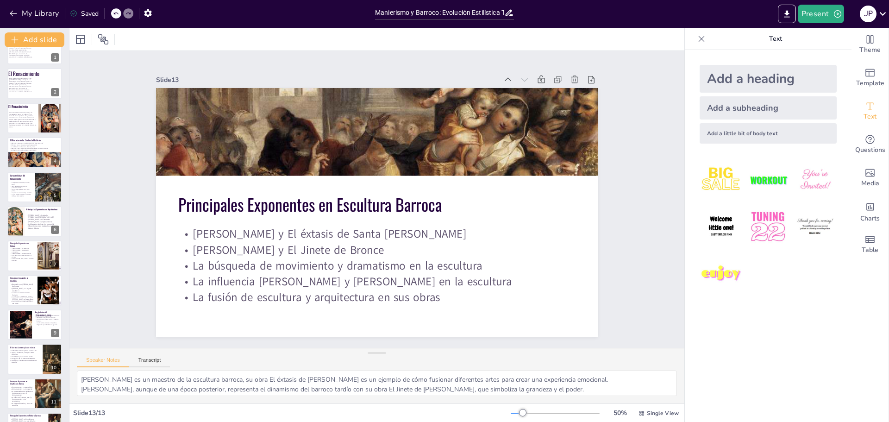
scroll to position [0, 0]
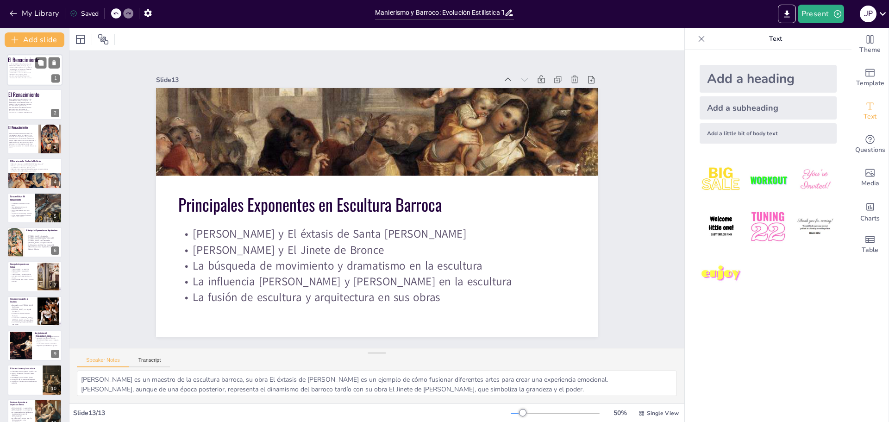
click at [22, 78] on p "Es un movimiento cultural que surgió en [GEOGRAPHIC_DATA] en el siglo XV y se e…" at bounding box center [21, 71] width 24 height 16
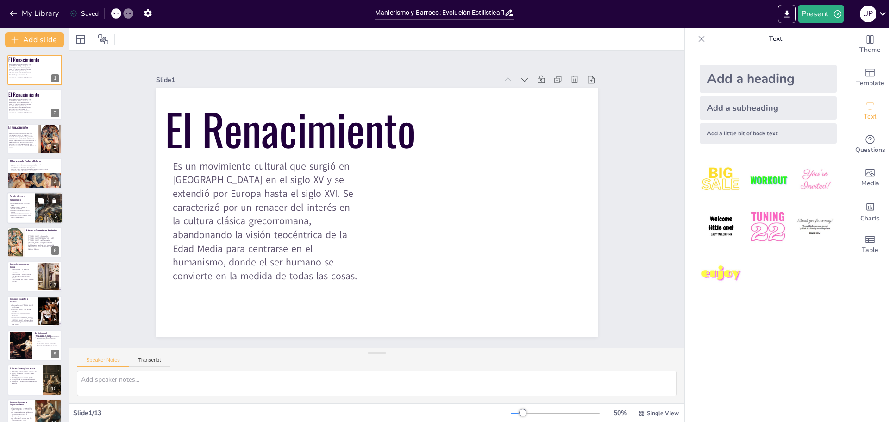
click at [22, 220] on div "Antropocentrismo como principio clave Ideal de belleza clásica en la producción…" at bounding box center [21, 211] width 22 height 19
type textarea "El antropocentrismo es una característica esencial del Renacimiento, donde se v…"
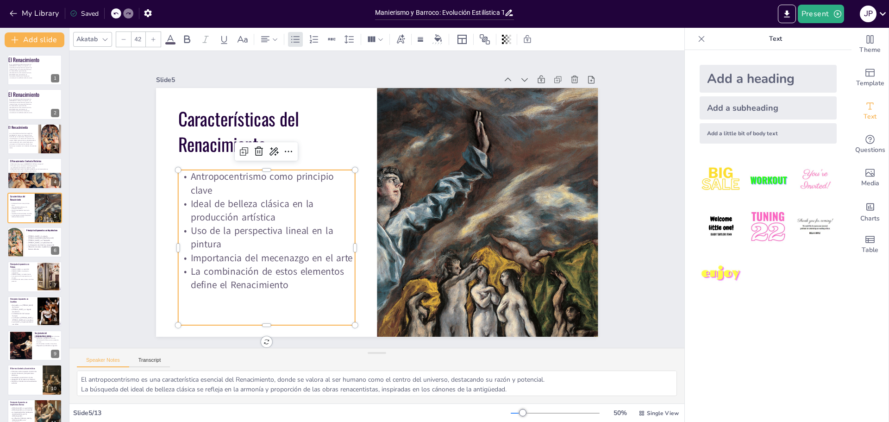
click at [277, 216] on p "Ideal de belleza clásica en la producción artística" at bounding box center [265, 198] width 179 height 45
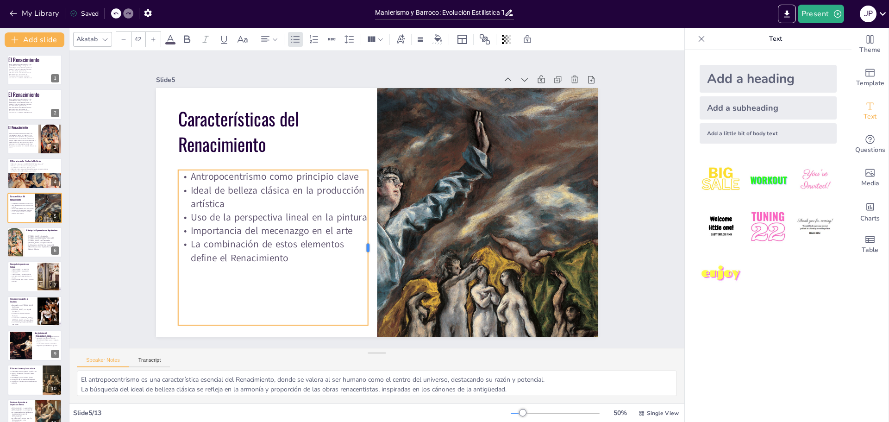
drag, startPoint x: 348, startPoint y: 242, endPoint x: 361, endPoint y: 239, distance: 13.2
click at [361, 239] on div at bounding box center [352, 241] width 70 height 145
click at [293, 240] on p "La combinación de estos elementos define el Renacimiento" at bounding box center [268, 240] width 192 height 47
click at [301, 251] on p "La combinación de estos elementos define el Renacimiento" at bounding box center [264, 228] width 191 height 66
click at [301, 237] on p "La combinación de estos elementos define el Renacimiento" at bounding box center [268, 156] width 147 height 159
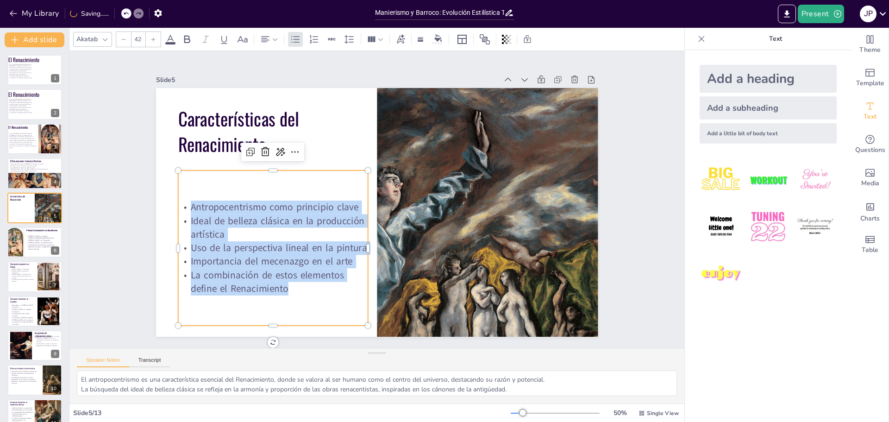
drag, startPoint x: 287, startPoint y: 279, endPoint x: 174, endPoint y: 183, distance: 148.8
click at [174, 183] on div "Antropocentrismo como principio clave Ideal de belleza clásica en la producción…" at bounding box center [265, 225] width 218 height 191
click at [155, 42] on icon at bounding box center [154, 40] width 6 height 6
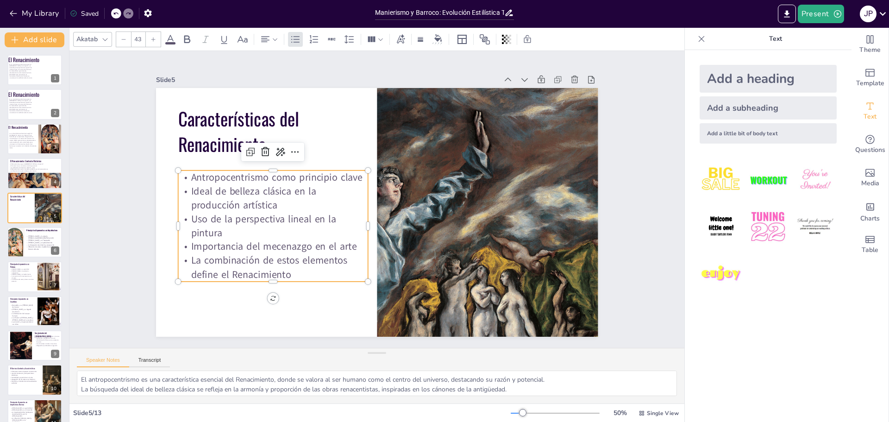
click at [155, 41] on icon at bounding box center [154, 40] width 6 height 6
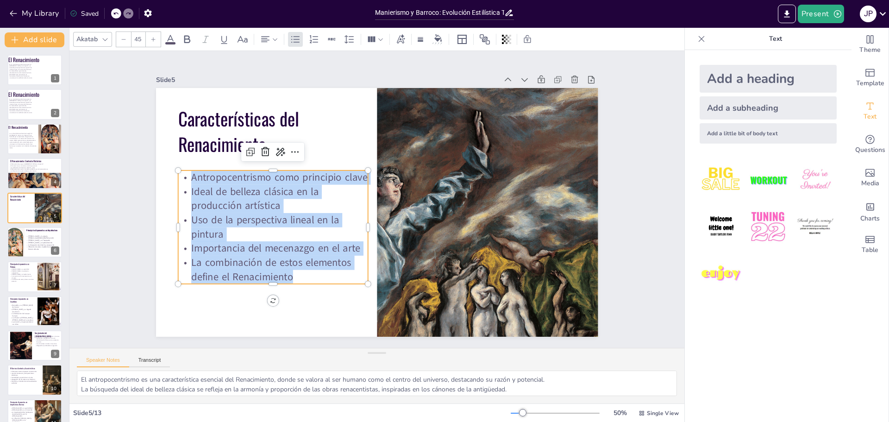
click at [155, 41] on icon at bounding box center [154, 40] width 6 height 6
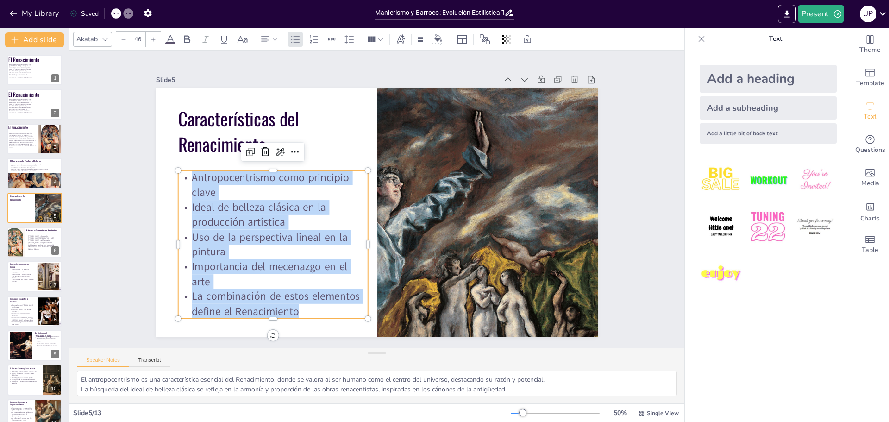
click at [155, 41] on icon at bounding box center [154, 40] width 6 height 6
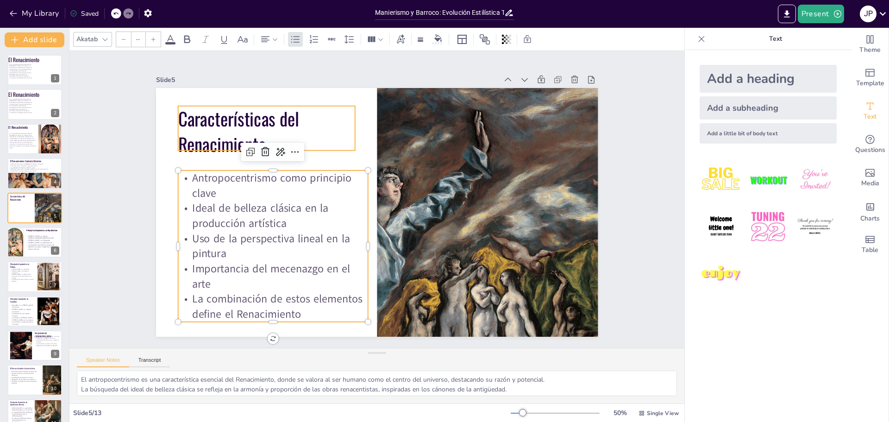
type input "77.9"
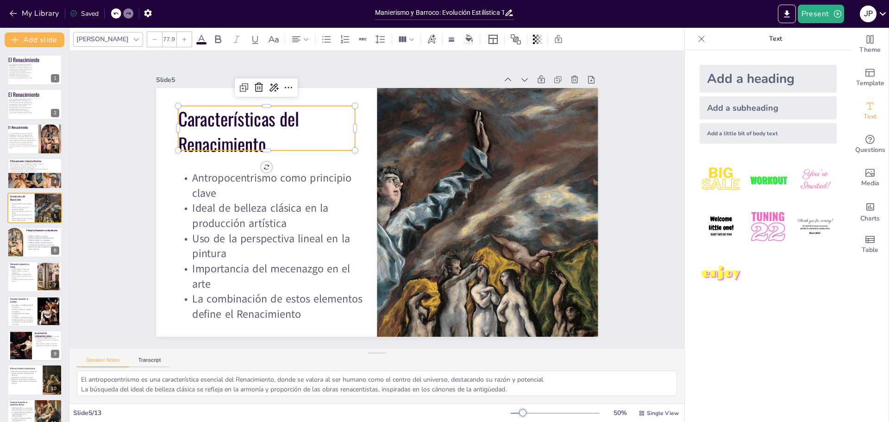
drag, startPoint x: 221, startPoint y: 145, endPoint x: 214, endPoint y: 143, distance: 7.8
click at [221, 145] on p "Características del Renacimiento" at bounding box center [304, 92] width 182 height 118
click at [31, 130] on div "El Renacimiento" at bounding box center [23, 129] width 30 height 8
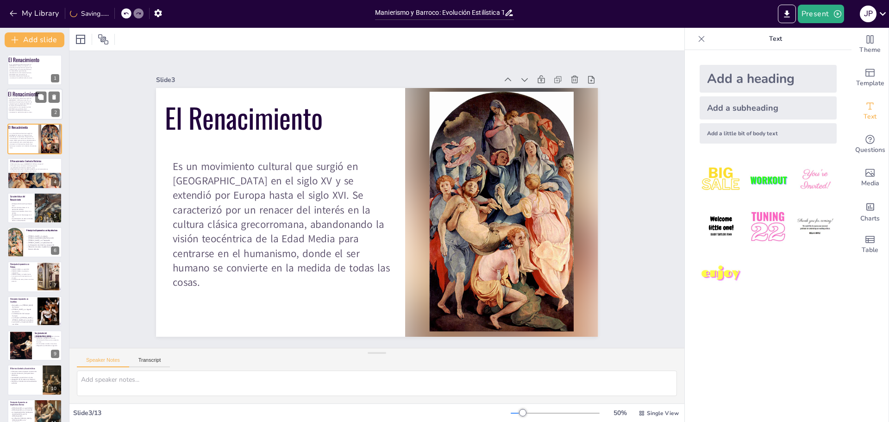
click at [26, 107] on p "Es un movimiento cultural que surgió en [GEOGRAPHIC_DATA] en el siglo XV y se e…" at bounding box center [21, 106] width 24 height 16
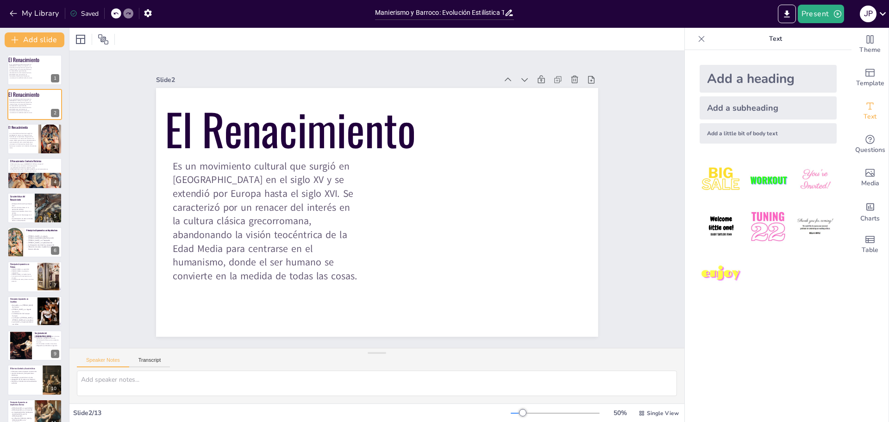
click at [702, 44] on div "Text" at bounding box center [768, 39] width 167 height 22
click at [698, 40] on icon at bounding box center [701, 38] width 9 height 9
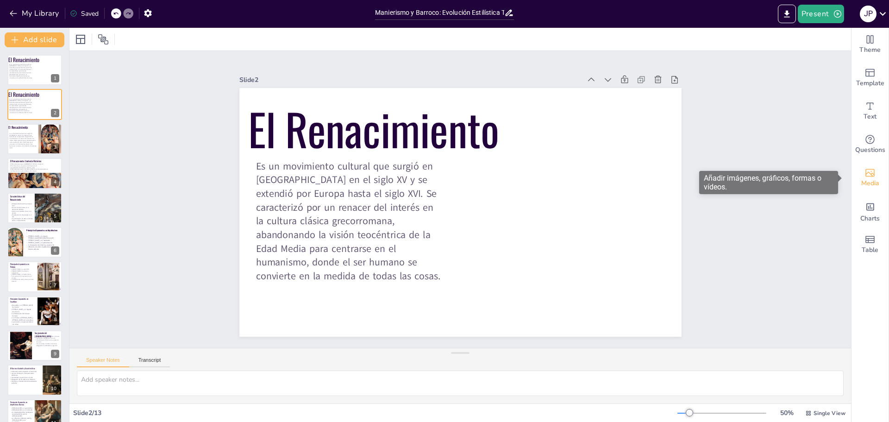
click at [869, 177] on div "Media" at bounding box center [870, 177] width 37 height 33
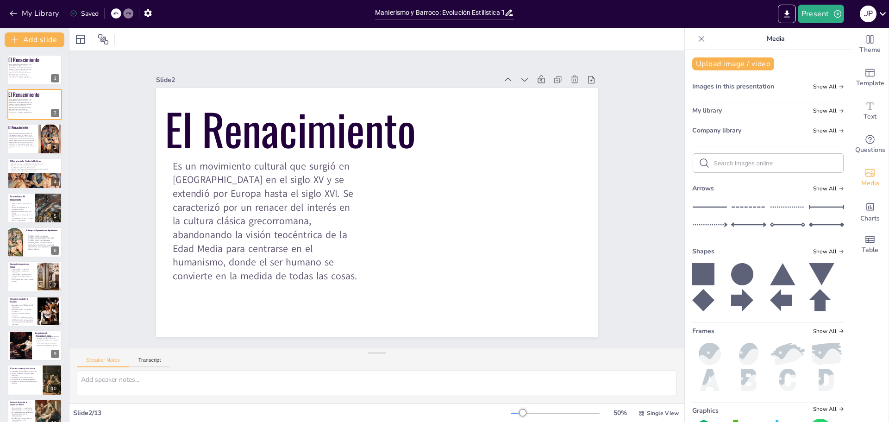
click at [739, 164] on input "text" at bounding box center [776, 163] width 124 height 7
click at [717, 166] on input "text" at bounding box center [776, 163] width 124 height 7
type input "la ultima cena"
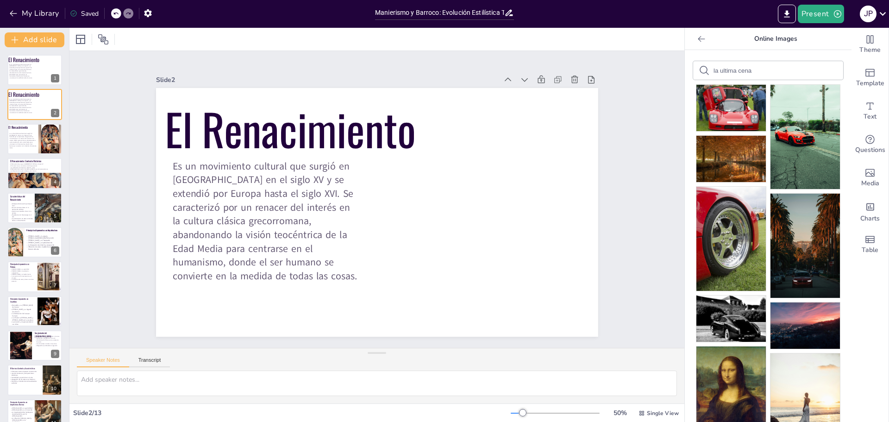
click at [781, 67] on input "la ultima cena" at bounding box center [753, 70] width 78 height 7
click at [766, 70] on input "la ultima cena" at bounding box center [753, 70] width 78 height 7
paste input "• [PERSON_NAME]"
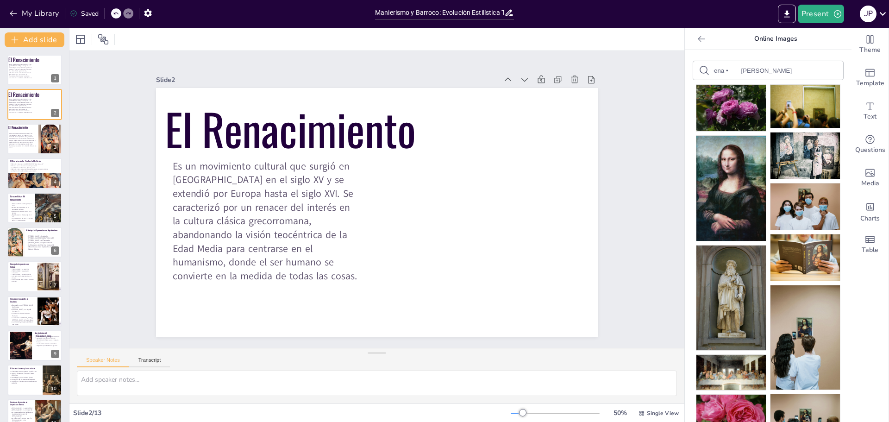
click at [735, 72] on input "la ultima cena • [PERSON_NAME]" at bounding box center [753, 70] width 78 height 7
type input "la ultima cena [PERSON_NAME]"
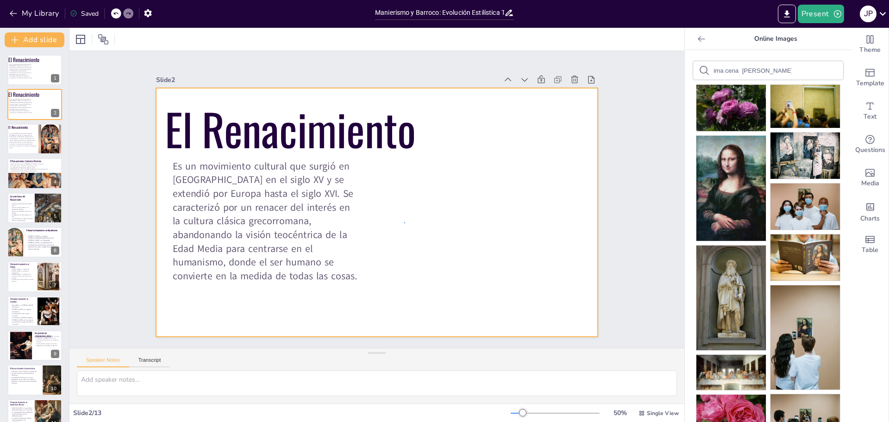
scroll to position [0, 0]
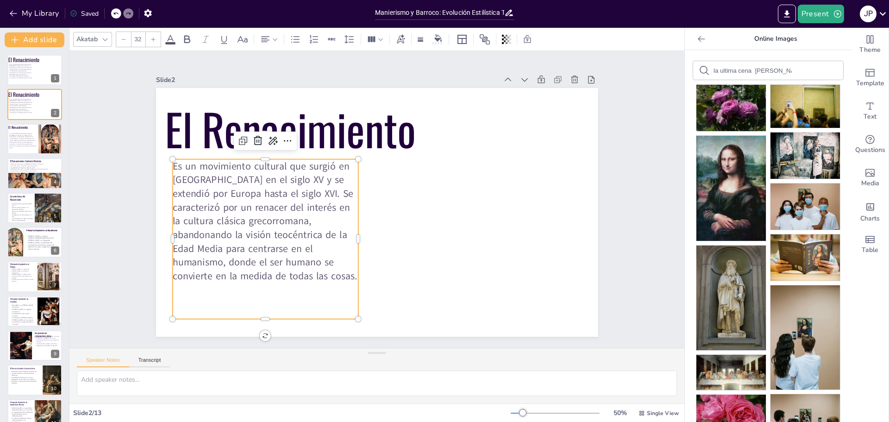
click at [308, 214] on p "Es un movimiento cultural que surgió en [GEOGRAPHIC_DATA] en el siglo XV y se e…" at bounding box center [266, 173] width 220 height 189
click at [281, 127] on icon at bounding box center [287, 120] width 13 height 13
click at [202, 194] on p "Es un movimiento cultural que surgió en [GEOGRAPHIC_DATA] en el siglo XV y se e…" at bounding box center [274, 151] width 223 height 209
click at [250, 186] on p "Es un movimiento cultural que surgió en [GEOGRAPHIC_DATA] en el siglo XV y se e…" at bounding box center [264, 209] width 198 height 143
click at [248, 187] on p "Es un movimiento cultural que surgió en [GEOGRAPHIC_DATA] en el siglo XV y se e…" at bounding box center [269, 163] width 223 height 200
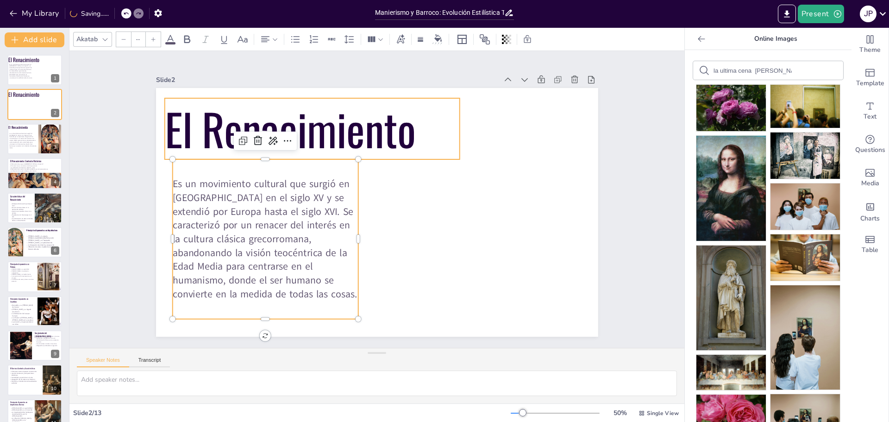
type input "189.9"
click at [265, 132] on p "El Renacimiento" at bounding box center [386, 104] width 243 height 260
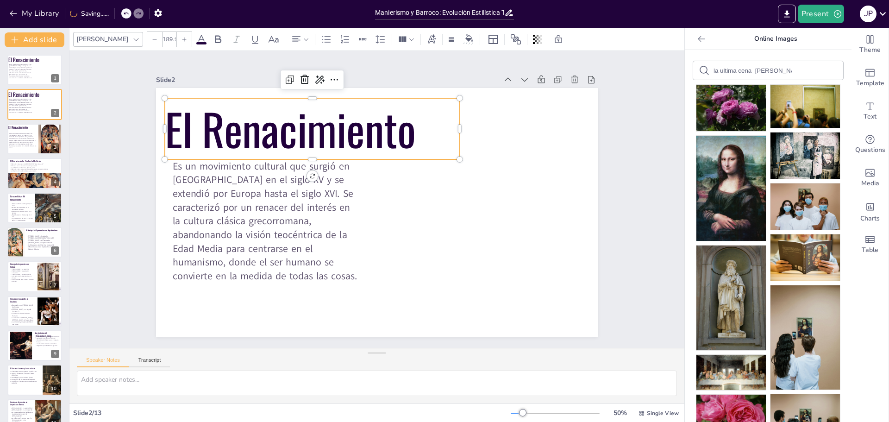
click at [204, 132] on p "El Renacimiento" at bounding box center [320, 122] width 300 height 92
click at [786, 66] on div "la ultima cena [PERSON_NAME]" at bounding box center [768, 70] width 150 height 19
click at [780, 71] on input "la ultima cena [PERSON_NAME]" at bounding box center [753, 70] width 78 height 7
drag, startPoint x: 784, startPoint y: 71, endPoint x: 700, endPoint y: 74, distance: 84.3
click at [700, 74] on div "la ultima cena [PERSON_NAME]" at bounding box center [768, 70] width 150 height 19
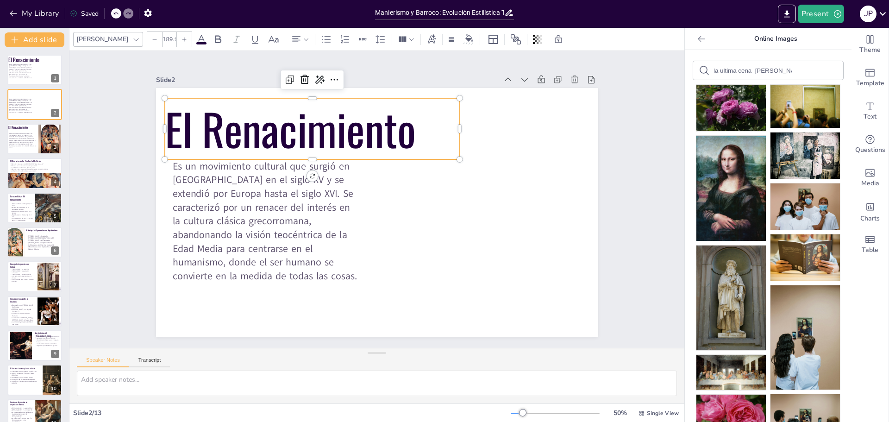
paste input "El Renacimiento"
type input "El Renacimiento"
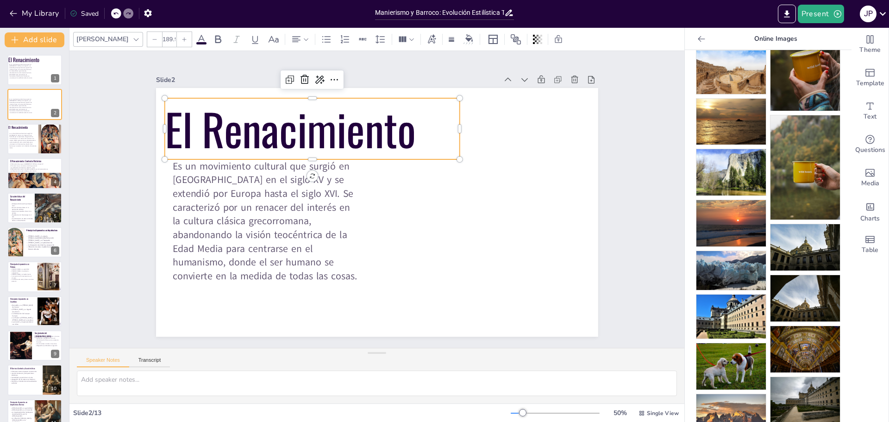
scroll to position [48, 0]
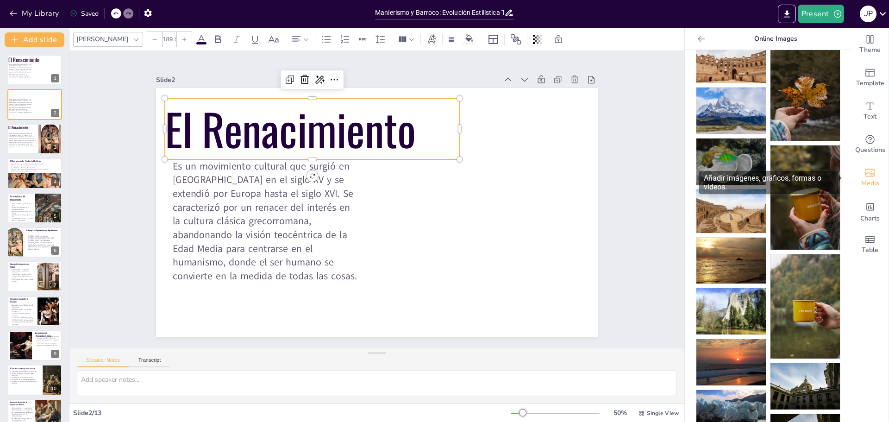
click at [866, 176] on icon "Add images, graphics, shapes or video" at bounding box center [870, 173] width 9 height 8
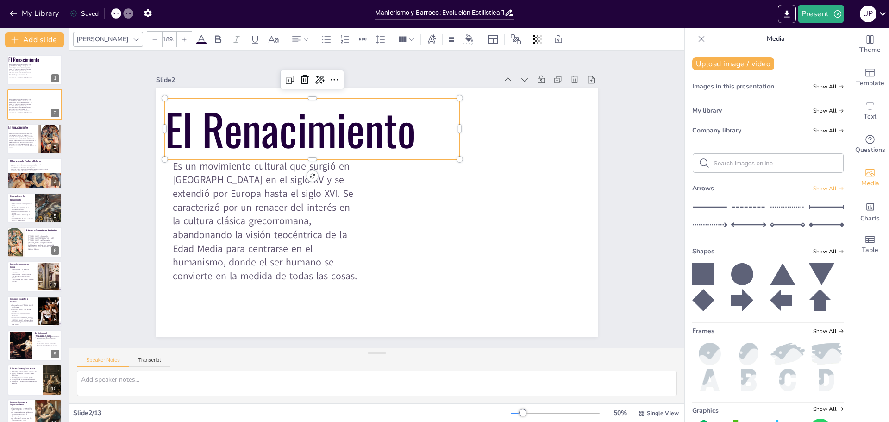
click at [820, 189] on span "Show All" at bounding box center [828, 188] width 31 height 6
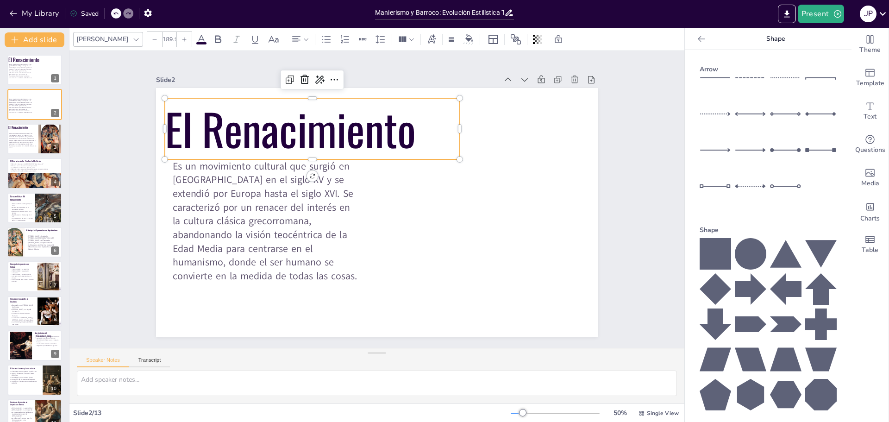
click at [697, 43] on icon at bounding box center [701, 38] width 9 height 9
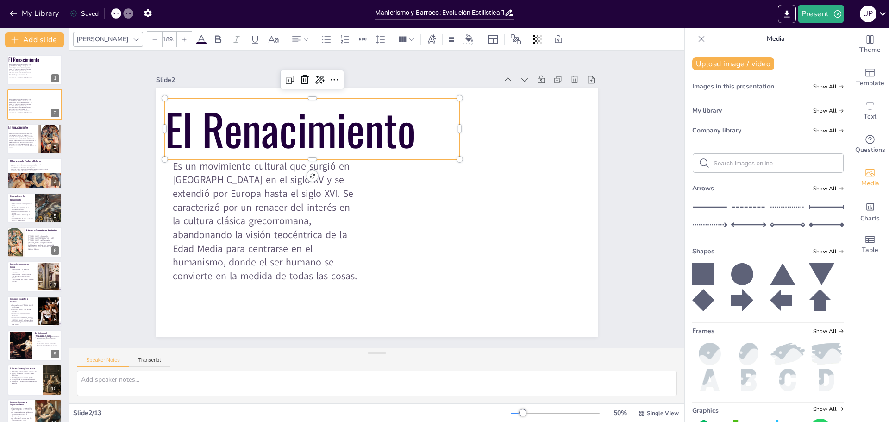
click at [724, 132] on span "Company library" at bounding box center [717, 130] width 49 height 9
click at [820, 132] on span "Show All" at bounding box center [828, 130] width 31 height 6
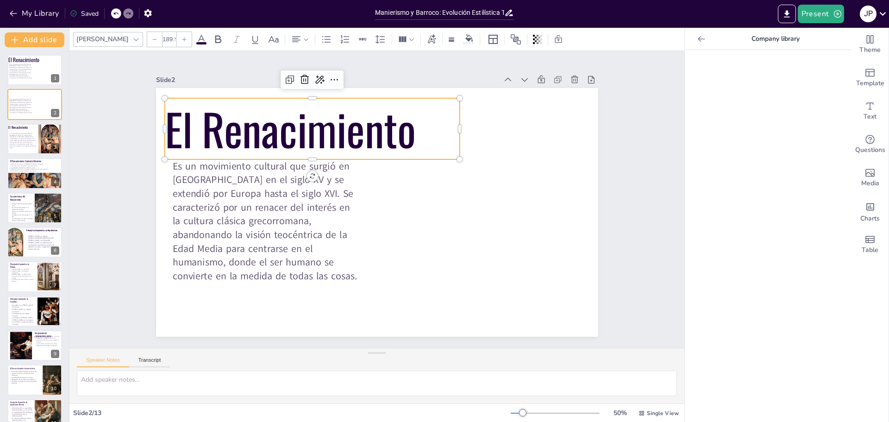
click at [697, 42] on icon at bounding box center [701, 38] width 9 height 9
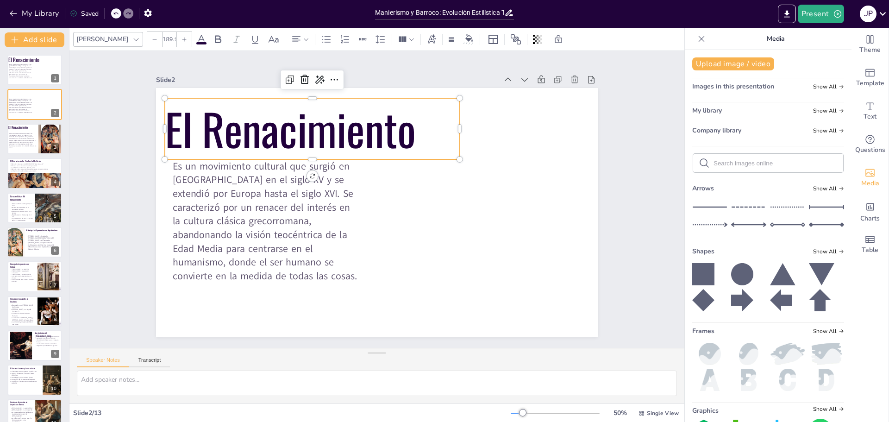
click at [793, 163] on input "text" at bounding box center [776, 163] width 124 height 7
type input "la ultima cena"
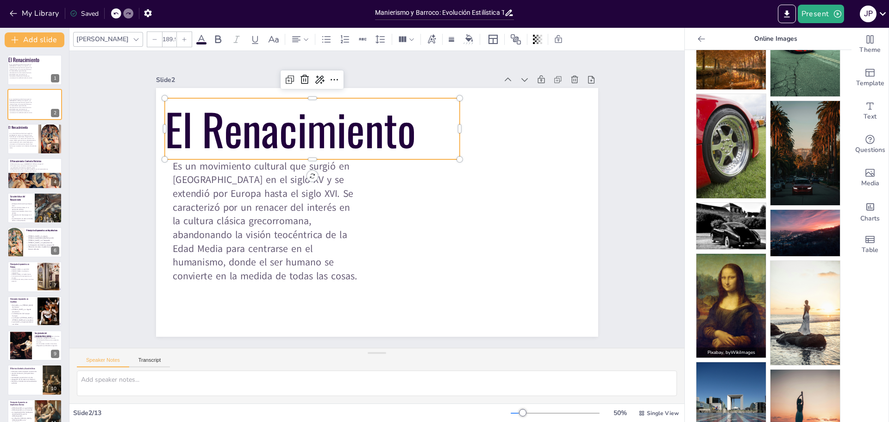
scroll to position [0, 0]
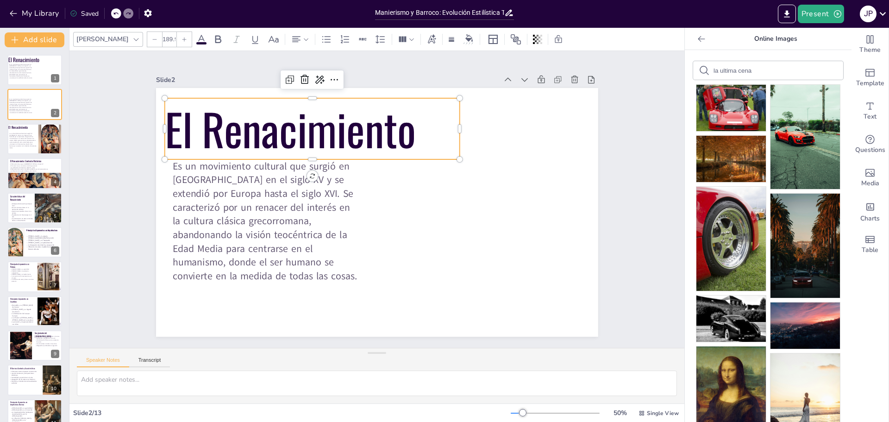
drag, startPoint x: 757, startPoint y: 71, endPoint x: 695, endPoint y: 67, distance: 62.6
click at [695, 67] on div "la ultima cena" at bounding box center [768, 70] width 150 height 19
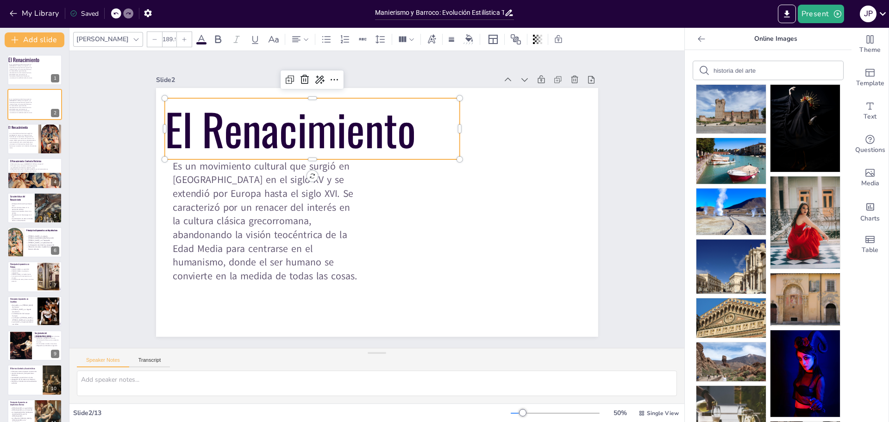
type input "historia del arte"
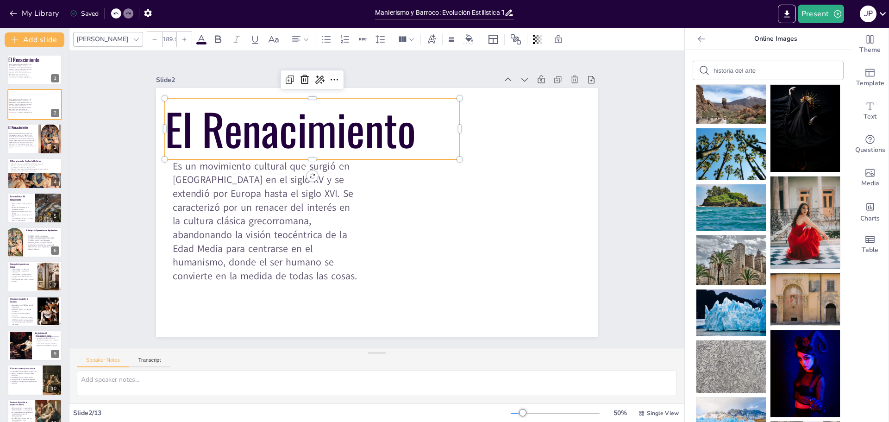
drag, startPoint x: 757, startPoint y: 64, endPoint x: 714, endPoint y: 67, distance: 43.6
click at [714, 67] on div "historia del arte" at bounding box center [768, 70] width 150 height 19
click at [697, 40] on icon at bounding box center [701, 38] width 9 height 9
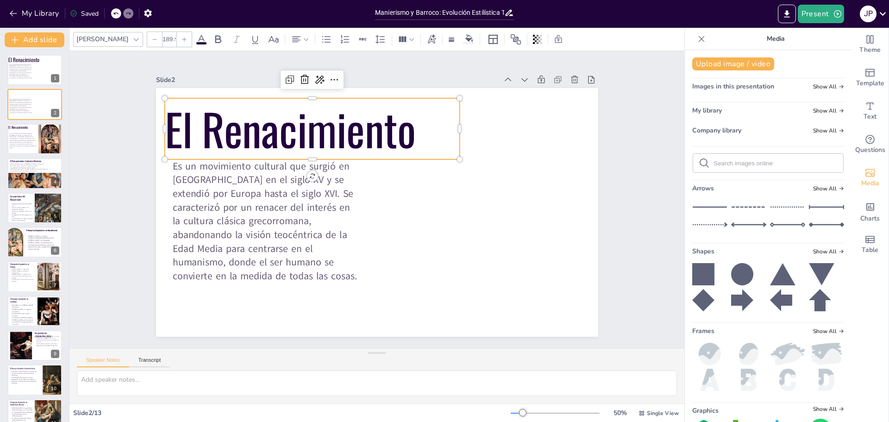
click at [751, 88] on span "Images in this presentation" at bounding box center [734, 86] width 82 height 9
click at [738, 158] on div at bounding box center [768, 163] width 150 height 19
click at [721, 182] on div "Upload image / video Images in this presentation Show All My library Show All C…" at bounding box center [768, 236] width 167 height 372
drag, startPoint x: 721, startPoint y: 181, endPoint x: 723, endPoint y: 175, distance: 5.7
click at [721, 180] on div "Upload image / video Images in this presentation Show All My library Show All C…" at bounding box center [768, 236] width 167 height 372
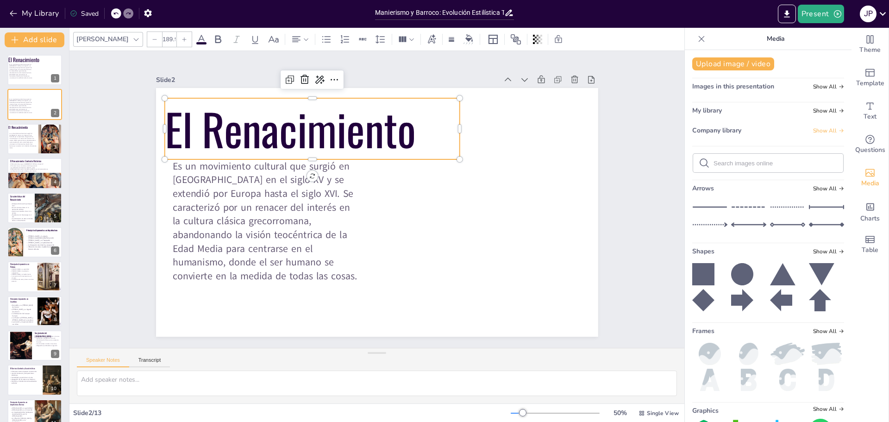
click at [817, 134] on span "Show All" at bounding box center [828, 130] width 31 height 6
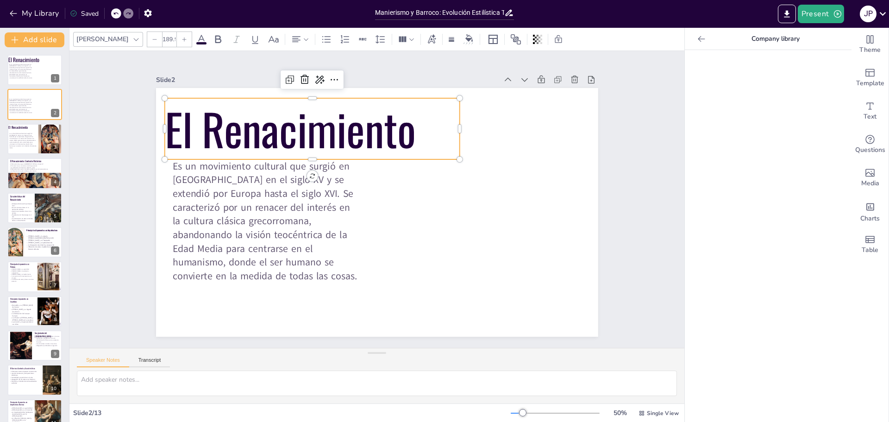
click at [700, 41] on div at bounding box center [701, 39] width 15 height 15
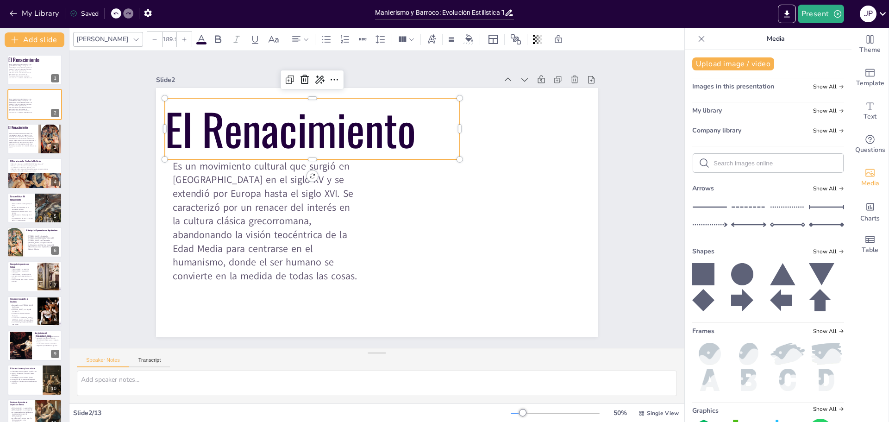
click at [718, 167] on form at bounding box center [776, 163] width 124 height 9
click at [731, 164] on input "text" at bounding box center [776, 163] width 124 height 7
type input "renacimiento"
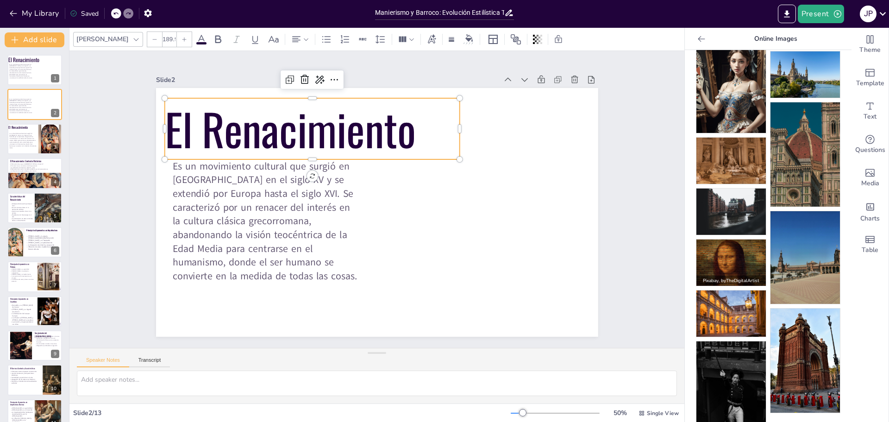
scroll to position [451, 0]
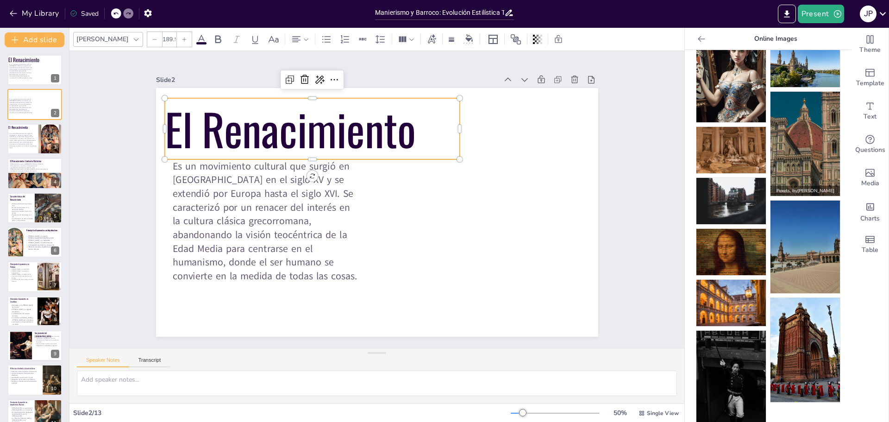
click at [802, 145] on img at bounding box center [805, 144] width 69 height 104
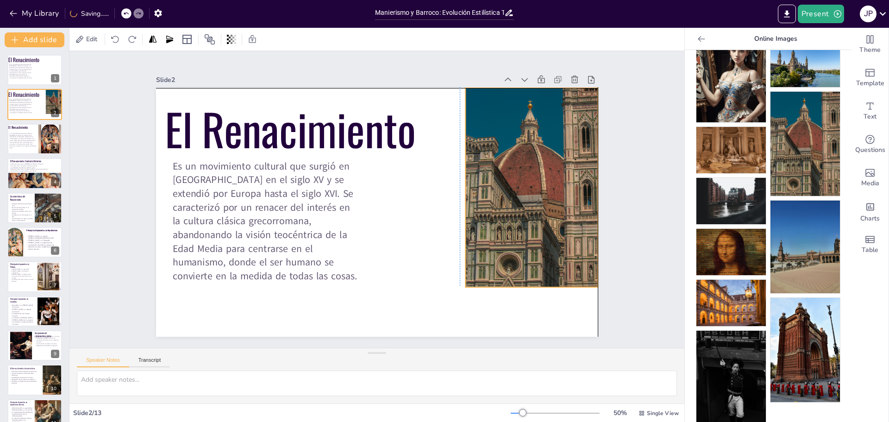
drag, startPoint x: 377, startPoint y: 258, endPoint x: 503, endPoint y: 244, distance: 127.2
click at [503, 244] on div at bounding box center [517, 266] width 214 height 239
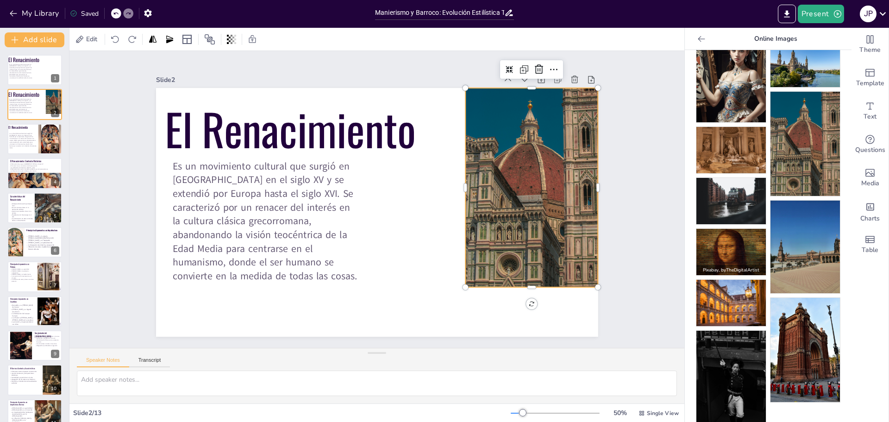
click at [722, 239] on img at bounding box center [731, 252] width 69 height 46
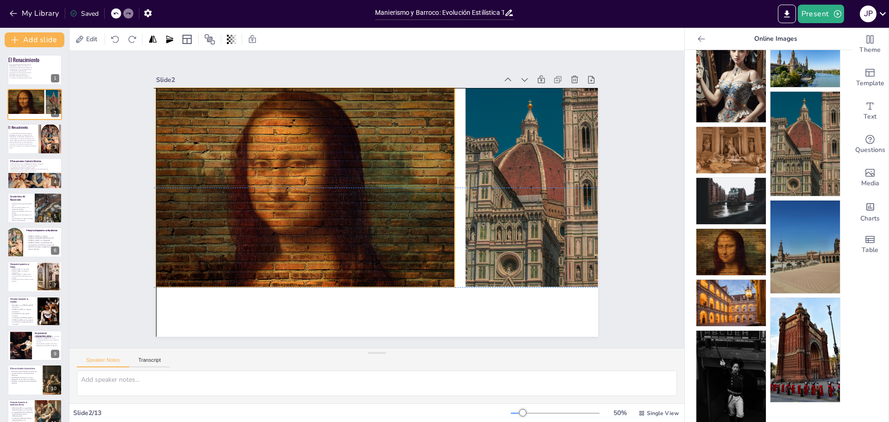
drag, startPoint x: 464, startPoint y: 266, endPoint x: 391, endPoint y: 243, distance: 77.2
click at [391, 243] on div at bounding box center [344, 134] width 337 height 359
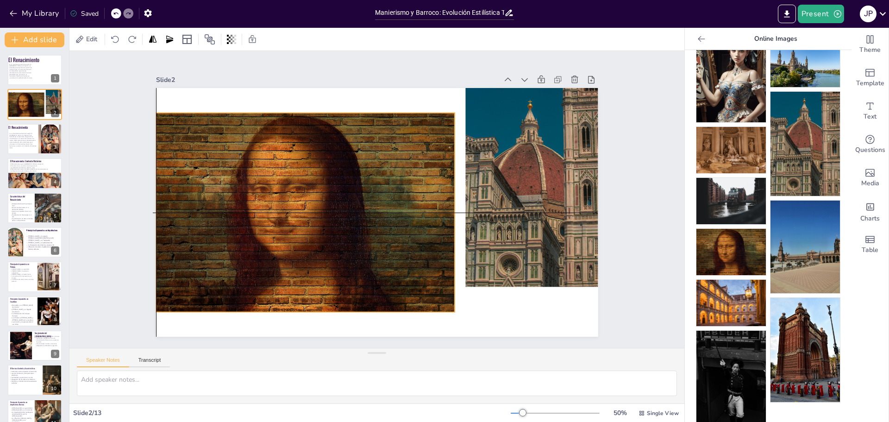
drag, startPoint x: 386, startPoint y: 276, endPoint x: 383, endPoint y: 251, distance: 24.8
click at [383, 251] on div at bounding box center [315, 161] width 355 height 348
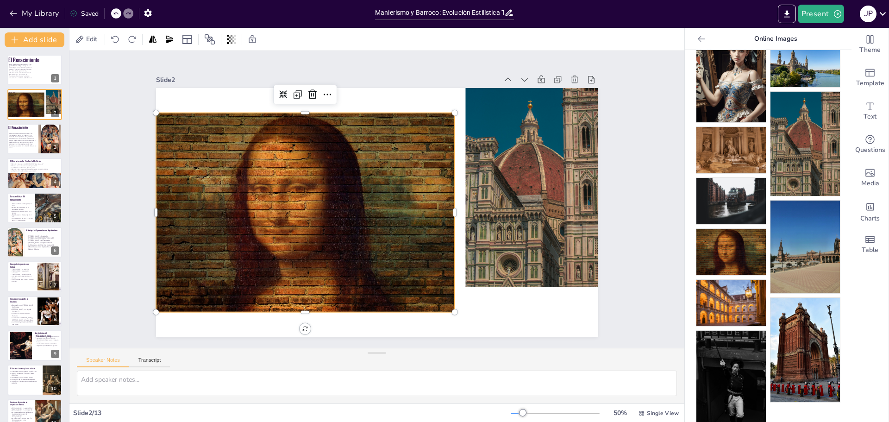
drag, startPoint x: 378, startPoint y: 269, endPoint x: 378, endPoint y: 261, distance: 8.4
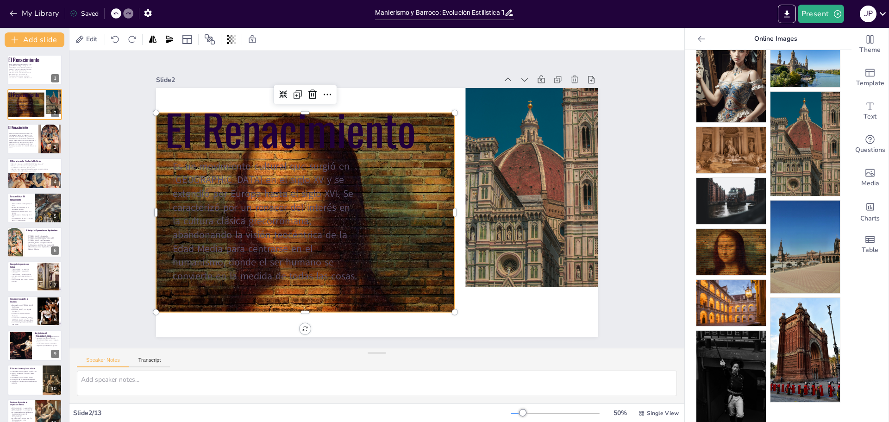
click at [395, 270] on div at bounding box center [402, 131] width 322 height 359
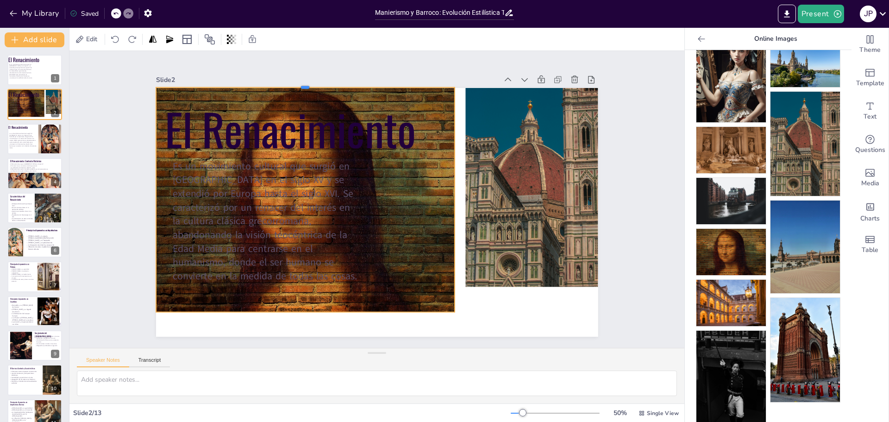
drag, startPoint x: 295, startPoint y: 109, endPoint x: 291, endPoint y: 84, distance: 25.7
click at [291, 84] on div at bounding box center [345, 67] width 287 height 99
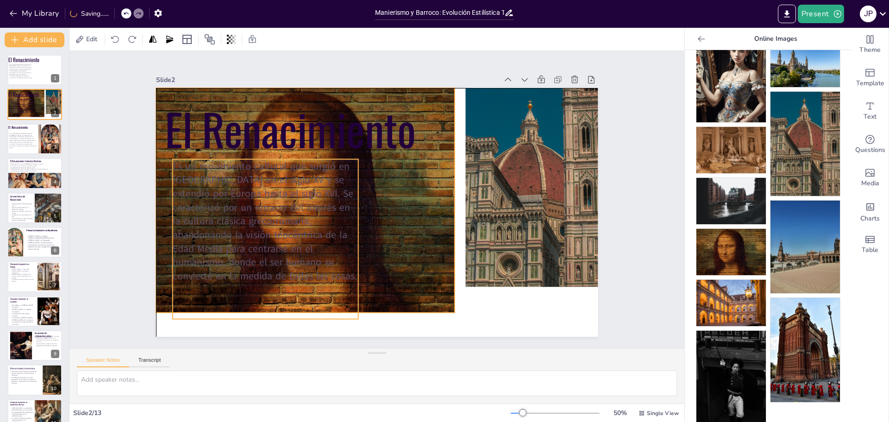
click at [297, 308] on div "Es un movimiento cultural que surgió en [GEOGRAPHIC_DATA] en el siglo XV y se e…" at bounding box center [258, 202] width 226 height 209
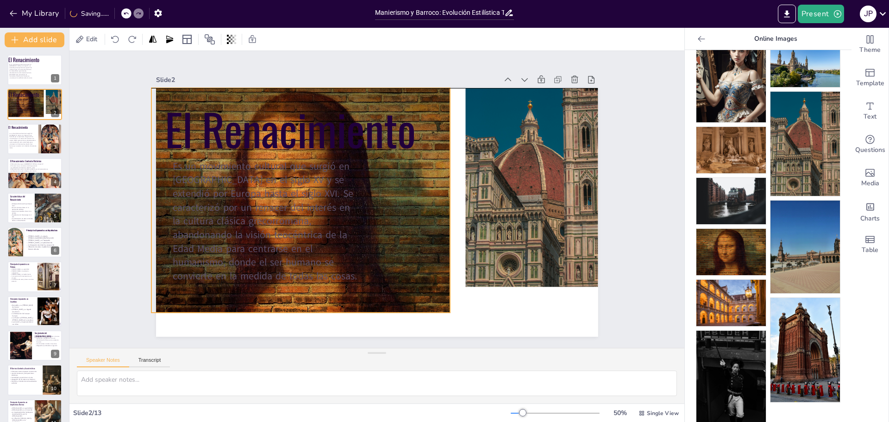
drag, startPoint x: 297, startPoint y: 308, endPoint x: 292, endPoint y: 309, distance: 4.7
click at [292, 265] on div "Es un movimiento cultural que surgió en [GEOGRAPHIC_DATA] en el siglo XV y se e…" at bounding box center [272, 142] width 243 height 245
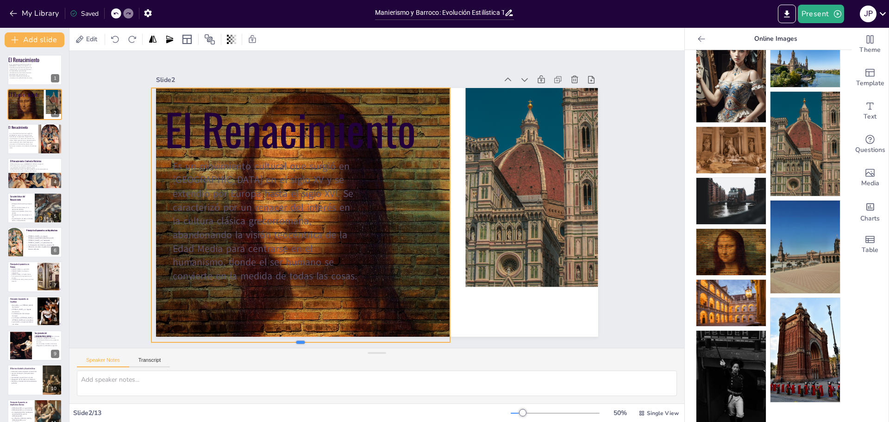
drag, startPoint x: 294, startPoint y: 309, endPoint x: 314, endPoint y: 323, distance: 24.7
click at [289, 337] on div "Slide 1 El Renacimiento Es un movimiento cultural que surgió en [GEOGRAPHIC_DAT…" at bounding box center [376, 199] width 359 height 643
click at [505, 264] on div at bounding box center [465, 328] width 239 height 214
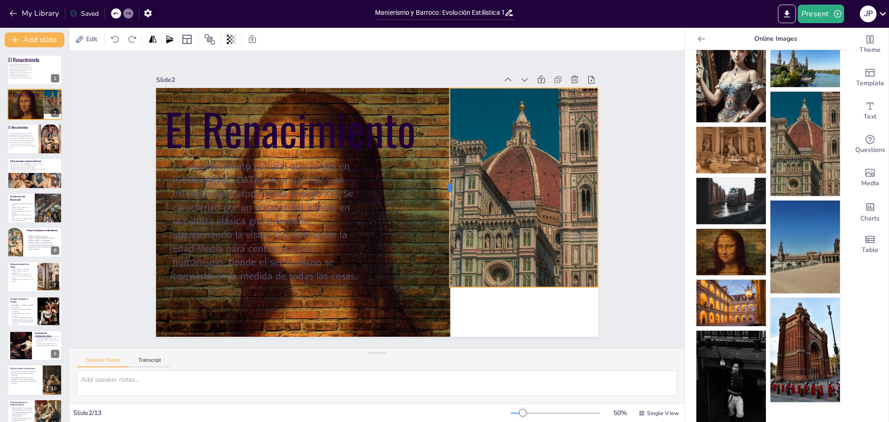
drag, startPoint x: 457, startPoint y: 183, endPoint x: 441, endPoint y: 186, distance: 16.1
click at [441, 186] on div at bounding box center [445, 216] width 88 height 185
click at [518, 283] on div at bounding box center [499, 280] width 243 height 257
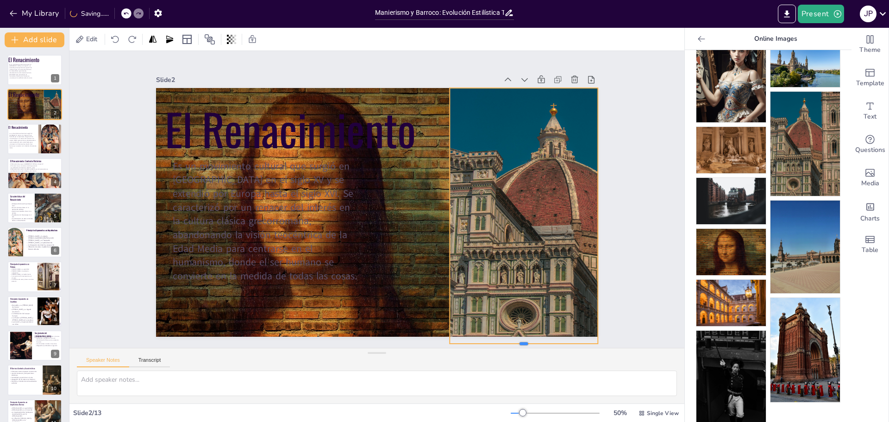
drag, startPoint x: 517, startPoint y: 287, endPoint x: 427, endPoint y: 296, distance: 90.3
click at [510, 341] on div "Slide 1 El Renacimiento Es un movimiento cultural que surgió en [GEOGRAPHIC_DAT…" at bounding box center [377, 199] width 656 height 632
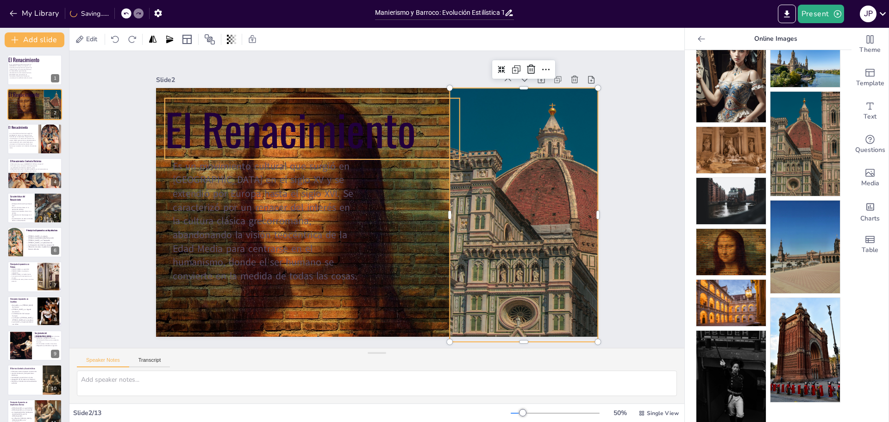
click at [177, 127] on p "El Renacimiento" at bounding box center [328, 117] width 302 height 121
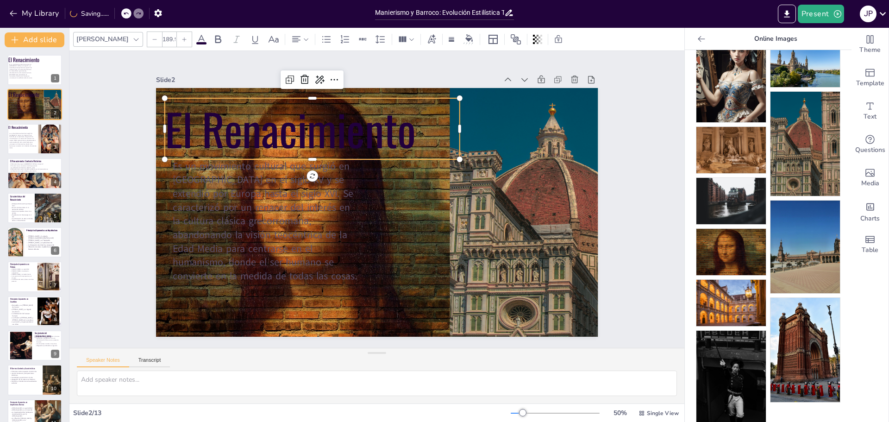
click at [177, 127] on p "El Renacimiento" at bounding box center [328, 116] width 302 height 121
click at [213, 127] on p "El Renacimiento" at bounding box center [356, 106] width 286 height 201
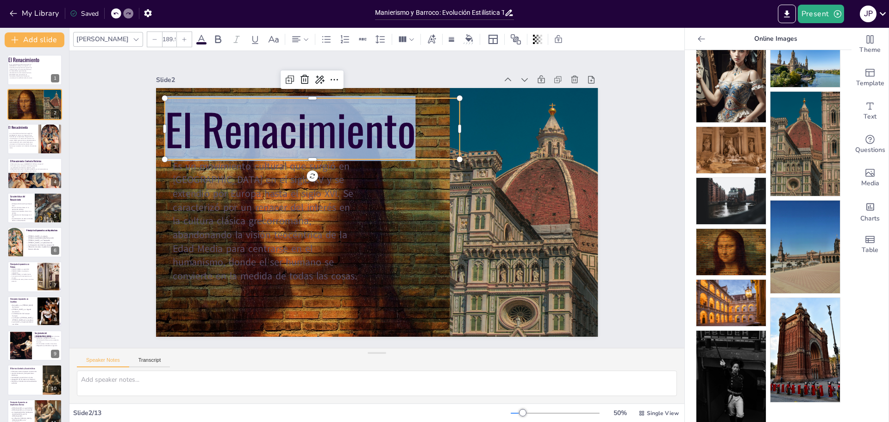
drag, startPoint x: 161, startPoint y: 129, endPoint x: 358, endPoint y: 122, distance: 197.4
click at [407, 131] on p "El Renacimiento" at bounding box center [346, 108] width 295 height 176
click at [196, 41] on icon at bounding box center [201, 39] width 11 height 11
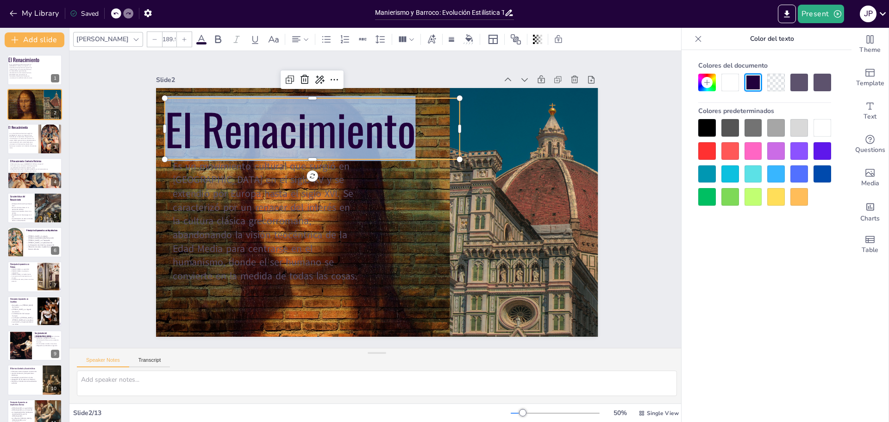
click at [822, 128] on div at bounding box center [823, 128] width 18 height 18
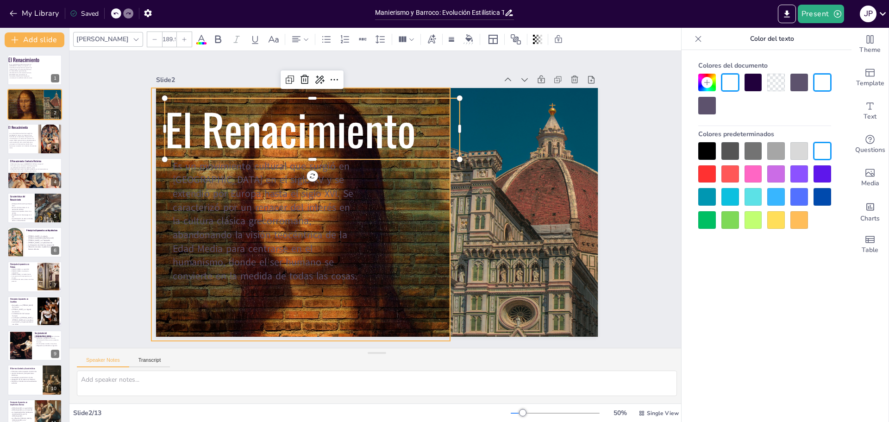
click at [362, 233] on div at bounding box center [317, 196] width 397 height 344
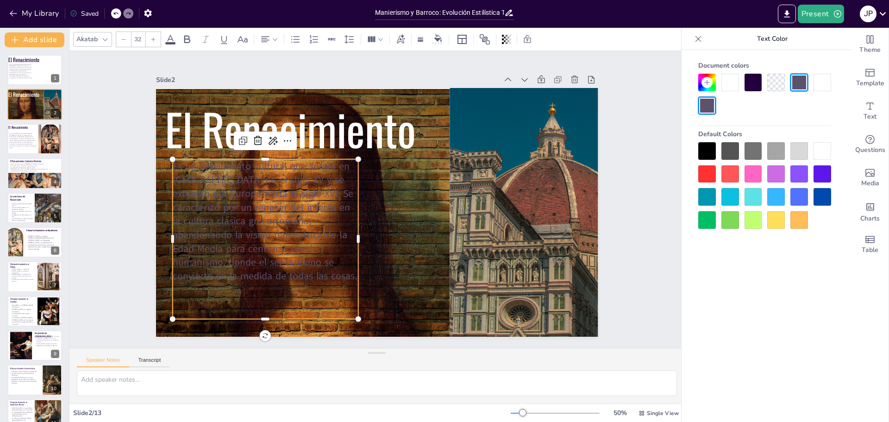
click at [227, 235] on p "Es un movimiento cultural que surgió en [GEOGRAPHIC_DATA] en el siglo XV y se e…" at bounding box center [264, 185] width 215 height 175
click at [225, 236] on p "Es un movimiento cultural que surgió en [GEOGRAPHIC_DATA] en el siglo XV y se e…" at bounding box center [264, 198] width 208 height 160
click at [223, 268] on p "Es un movimiento cultural que surgió en [GEOGRAPHIC_DATA] en el siglo XV y se e…" at bounding box center [266, 173] width 220 height 189
click at [223, 273] on p "Es un movimiento cultural que surgió en [GEOGRAPHIC_DATA] en el siglo XV y se e…" at bounding box center [263, 209] width 198 height 143
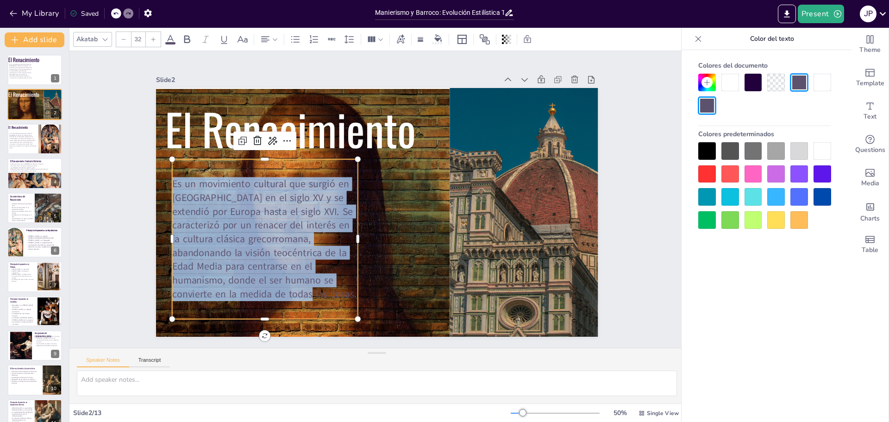
drag, startPoint x: 242, startPoint y: 287, endPoint x: 167, endPoint y: 182, distance: 129.6
click at [167, 182] on p "Es un movimiento cultural que surgió en [GEOGRAPHIC_DATA] en el siglo XV y se e…" at bounding box center [260, 215] width 208 height 160
click at [825, 150] on div at bounding box center [823, 151] width 18 height 18
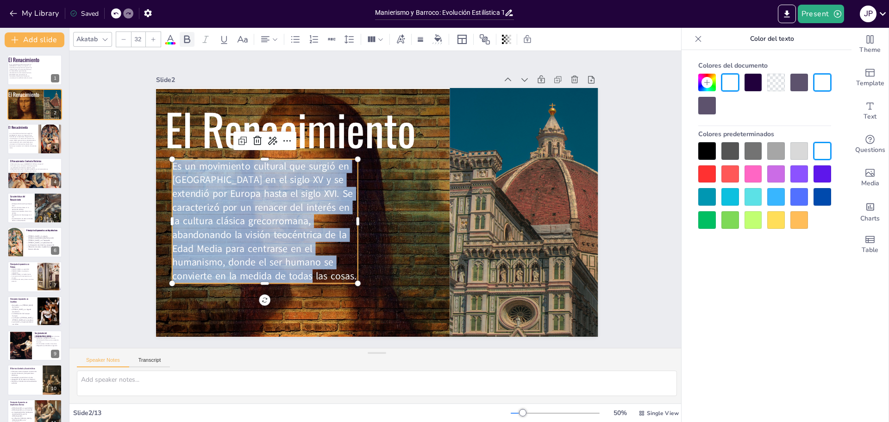
click
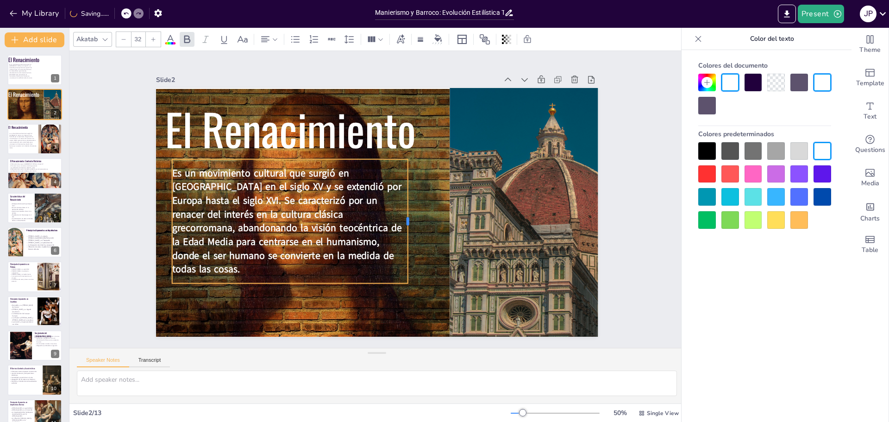
drag, startPoint x: 353, startPoint y: 216, endPoint x: 403, endPoint y: 219, distance: 50.1
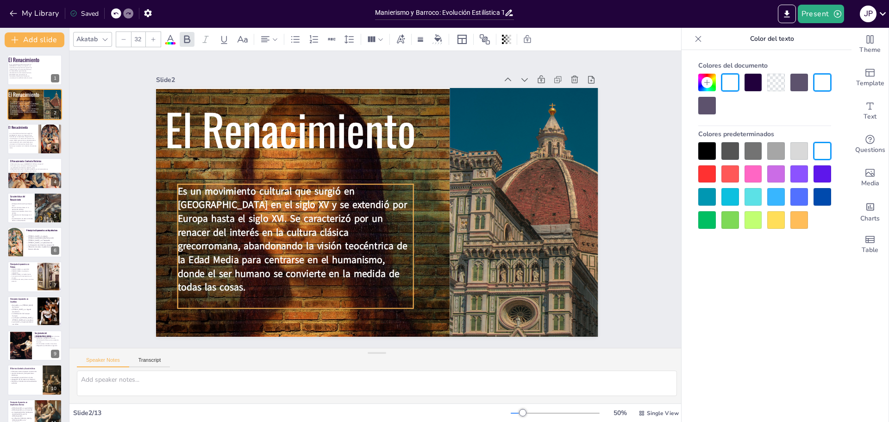
drag, startPoint x: 273, startPoint y: 217, endPoint x: 284, endPoint y: 244, distance: 28.6
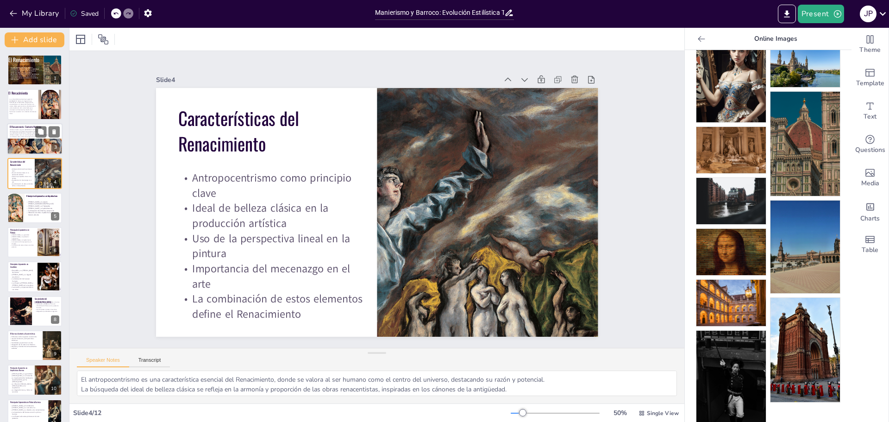
type textarea "El Renacimiento tuvo su origen en [GEOGRAPHIC_DATA] durante el siglo XV, un per…"
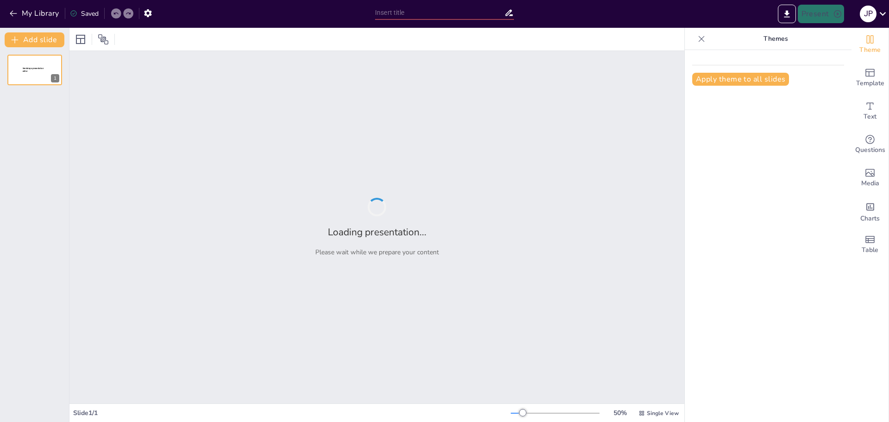
type input "Manierismo y Barroco: Evolución Estilística Tras el Renacimiento"
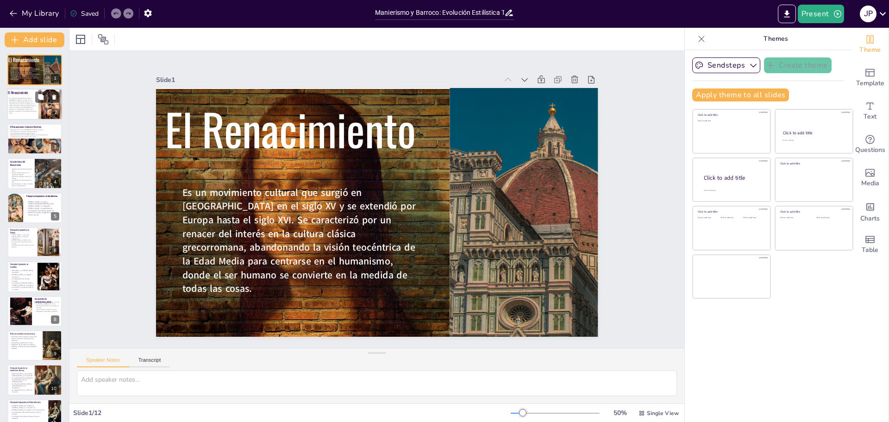
click at [27, 106] on span "Es un movimiento cultural que surgió en [GEOGRAPHIC_DATA] en el siglo XV y se e…" at bounding box center [22, 106] width 27 height 16
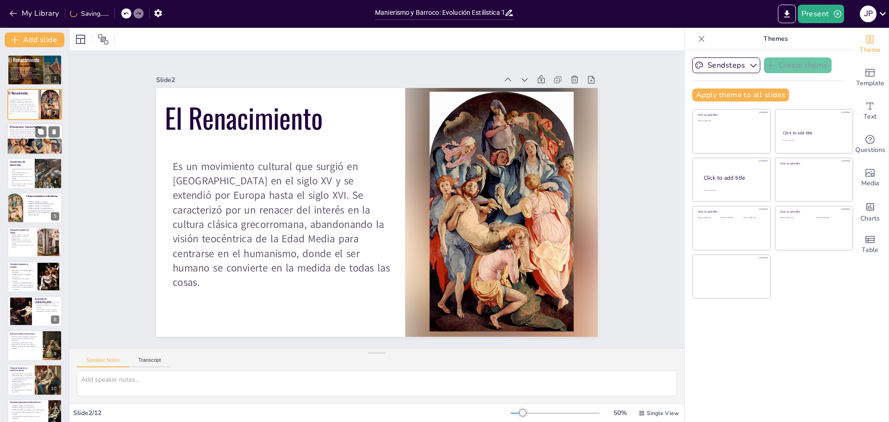
click at [39, 144] on div at bounding box center [35, 151] width 56 height 93
type textarea "El Renacimiento tuvo su origen en [GEOGRAPHIC_DATA] durante el siglo XV, un per…"
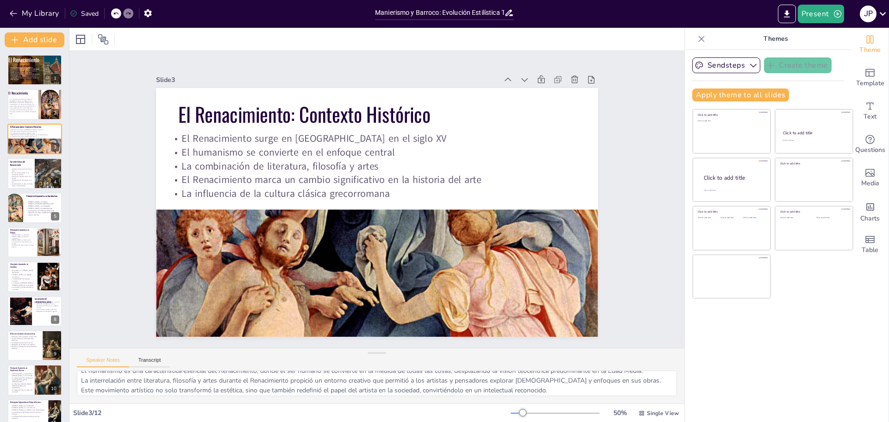
scroll to position [41, 0]
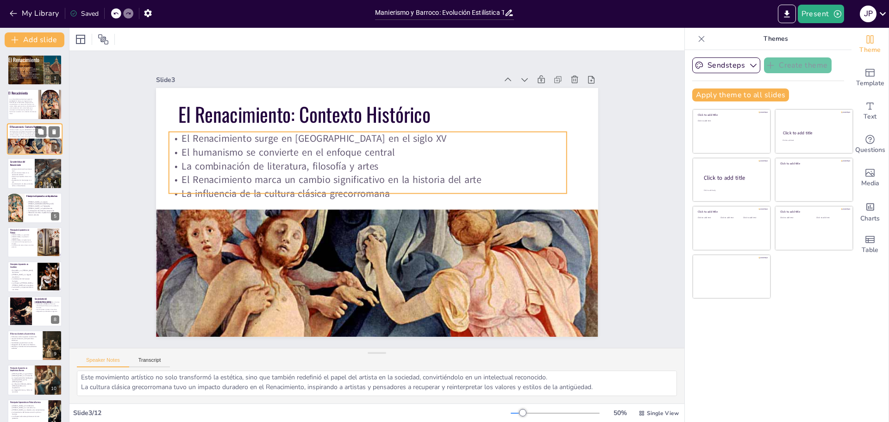
click at [18, 136] on p "La influencia de la cultura clásica grecorromana" at bounding box center [33, 137] width 50 height 2
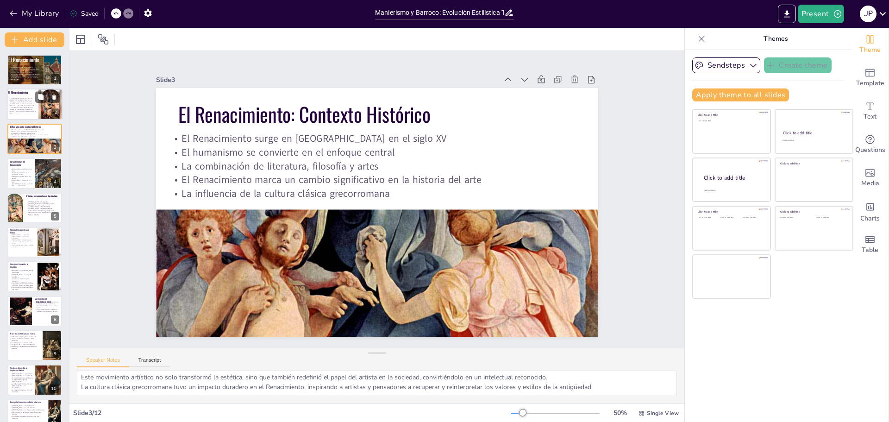
click at [34, 98] on span "Es un movimiento cultural que surgió en [GEOGRAPHIC_DATA] en el siglo XV y se e…" at bounding box center [22, 106] width 27 height 16
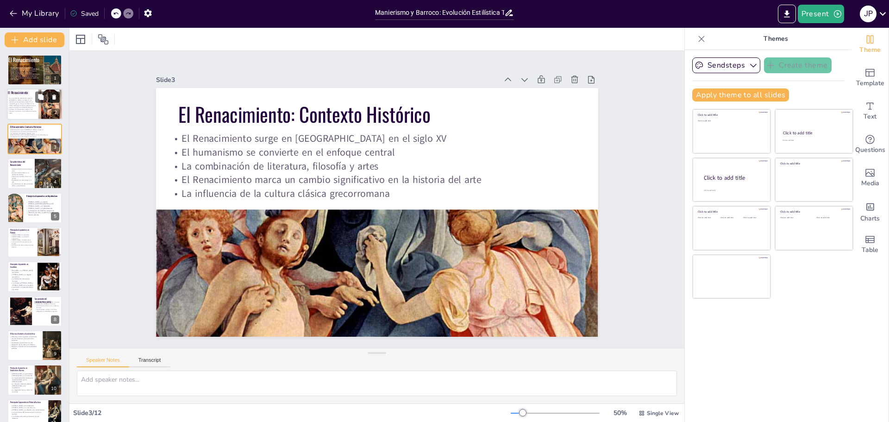
scroll to position [0, 0]
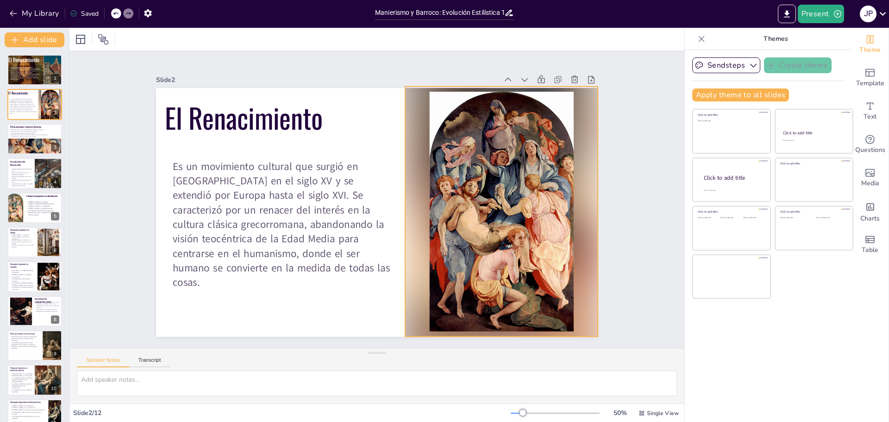
click at [518, 139] on div at bounding box center [496, 237] width 241 height 285
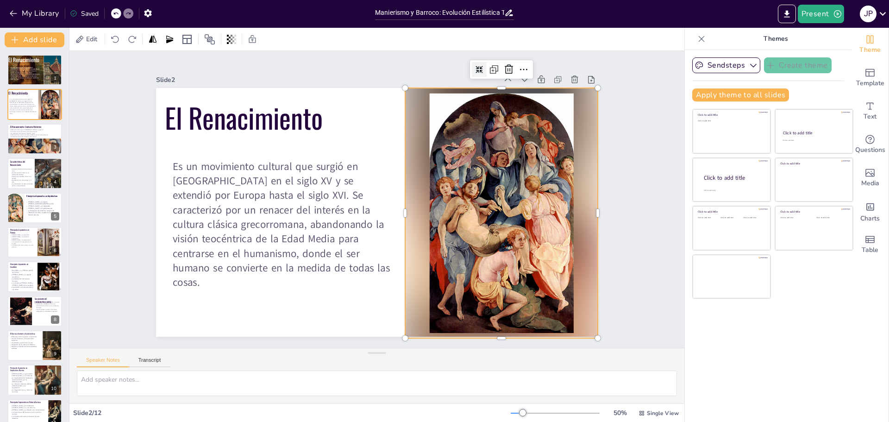
click at [518, 139] on div at bounding box center [496, 238] width 241 height 285
click at [518, 139] on div at bounding box center [491, 251] width 261 height 298
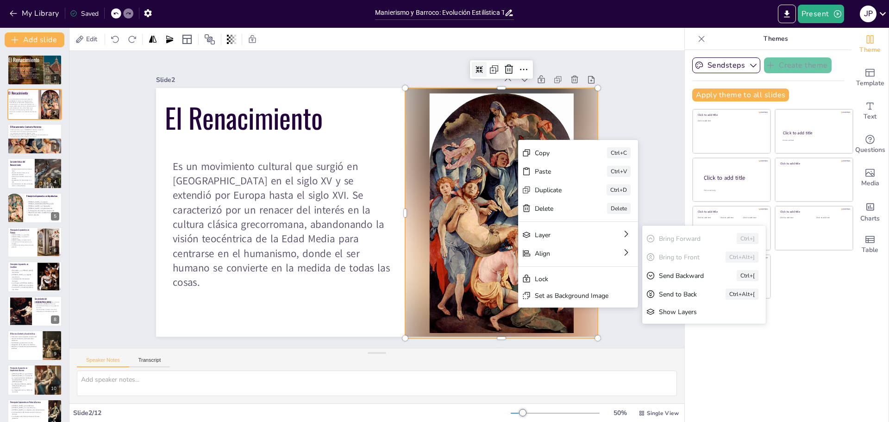
click at [729, 341] on div "Send to Back" at bounding box center [749, 345] width 41 height 9
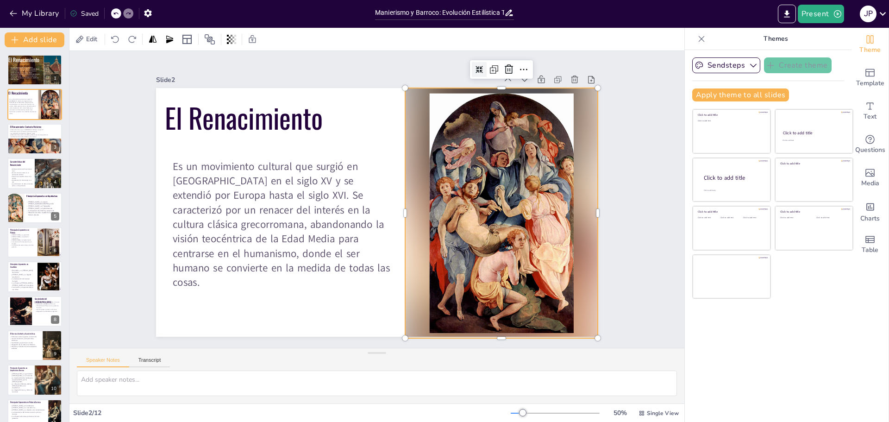
click at [556, 177] on div at bounding box center [496, 238] width 241 height 285
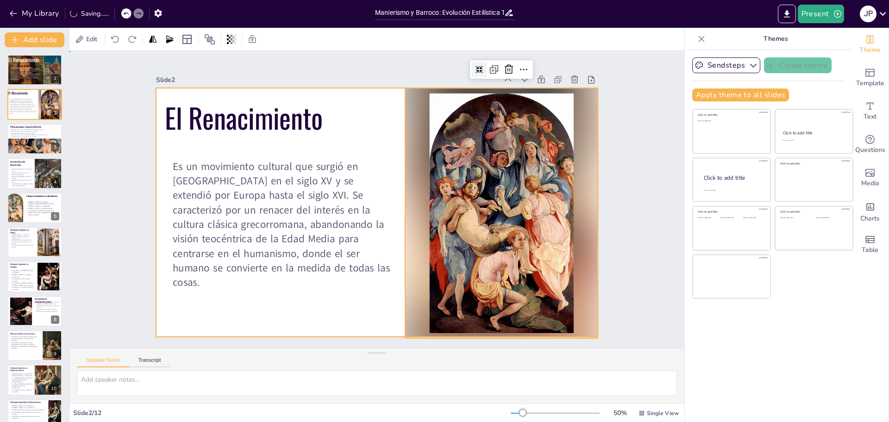
click at [310, 292] on div at bounding box center [373, 211] width 498 height 373
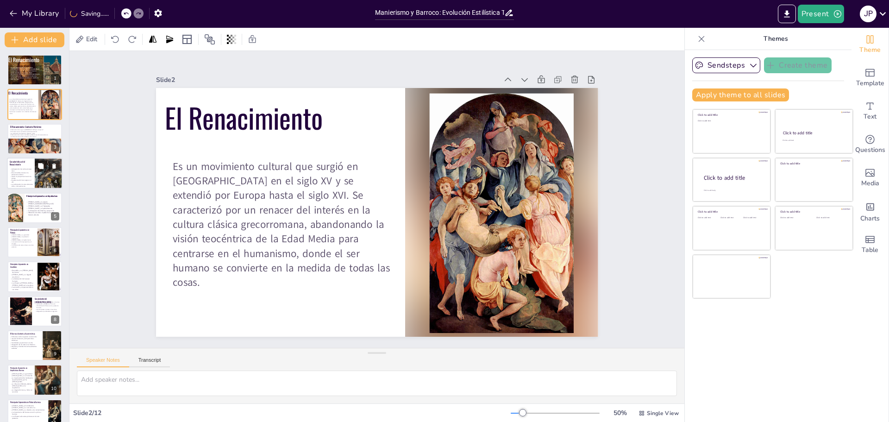
click at [24, 164] on p "Características del Renacimiento" at bounding box center [21, 163] width 22 height 6
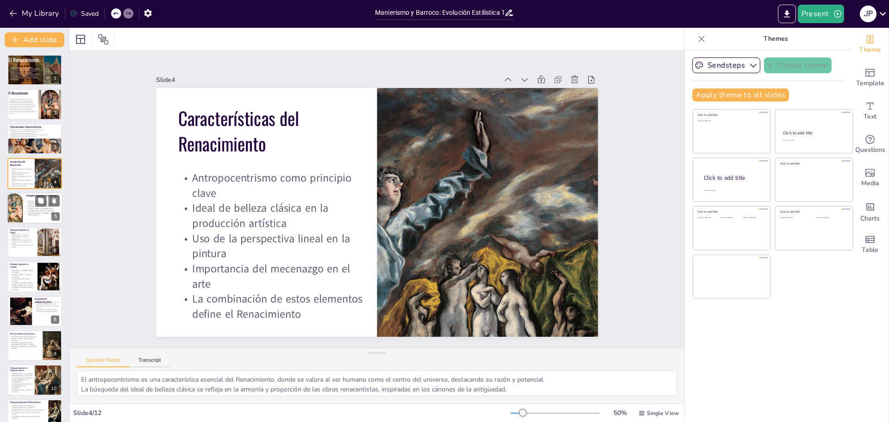
click at [28, 213] on span "Influencia de estos arquitectos en la historia del arte" at bounding box center [40, 214] width 25 height 5
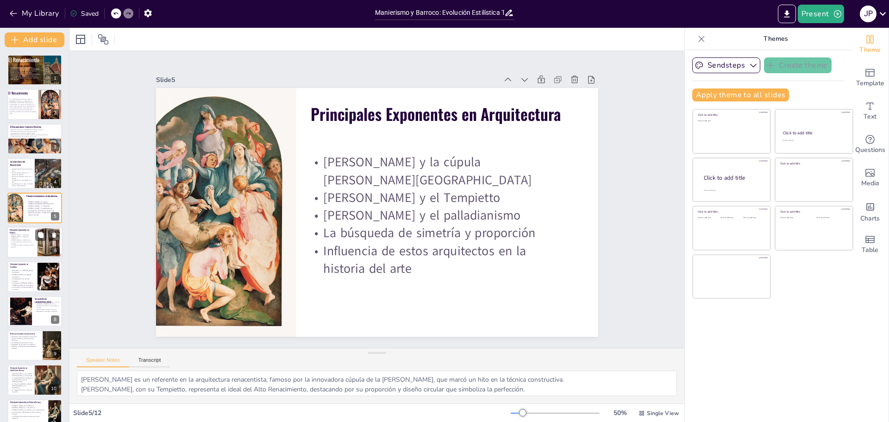
click at [23, 241] on p "La importancia de la perspectiva y el sfumato" at bounding box center [22, 242] width 25 height 3
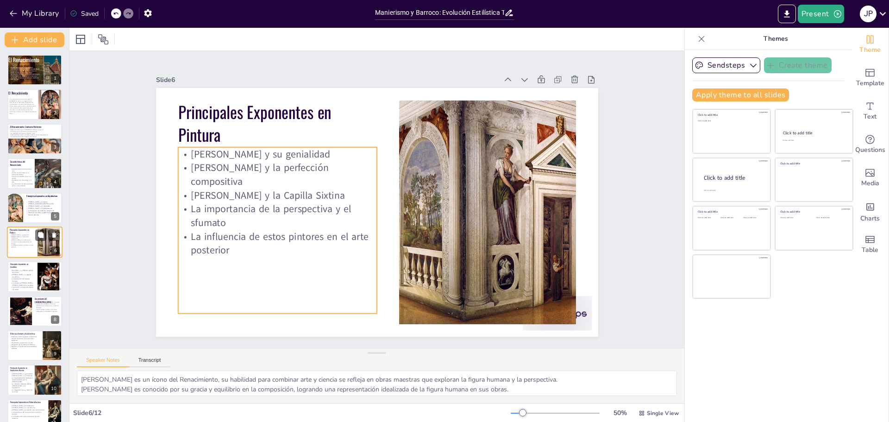
scroll to position [8, 0]
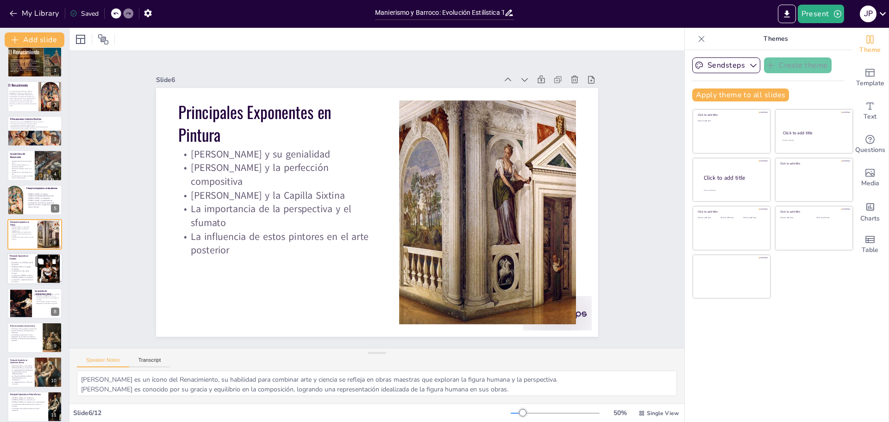
click at [24, 276] on span "La influencia [PERSON_NAME] y [PERSON_NAME] en la escultura" at bounding box center [23, 277] width 22 height 4
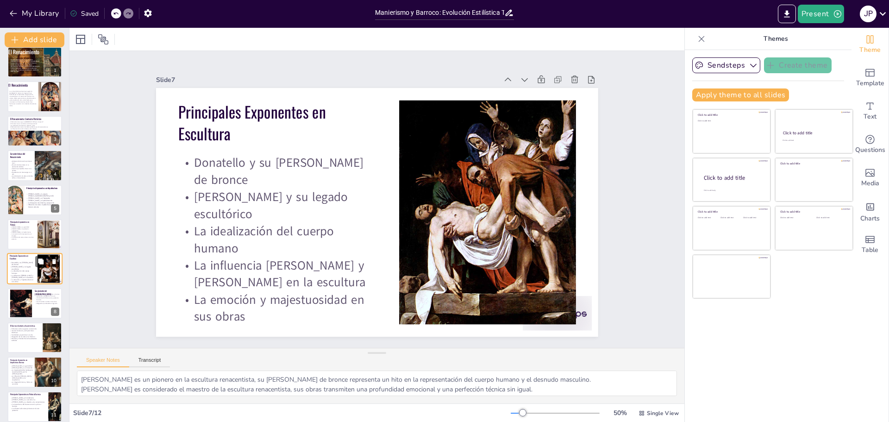
scroll to position [42, 0]
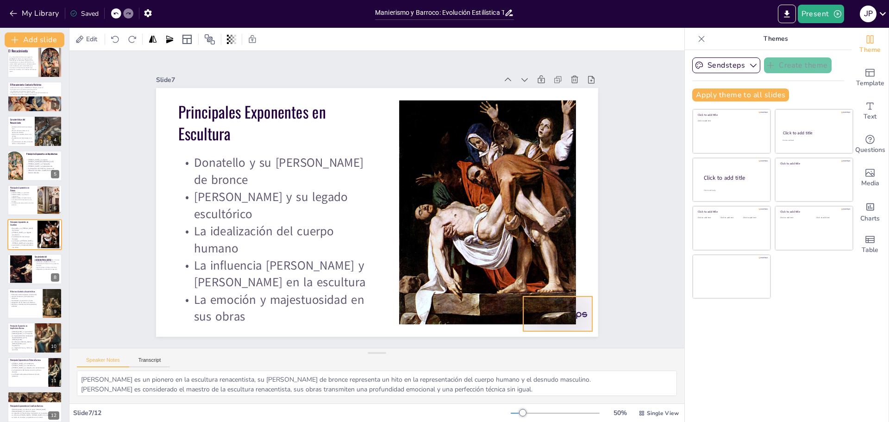
click at [567, 325] on div at bounding box center [530, 349] width 75 height 48
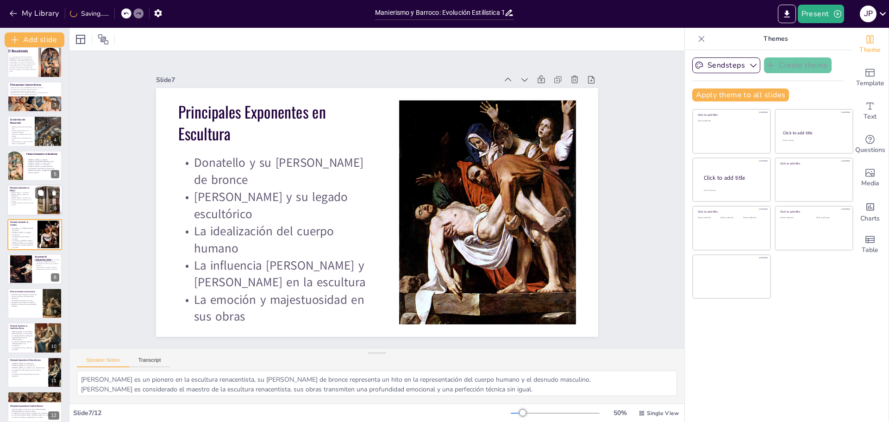
click at [28, 209] on div "Leonardo da Vinci y su genialidad Rafael Sanzio y la perfección compositiva Mig…" at bounding box center [22, 202] width 25 height 21
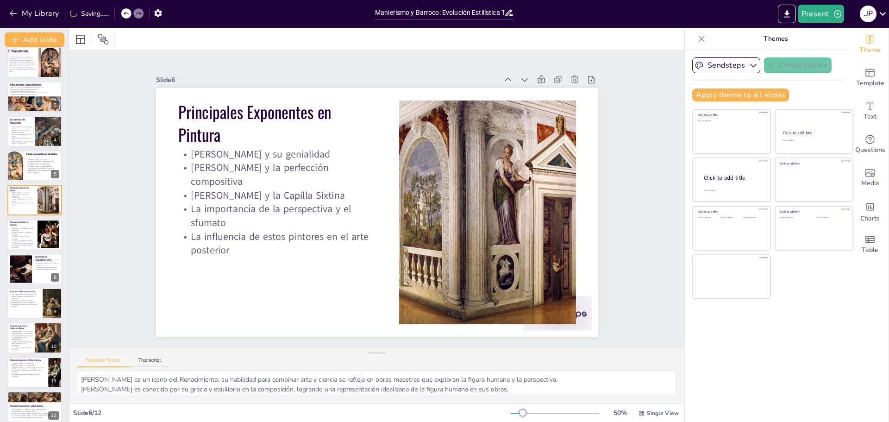
scroll to position [8, 0]
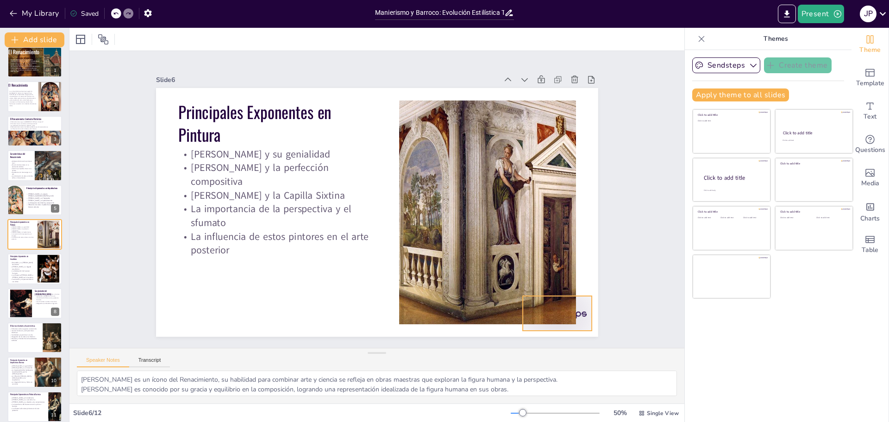
click at [567, 324] on div at bounding box center [529, 348] width 75 height 48
click at [30, 308] on div at bounding box center [21, 304] width 38 height 28
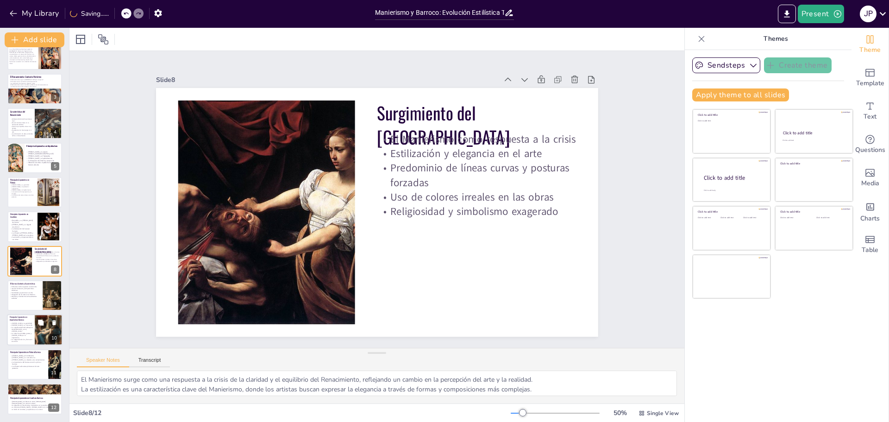
click at [45, 338] on div at bounding box center [49, 331] width 28 height 44
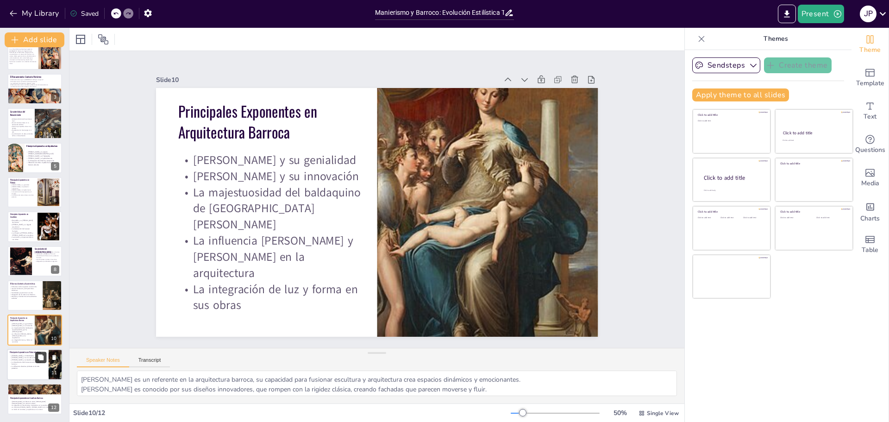
click at [39, 362] on button at bounding box center [40, 357] width 11 height 11
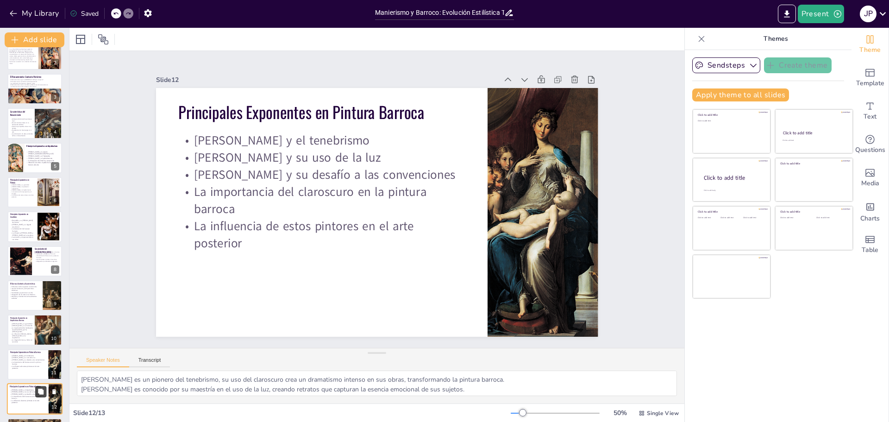
scroll to position [84, 0]
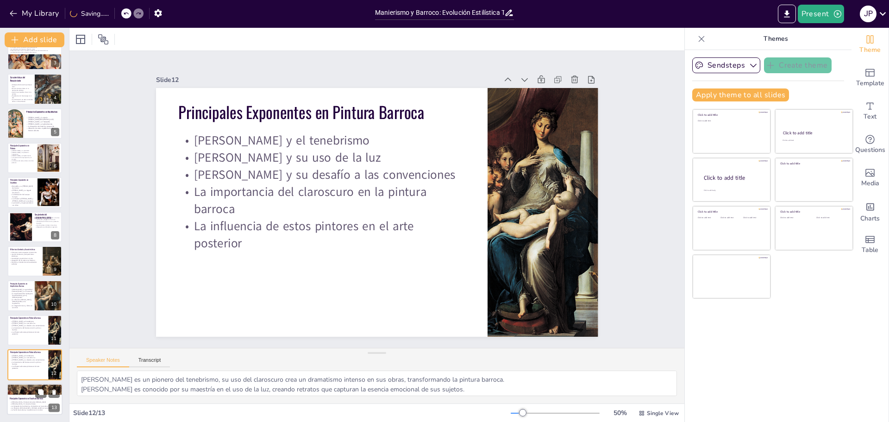
click at [25, 397] on p "Principales Exponentes en Escultura Barroca" at bounding box center [35, 398] width 50 height 3
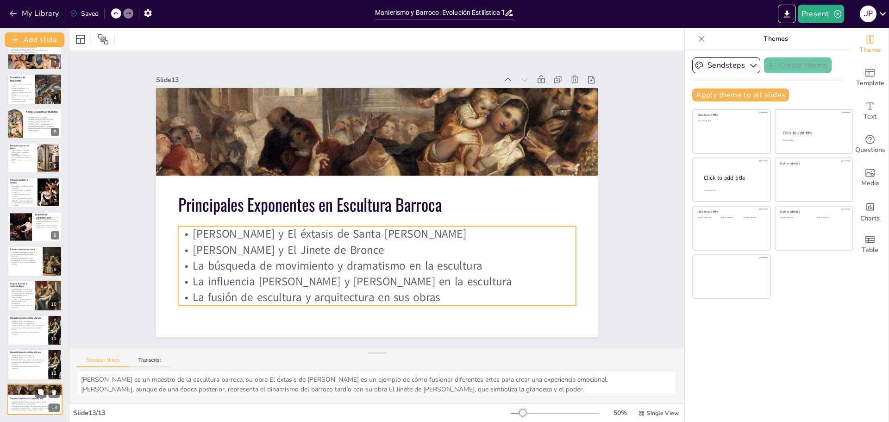
click at [26, 407] on p "La influencia [PERSON_NAME] y [PERSON_NAME] en la escultura" at bounding box center [35, 408] width 50 height 2
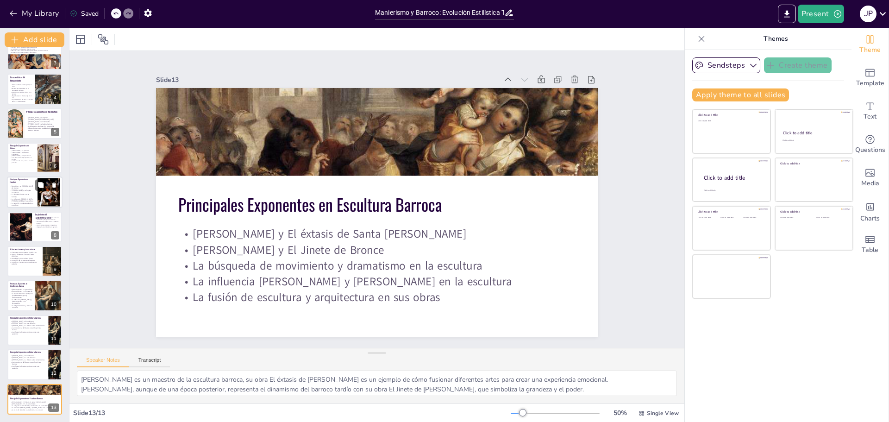
click at [25, 205] on div at bounding box center [35, 193] width 56 height 32
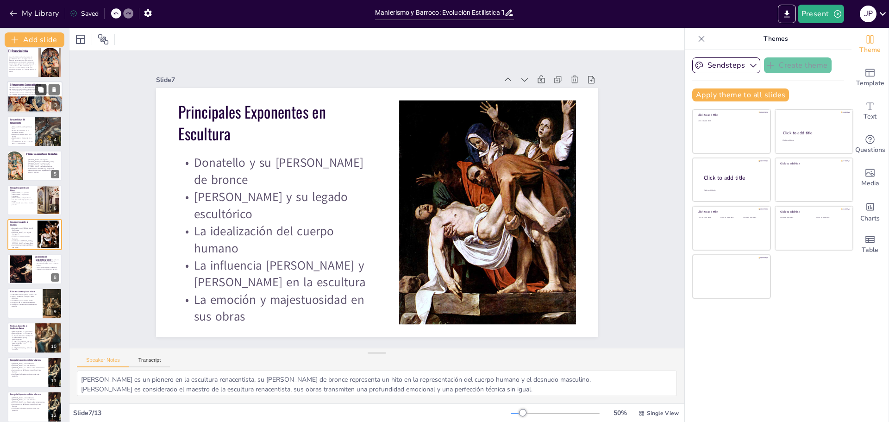
click at [42, 130] on div at bounding box center [48, 131] width 46 height 31
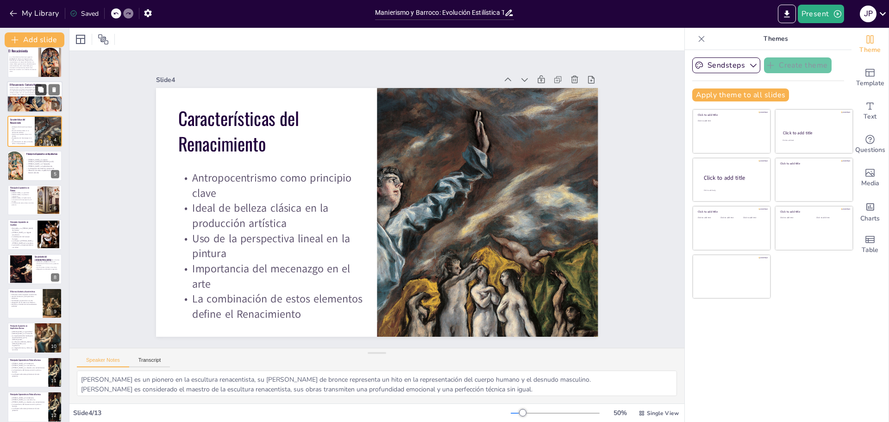
type textarea "El antropocentrismo es una característica esencial del Renacimiento, donde se v…"
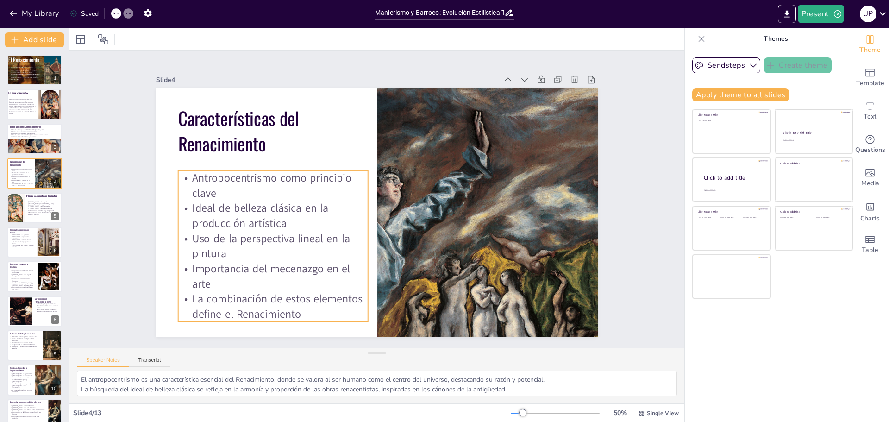
click at [280, 205] on span "Ideal de belleza clásica en la producción artística" at bounding box center [258, 186] width 139 height 49
